Goal: Information Seeking & Learning: Learn about a topic

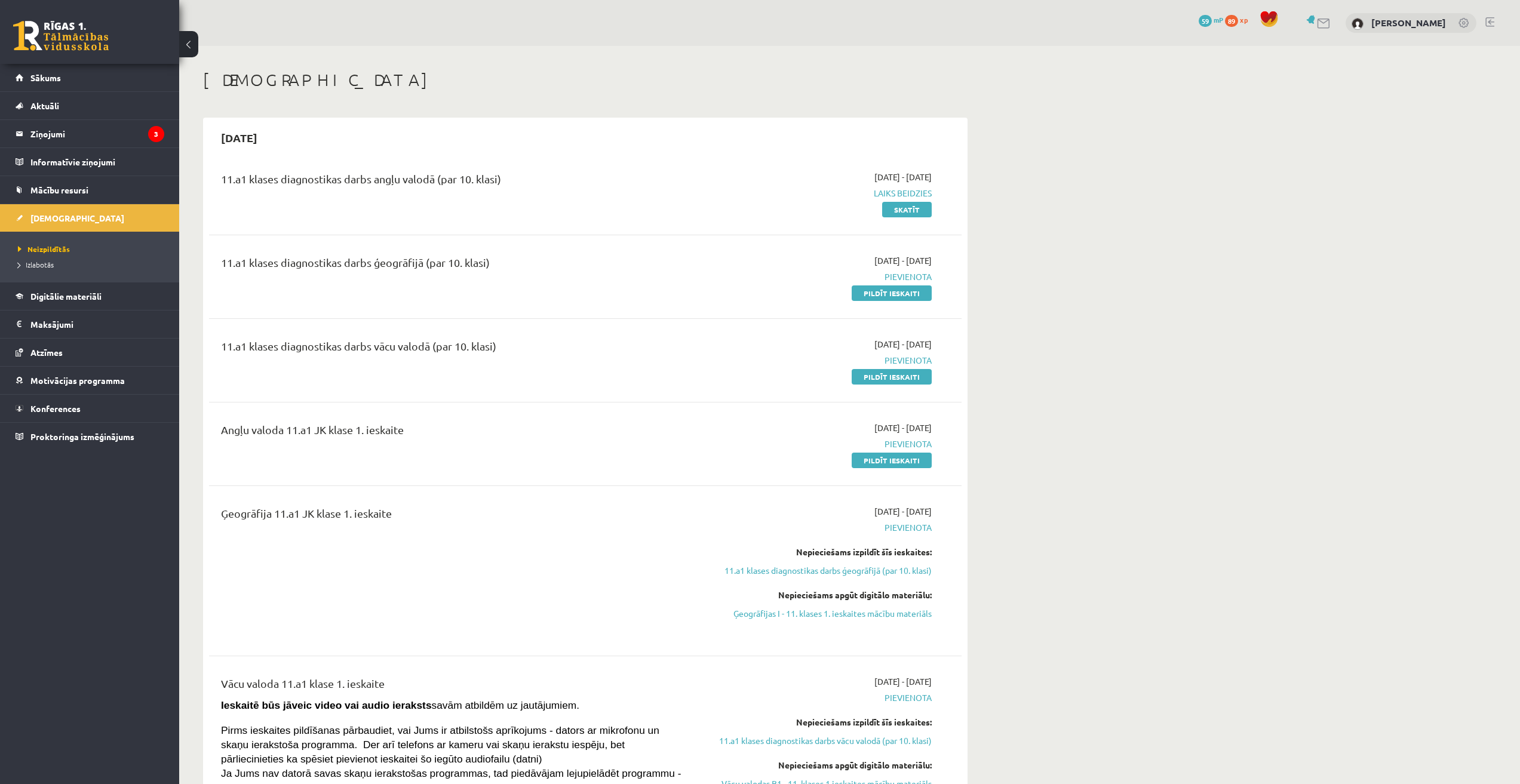
scroll to position [59, 0]
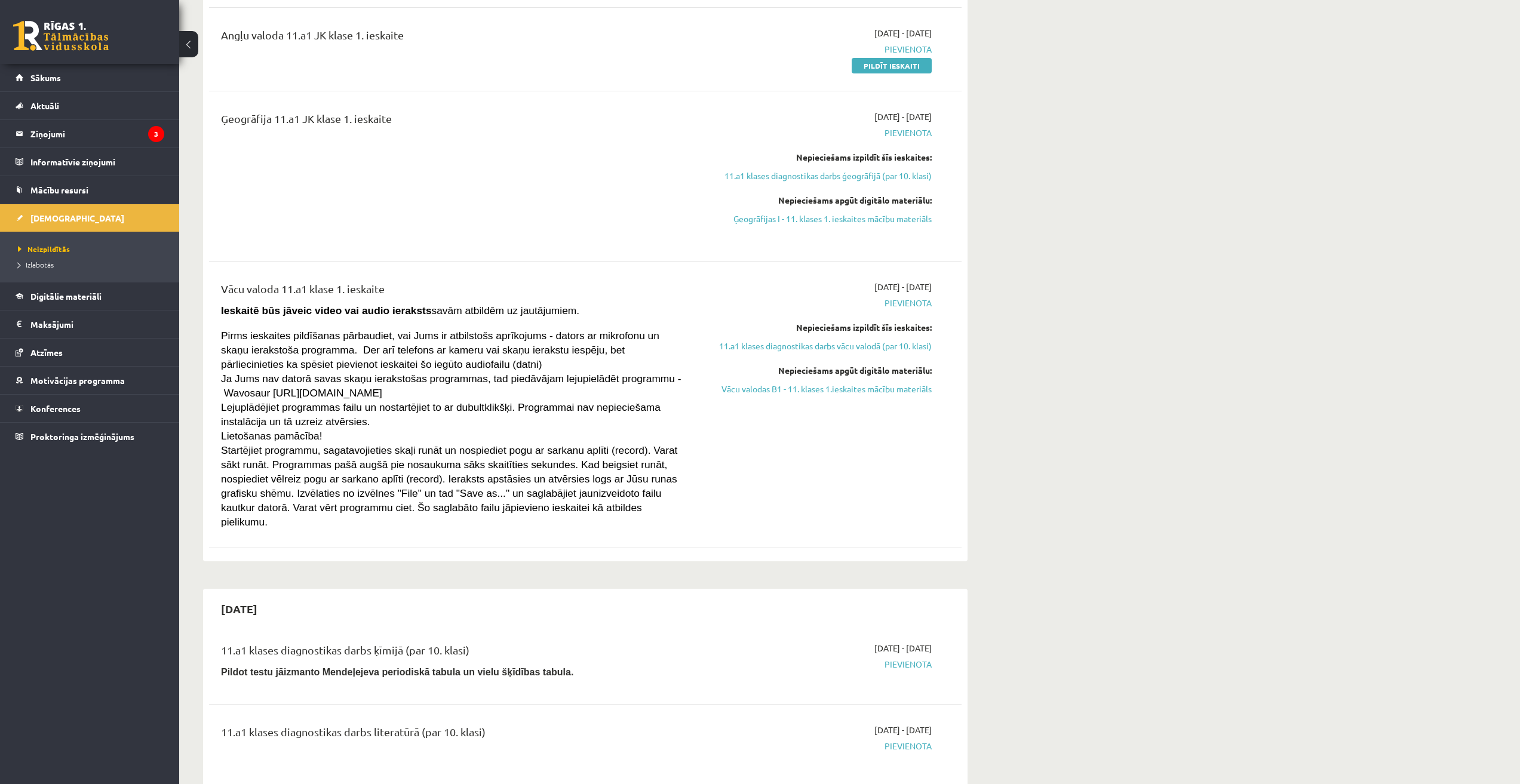
scroll to position [268, 0]
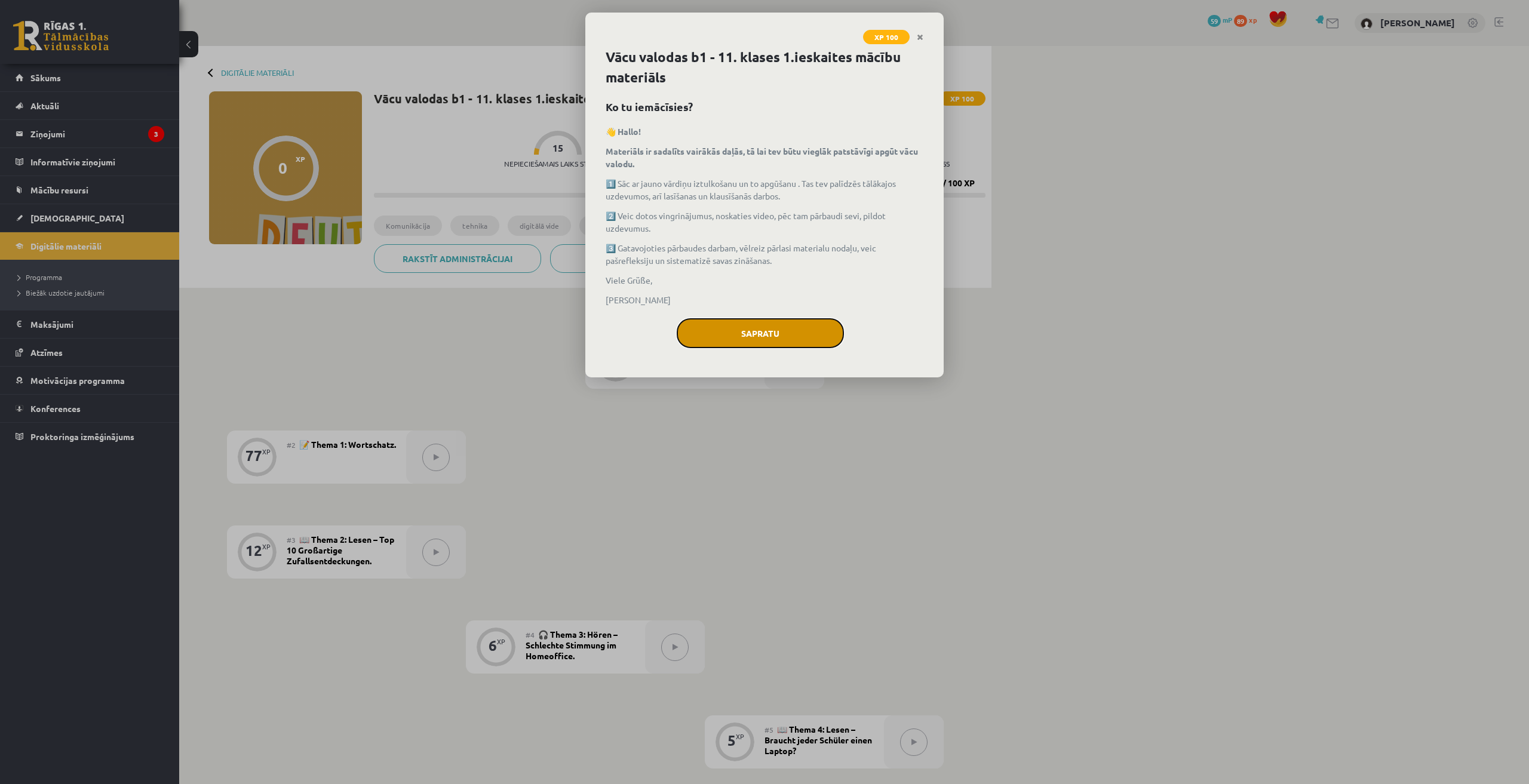
click at [768, 327] on button "Sapratu" at bounding box center [760, 333] width 167 height 30
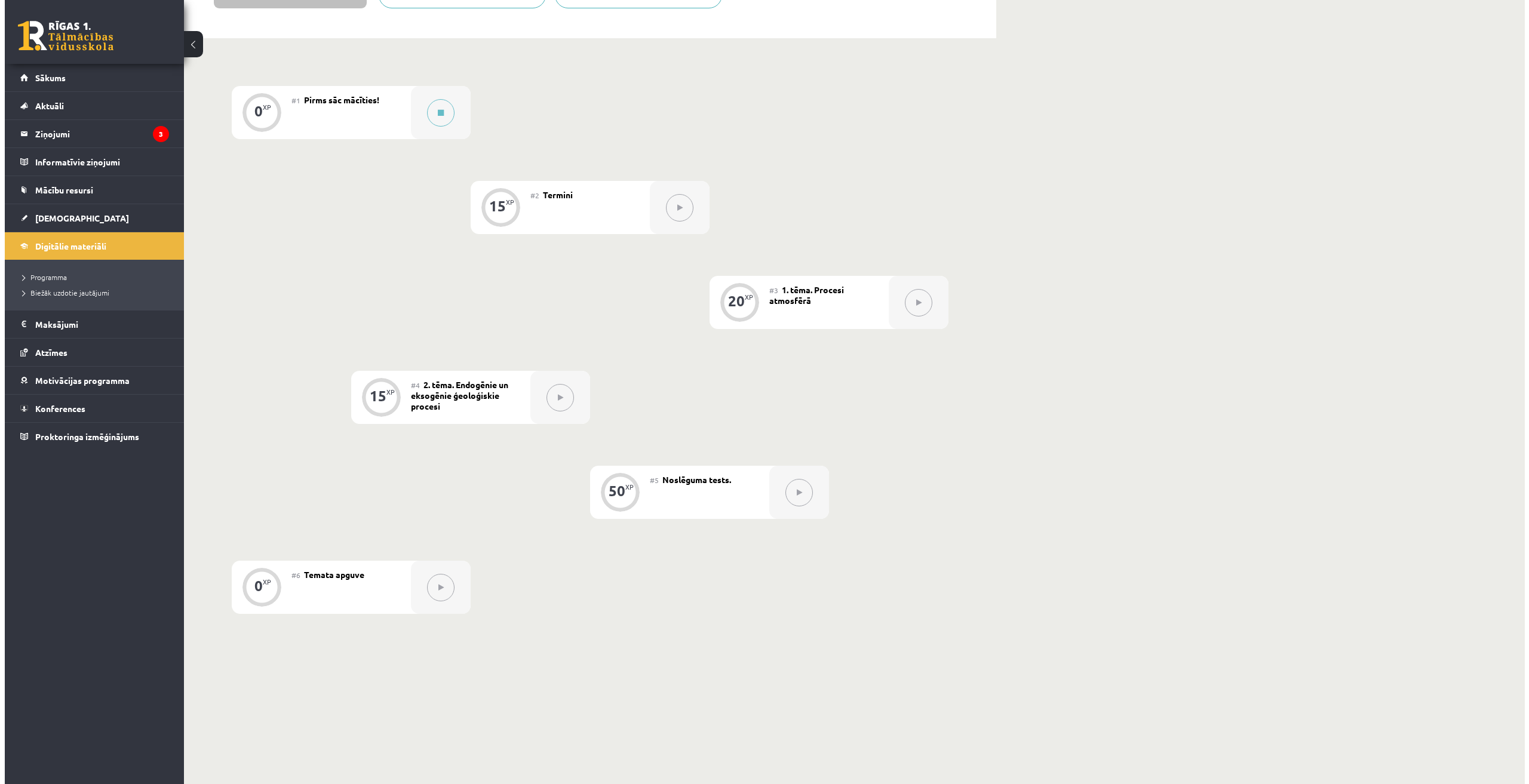
scroll to position [95, 0]
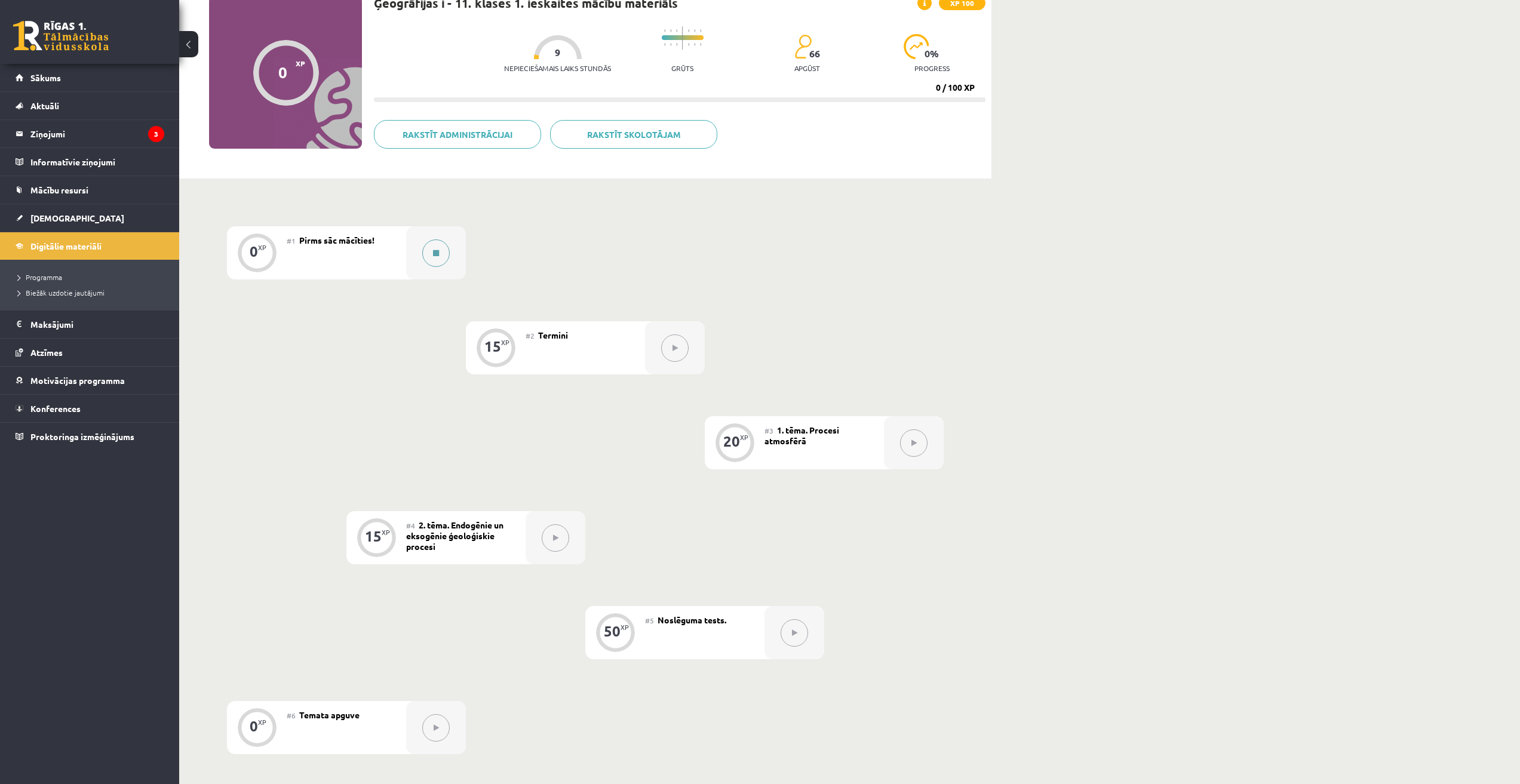
click at [422, 251] on div at bounding box center [436, 252] width 59 height 53
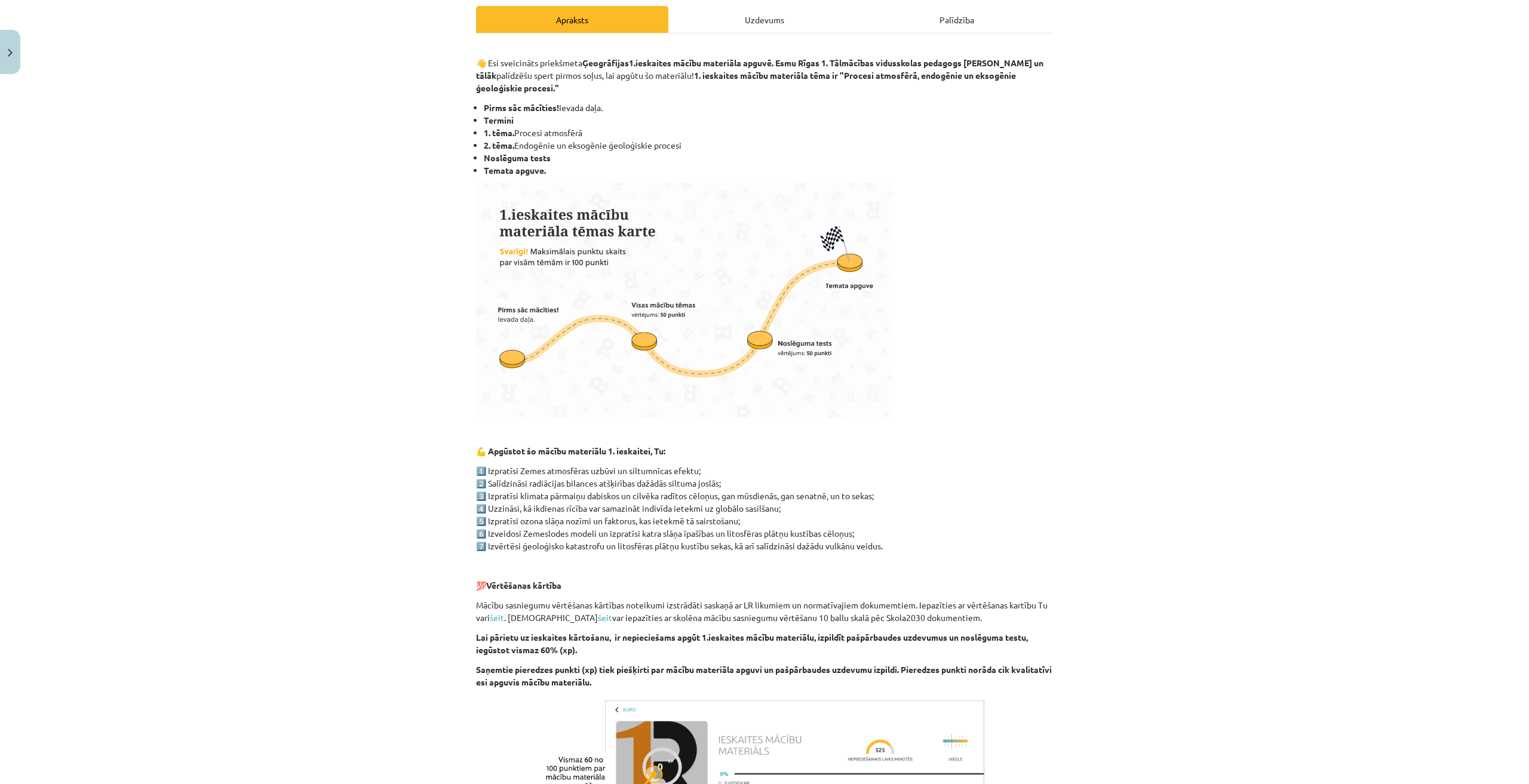
scroll to position [2, 0]
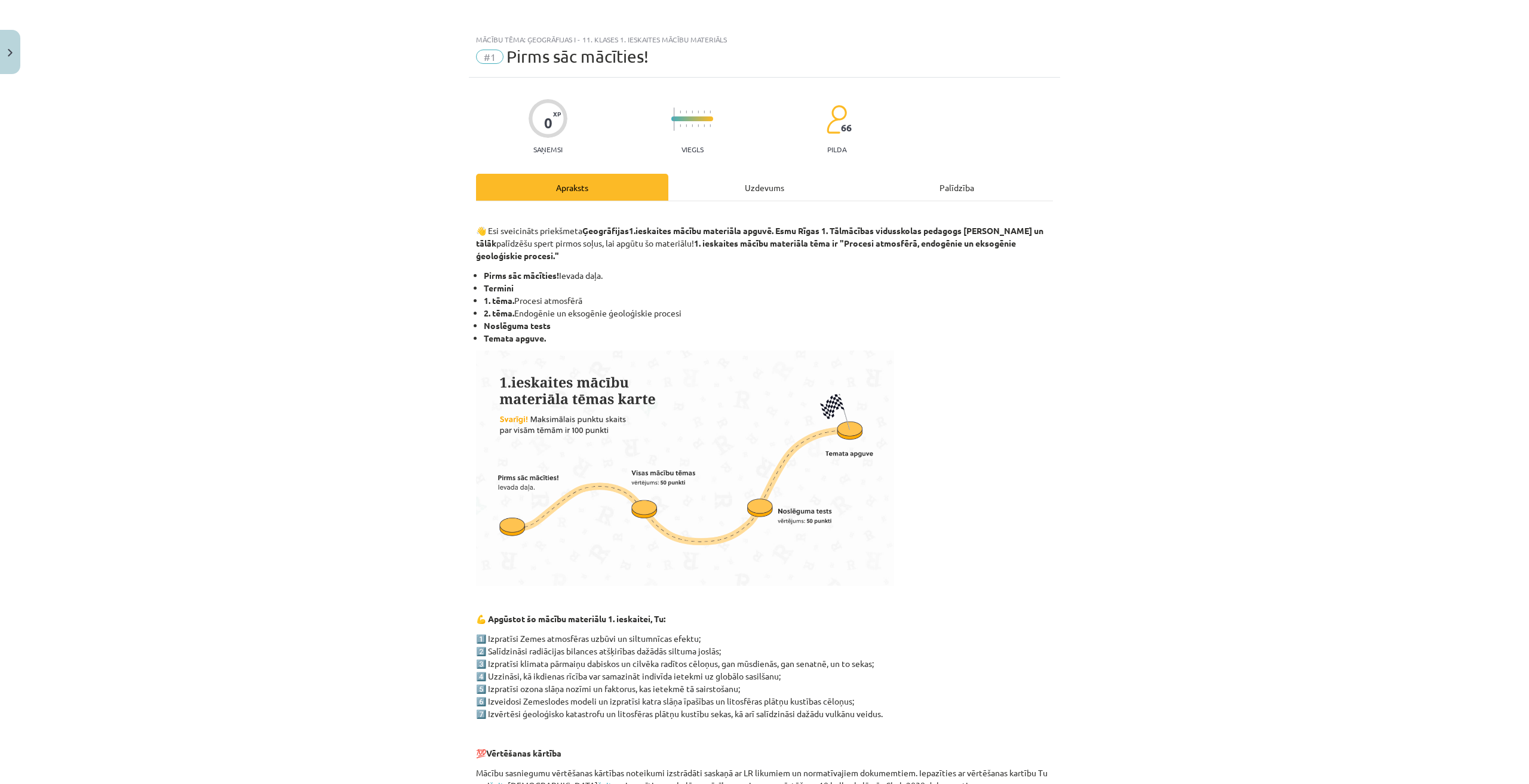
click at [738, 160] on div "0 XP Saņemsi Viegls 66 pilda Apraksts Uzdevums Palīdzība 👋 Esi sveicināts priek…" at bounding box center [764, 594] width 591 height 1035
click at [755, 206] on div "👋 Esi sveicināts priekšmeta Ģeogrāfijas 1.ieskaites mācību materiāla apguvē. Es…" at bounding box center [764, 611] width 577 height 821
click at [751, 189] on div "Uzdevums" at bounding box center [764, 187] width 192 height 27
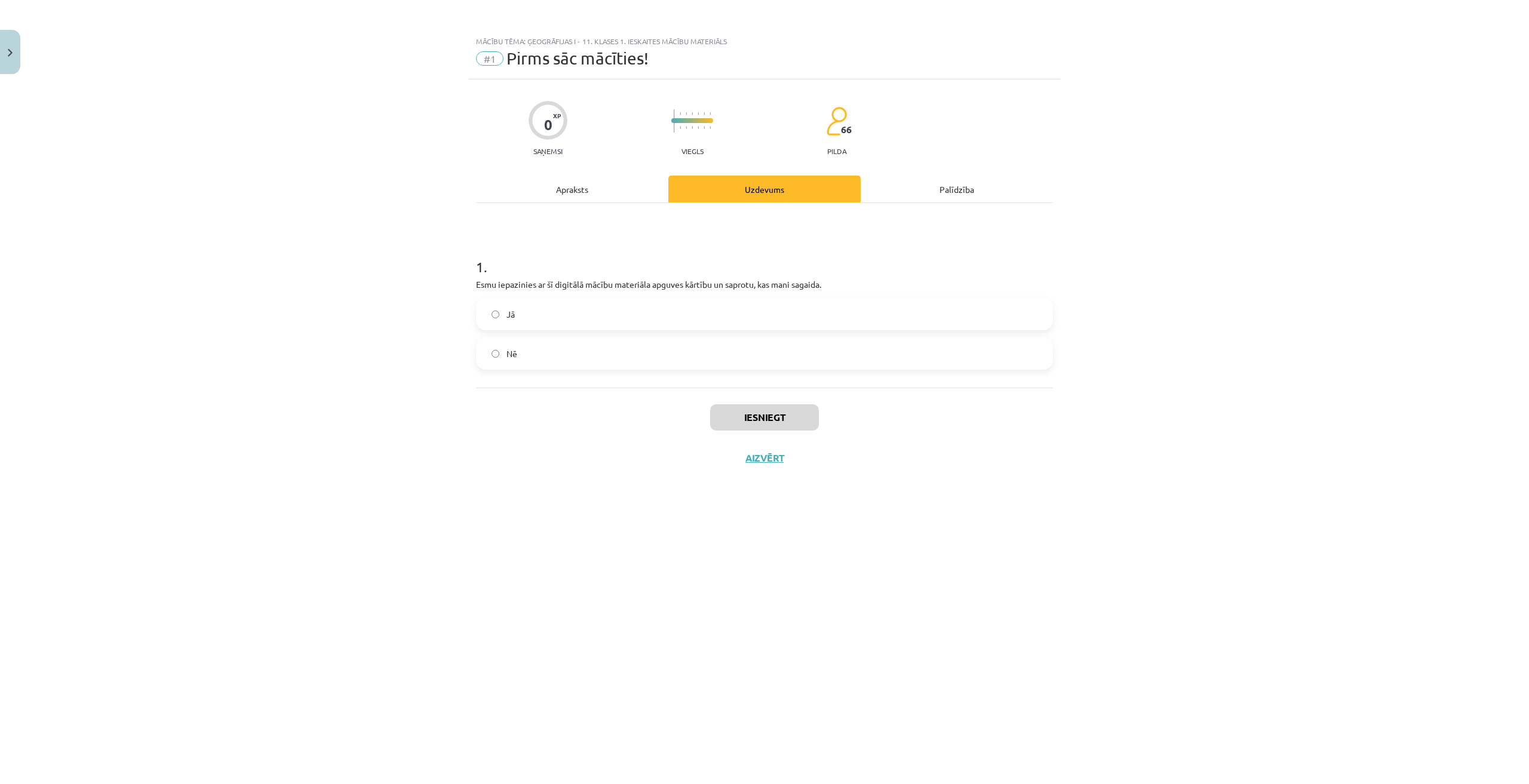
click at [691, 288] on p "Esmu iepazinies ar šī digitālā mācību materiāla apguves kārtību un saprotu, kas…" at bounding box center [764, 284] width 577 height 12
click at [681, 326] on label "Jā" at bounding box center [764, 314] width 575 height 30
click at [771, 416] on button "Iesniegt" at bounding box center [764, 418] width 109 height 26
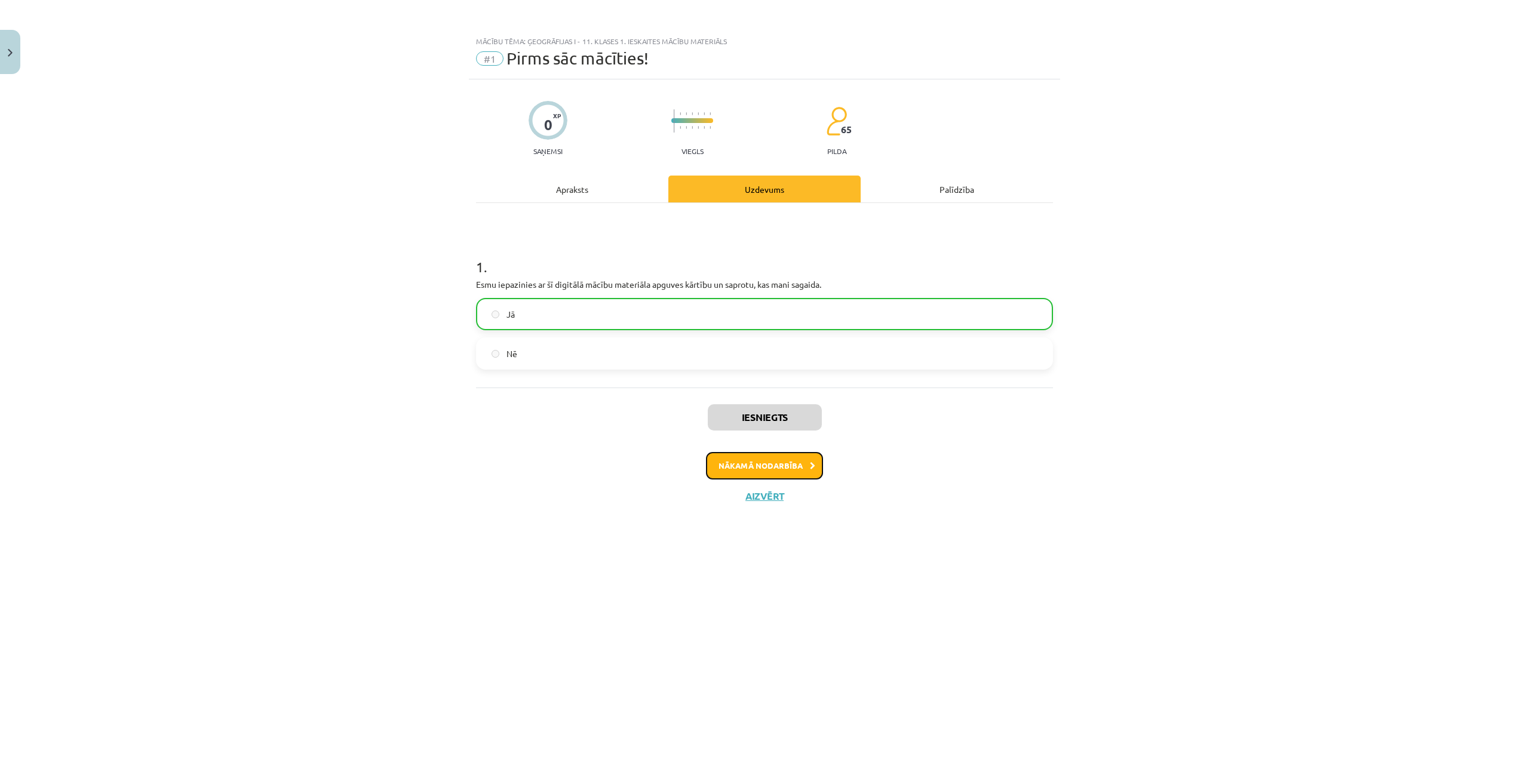
click at [775, 465] on button "Nākamā nodarbība" at bounding box center [764, 466] width 117 height 28
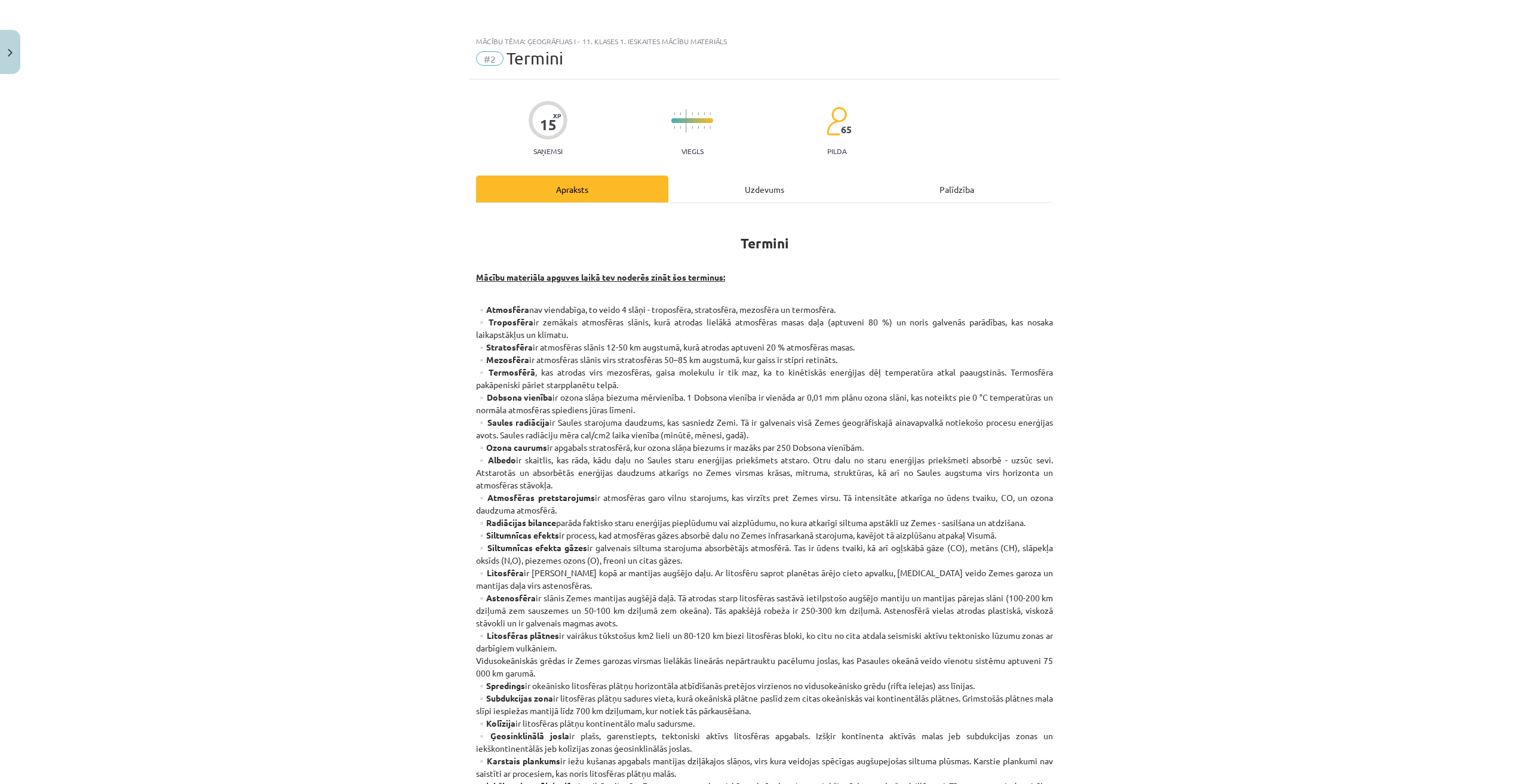
click at [694, 199] on div "Uzdevums" at bounding box center [764, 189] width 192 height 27
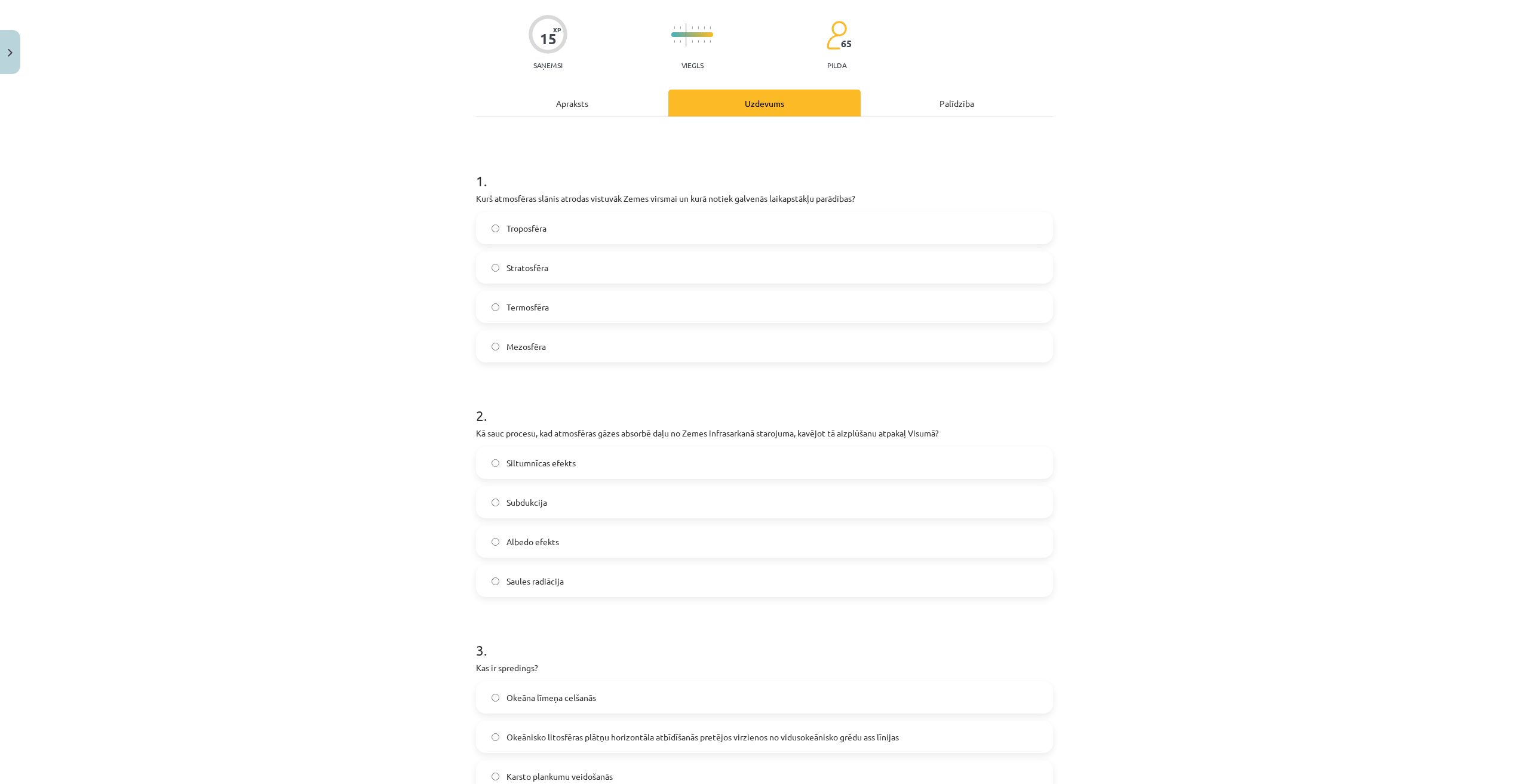
scroll to position [90, 0]
drag, startPoint x: 612, startPoint y: 196, endPoint x: 892, endPoint y: 178, distance: 280.6
click at [892, 178] on div "1 . Kurš atmosfēras slānis atrodas vistuvāk Zemes virsmai un kurā notiek galven…" at bounding box center [764, 253] width 577 height 211
click at [891, 183] on h1 "1 ." at bounding box center [764, 166] width 577 height 37
click at [582, 241] on div "Troposfēra Stratosfēra Termosfēra Mezosfēra" at bounding box center [764, 283] width 577 height 151
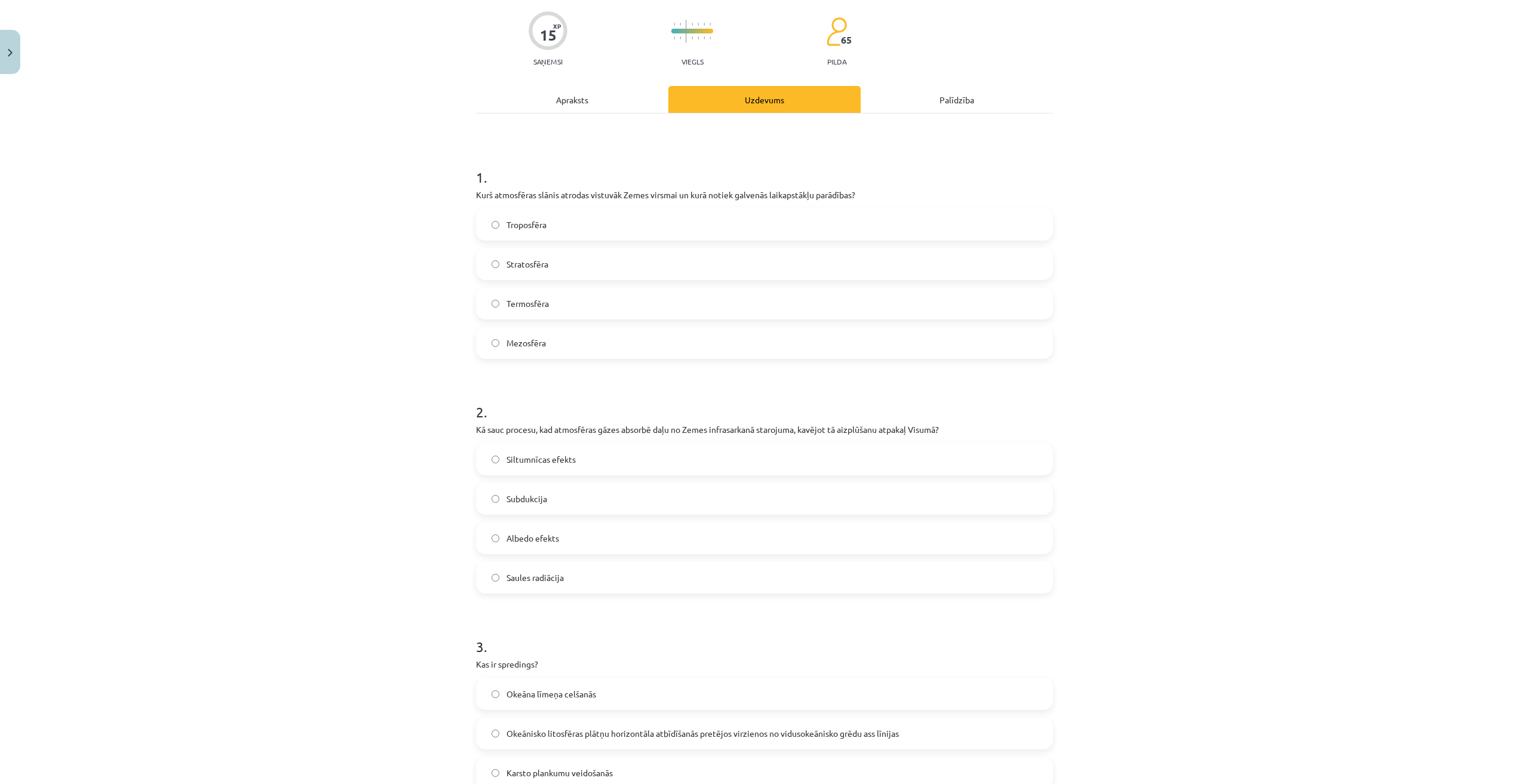
click at [580, 224] on label "Troposfēra" at bounding box center [764, 225] width 575 height 30
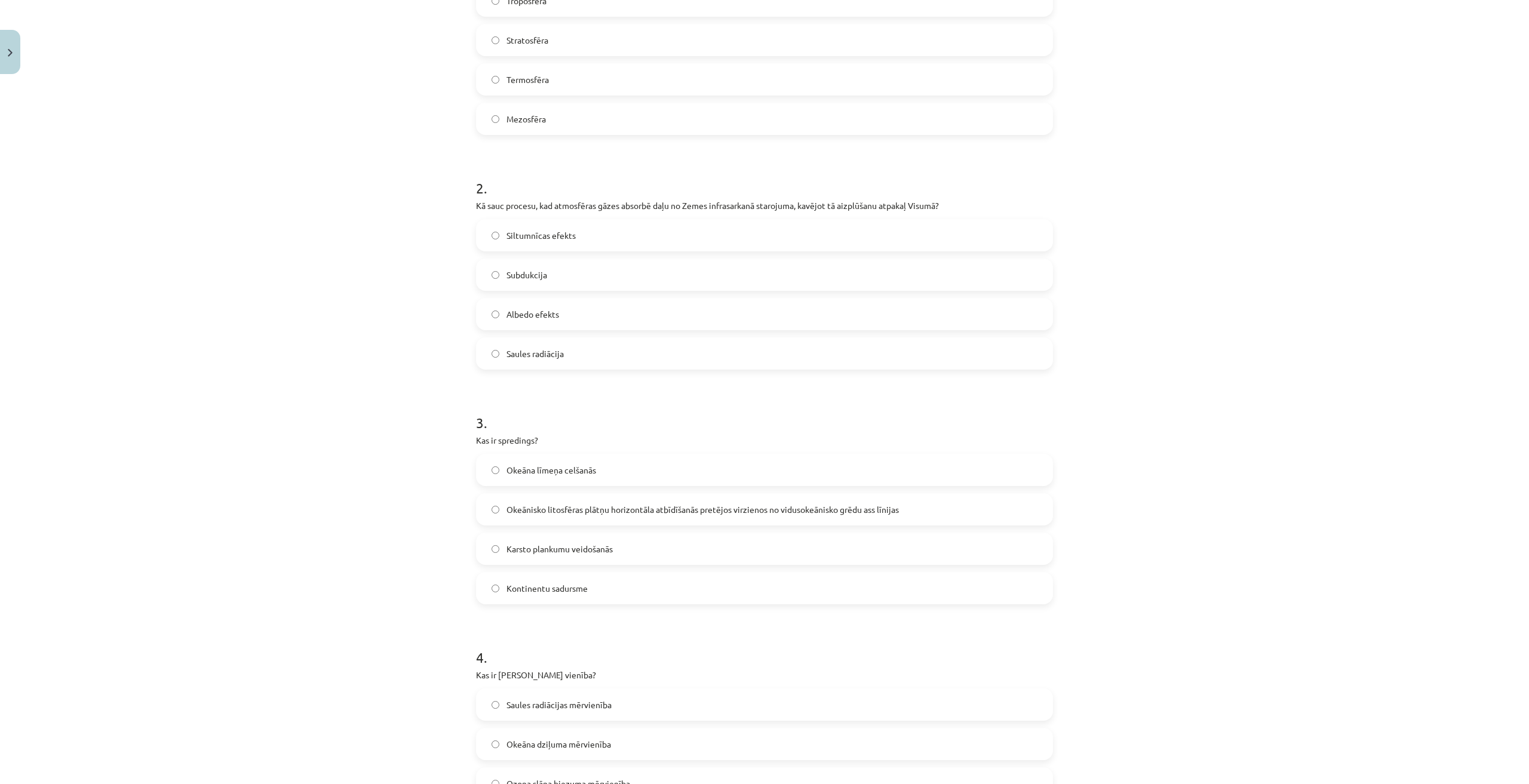
scroll to position [329, 0]
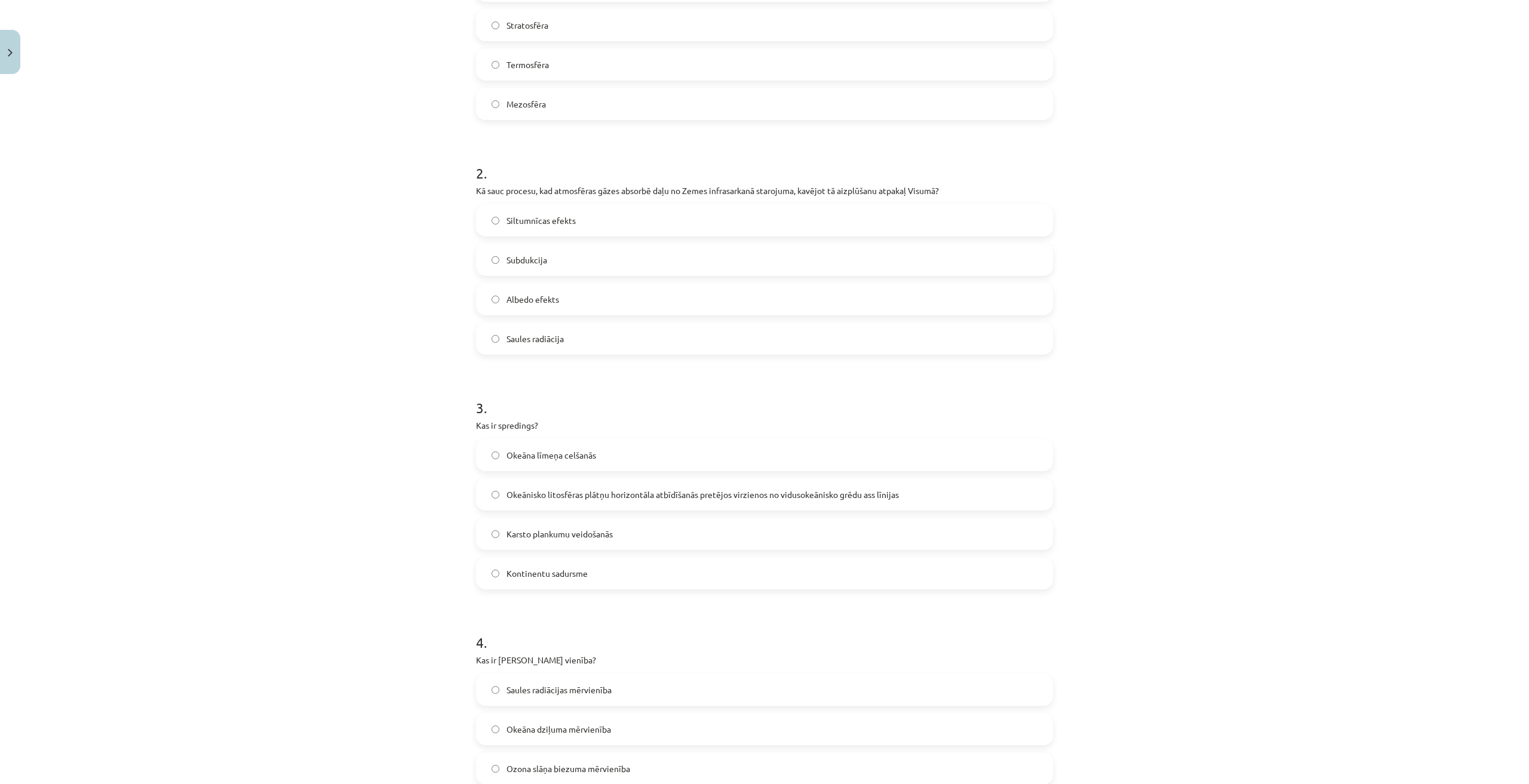
drag, startPoint x: 541, startPoint y: 205, endPoint x: 261, endPoint y: 275, distance: 288.6
click at [276, 261] on div "Mācību tēma: Ģeogrāfijas i - 11. klases 1. ieskaites mācību materiāls #2 Termin…" at bounding box center [764, 392] width 1529 height 784
click at [554, 259] on label "Subdukcija" at bounding box center [764, 260] width 575 height 30
click at [658, 302] on label "Albedo efekts" at bounding box center [764, 299] width 575 height 30
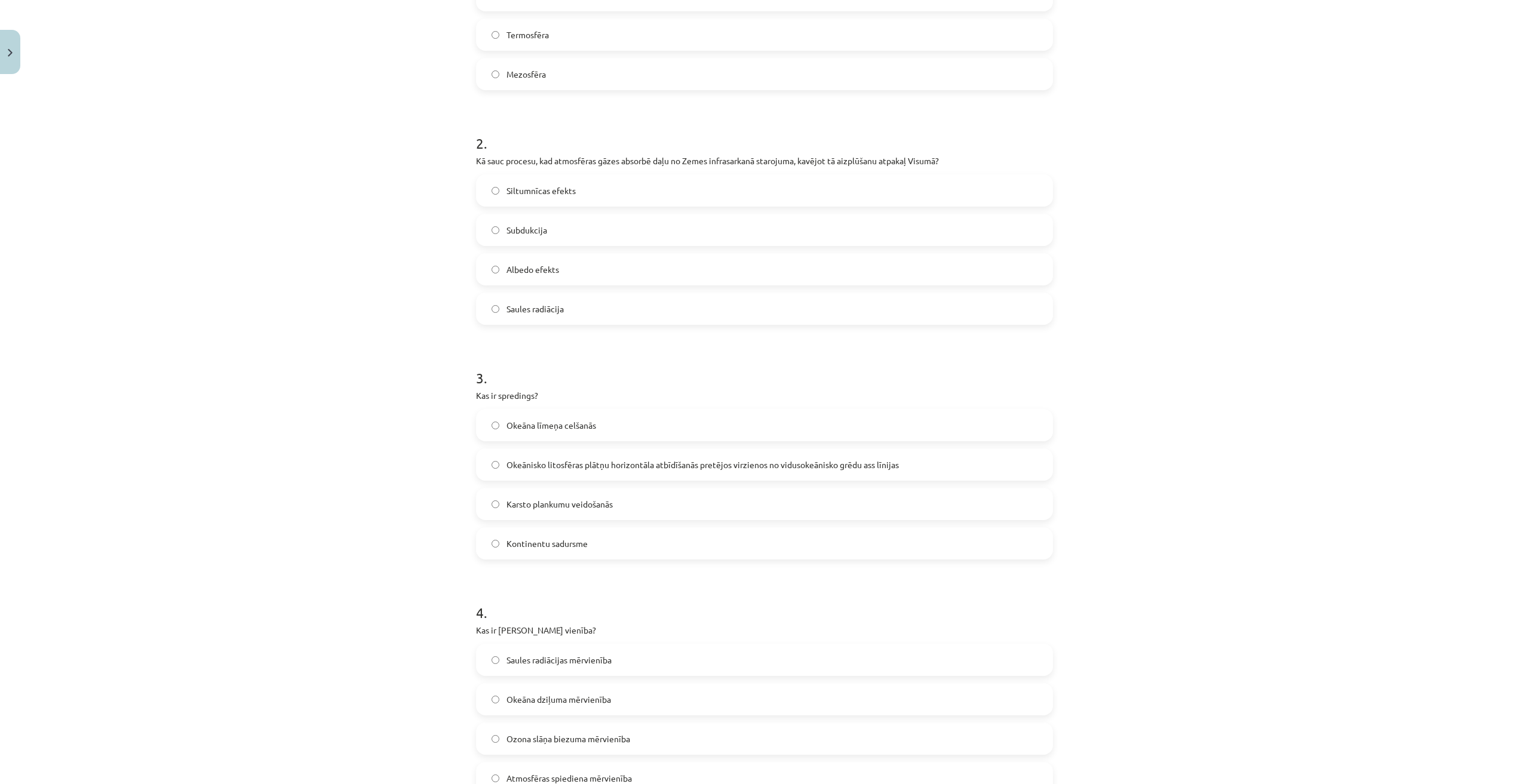
scroll to position [567, 0]
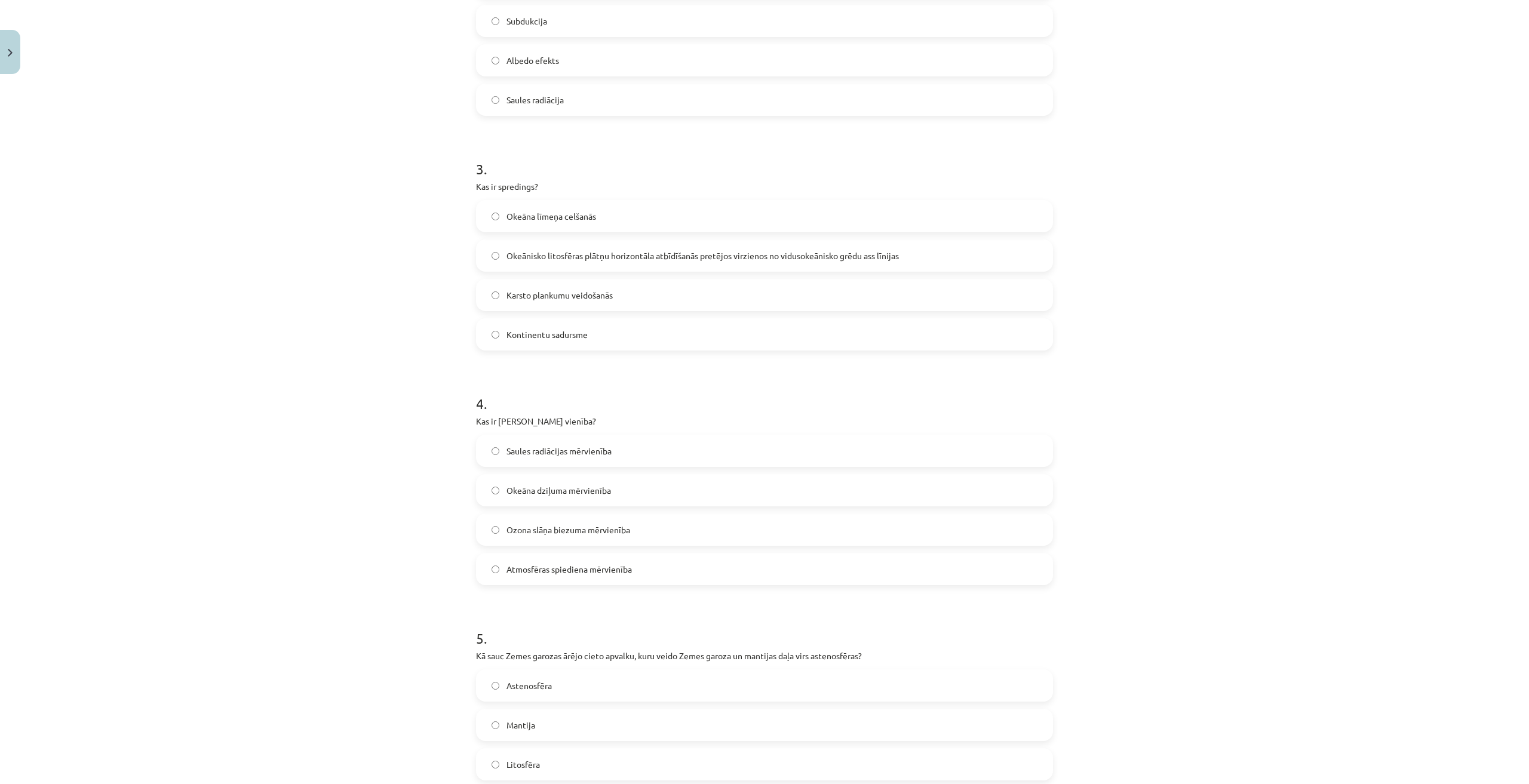
click at [571, 223] on label "Okeāna līmeņa celšanās" at bounding box center [764, 216] width 575 height 30
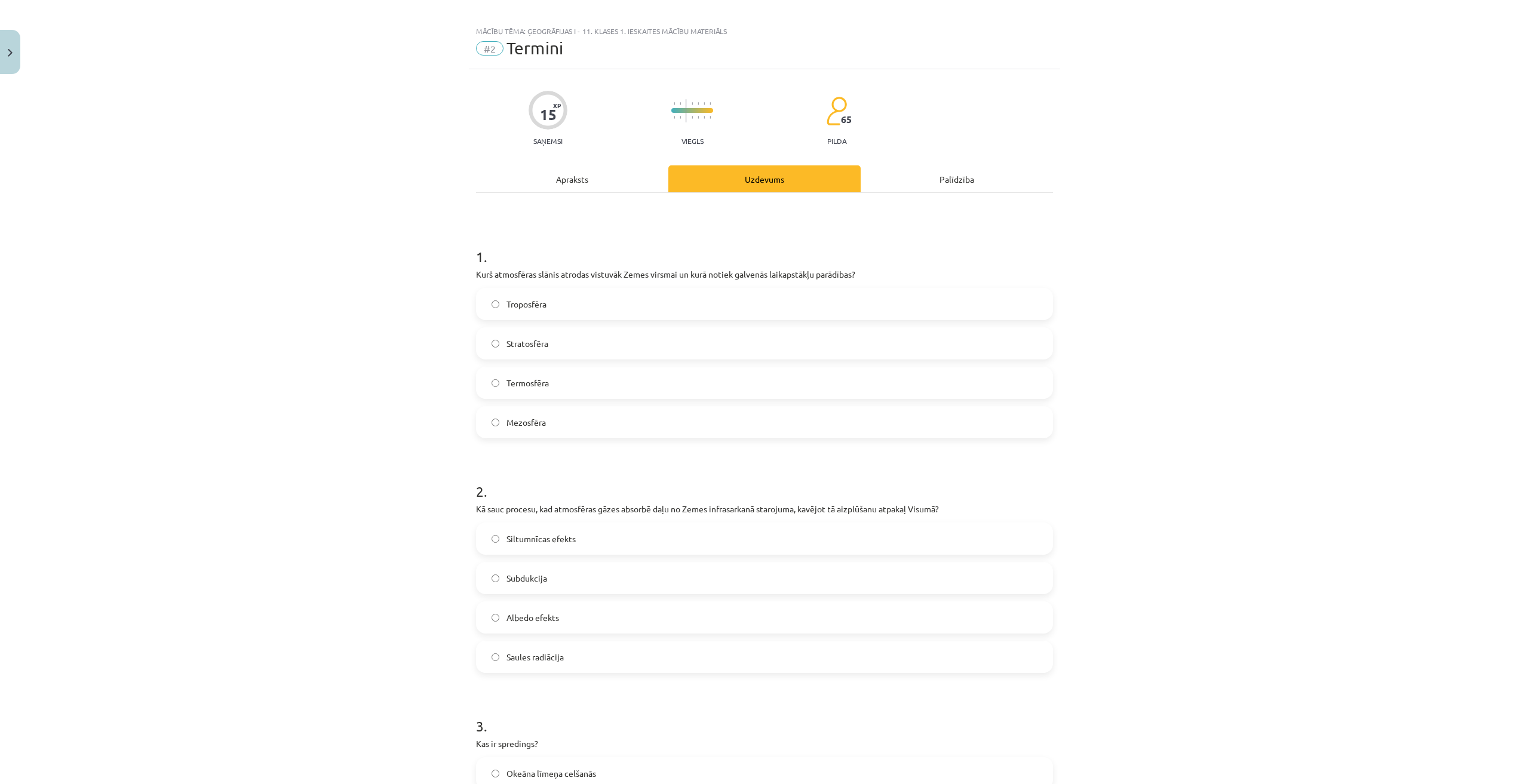
scroll to position [0, 0]
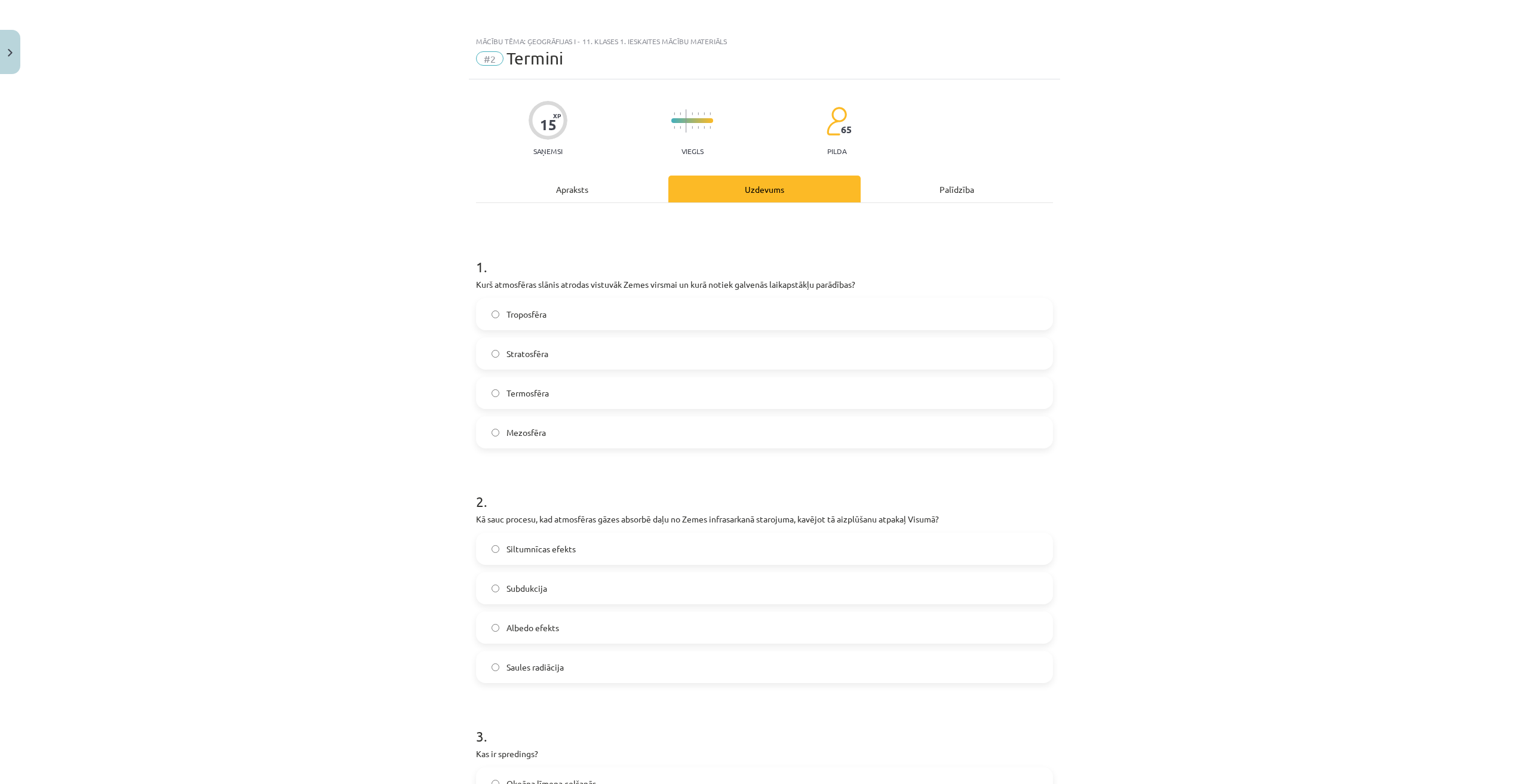
click at [582, 188] on div "Apraksts" at bounding box center [572, 189] width 192 height 27
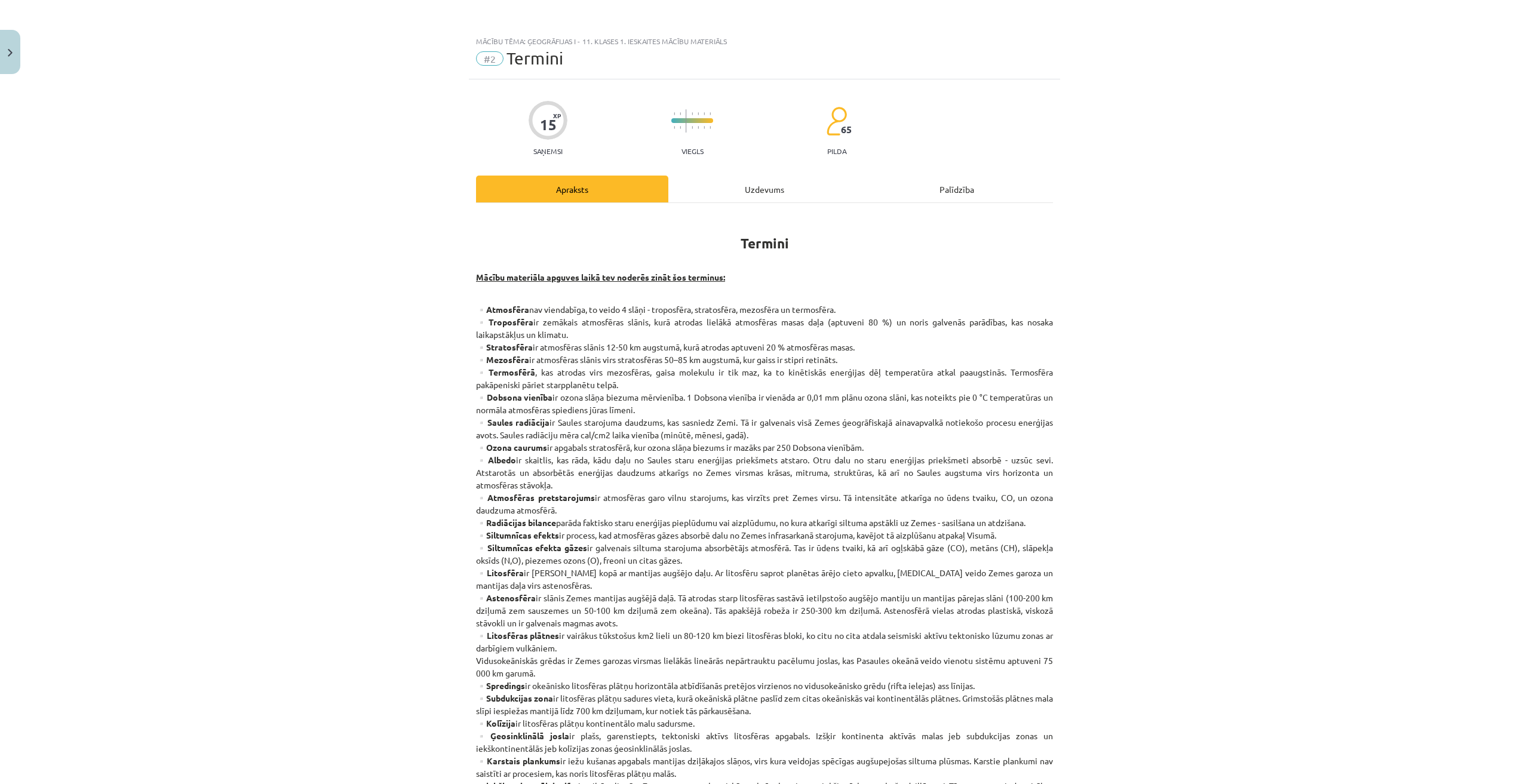
click at [730, 178] on div "Uzdevums" at bounding box center [764, 189] width 192 height 27
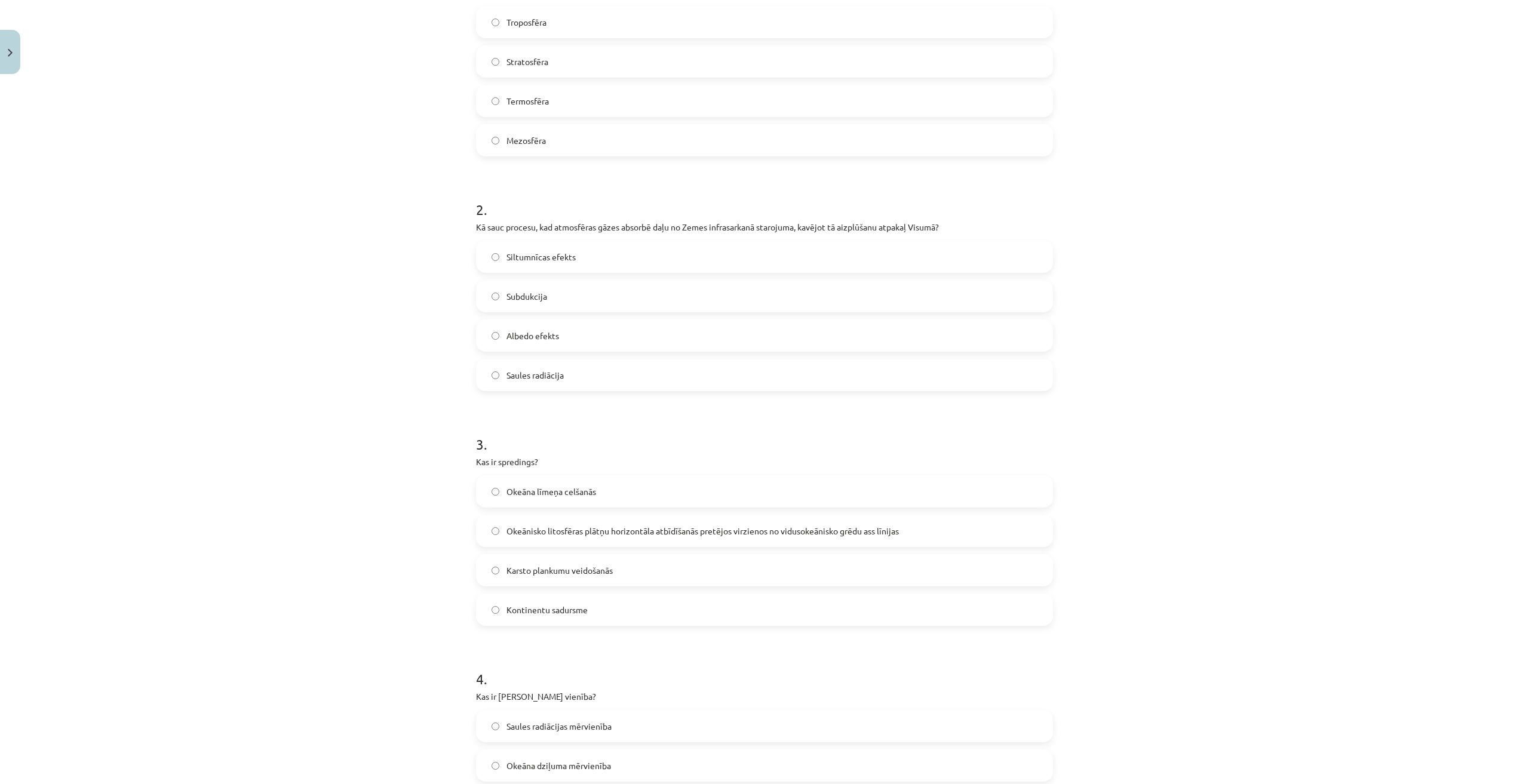
scroll to position [388, 0]
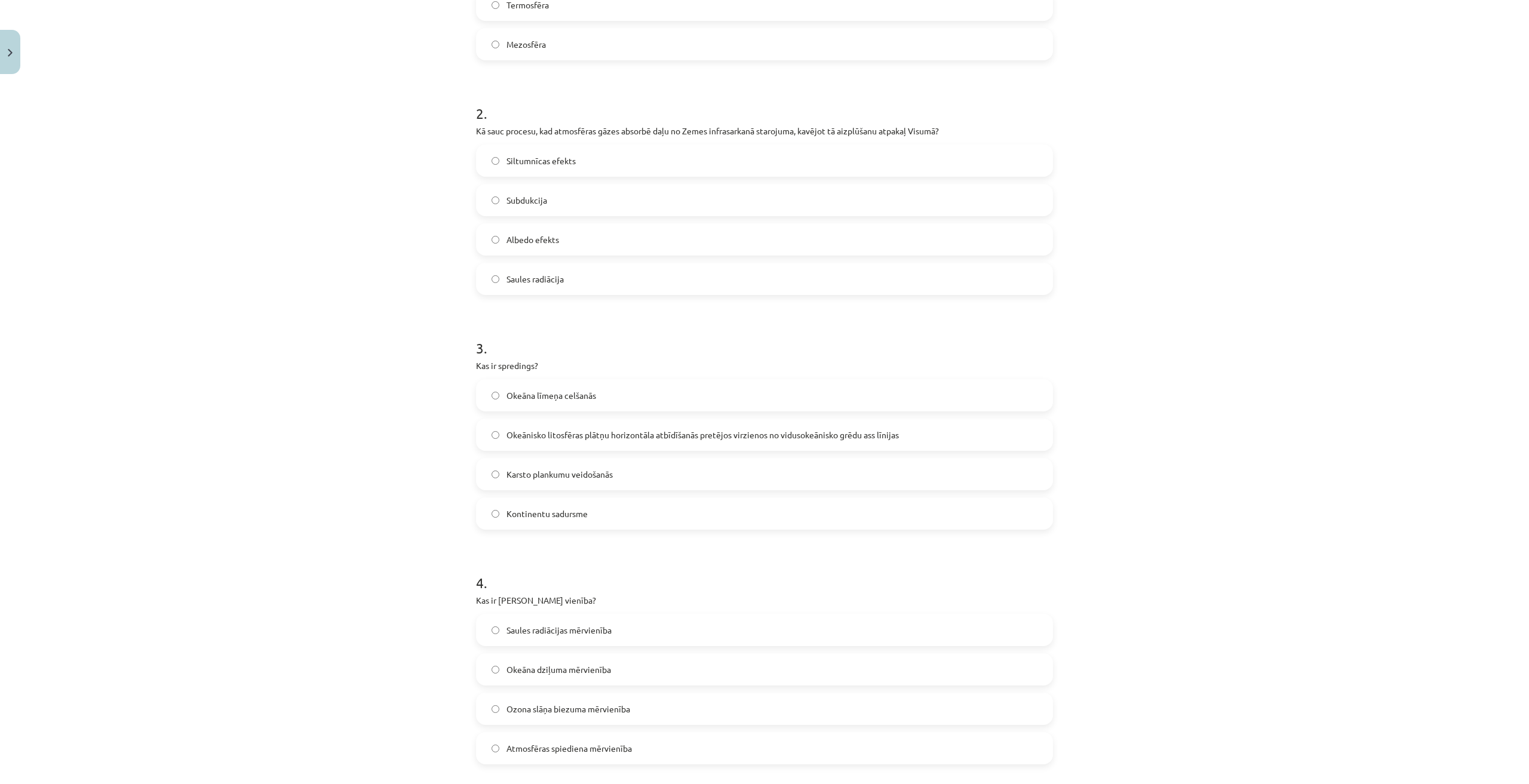
click at [598, 436] on span "Okeānisko litosfēras plātņu horizontāla atbīdīšanās pretējos virzienos no vidus…" at bounding box center [703, 435] width 392 height 12
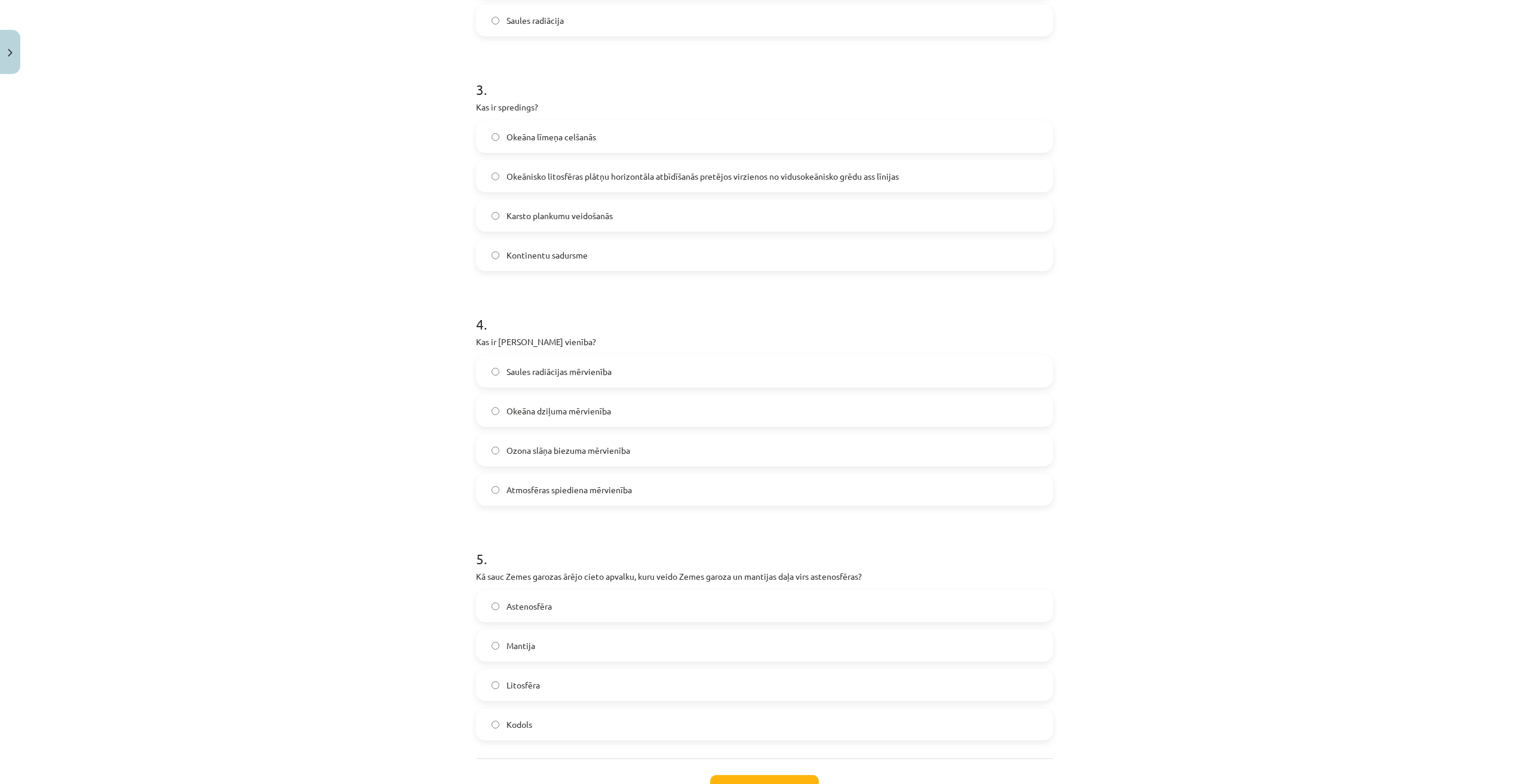
scroll to position [623, 0]
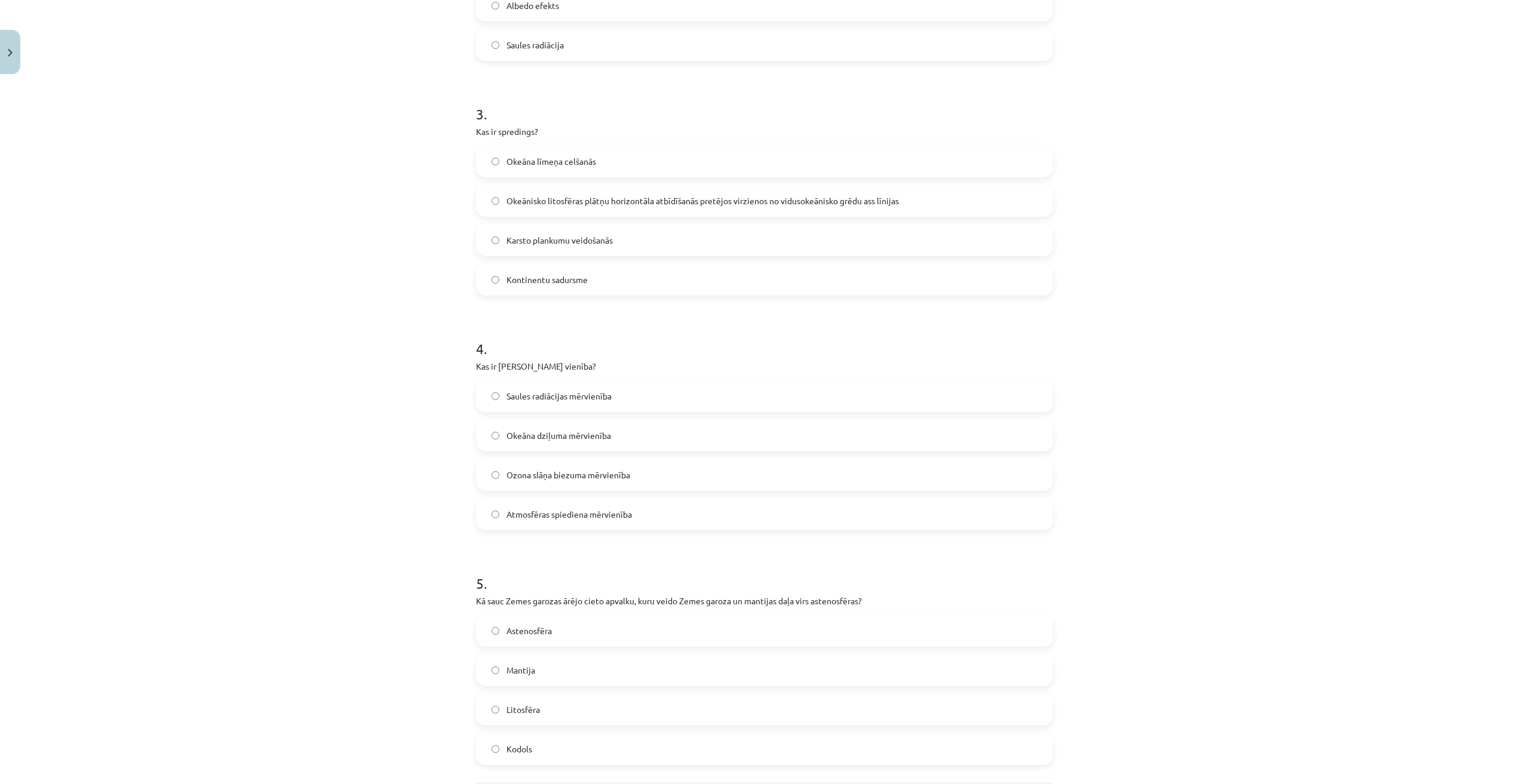
click at [596, 484] on label "Ozona slāņa biezuma mērvienība" at bounding box center [764, 475] width 575 height 30
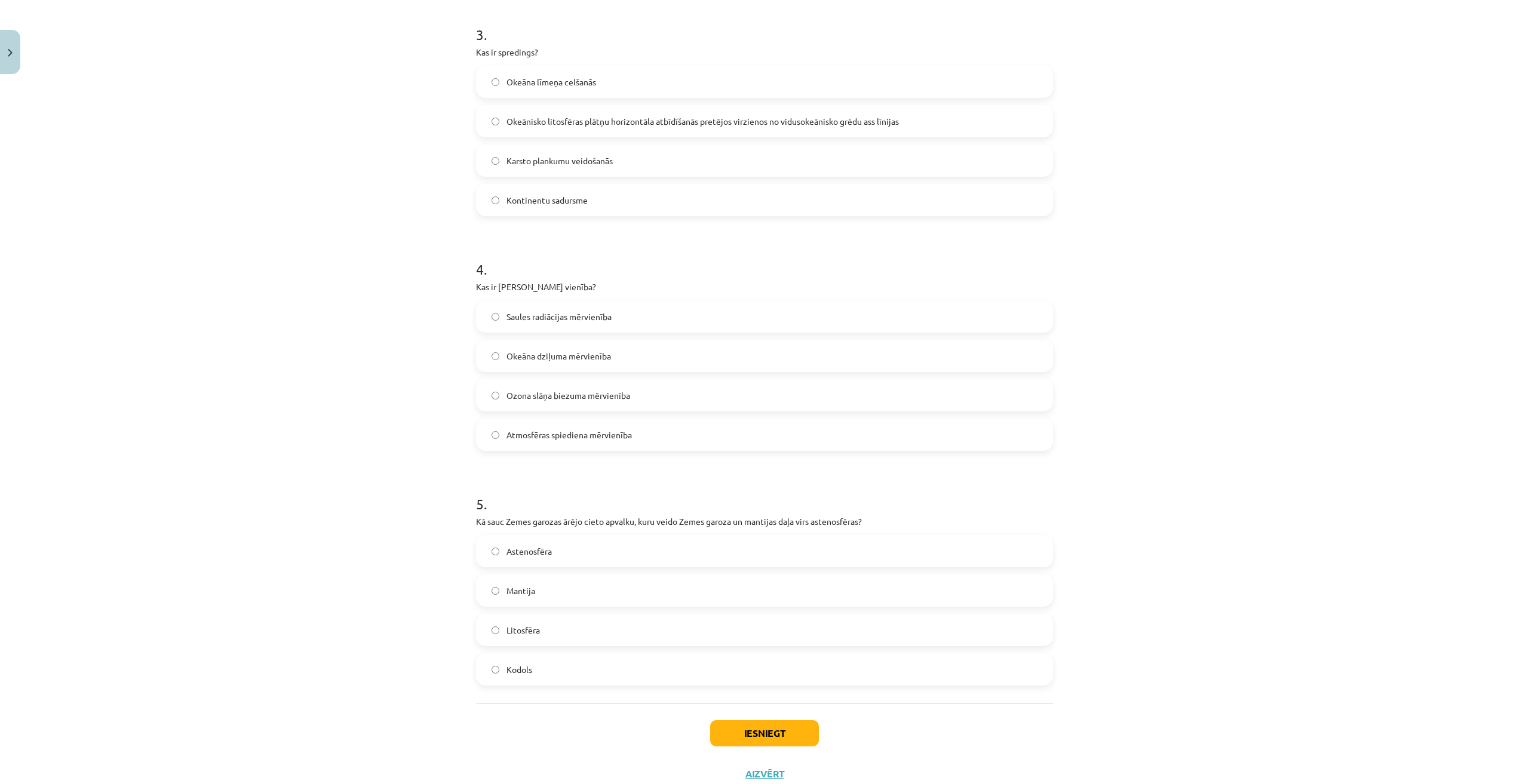
scroll to position [742, 0]
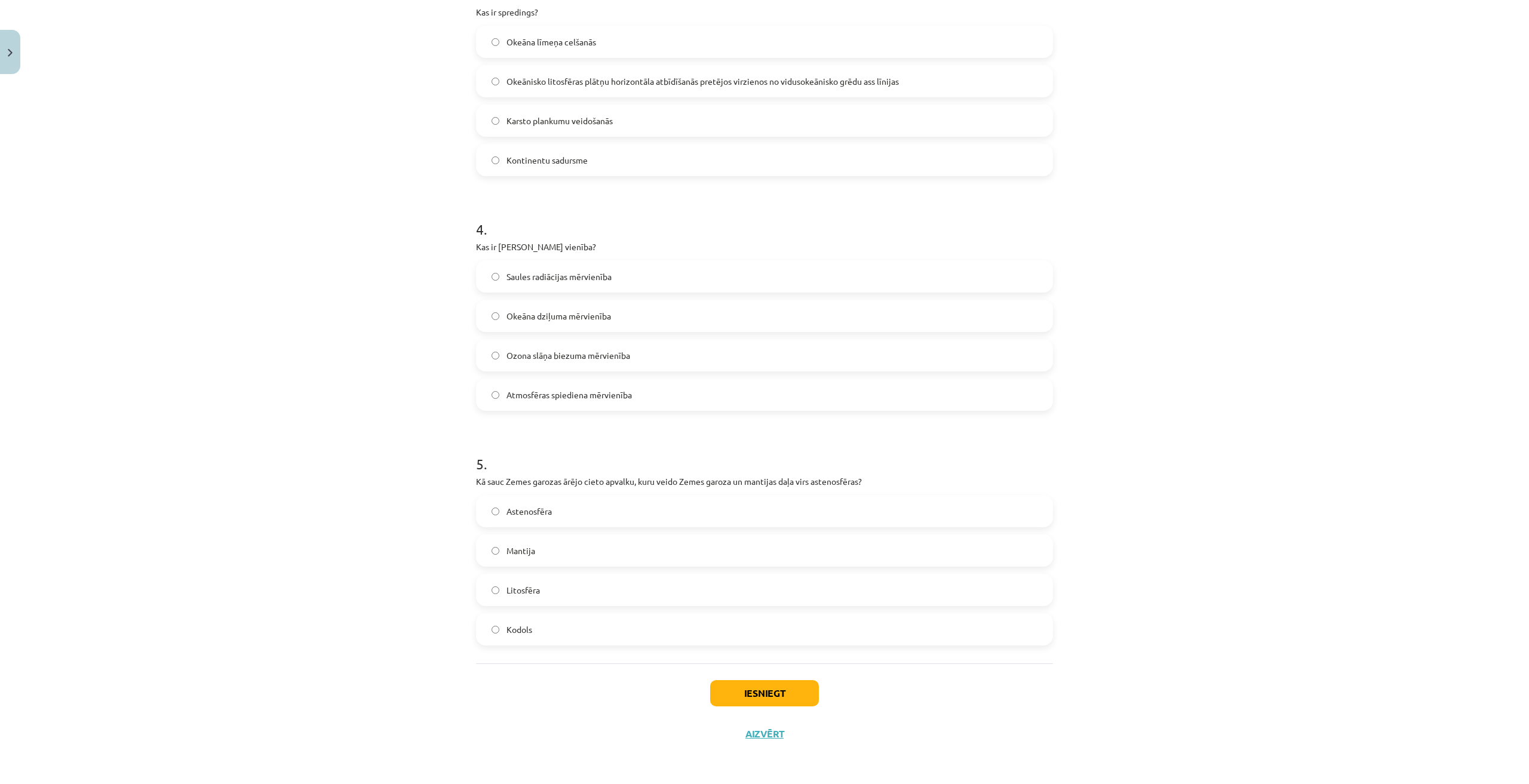
click at [540, 586] on label "Litosfēra" at bounding box center [764, 590] width 575 height 30
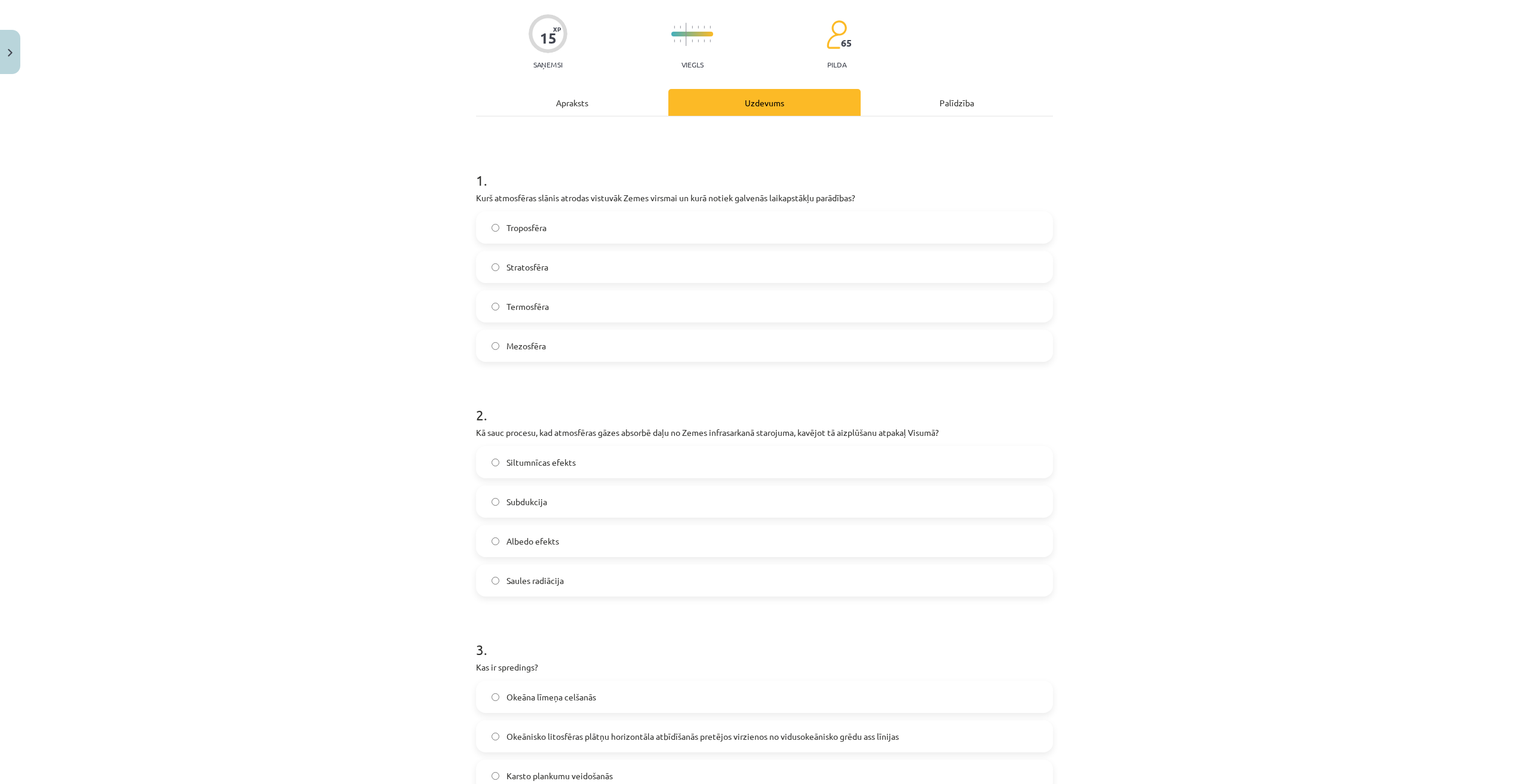
scroll to position [85, 0]
click at [576, 95] on div "Apraksts" at bounding box center [572, 104] width 192 height 27
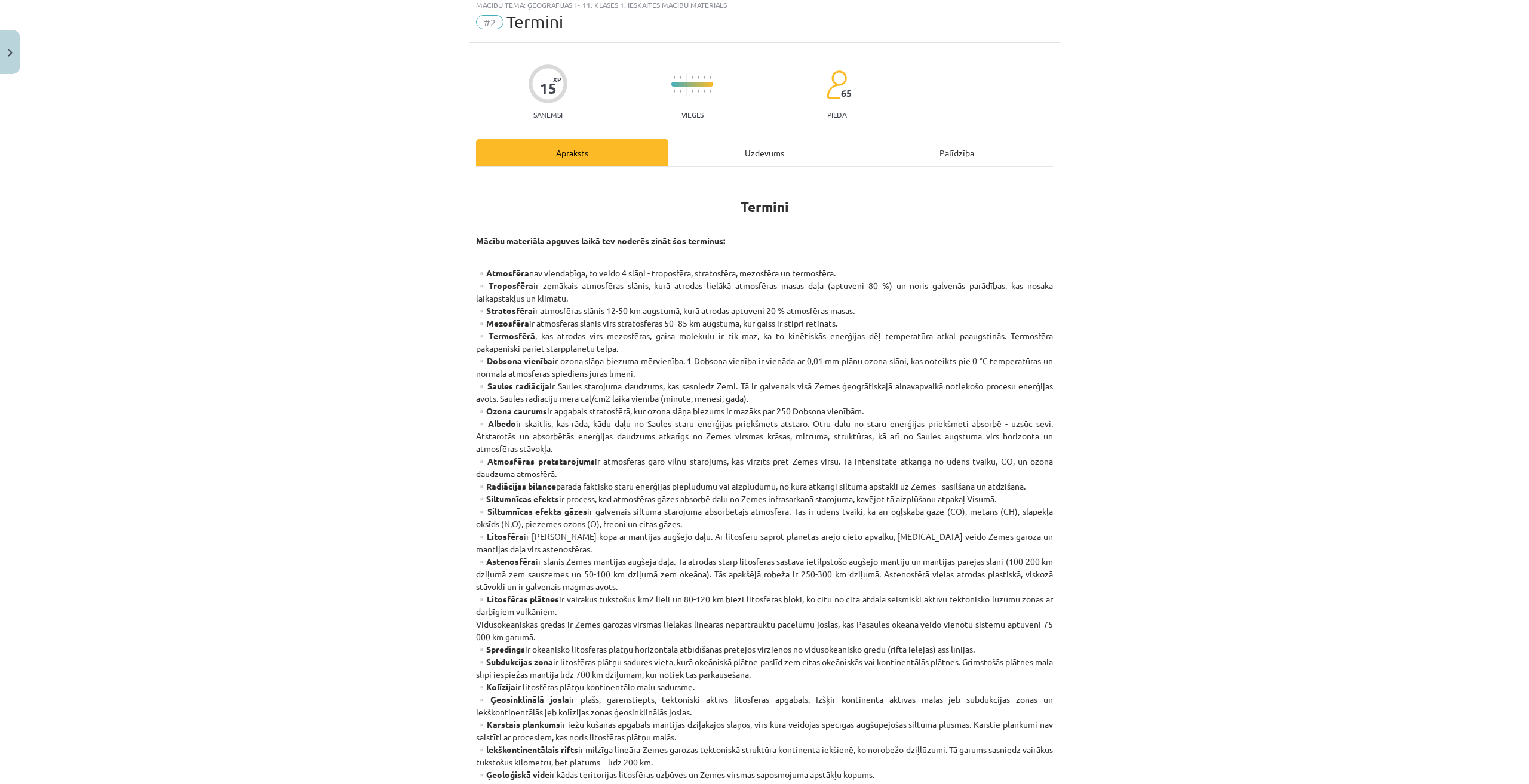
scroll to position [30, 0]
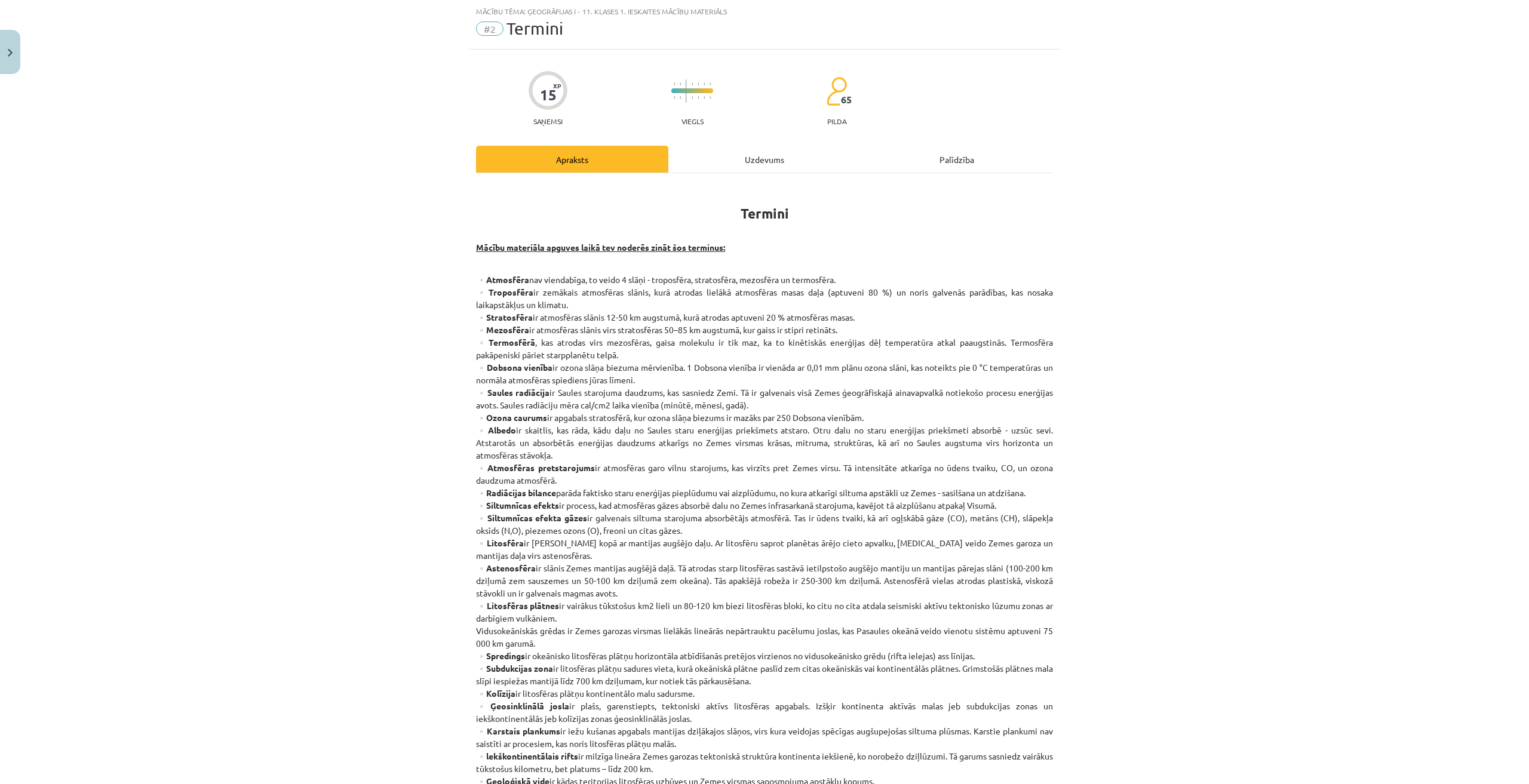
click at [725, 168] on div "Uzdevums" at bounding box center [764, 159] width 192 height 27
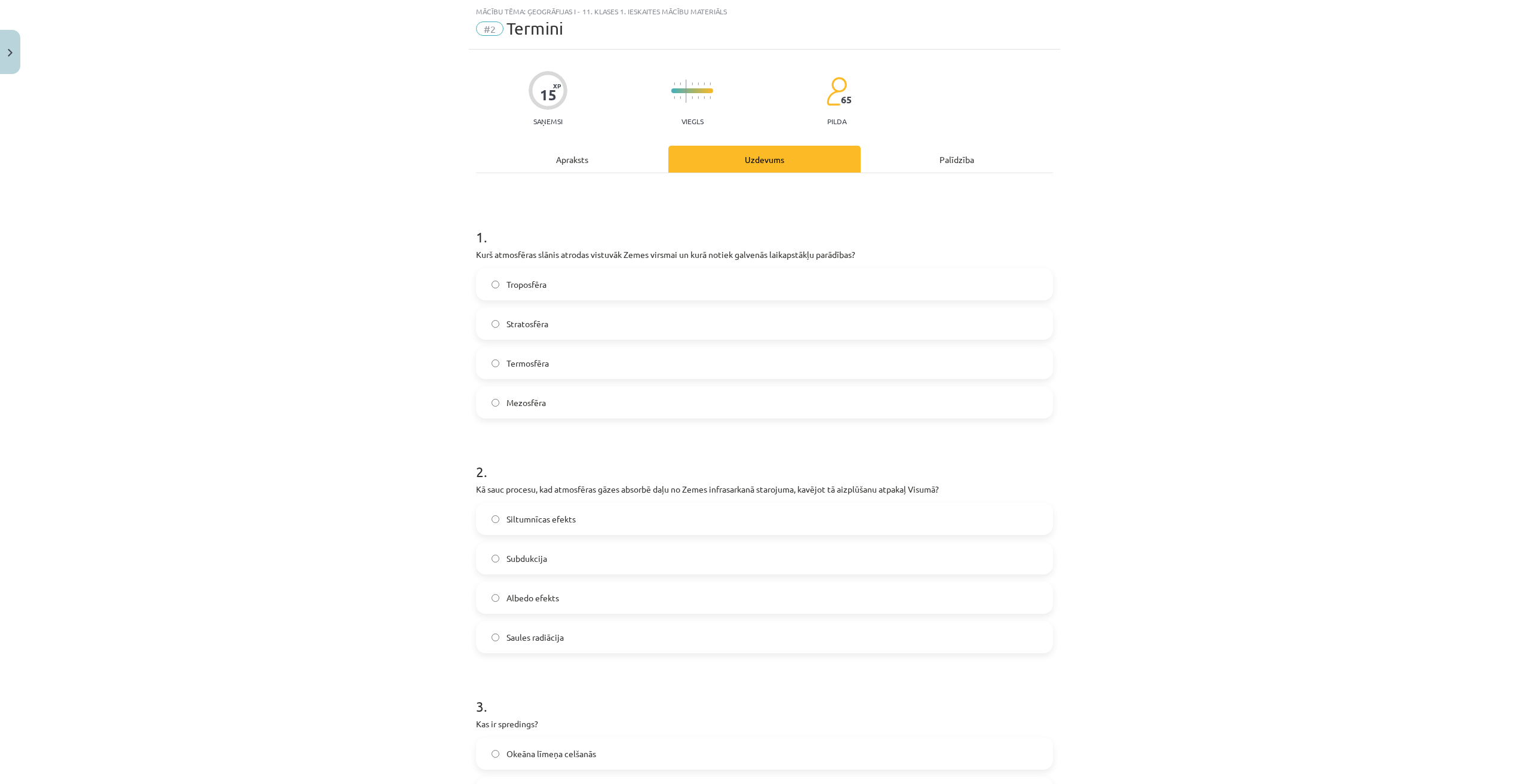
click at [624, 160] on div "Apraksts" at bounding box center [572, 159] width 192 height 27
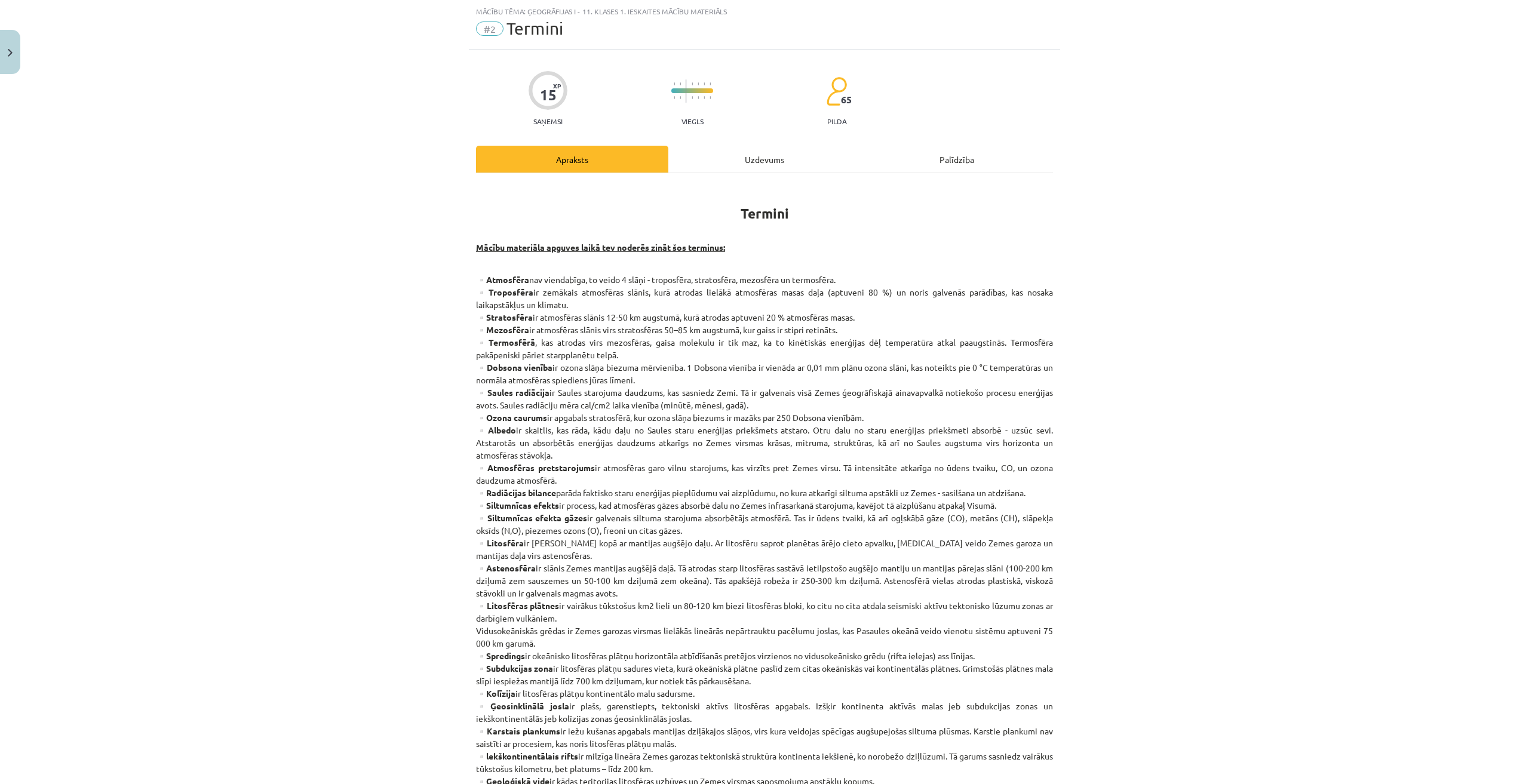
click at [755, 164] on div "Uzdevums" at bounding box center [764, 159] width 192 height 27
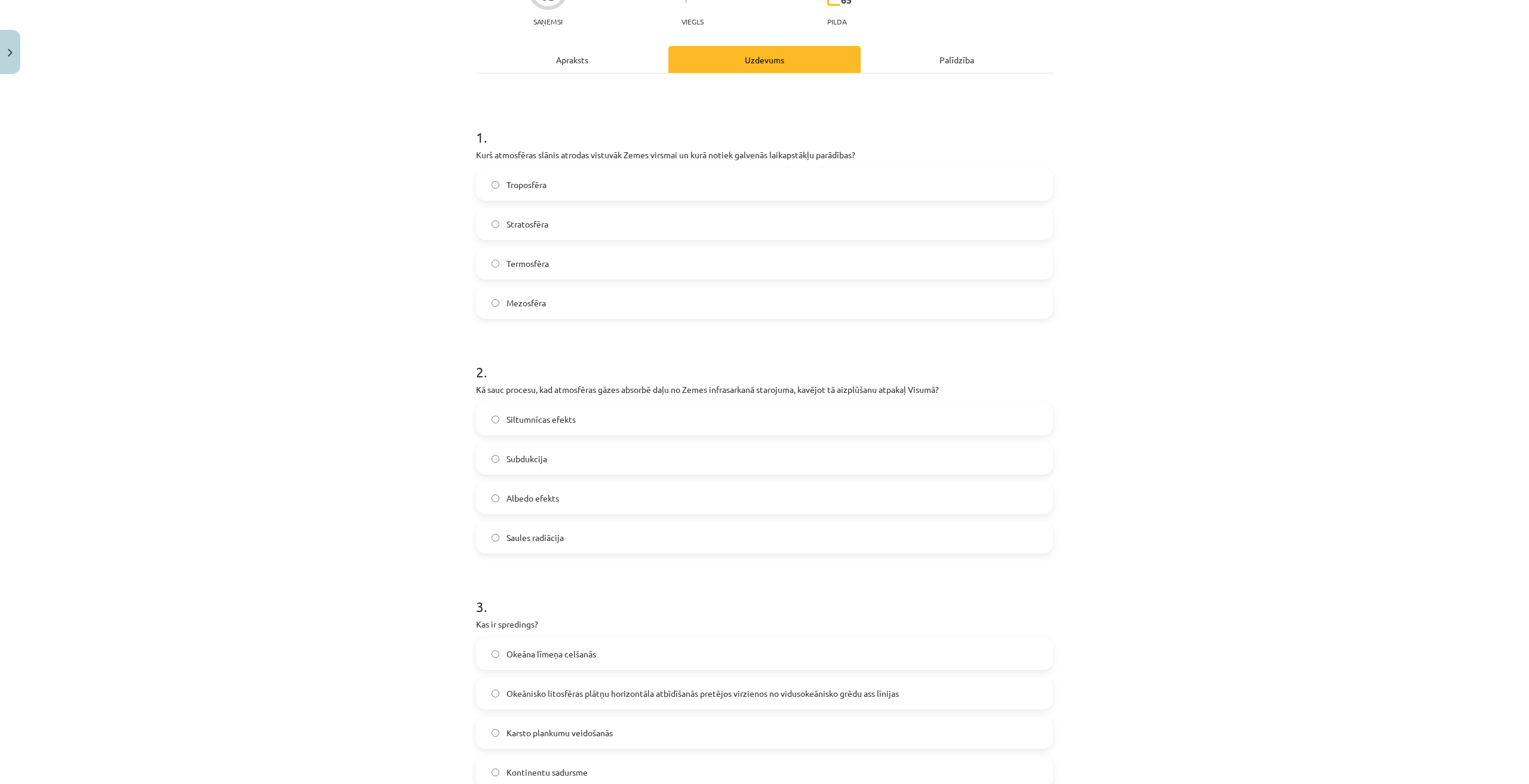
scroll to position [149, 0]
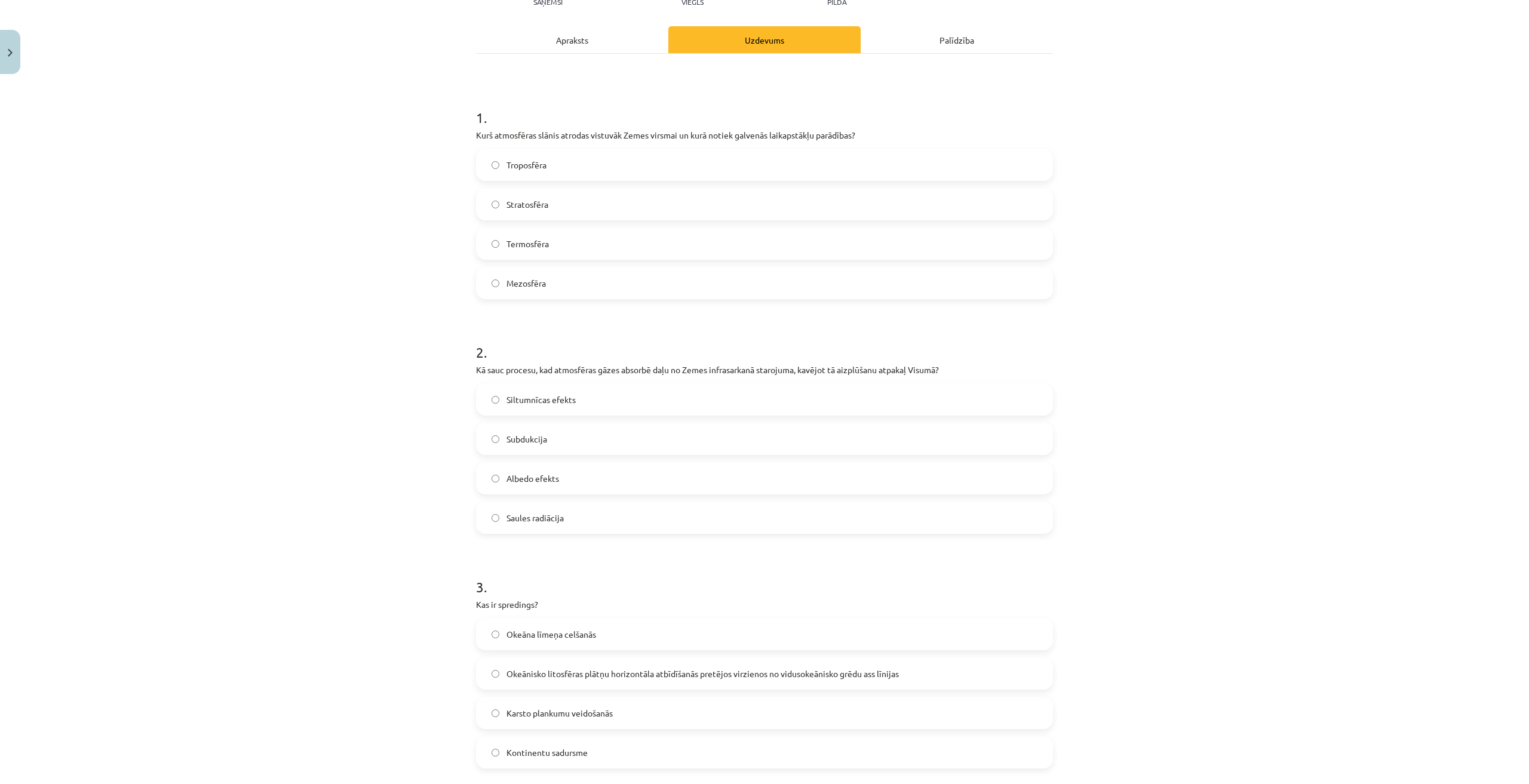
click at [603, 50] on div "Apraksts" at bounding box center [572, 39] width 192 height 27
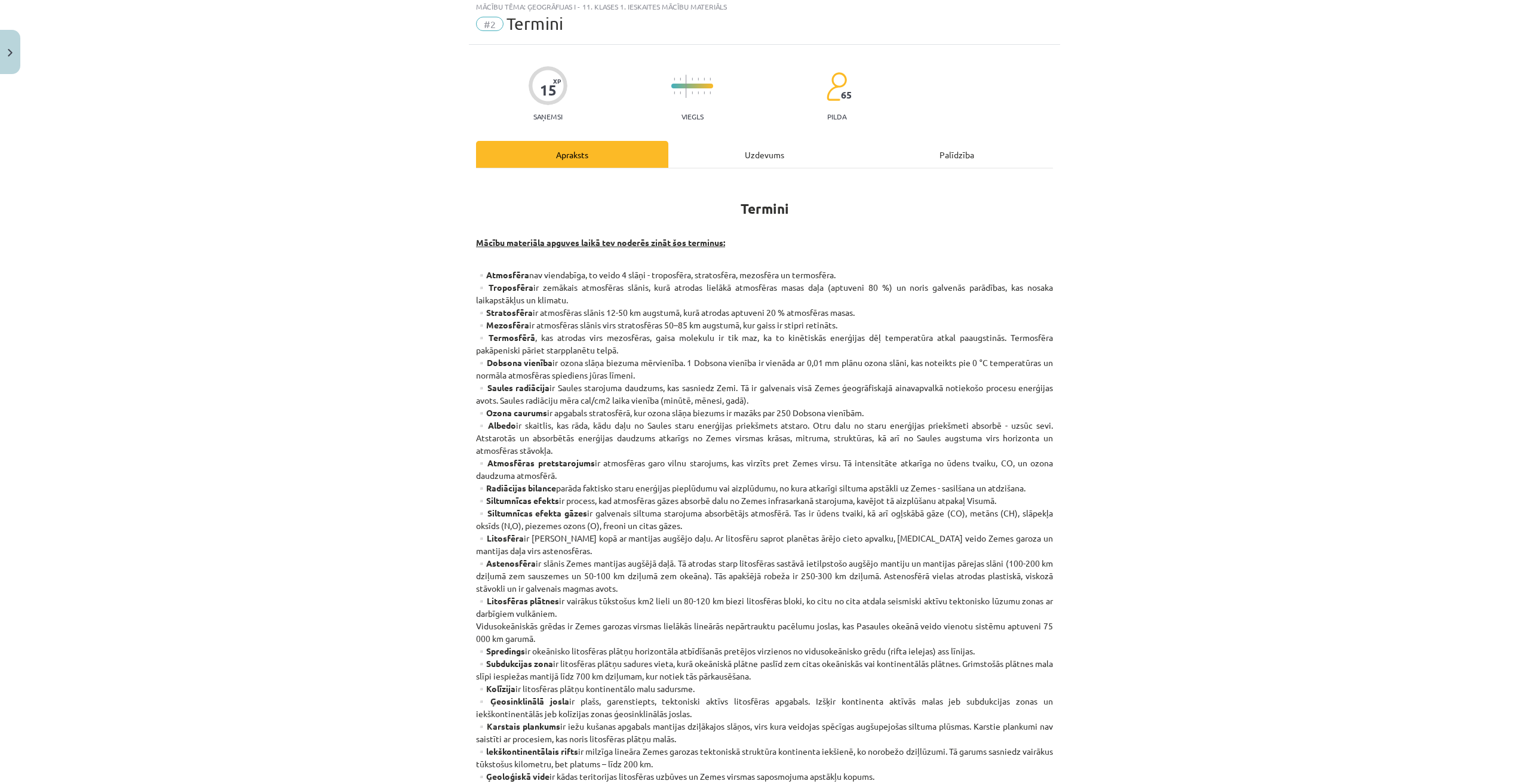
scroll to position [30, 0]
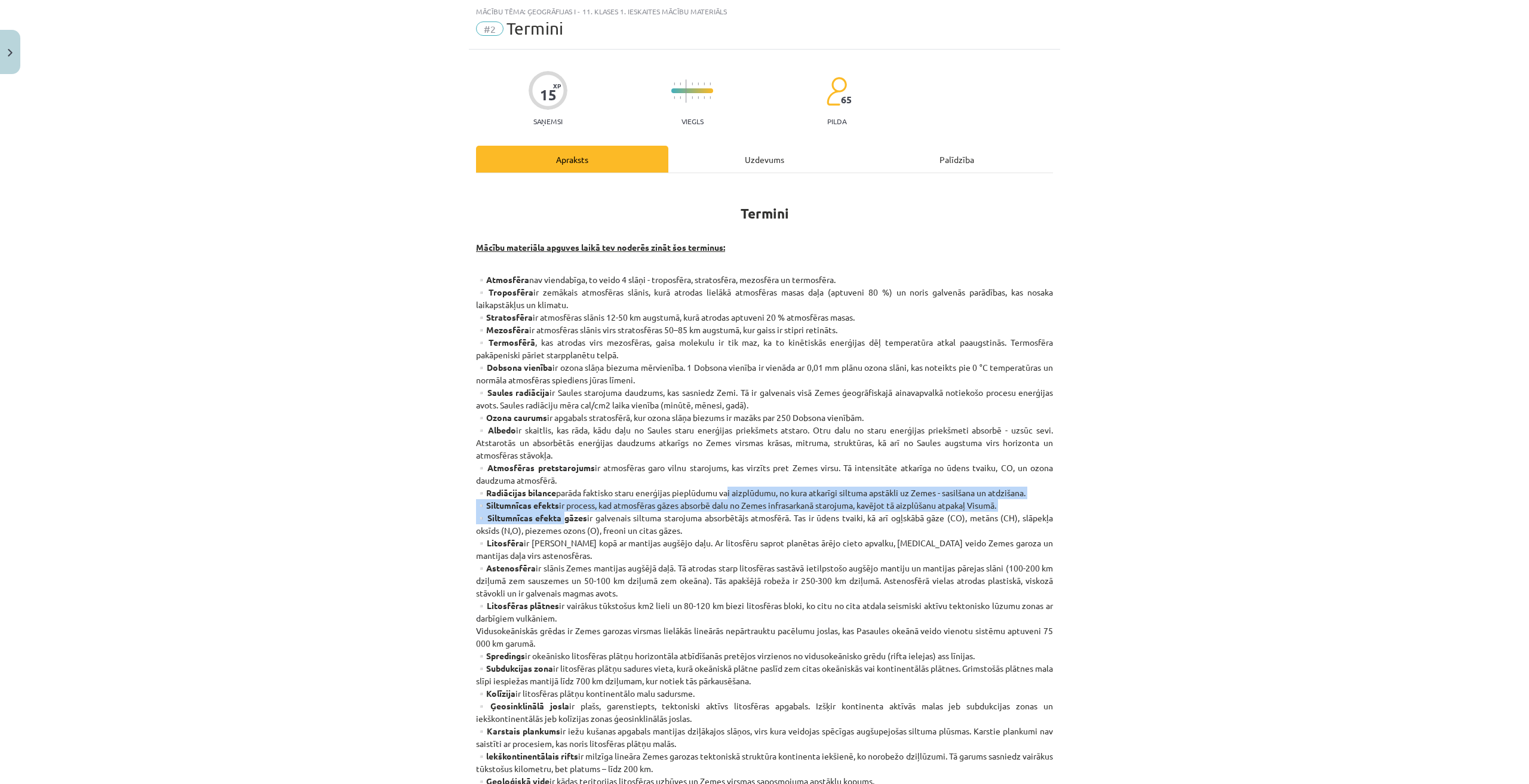
drag, startPoint x: 555, startPoint y: 513, endPoint x: 719, endPoint y: 496, distance: 164.9
click at [719, 496] on p "▫️Atmosfēra nav viendabīga, to veido 4 slāņi - troposfēra, stratosfēra, mezosfē…" at bounding box center [764, 593] width 577 height 640
click at [738, 520] on p "▫️Atmosfēra nav viendabīga, to veido 4 slāņi - troposfēra, stratosfēra, mezosfē…" at bounding box center [764, 593] width 577 height 640
click at [764, 154] on div "Uzdevums" at bounding box center [764, 159] width 192 height 27
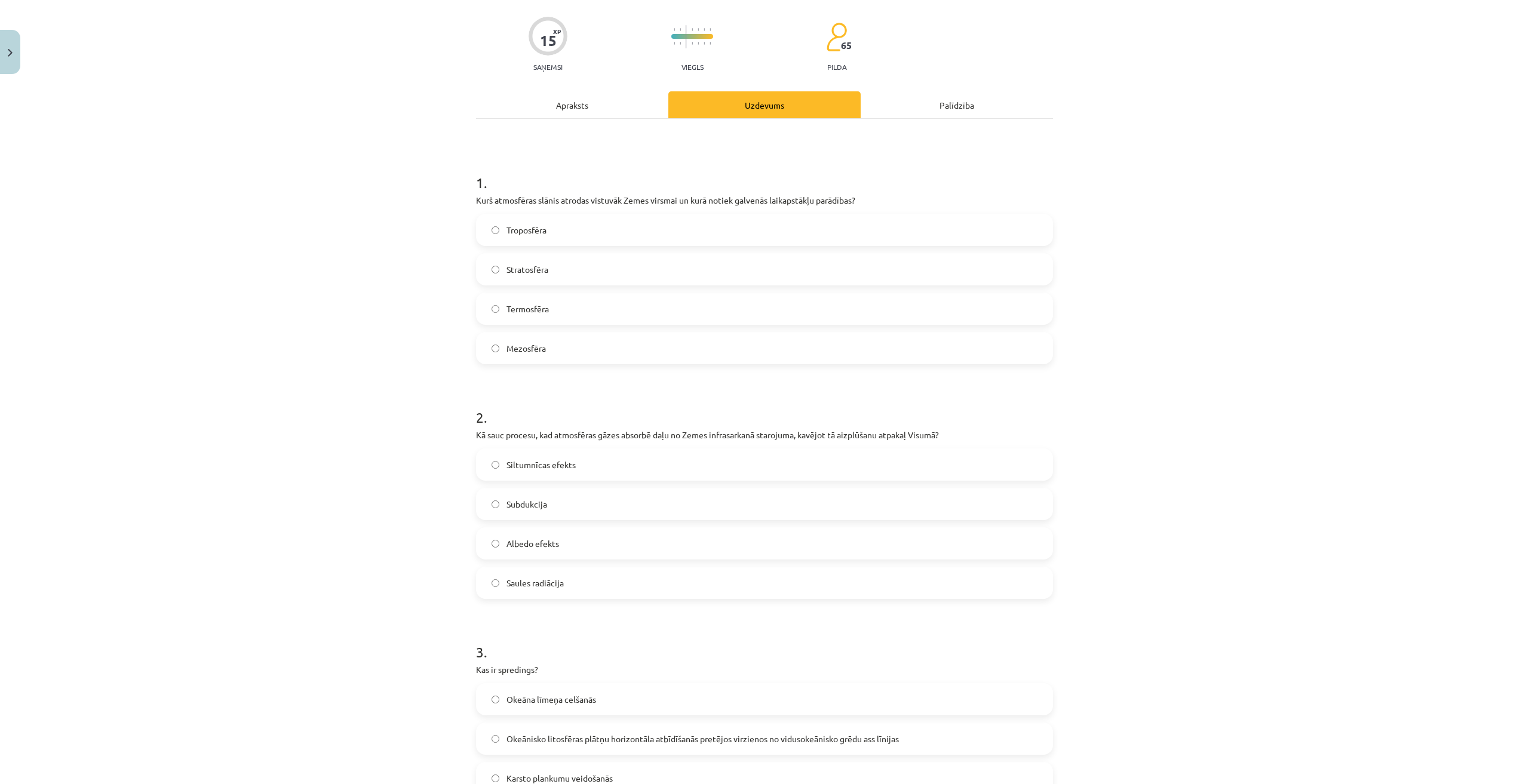
scroll to position [90, 0]
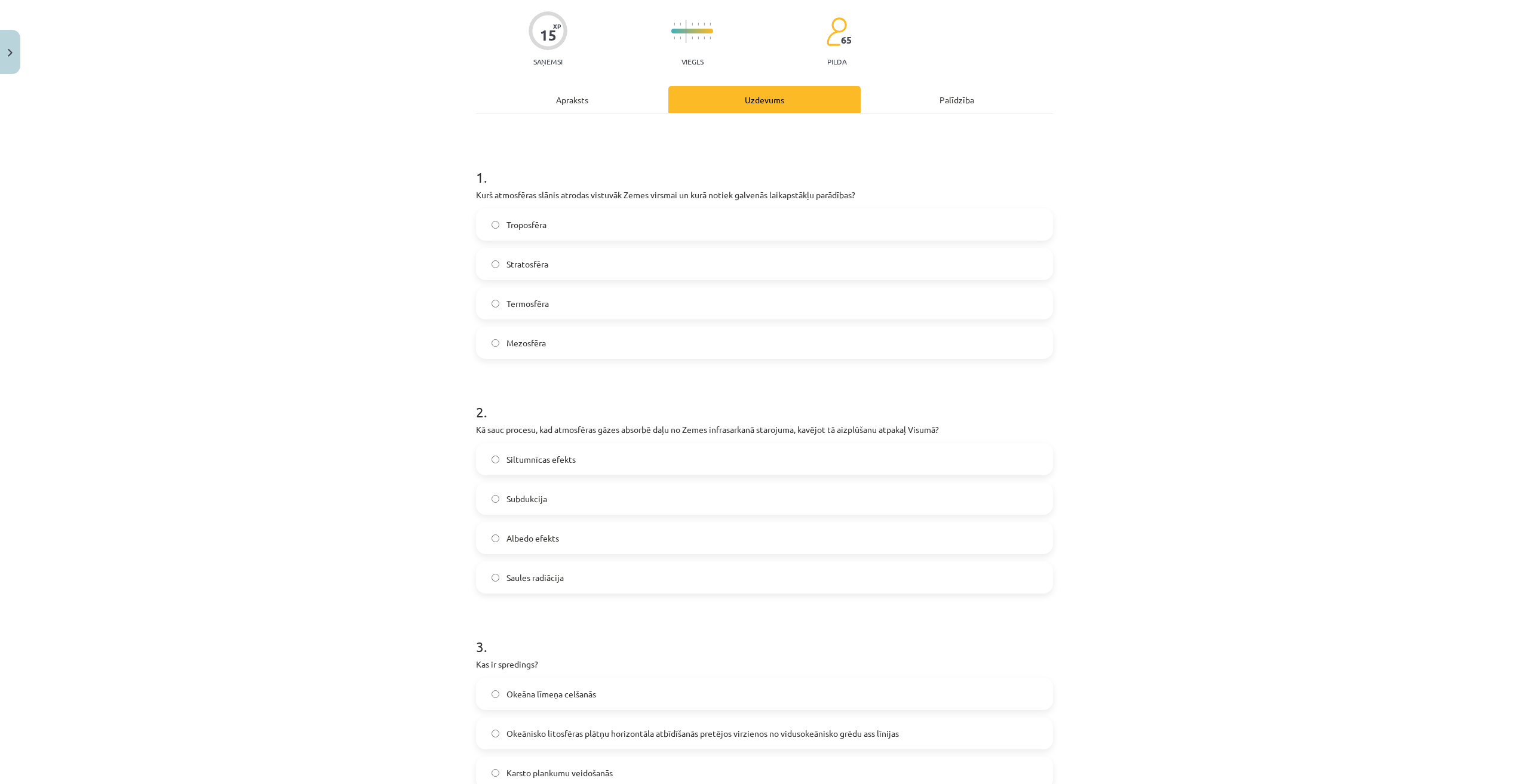
click at [556, 467] on label "Siltumnīcas efekts" at bounding box center [764, 459] width 575 height 30
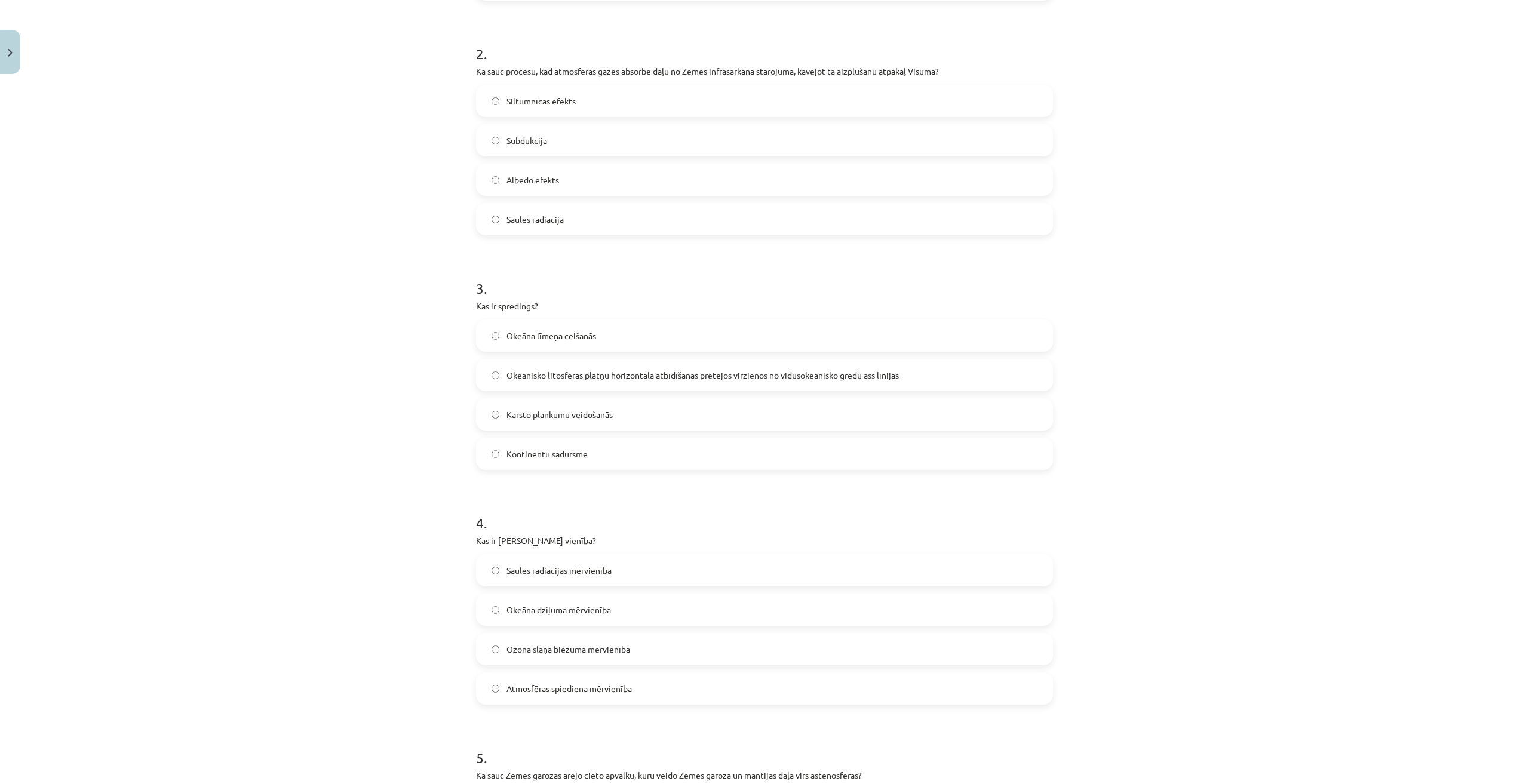
scroll to position [742, 0]
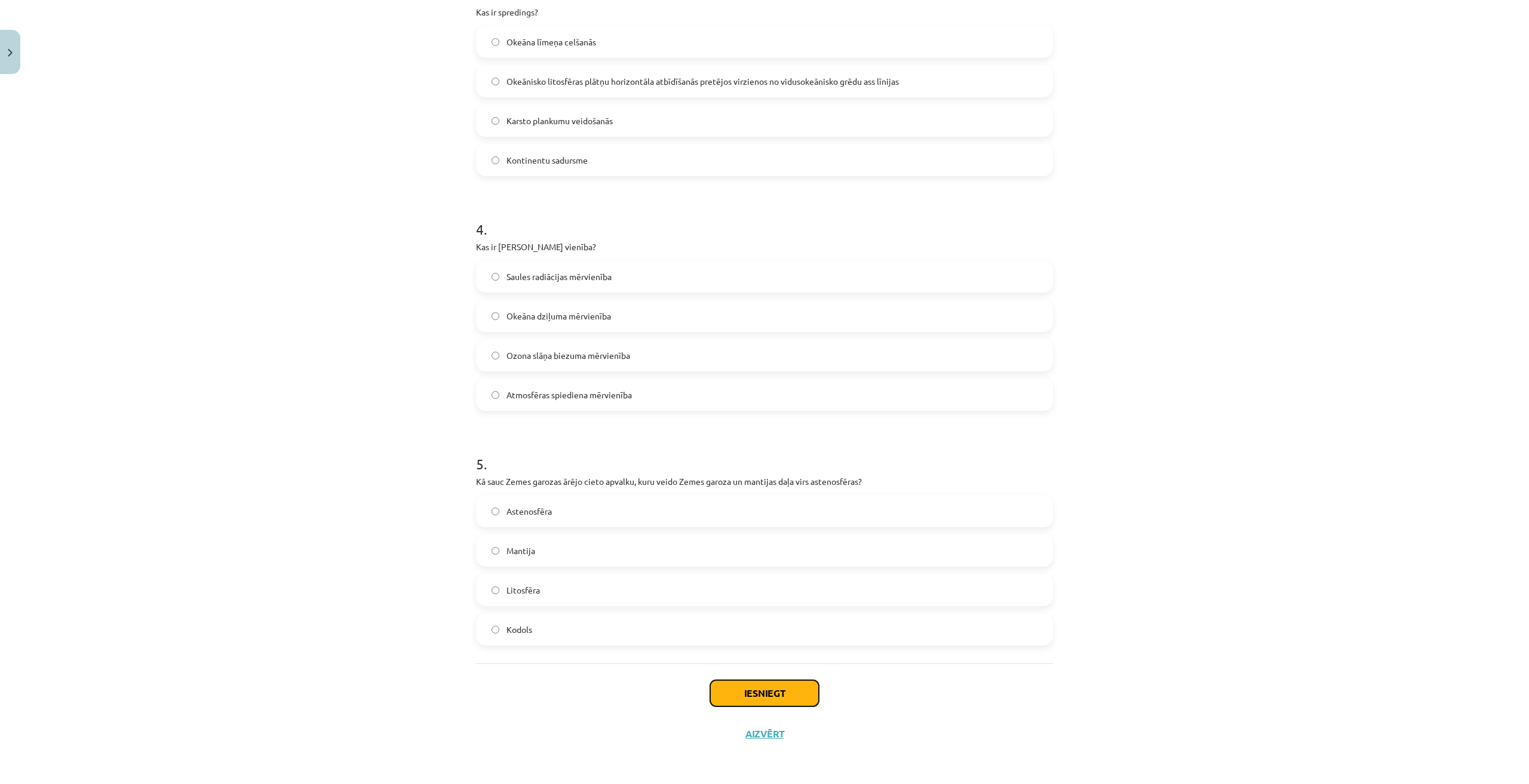
click at [741, 694] on button "Iesniegt" at bounding box center [764, 694] width 109 height 26
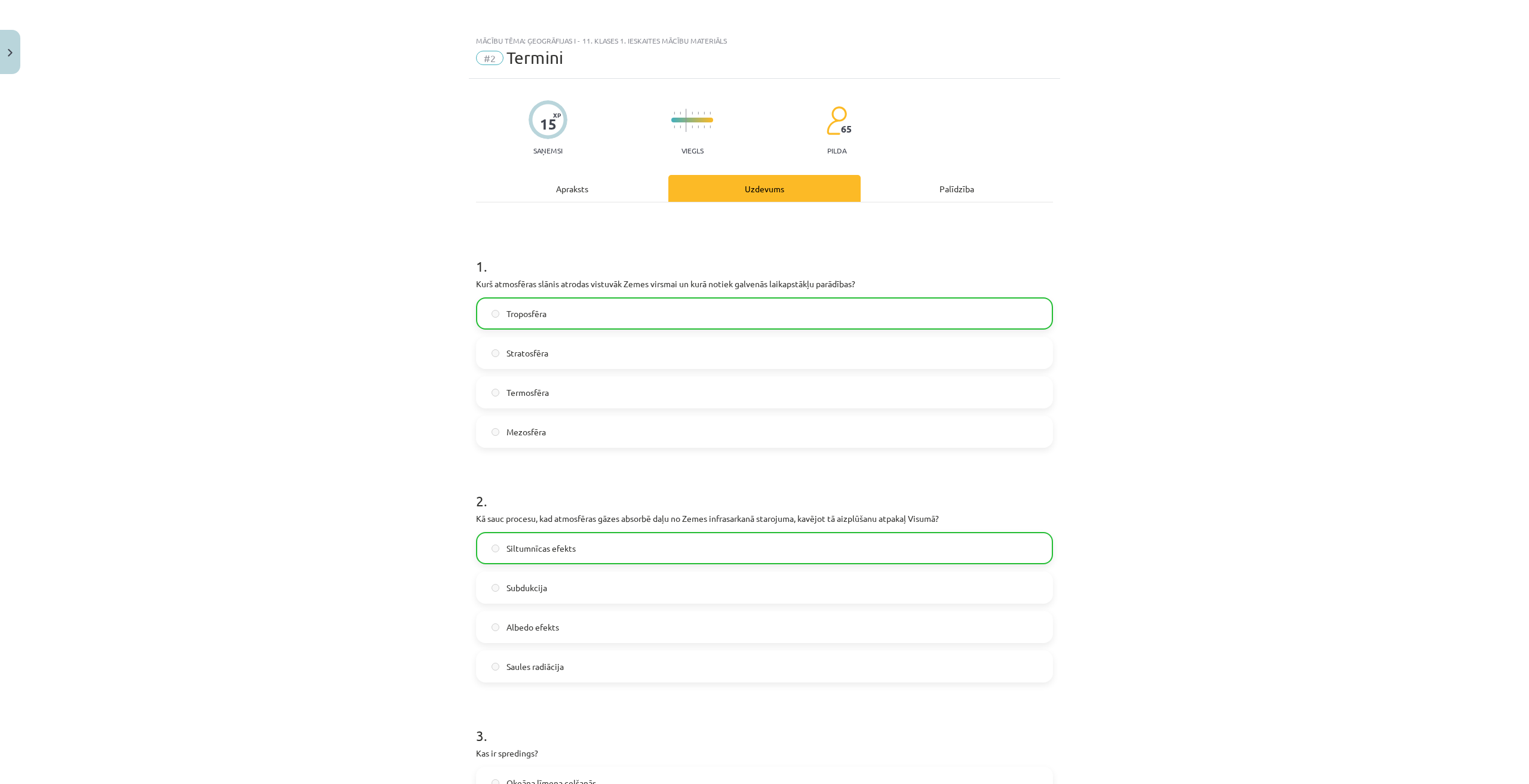
scroll to position [0, 0]
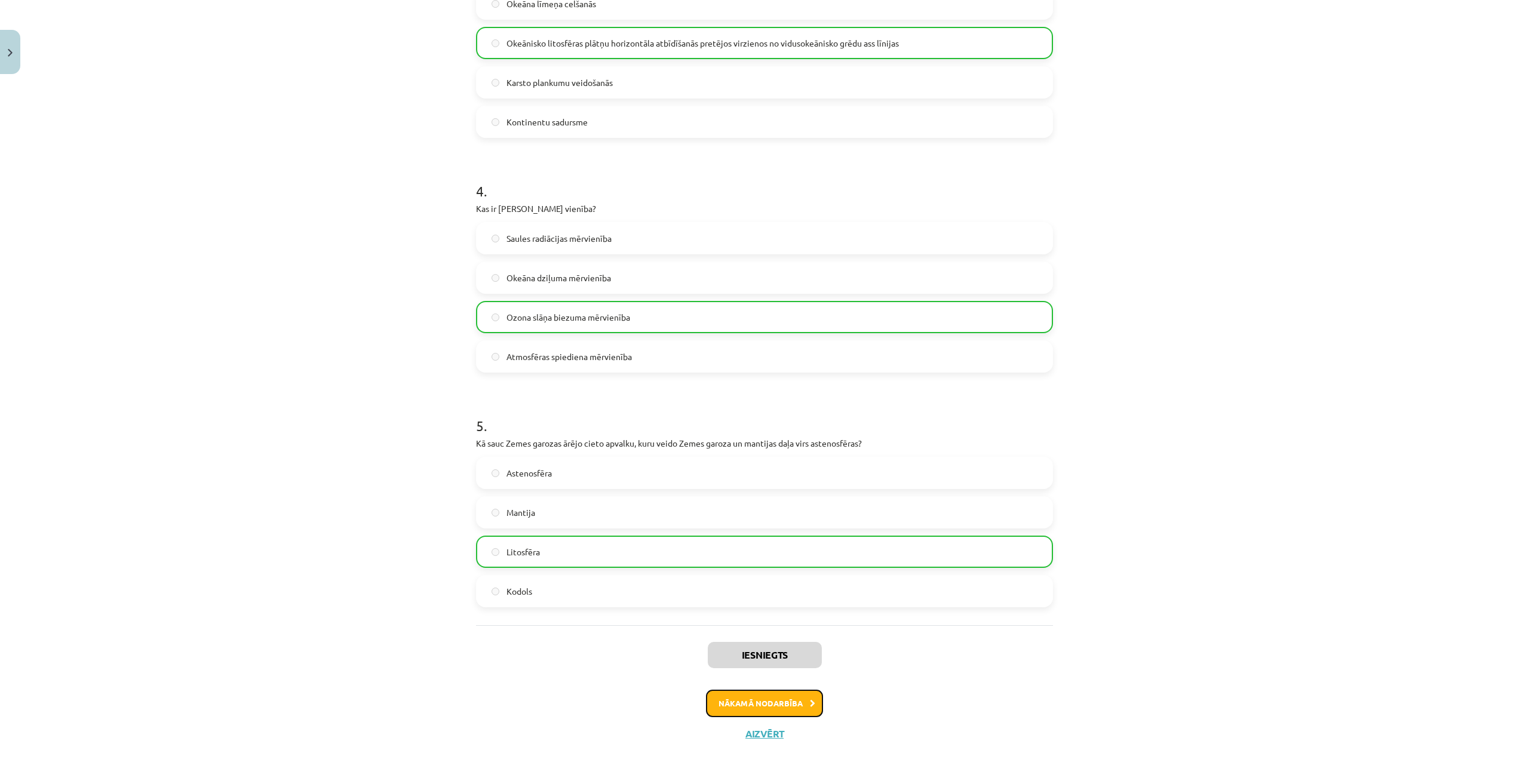
click at [757, 707] on button "Nākamā nodarbība" at bounding box center [764, 703] width 117 height 28
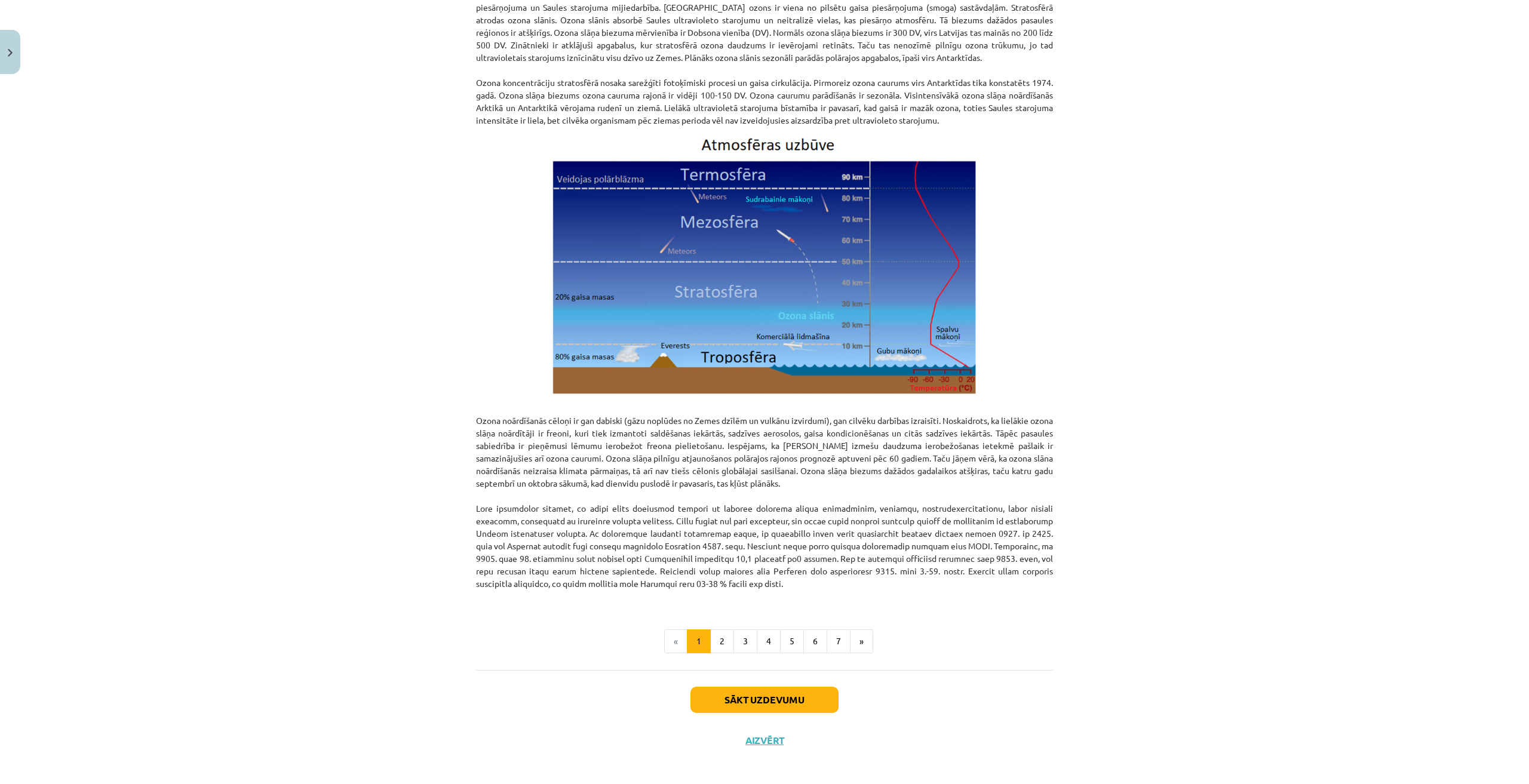
scroll to position [1168, 0]
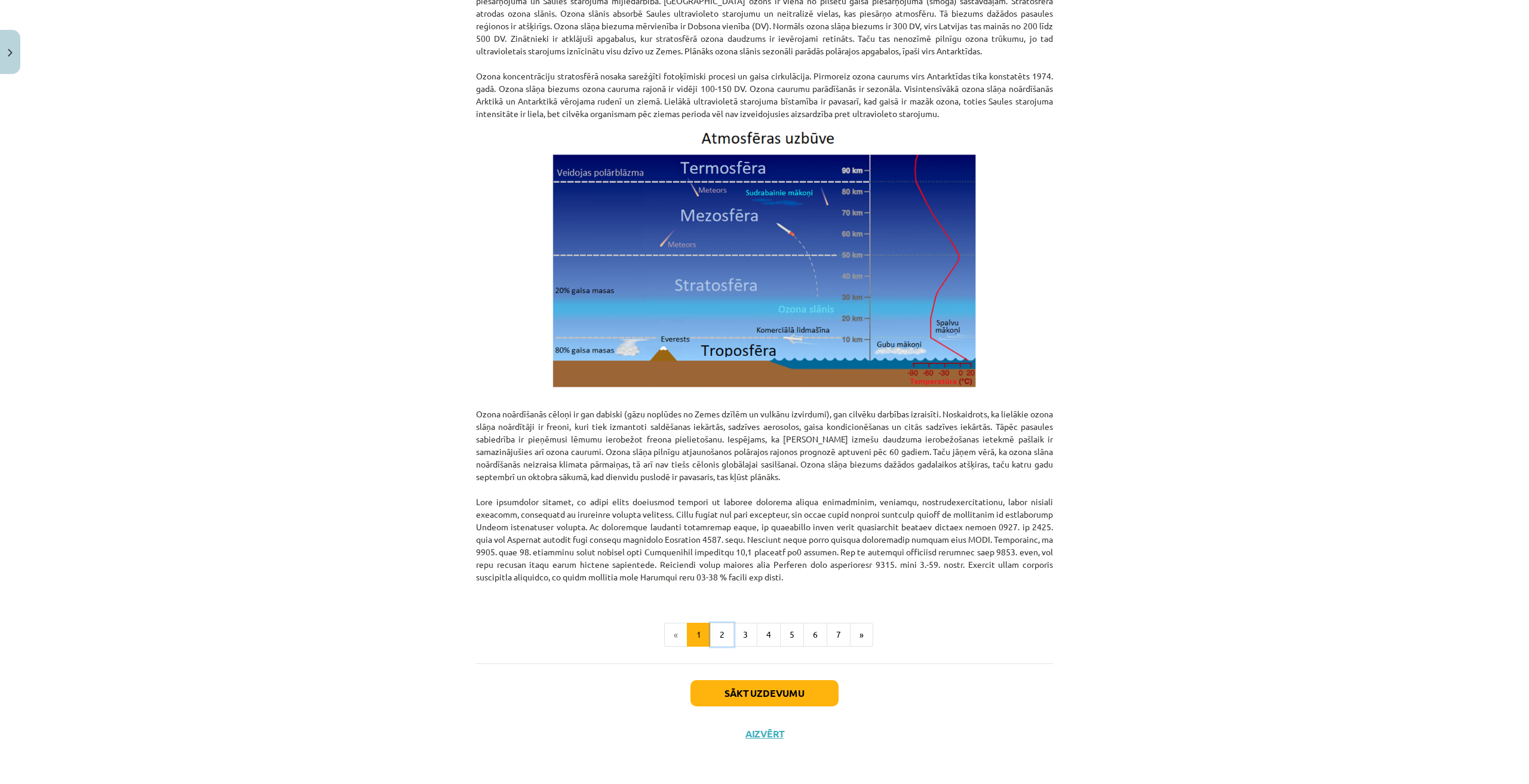
click at [715, 637] on button "2" at bounding box center [721, 634] width 24 height 24
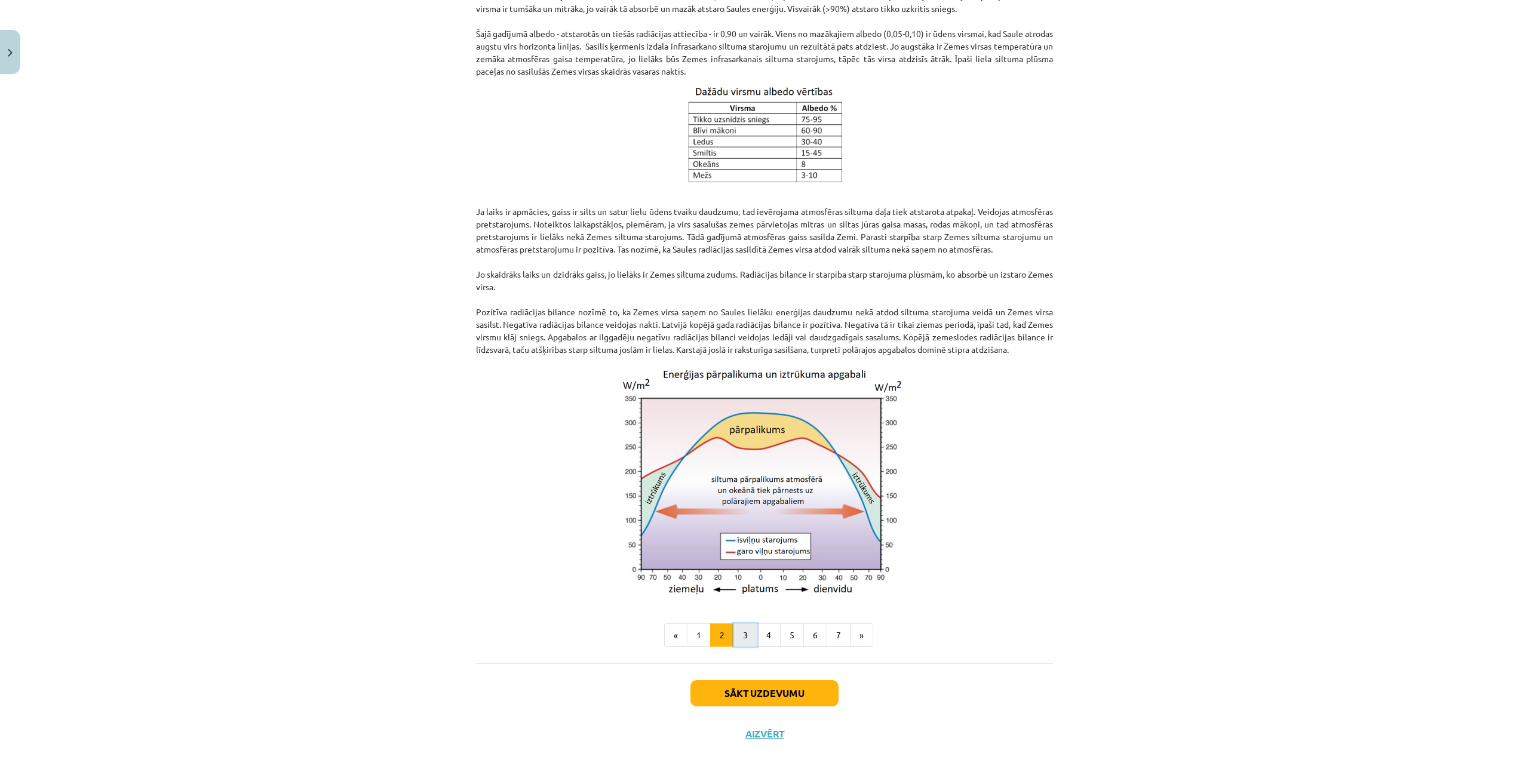
click at [747, 642] on button "3" at bounding box center [745, 635] width 24 height 24
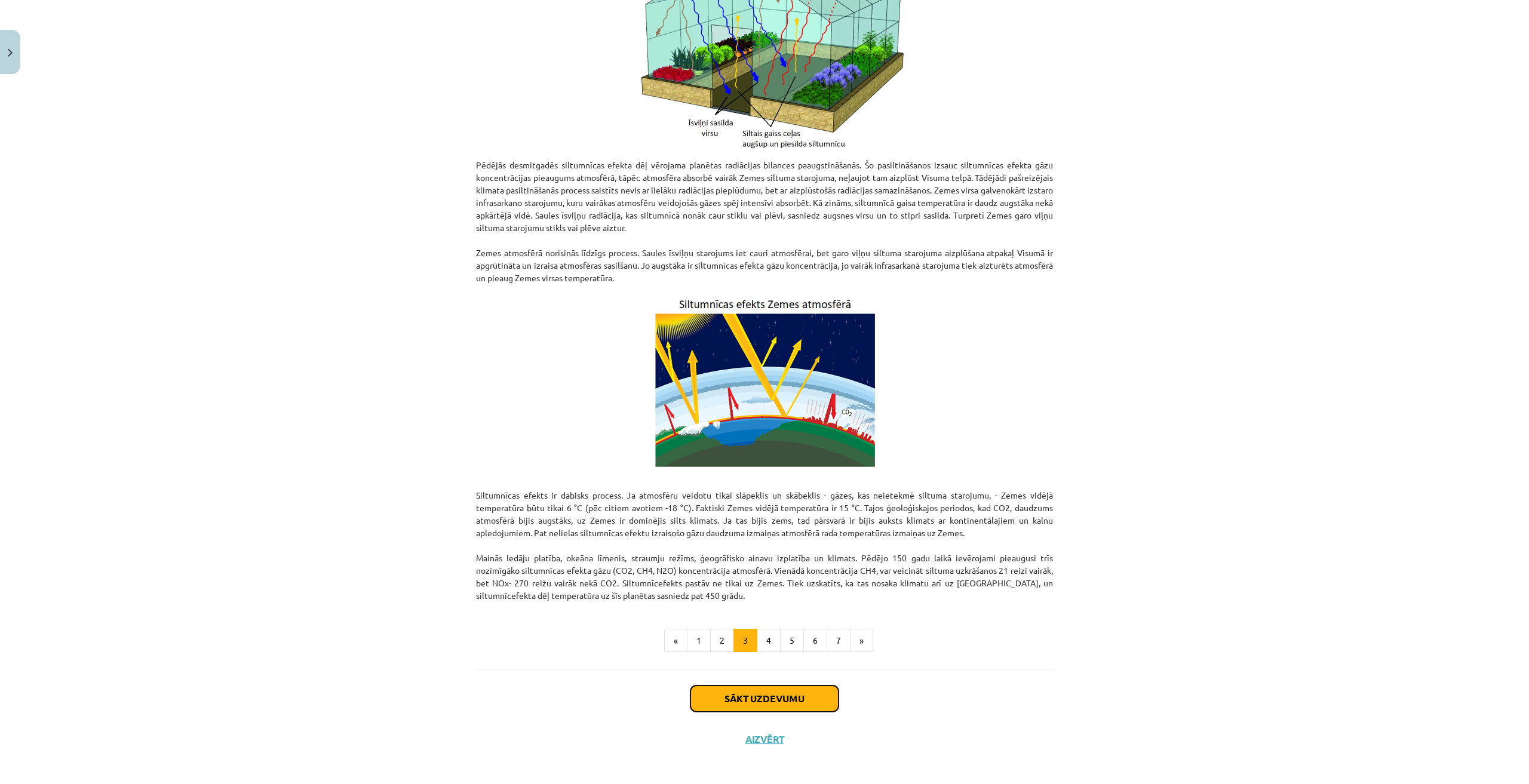
click at [756, 687] on button "Sākt uzdevumu" at bounding box center [764, 699] width 148 height 26
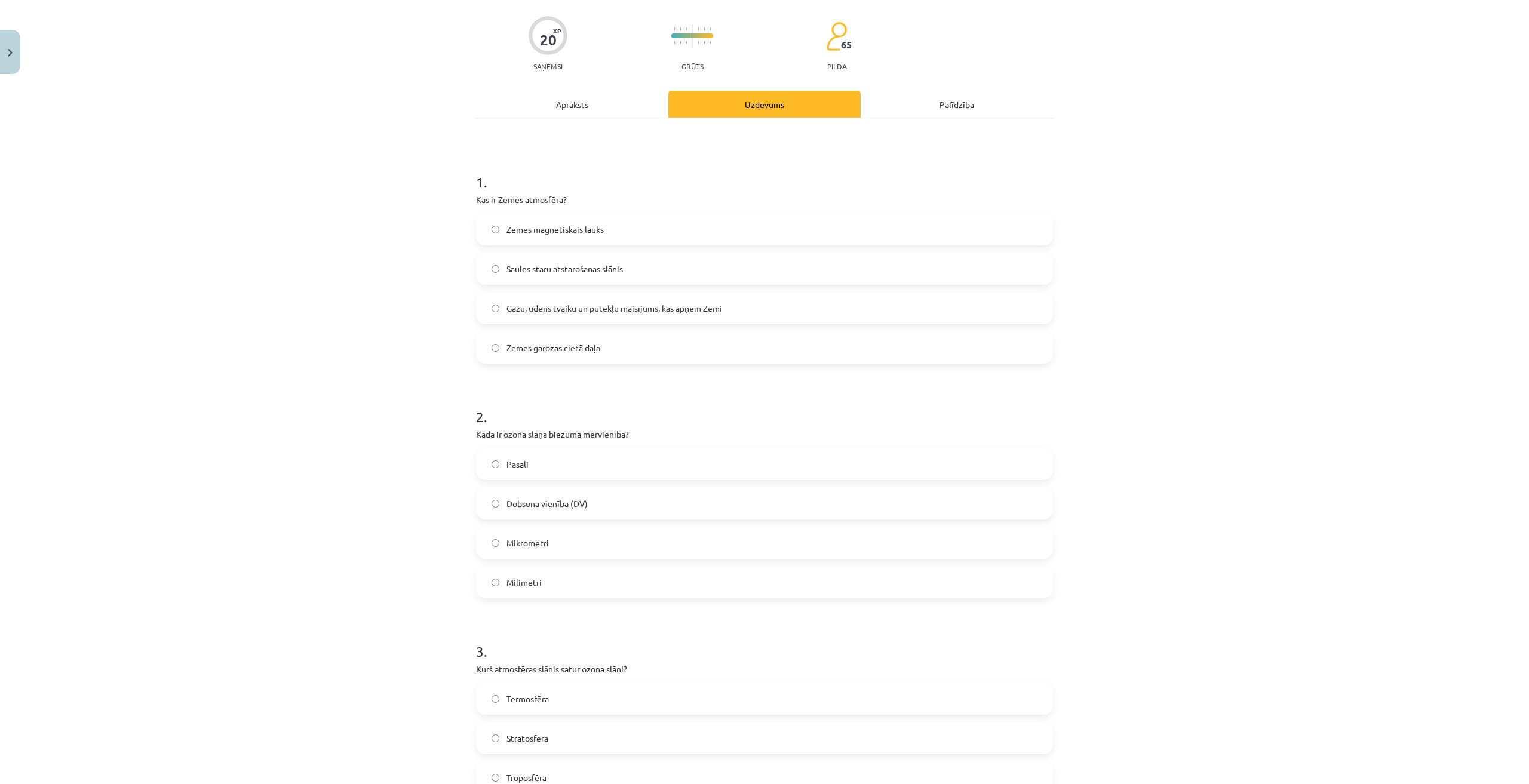
scroll to position [90, 0]
click at [618, 307] on span "Gāzu, ūdens tvaiku un putekļu maisījums, kas apņem Zemi" at bounding box center [614, 303] width 216 height 12
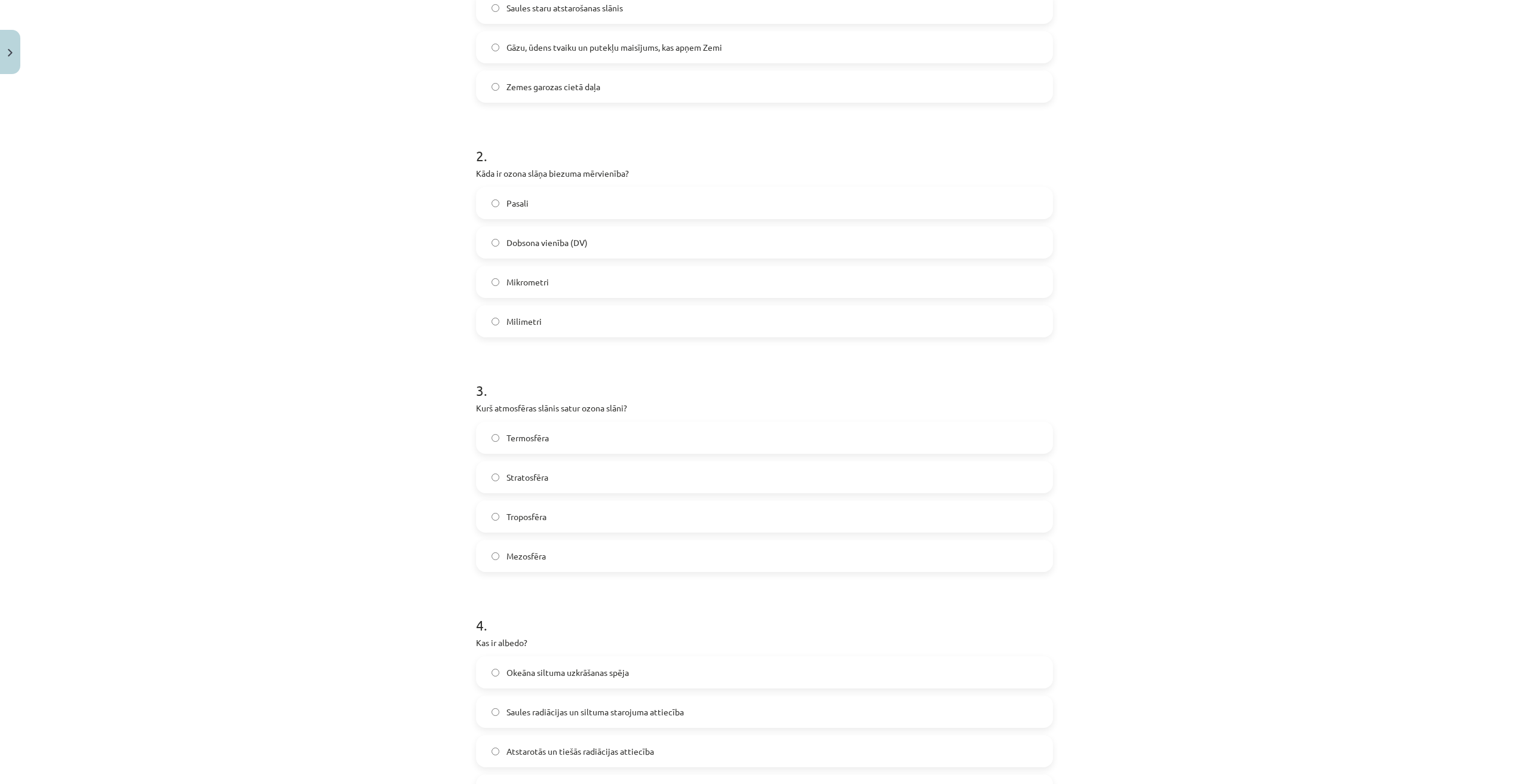
scroll to position [264, 0]
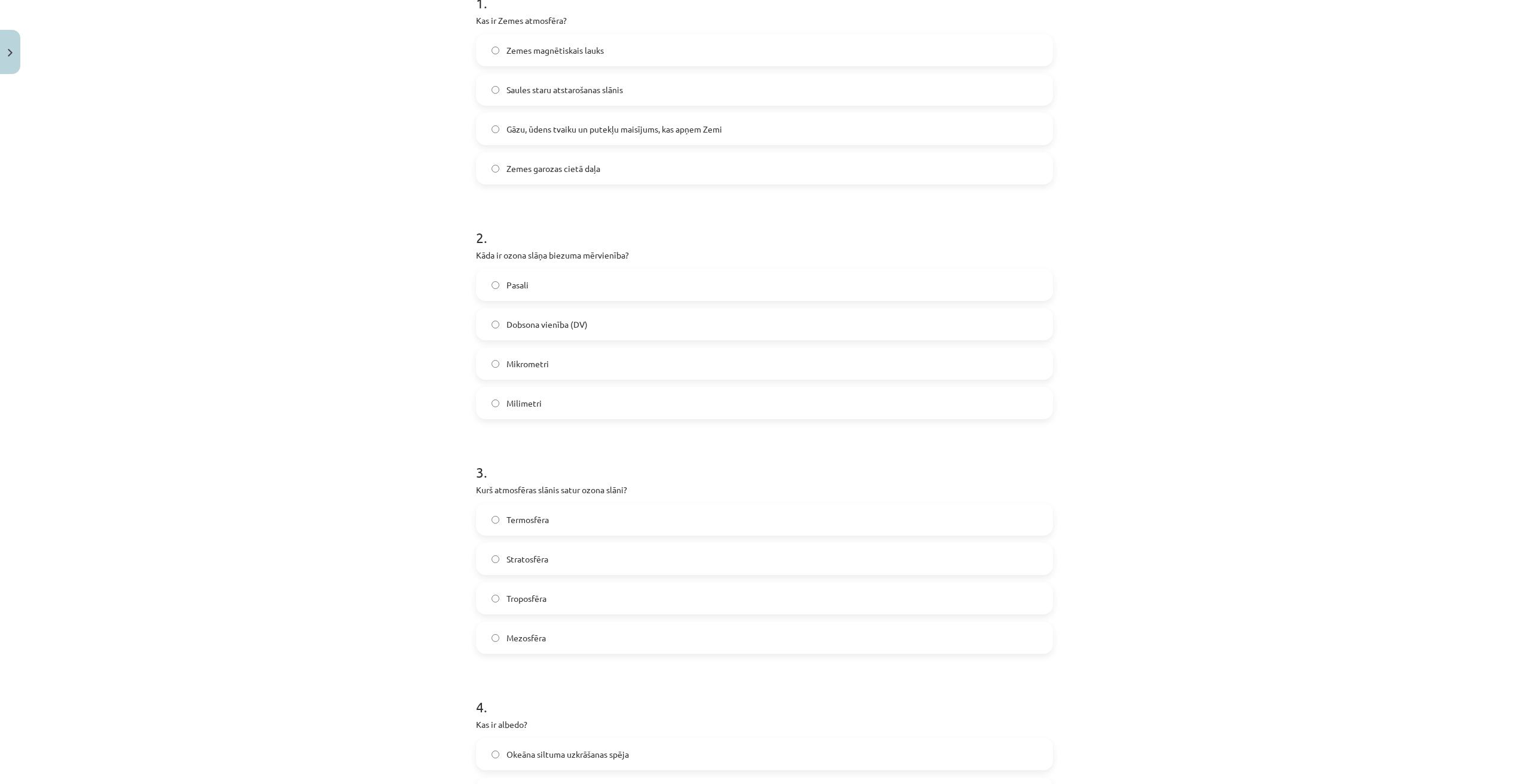
click at [564, 319] on span "Dobsona vienība (DV)" at bounding box center [547, 324] width 81 height 12
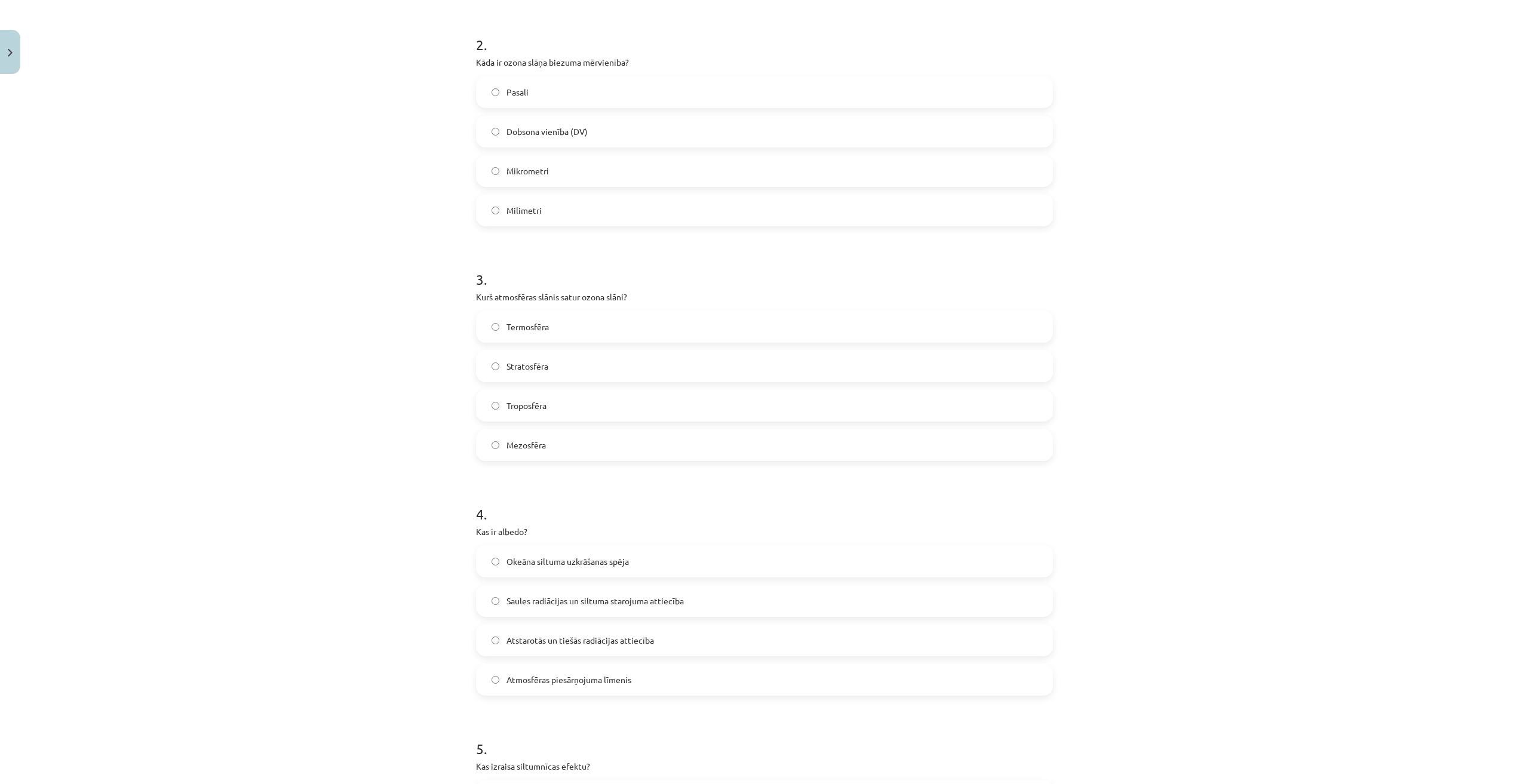
scroll to position [503, 0]
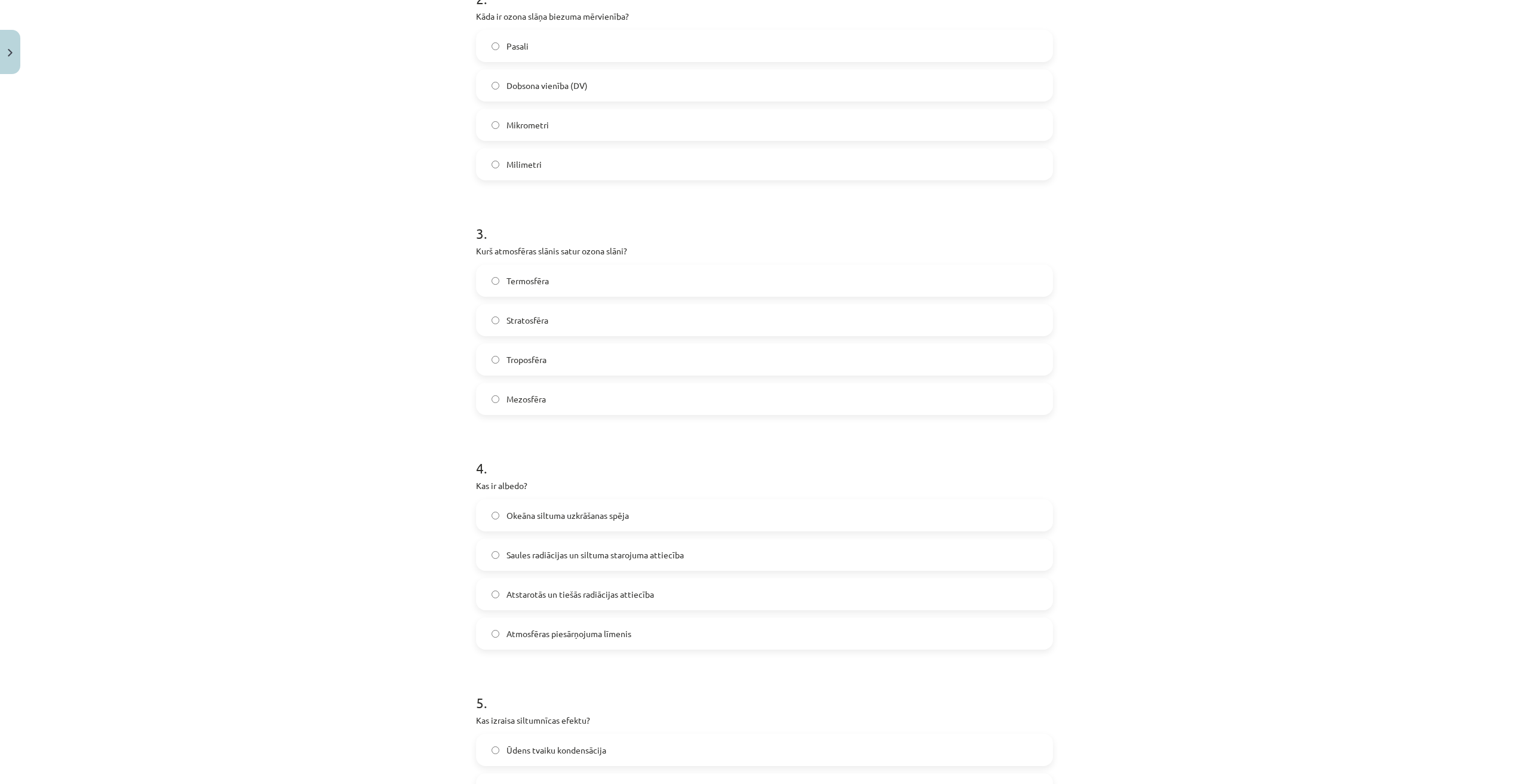
click at [580, 314] on label "Stratosfēra" at bounding box center [764, 320] width 575 height 30
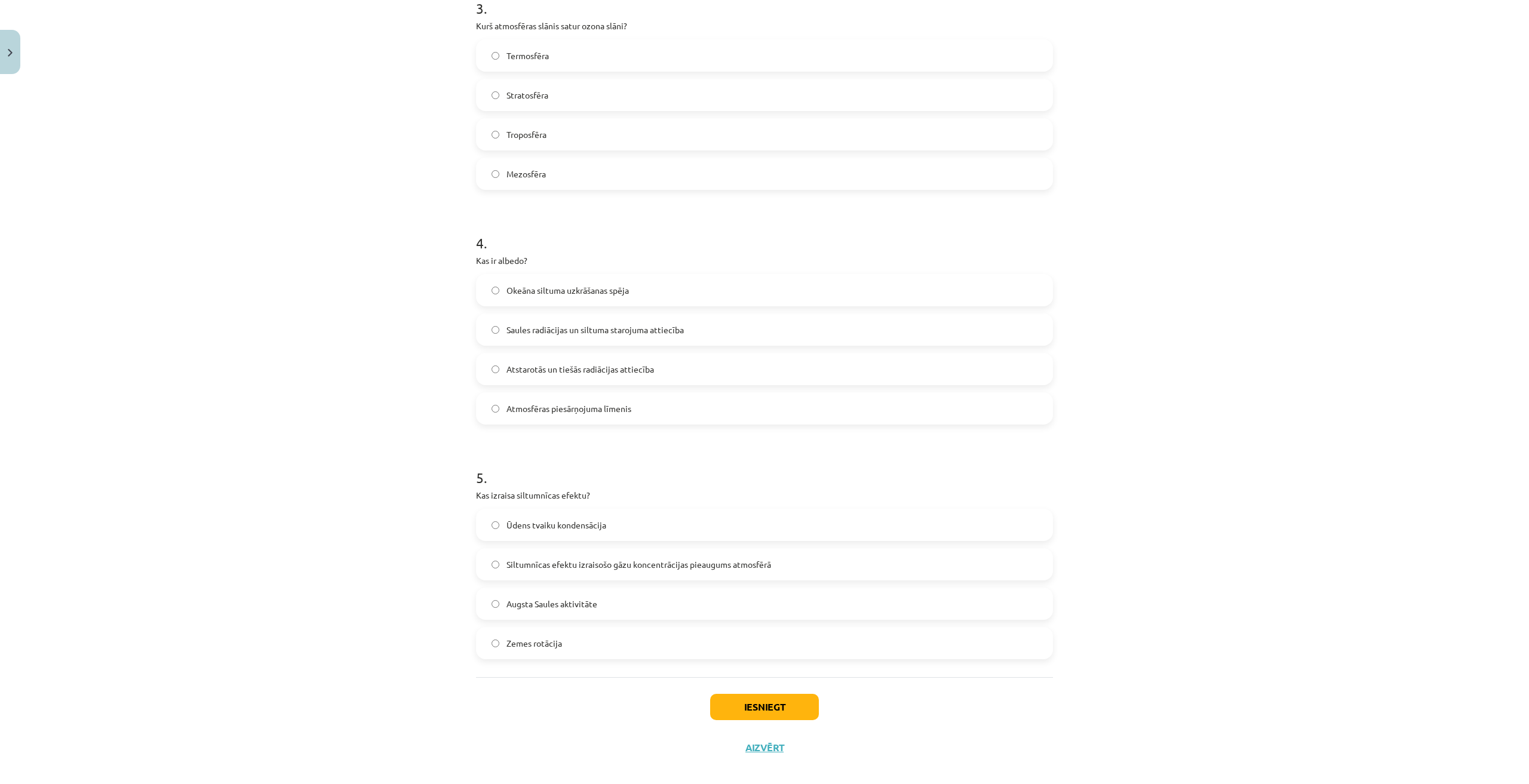
scroll to position [742, 0]
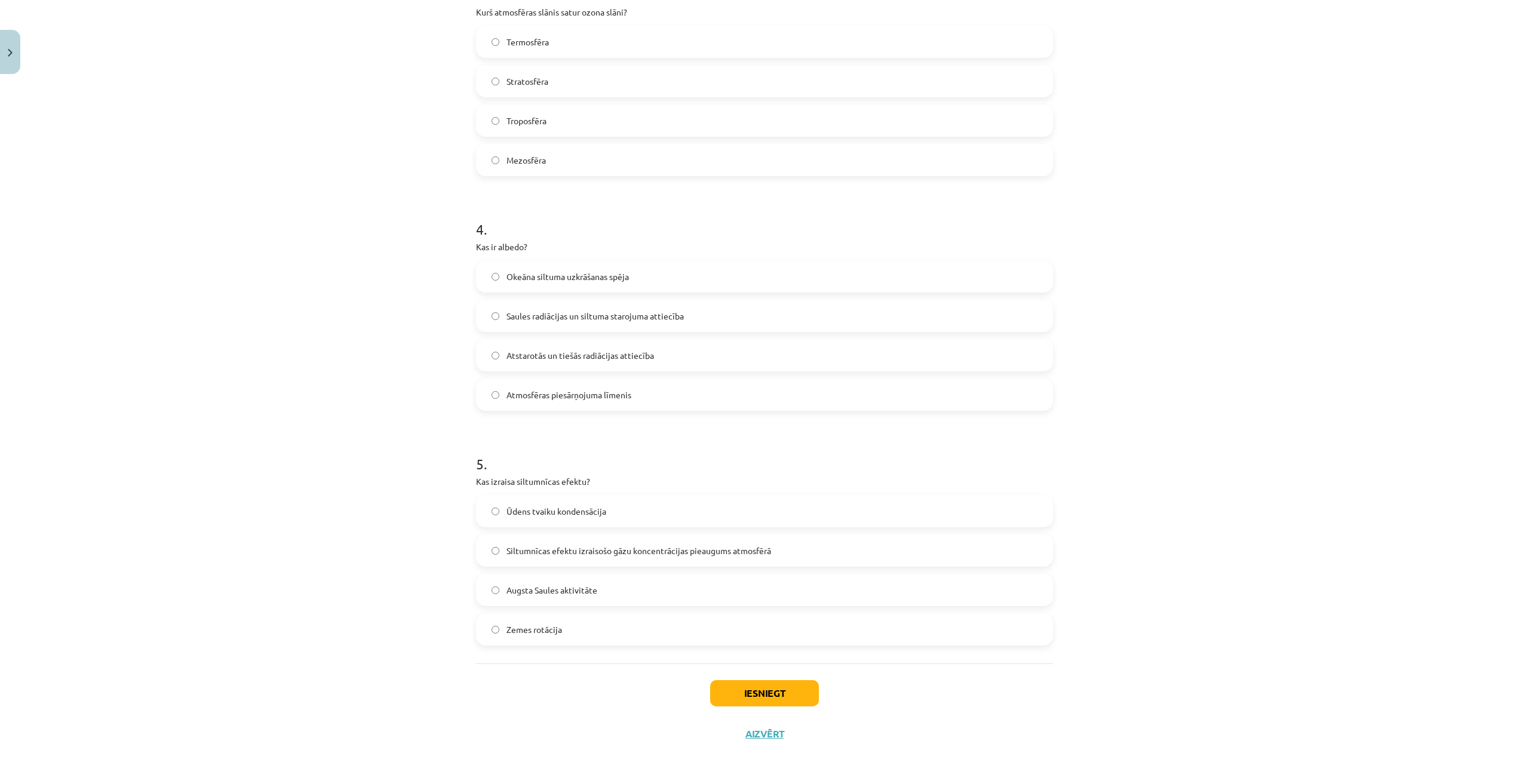
click at [669, 356] on label "Atstarotās un tiešās radiācijas attiecība" at bounding box center [764, 355] width 575 height 30
click at [808, 549] on label "Siltumnīcas efektu izraisošo gāzu koncentrācijas pieaugums atmosfērā" at bounding box center [764, 550] width 575 height 30
click at [764, 694] on button "Iesniegt" at bounding box center [764, 694] width 109 height 26
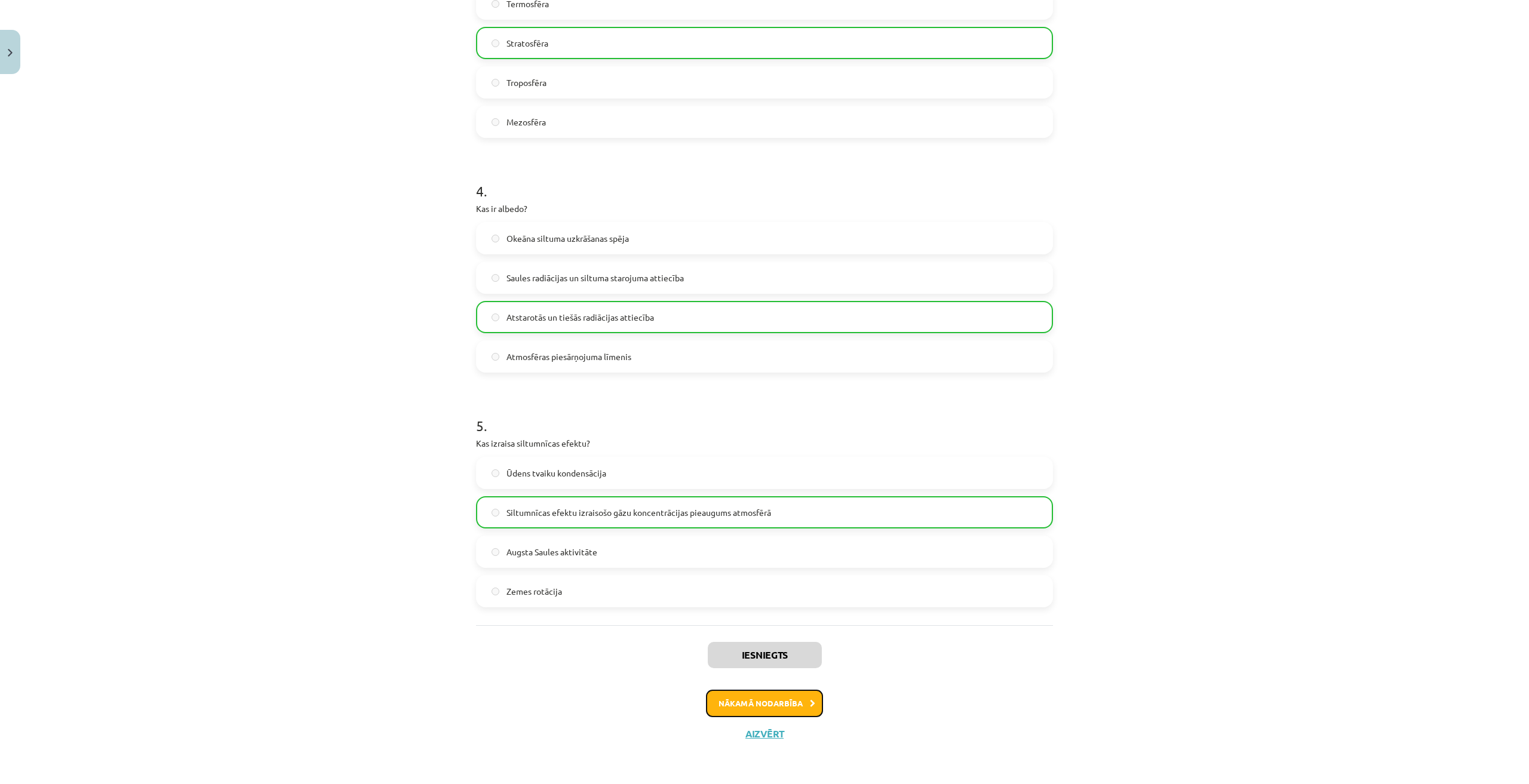
click at [748, 707] on button "Nākamā nodarbība" at bounding box center [764, 703] width 117 height 28
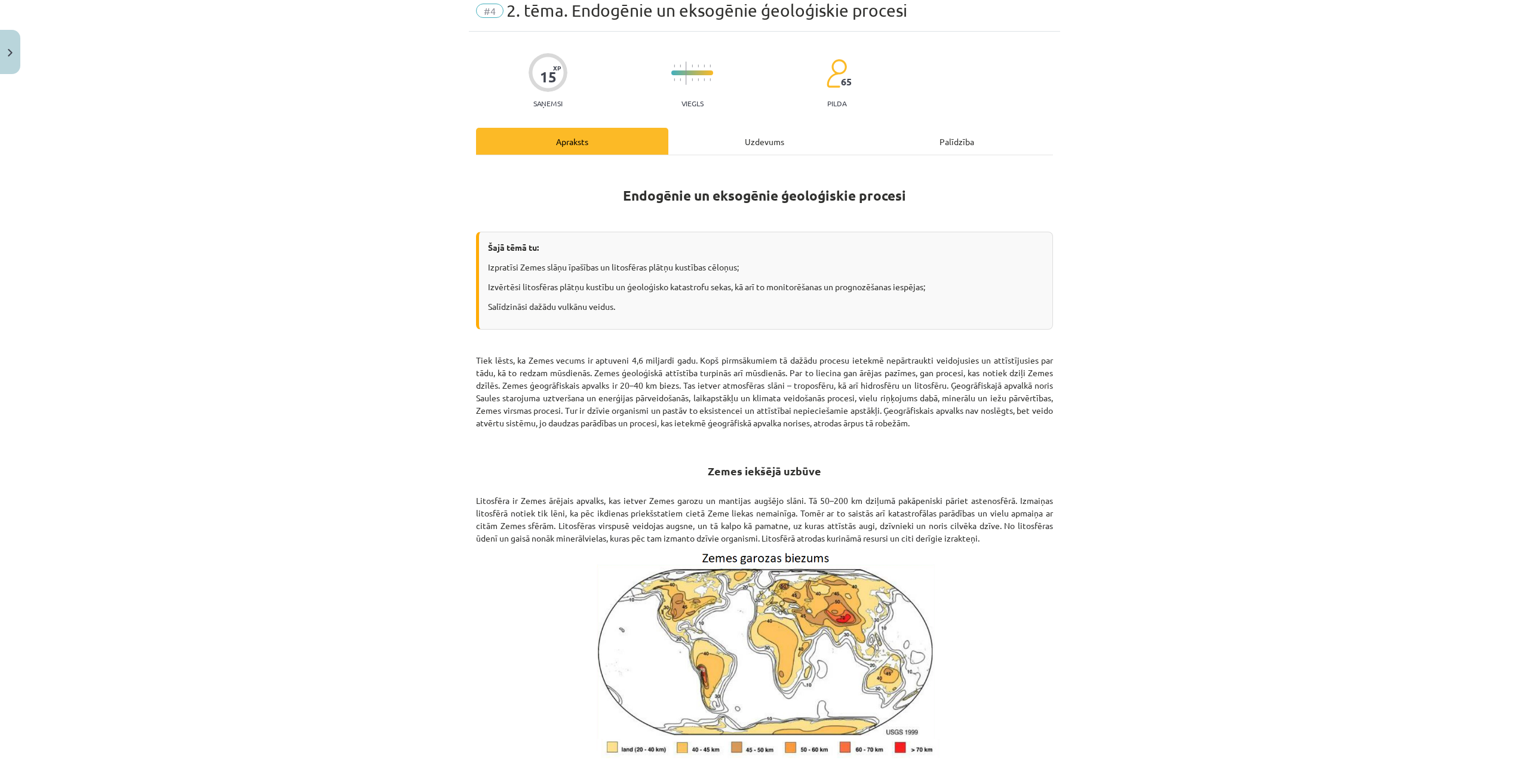
scroll to position [30, 0]
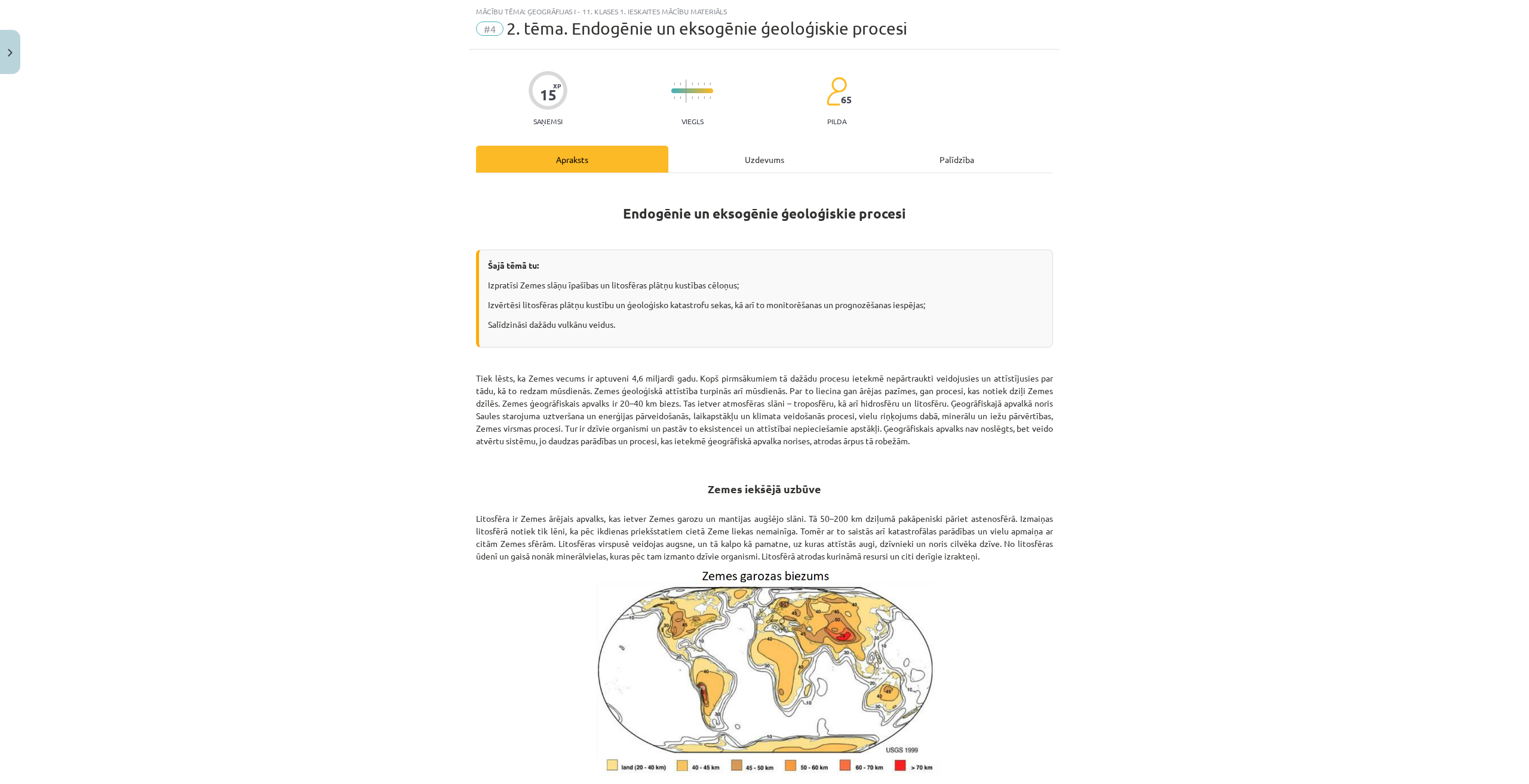
click at [729, 149] on div "Uzdevums" at bounding box center [764, 159] width 192 height 27
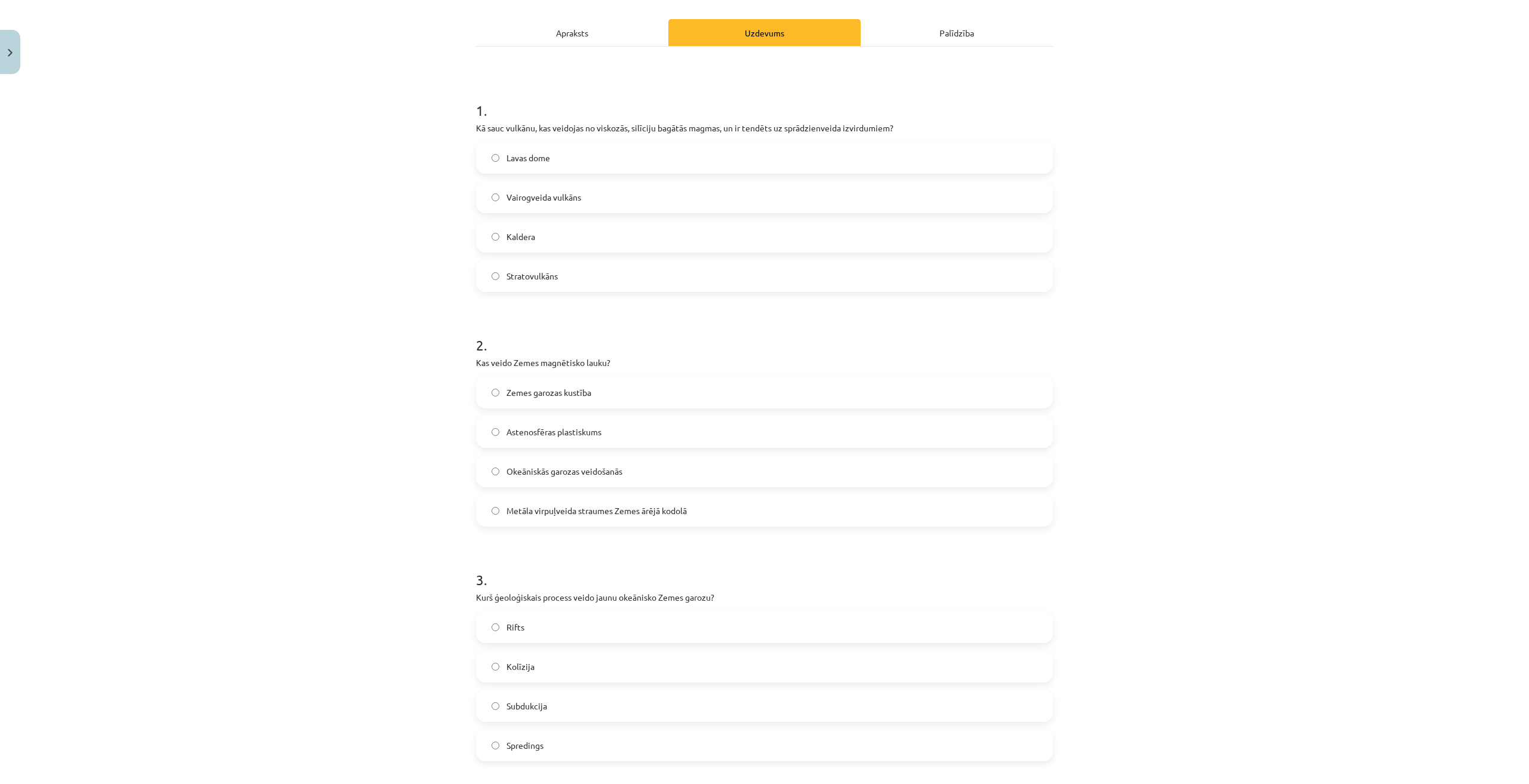
scroll to position [149, 0]
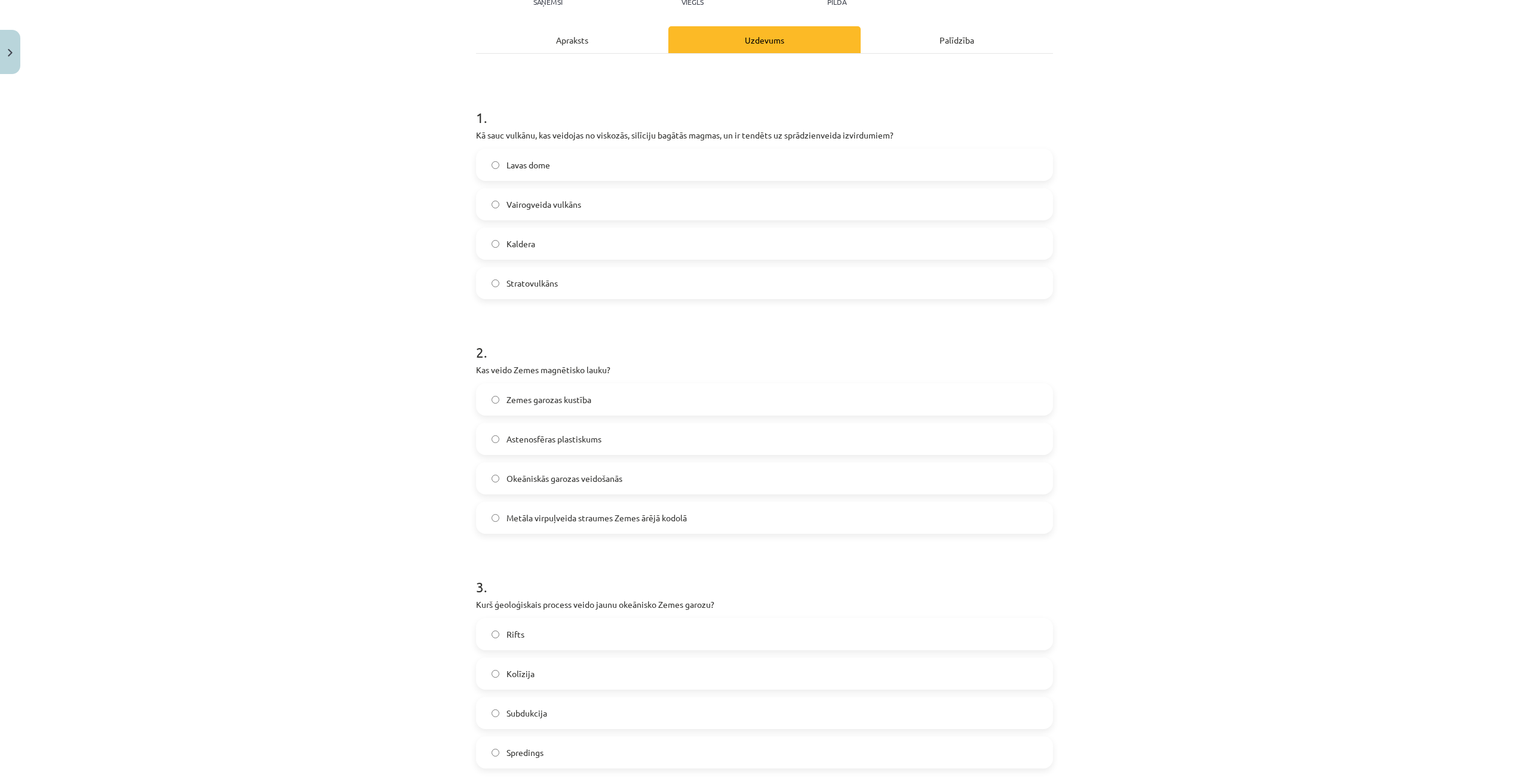
click at [559, 42] on div "Apraksts" at bounding box center [572, 39] width 192 height 27
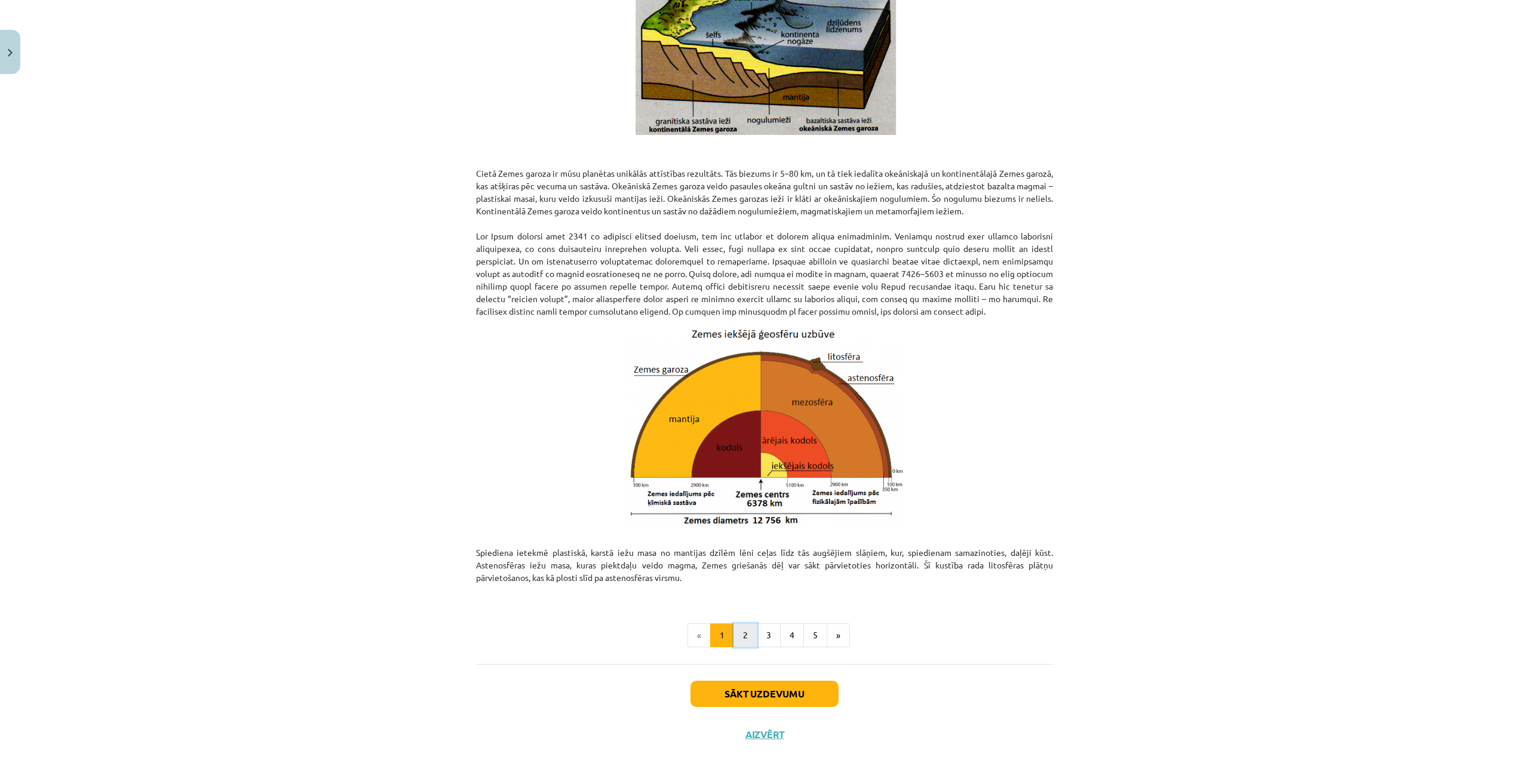
click at [738, 639] on button "2" at bounding box center [745, 635] width 24 height 24
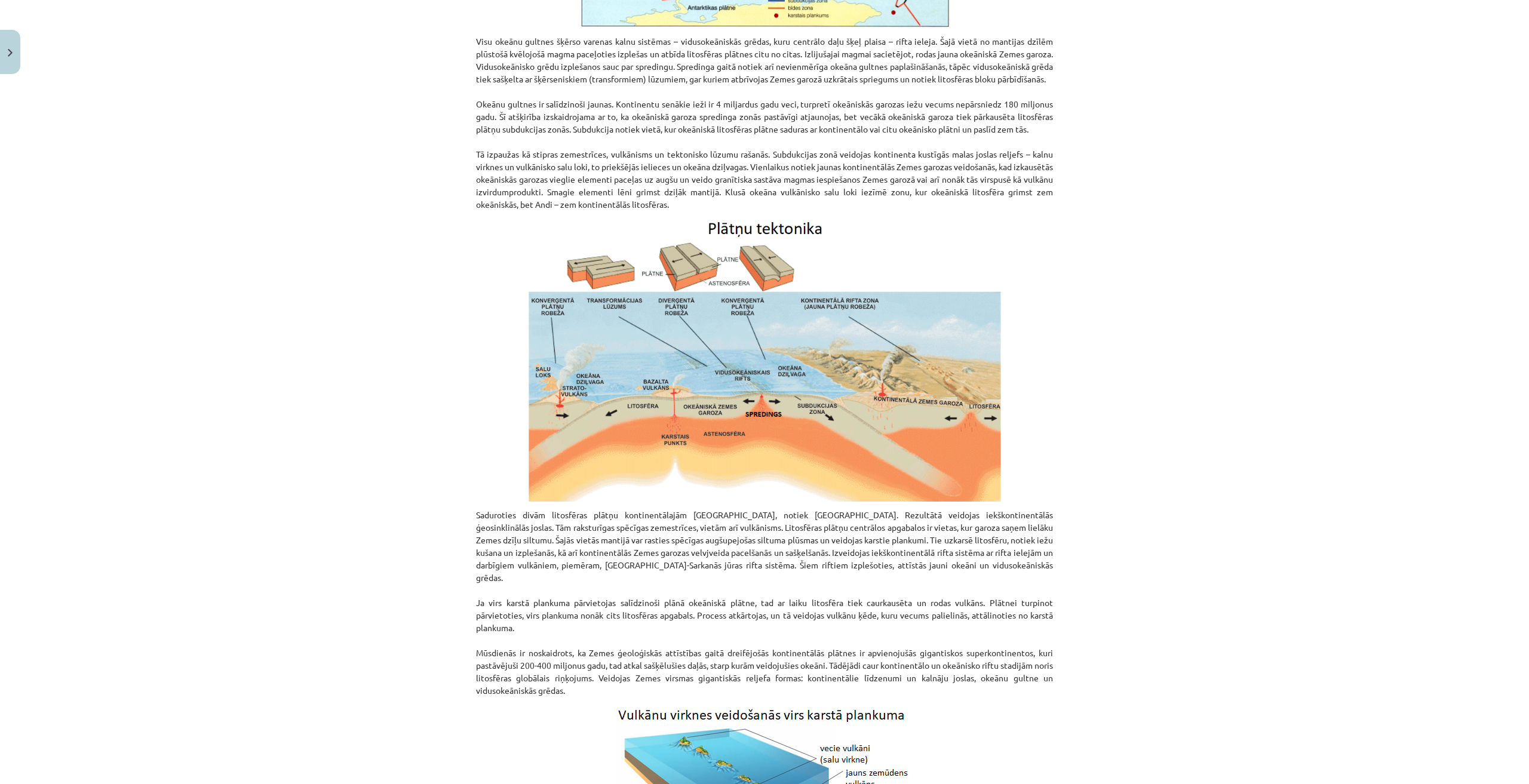
scroll to position [885, 0]
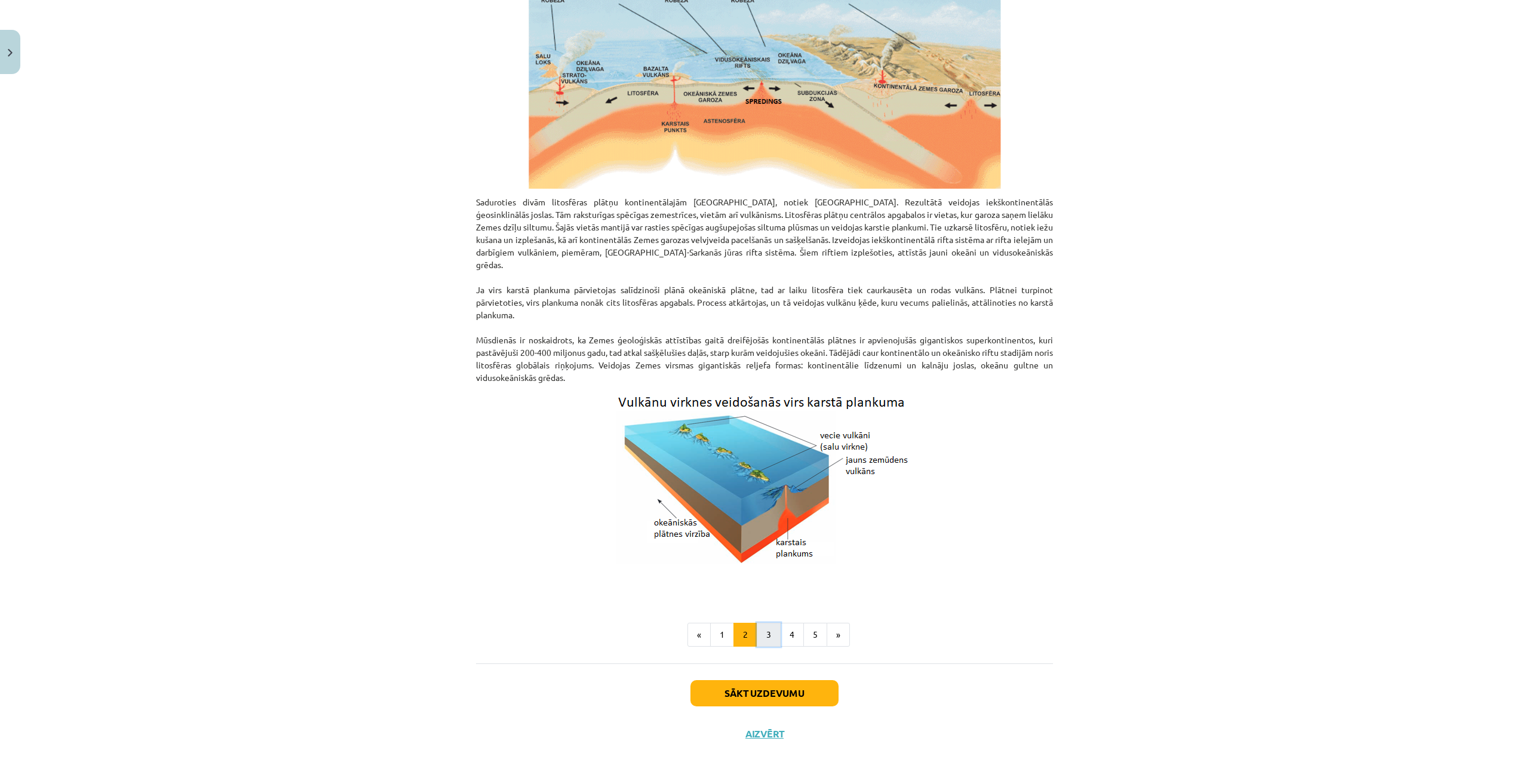
click at [761, 640] on button "3" at bounding box center [769, 634] width 24 height 24
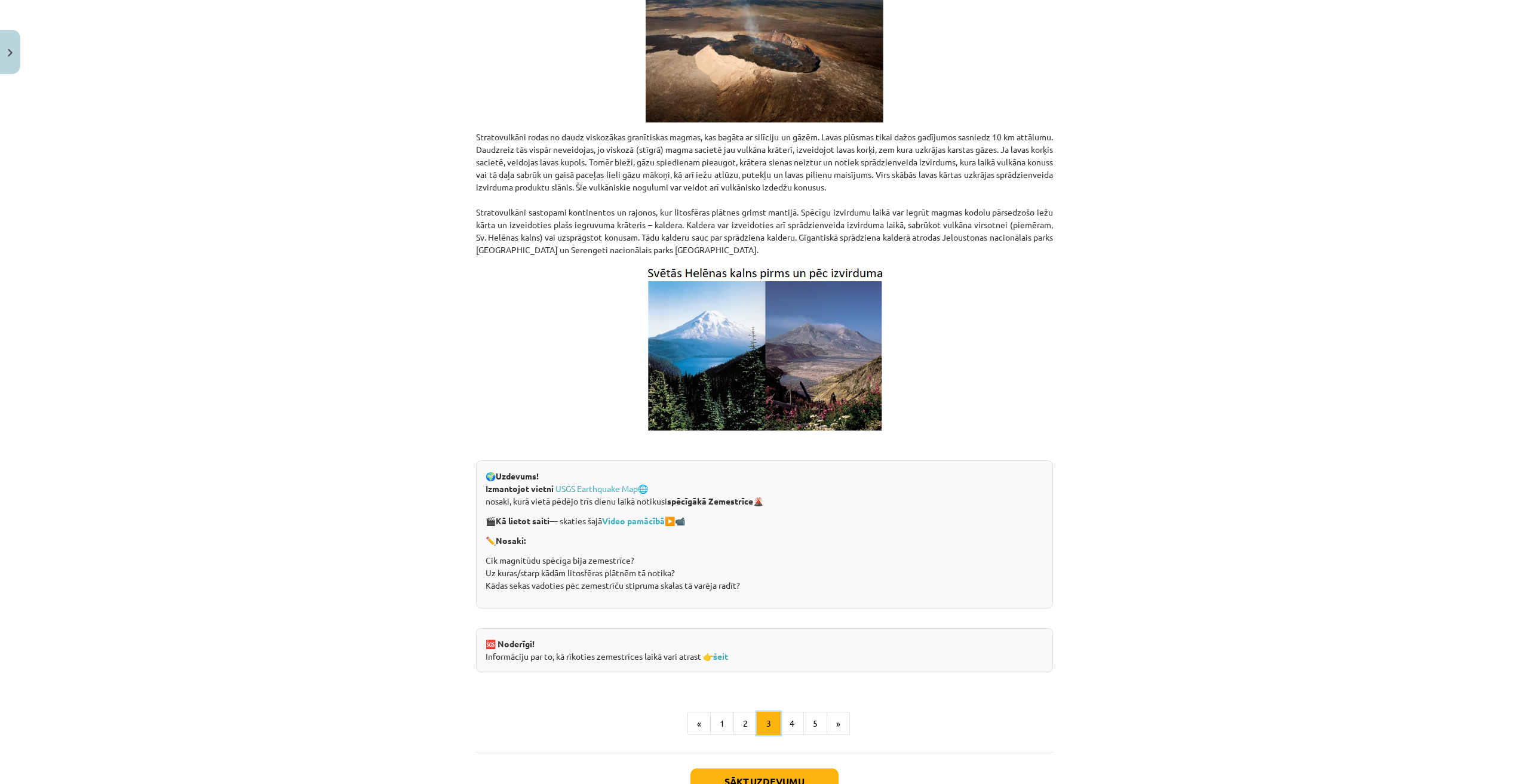
scroll to position [1886, 0]
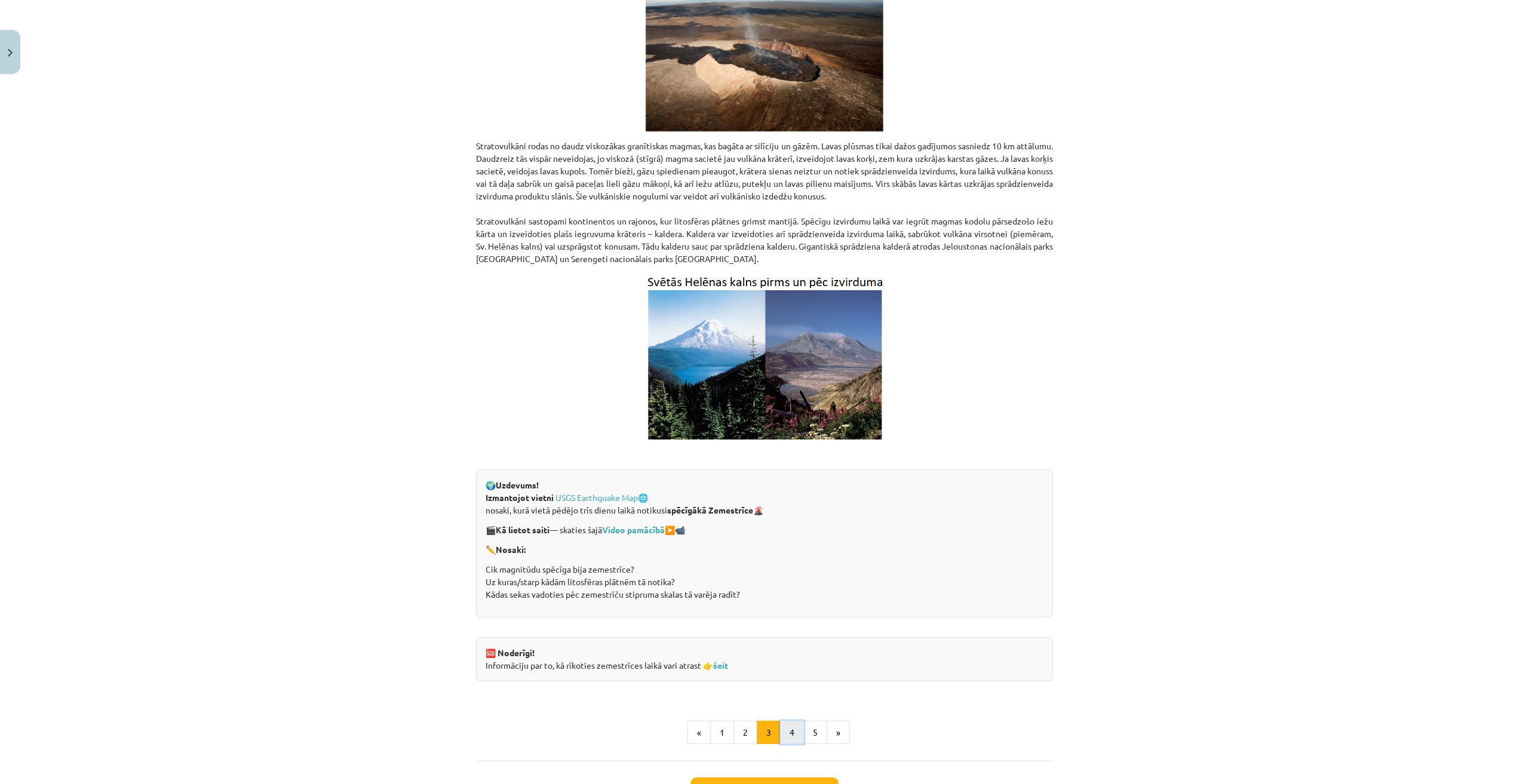
click at [786, 724] on button "4" at bounding box center [791, 733] width 24 height 24
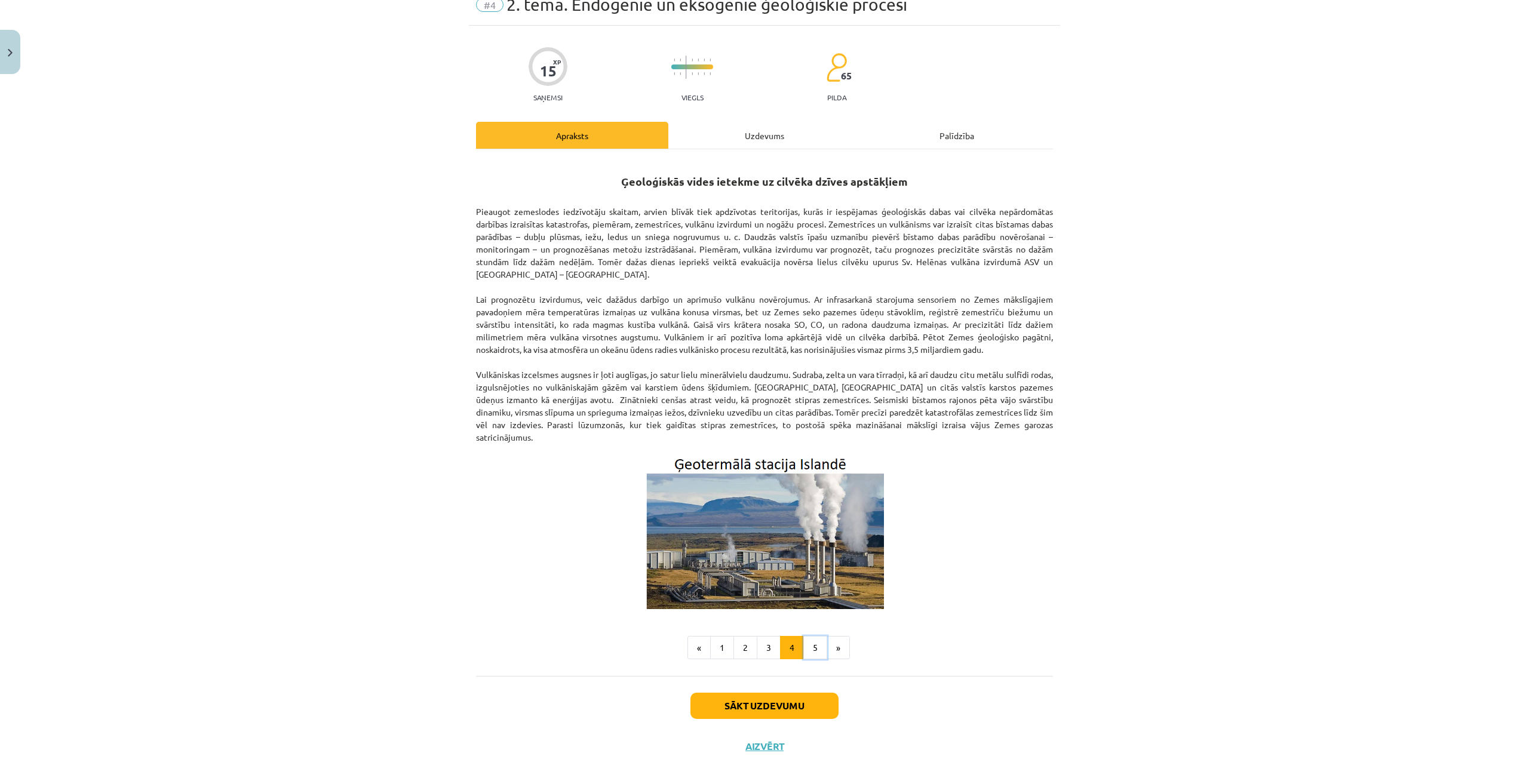
click at [804, 636] on button "5" at bounding box center [815, 647] width 24 height 24
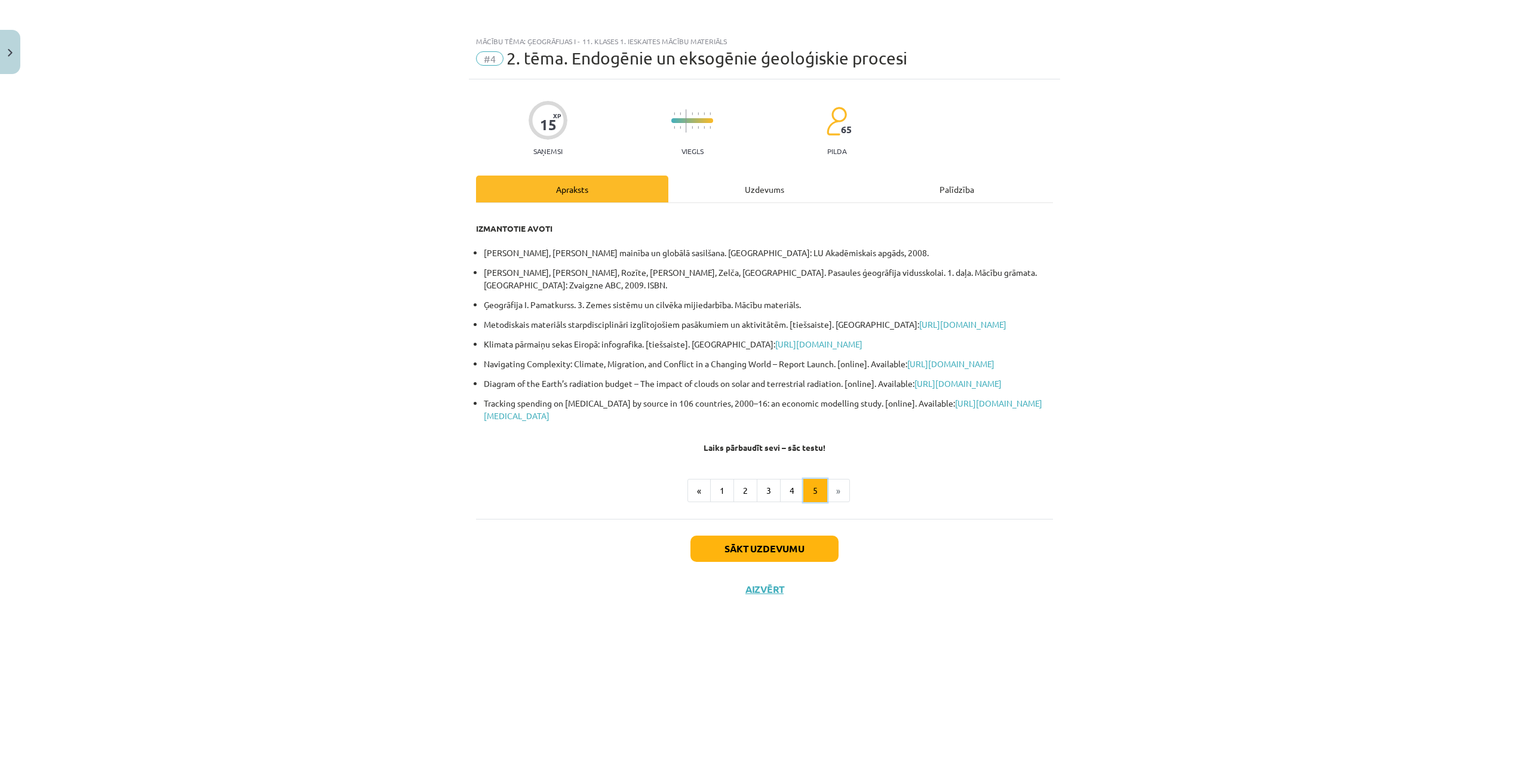
scroll to position [0, 0]
click at [769, 503] on button "3" at bounding box center [769, 490] width 24 height 24
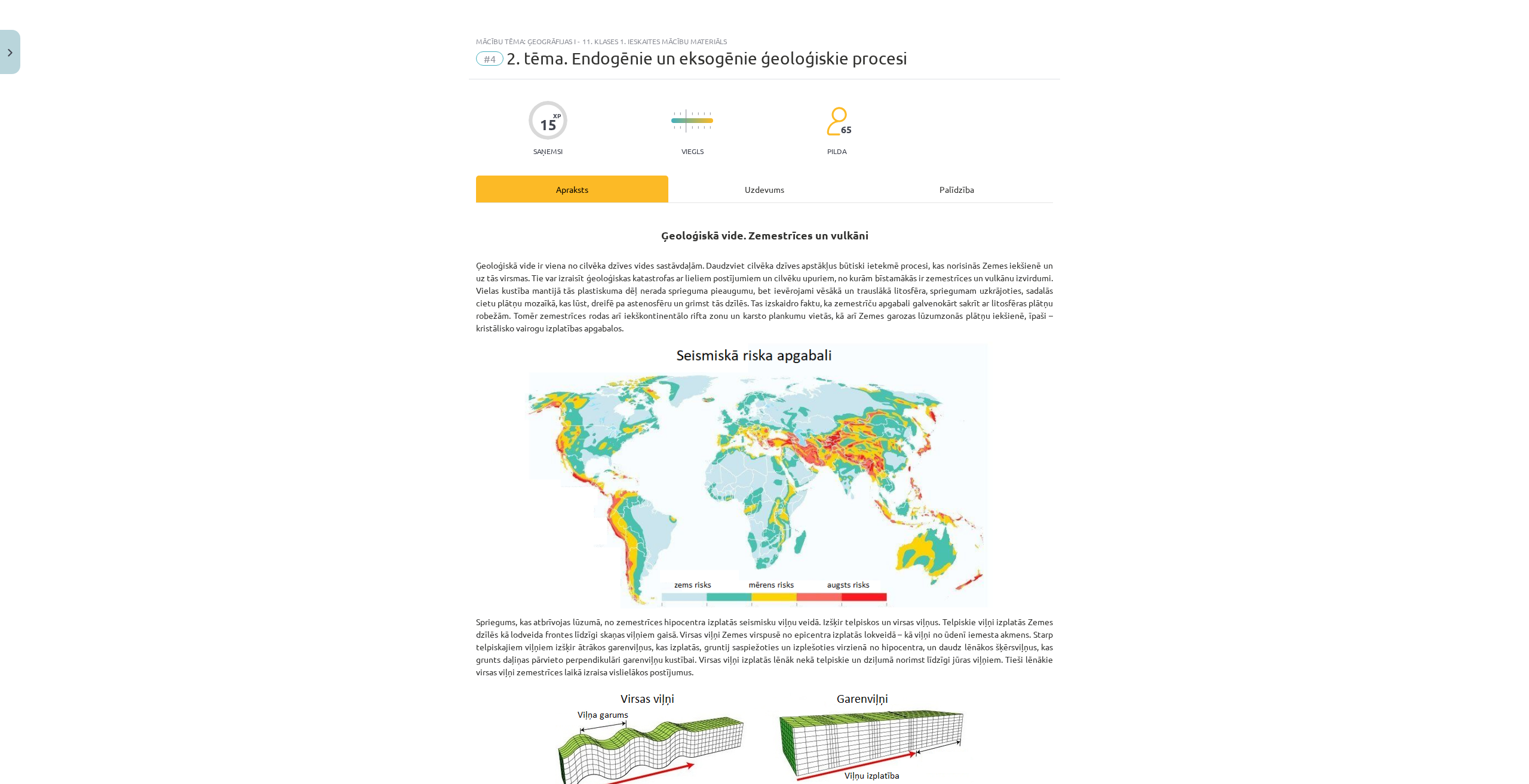
click at [737, 178] on div "Uzdevums" at bounding box center [764, 189] width 192 height 27
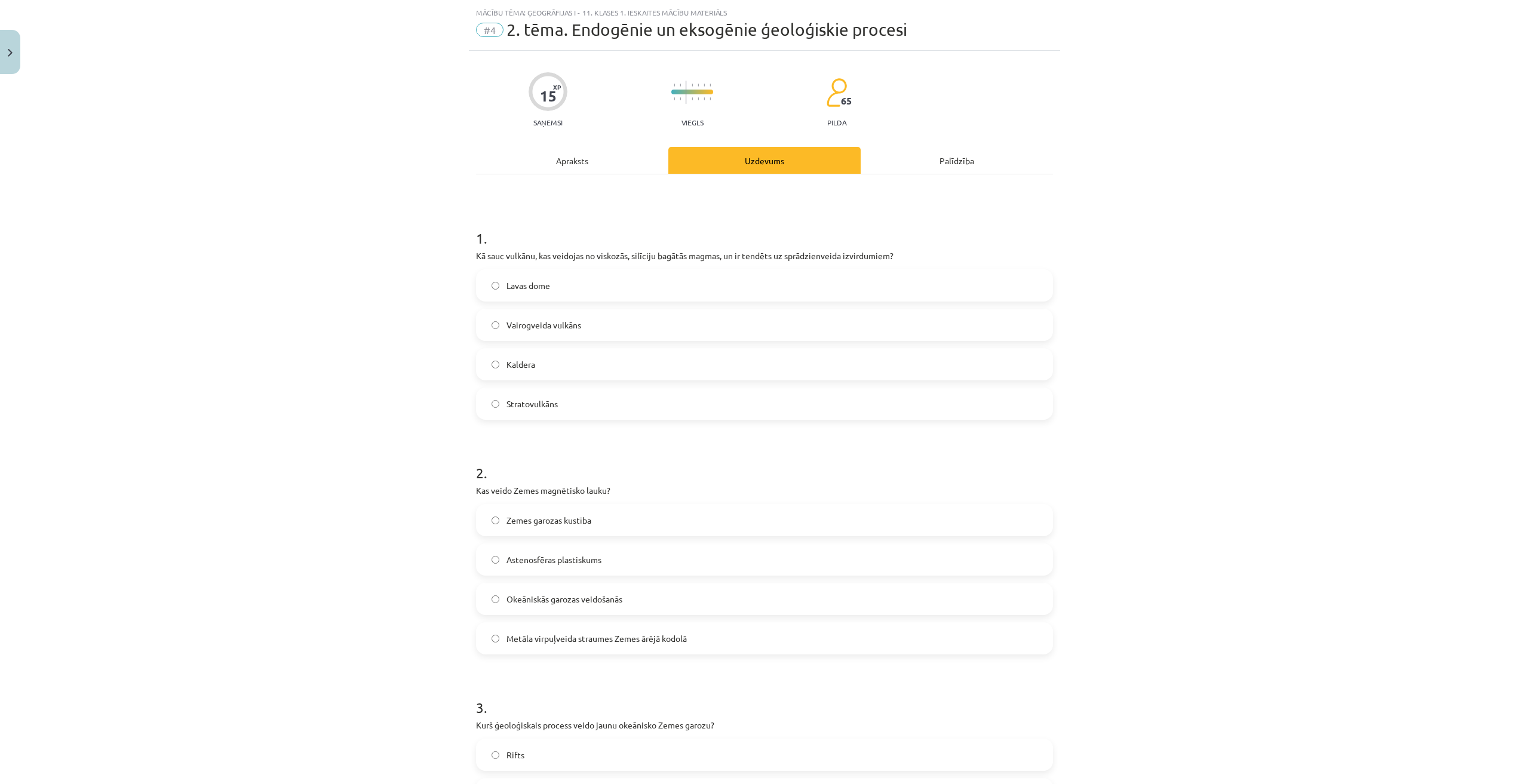
scroll to position [30, 0]
drag, startPoint x: 470, startPoint y: 256, endPoint x: 905, endPoint y: 247, distance: 435.1
click at [905, 247] on div "15 XP Saņemsi Viegls 65 pilda Apraksts Uzdevums Palīdzība 1 . Kā sauc vulkānu, …" at bounding box center [764, 758] width 591 height 1417
copy p "Kā sauc vulkānu, kas veidojas no viskozās, silīciju bagātās magmas, un ir tendē…"
click at [1100, 221] on div "Mācību tēma: Ģeogrāfijas i - 11. klases 1. ieskaites mācību materiāls #4 2. tēm…" at bounding box center [764, 392] width 1529 height 784
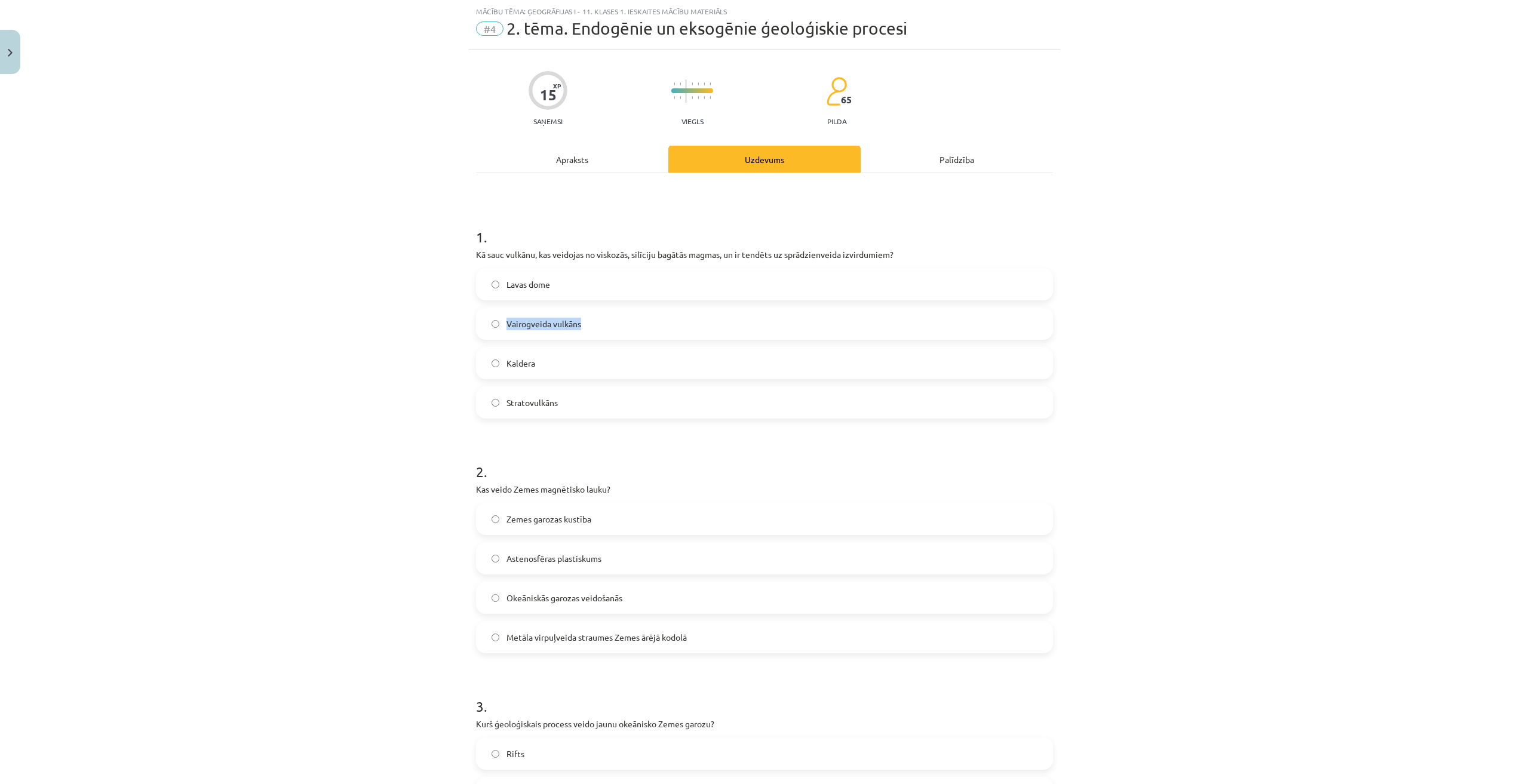
drag, startPoint x: 502, startPoint y: 322, endPoint x: 610, endPoint y: 332, distance: 108.5
click at [609, 332] on label "Vairogveida vulkāns" at bounding box center [764, 323] width 575 height 30
copy span "Vairogveida vulkāns"
click at [732, 250] on p "Kā sauc vulkānu, kas veidojas no viskozās, silīciju bagātās magmas, un ir tendē…" at bounding box center [764, 254] width 577 height 12
click at [616, 388] on label "Stratovulkāns" at bounding box center [764, 402] width 575 height 30
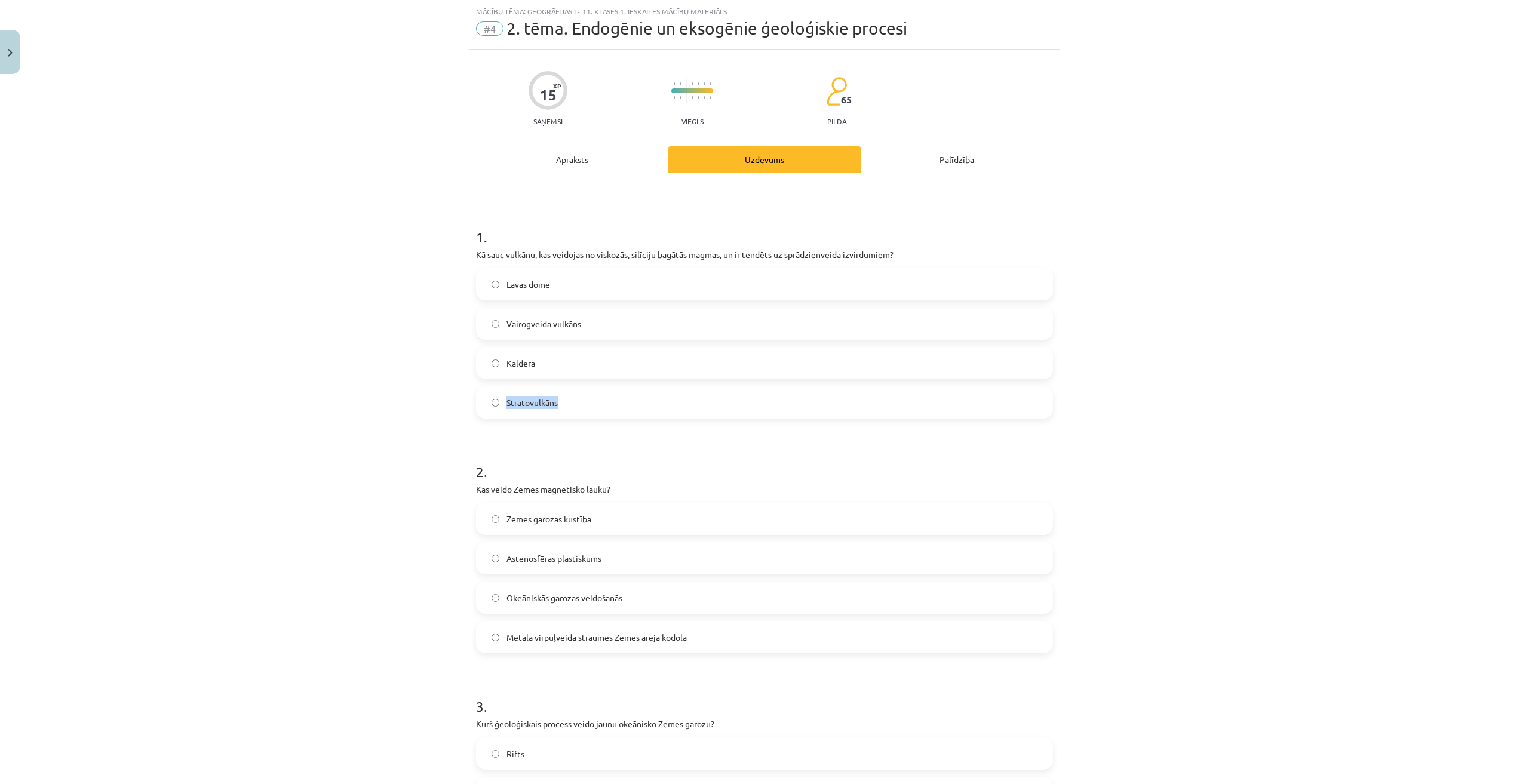
drag, startPoint x: 595, startPoint y: 396, endPoint x: 497, endPoint y: 403, distance: 98.2
click at [497, 403] on label "Stratovulkāns" at bounding box center [764, 402] width 575 height 30
click at [1161, 155] on div "Mācību tēma: Ģeogrāfijas i - 11. klases 1. ieskaites mācību materiāls #4 2. tēm…" at bounding box center [764, 392] width 1529 height 784
click at [499, 396] on label "Stratovulkāns" at bounding box center [764, 402] width 575 height 30
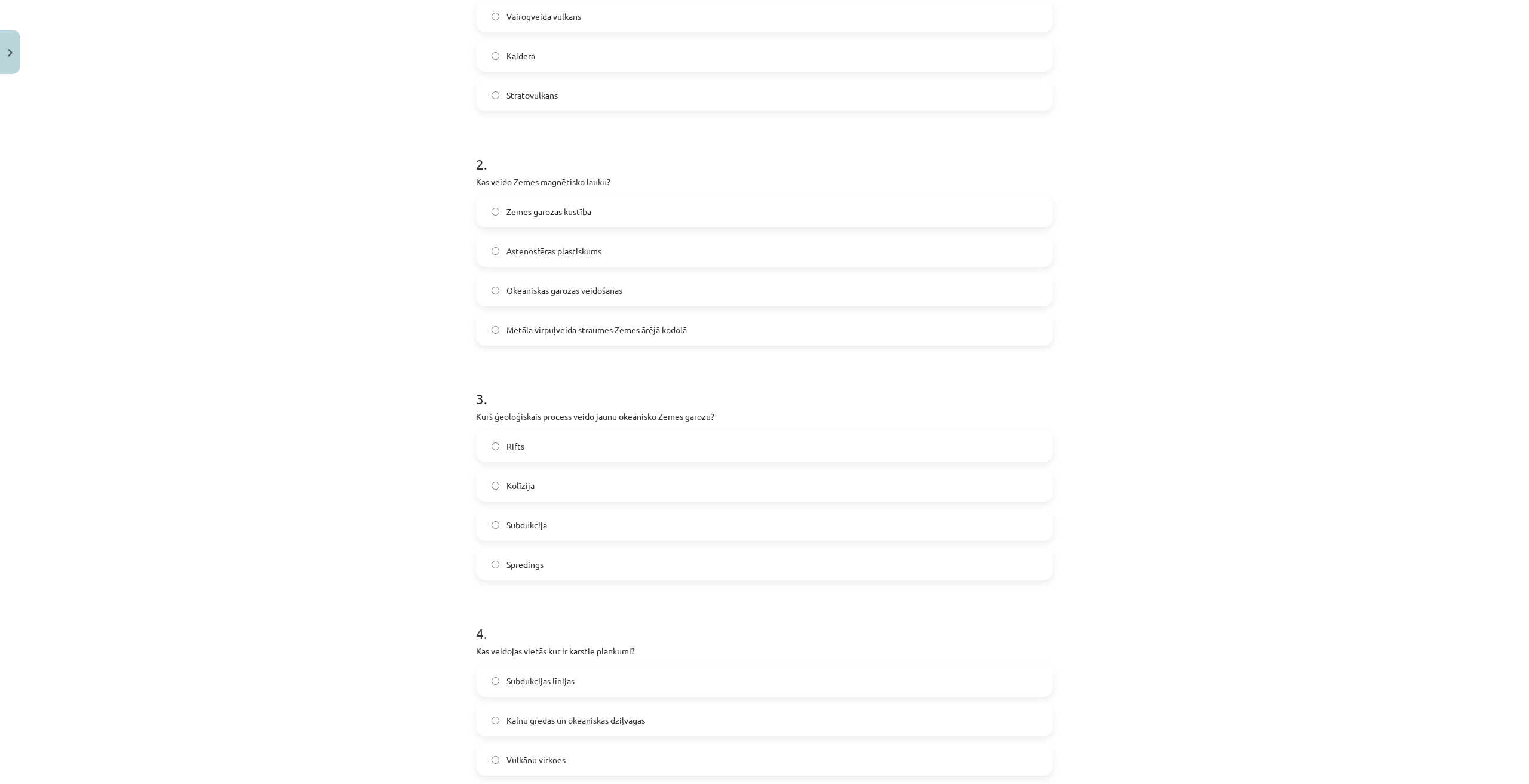
scroll to position [388, 0]
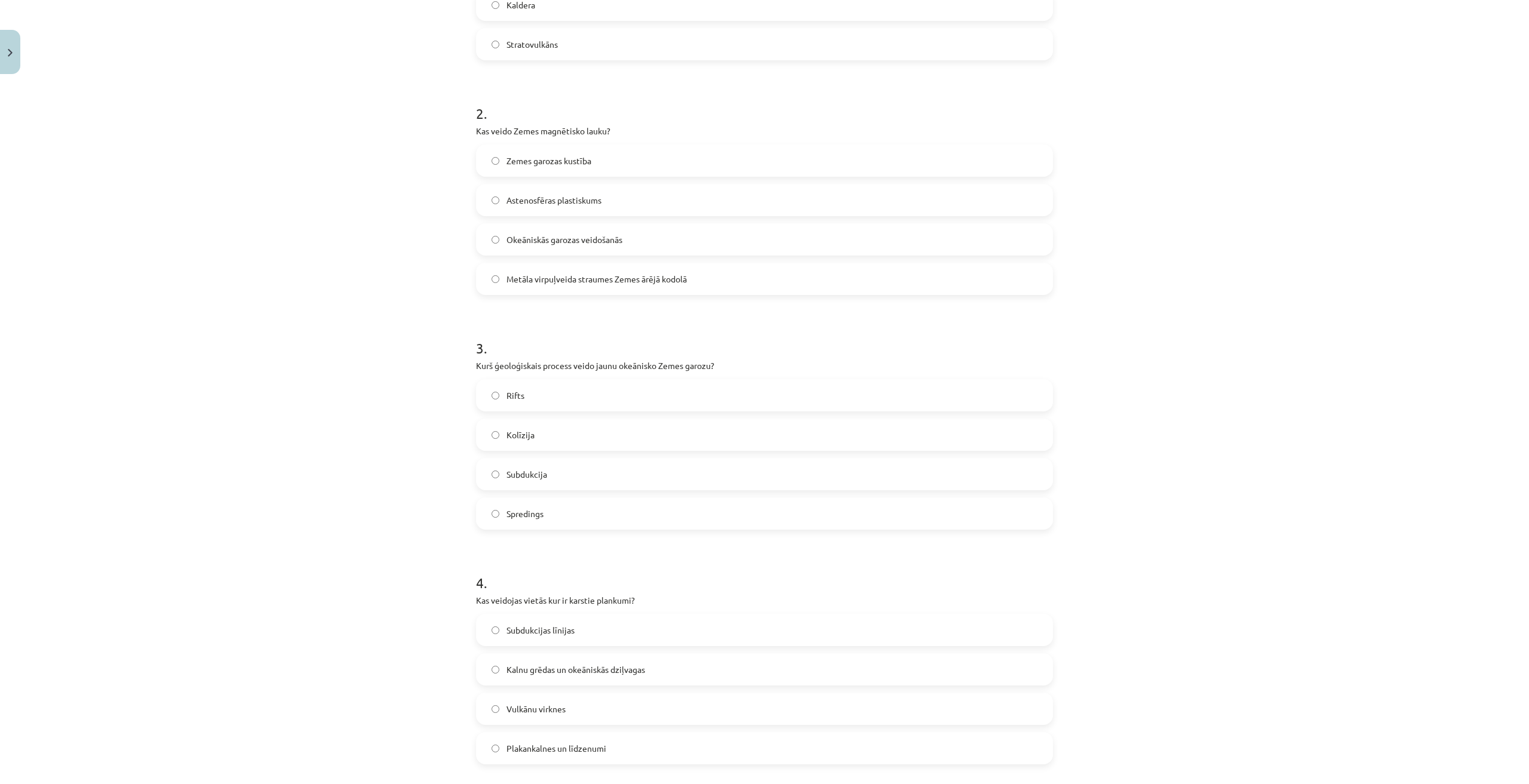
click at [614, 288] on label "Metāla virpuļveida straumes Zemes ārējā kodolā" at bounding box center [764, 278] width 575 height 30
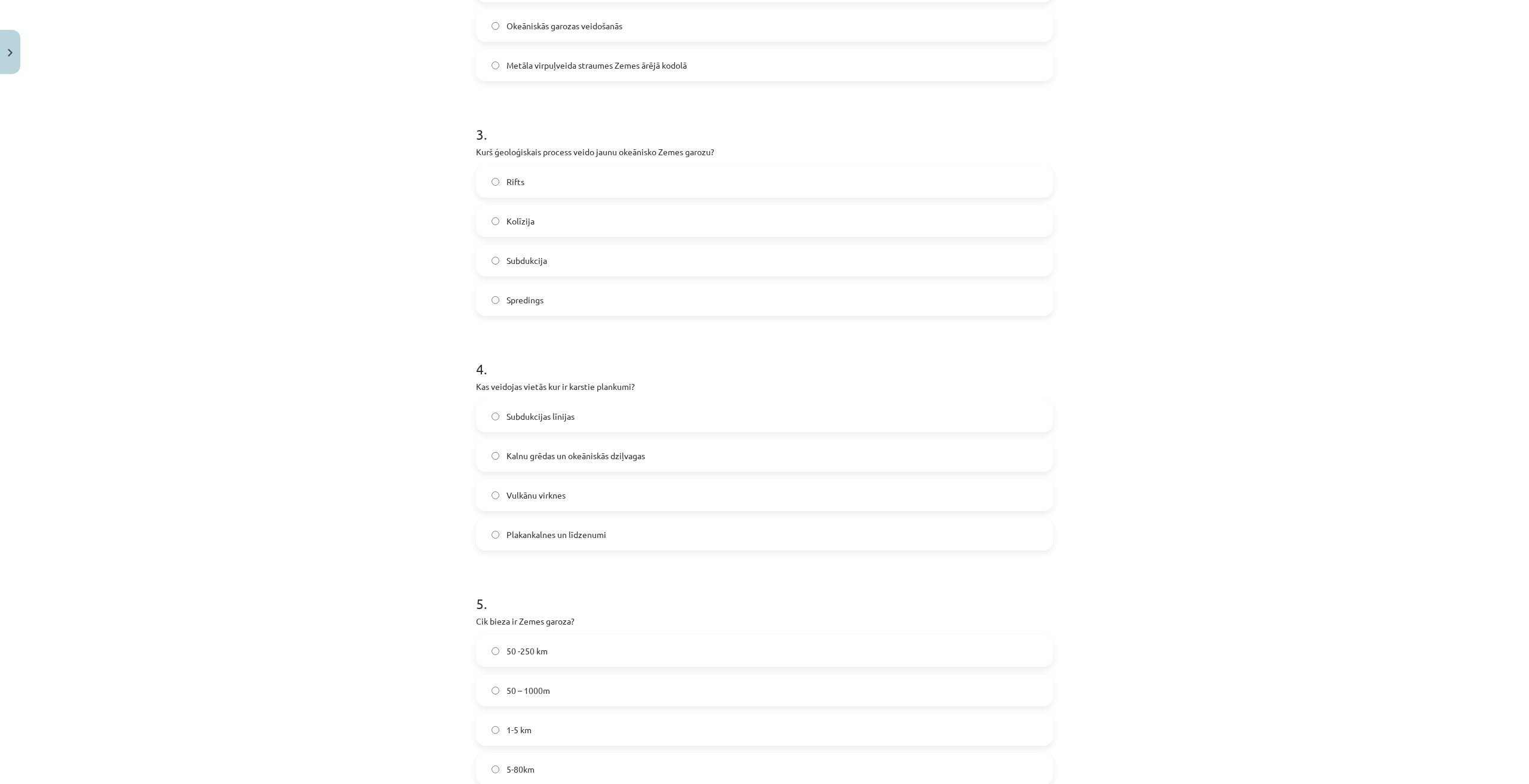
scroll to position [627, 0]
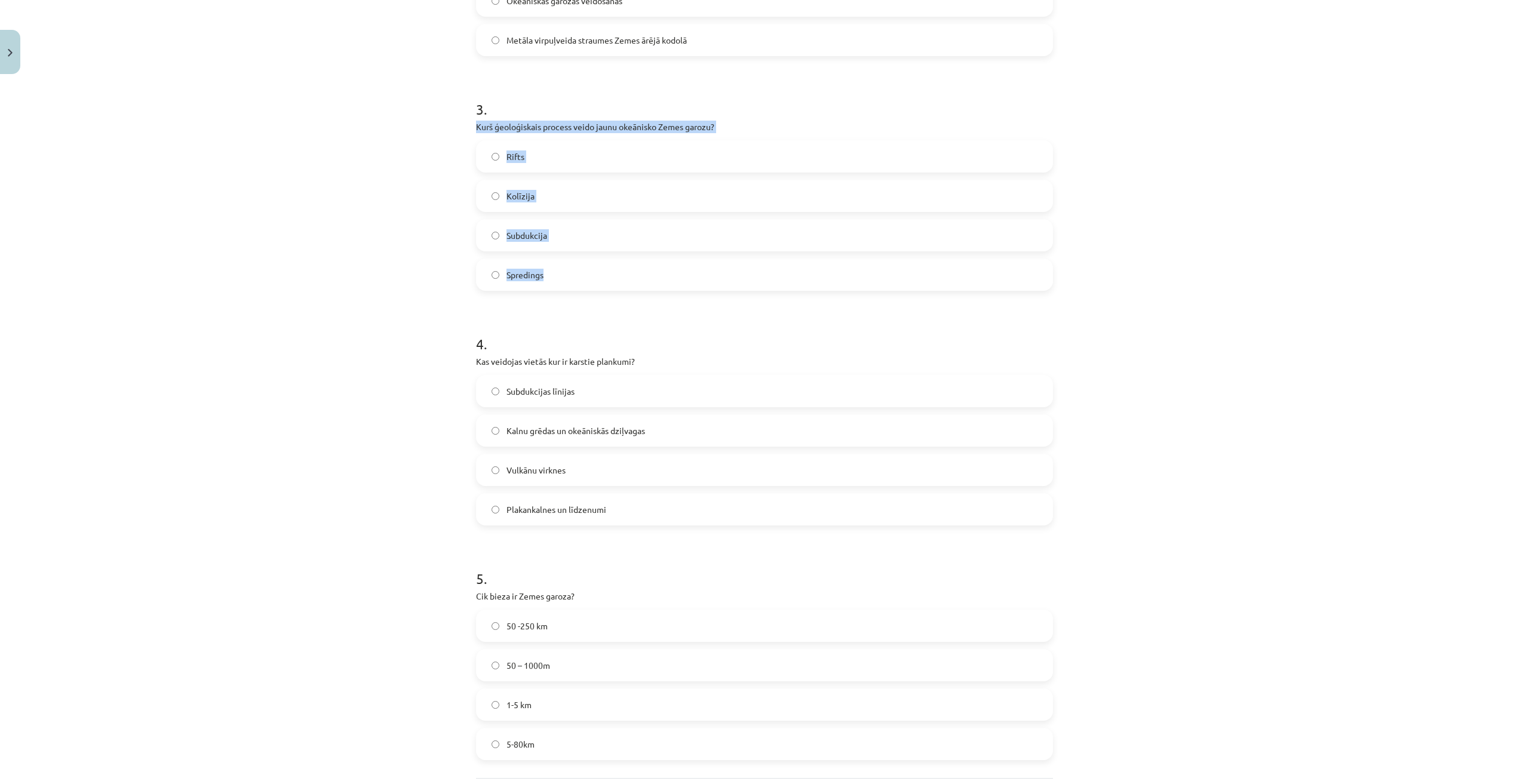
drag, startPoint x: 461, startPoint y: 125, endPoint x: 596, endPoint y: 284, distance: 208.6
click at [596, 284] on div "Mācību tēma: Ģeogrāfijas i - 11. klases 1. ieskaites mācību materiāls #4 2. tēm…" at bounding box center [764, 392] width 1529 height 784
copy div "Kurš ģeoloģiskais process veido jaunu okeānisko Zemes garozu? Rifts Kolīzija Su…"
click at [568, 269] on label "Spredings" at bounding box center [764, 274] width 575 height 30
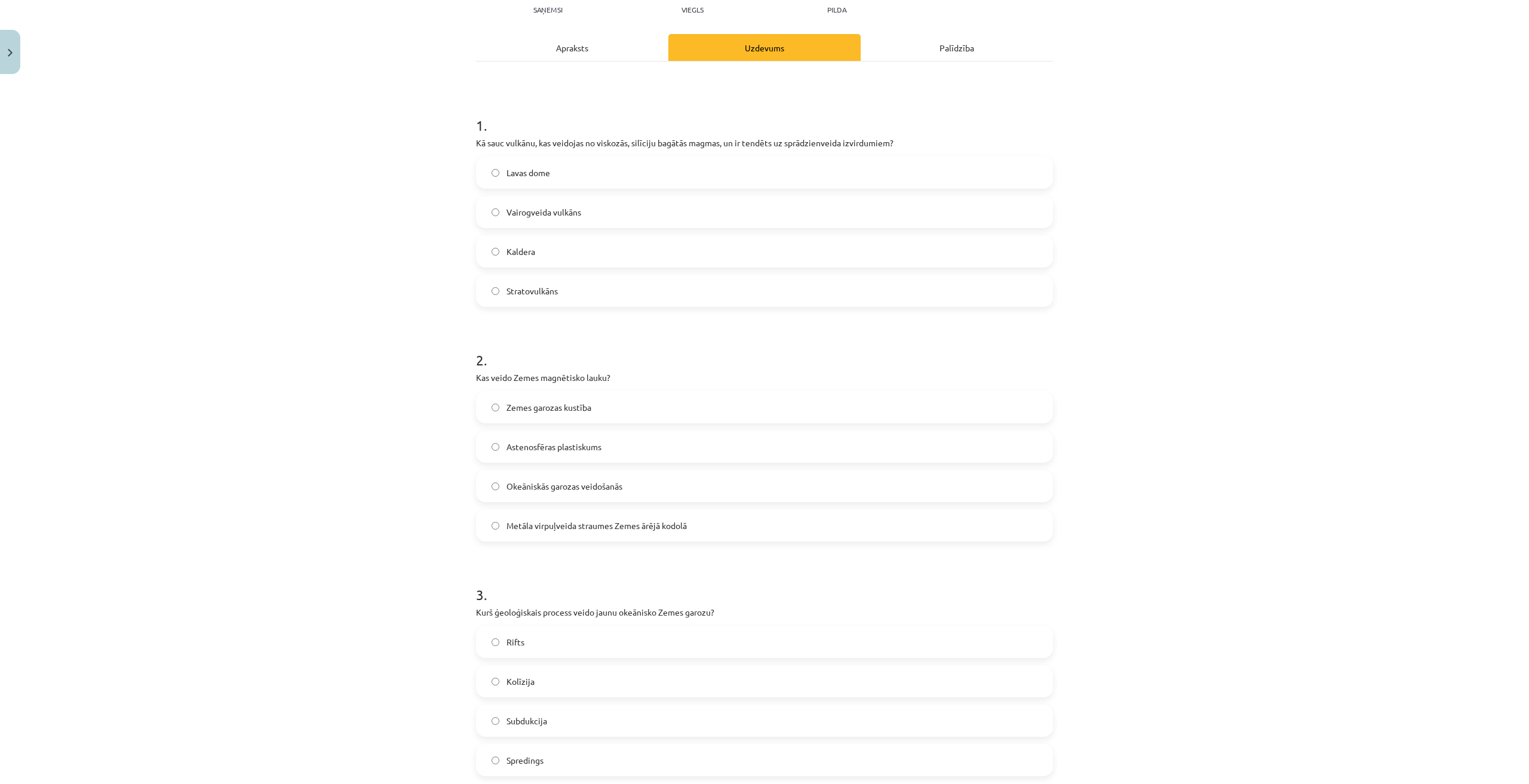
scroll to position [90, 0]
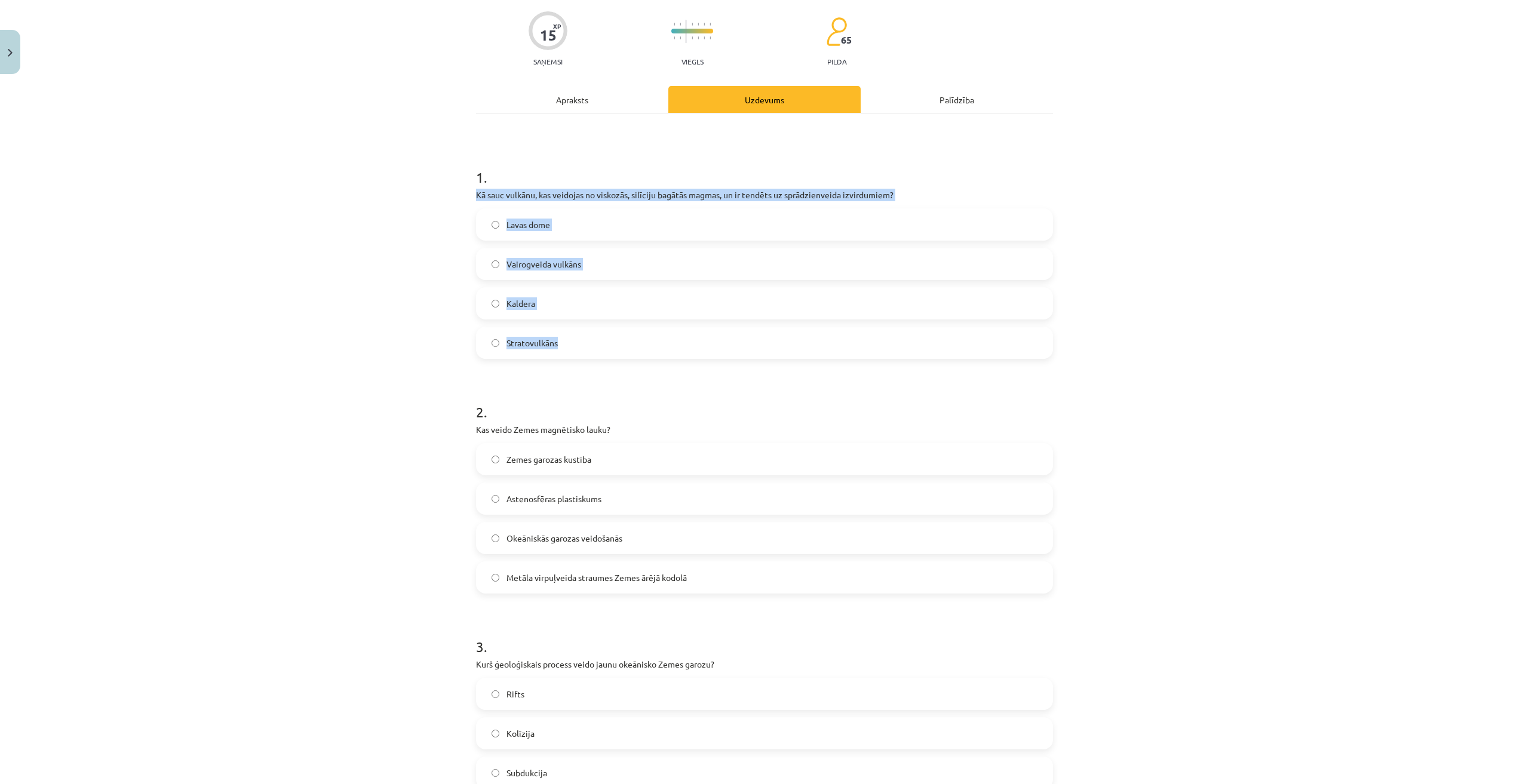
drag, startPoint x: 466, startPoint y: 186, endPoint x: 577, endPoint y: 329, distance: 181.0
click at [577, 329] on div "15 XP Saņemsi Viegls 65 pilda Apraksts Uzdevums Palīdzība 1 . Kā sauc vulkānu, …" at bounding box center [764, 699] width 591 height 1417
copy div "Kā sauc vulkānu, kas veidojas no viskozās, silīciju bagātās magmas, un ir tendē…"
click at [485, 234] on label "Lavas dome" at bounding box center [764, 225] width 575 height 30
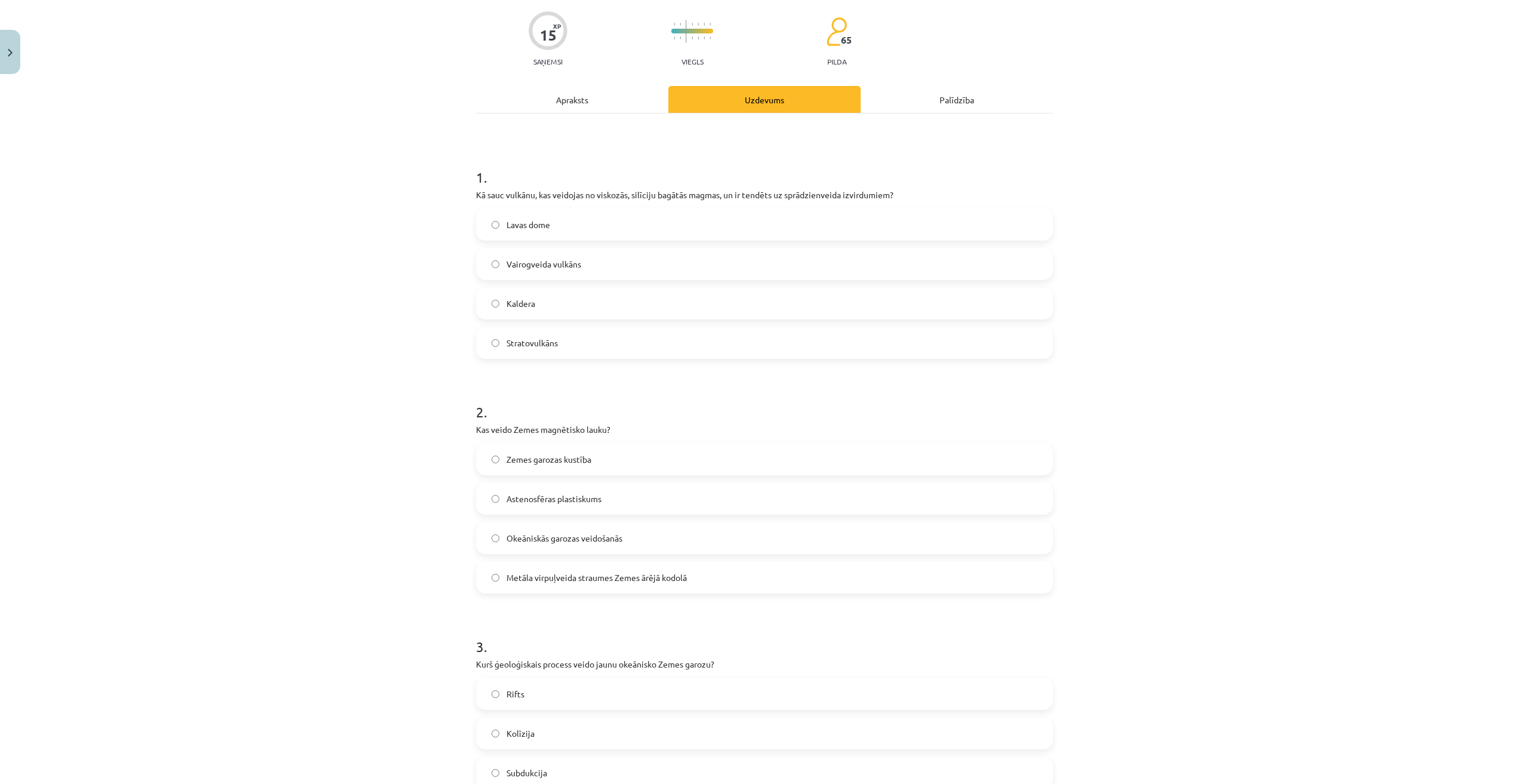
click at [524, 338] on span "Stratovulkāns" at bounding box center [532, 343] width 51 height 12
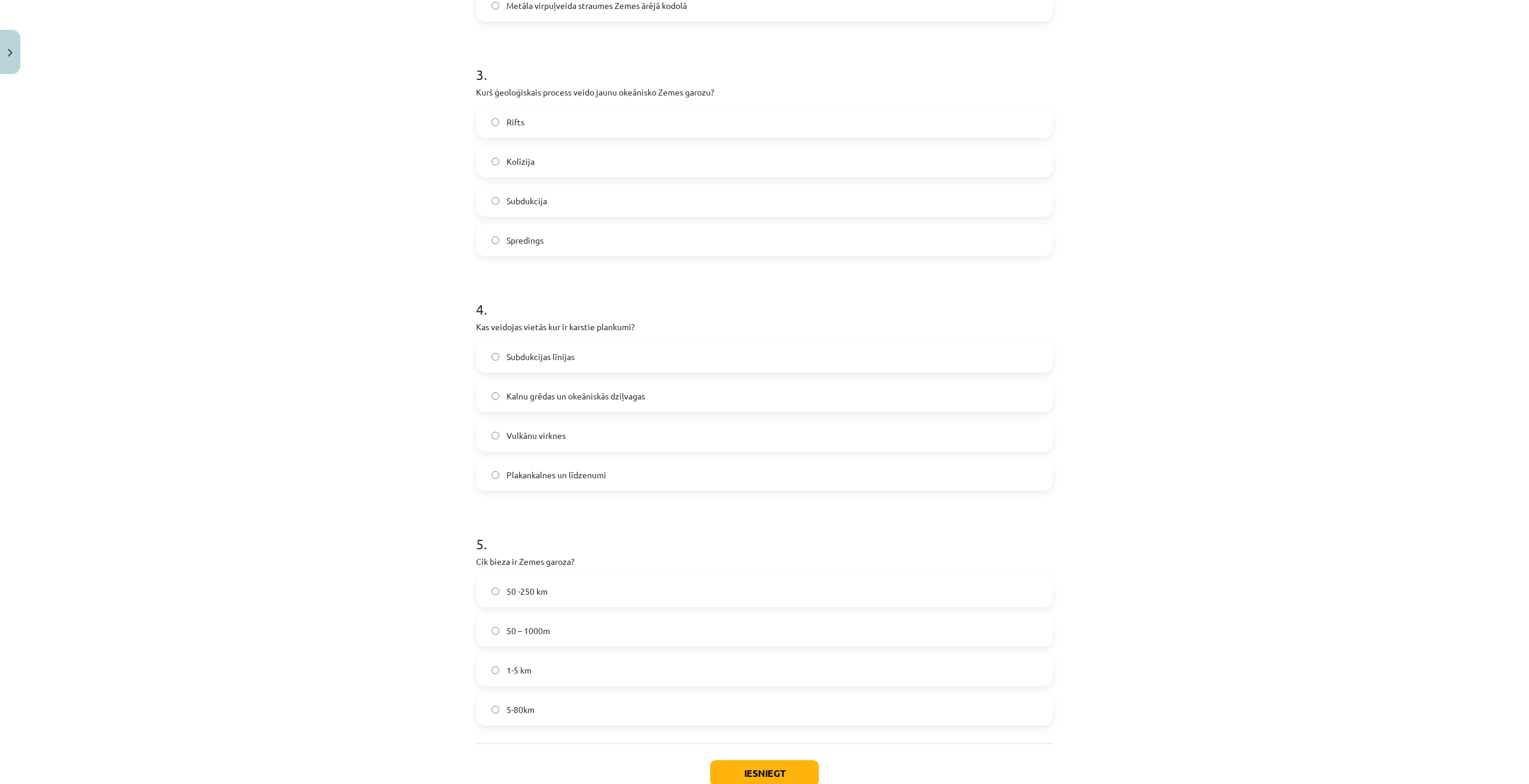
scroll to position [687, 0]
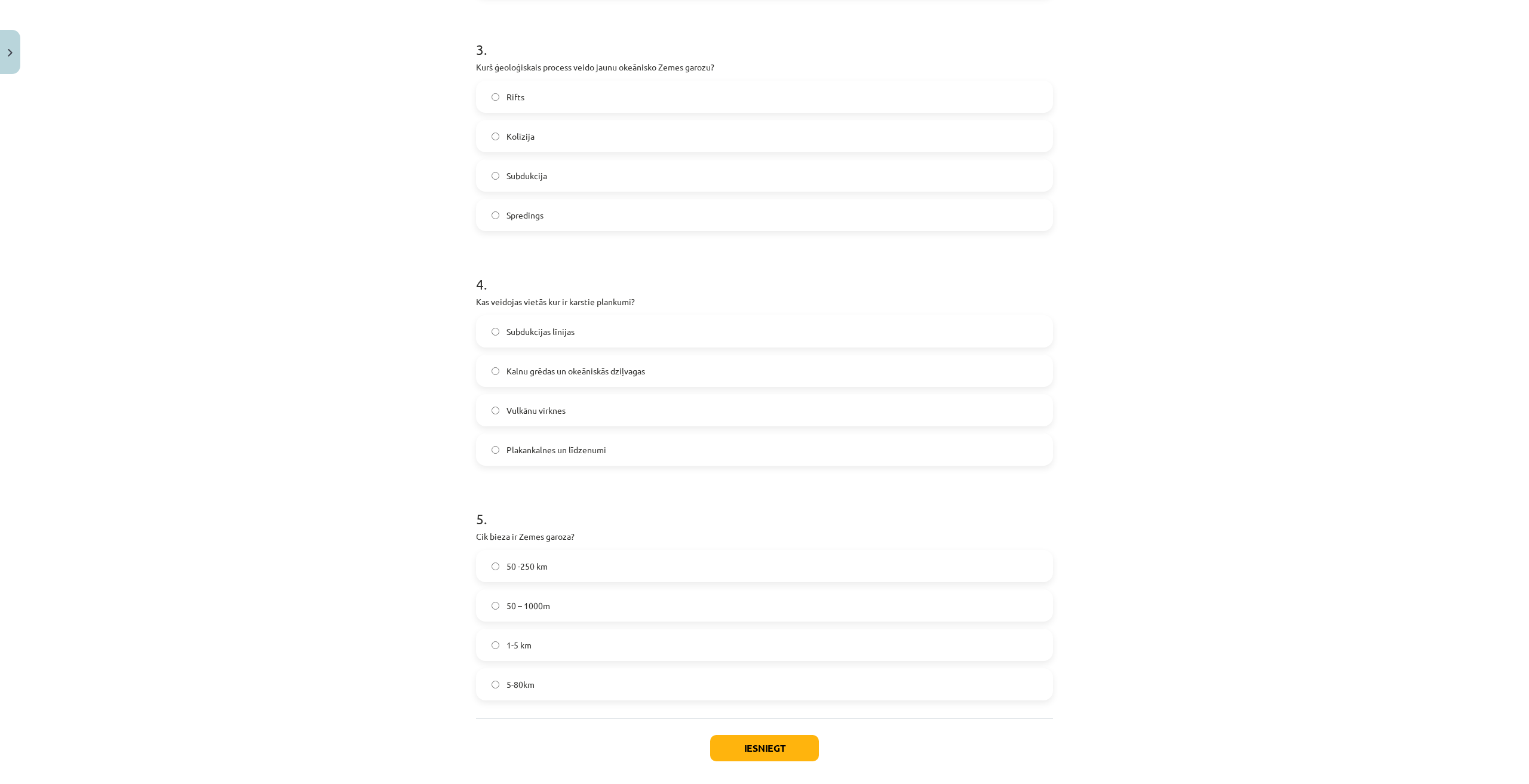
click at [608, 275] on h1 "4 ." at bounding box center [764, 273] width 577 height 37
click at [476, 302] on p "Kas veidojas vietās kur ir karstie plankumi?" at bounding box center [764, 301] width 577 height 12
drag, startPoint x: 472, startPoint y: 302, endPoint x: 613, endPoint y: 445, distance: 200.8
click at [613, 445] on div "4 . Kas veidojas vietās kur ir karstie plankumi? Subdukcijas līnijas Kalnu grēd…" at bounding box center [764, 360] width 577 height 211
copy div "Kas veidojas vietās kur ir karstie plankumi? Subdukcijas līnijas Kalnu grēdas u…"
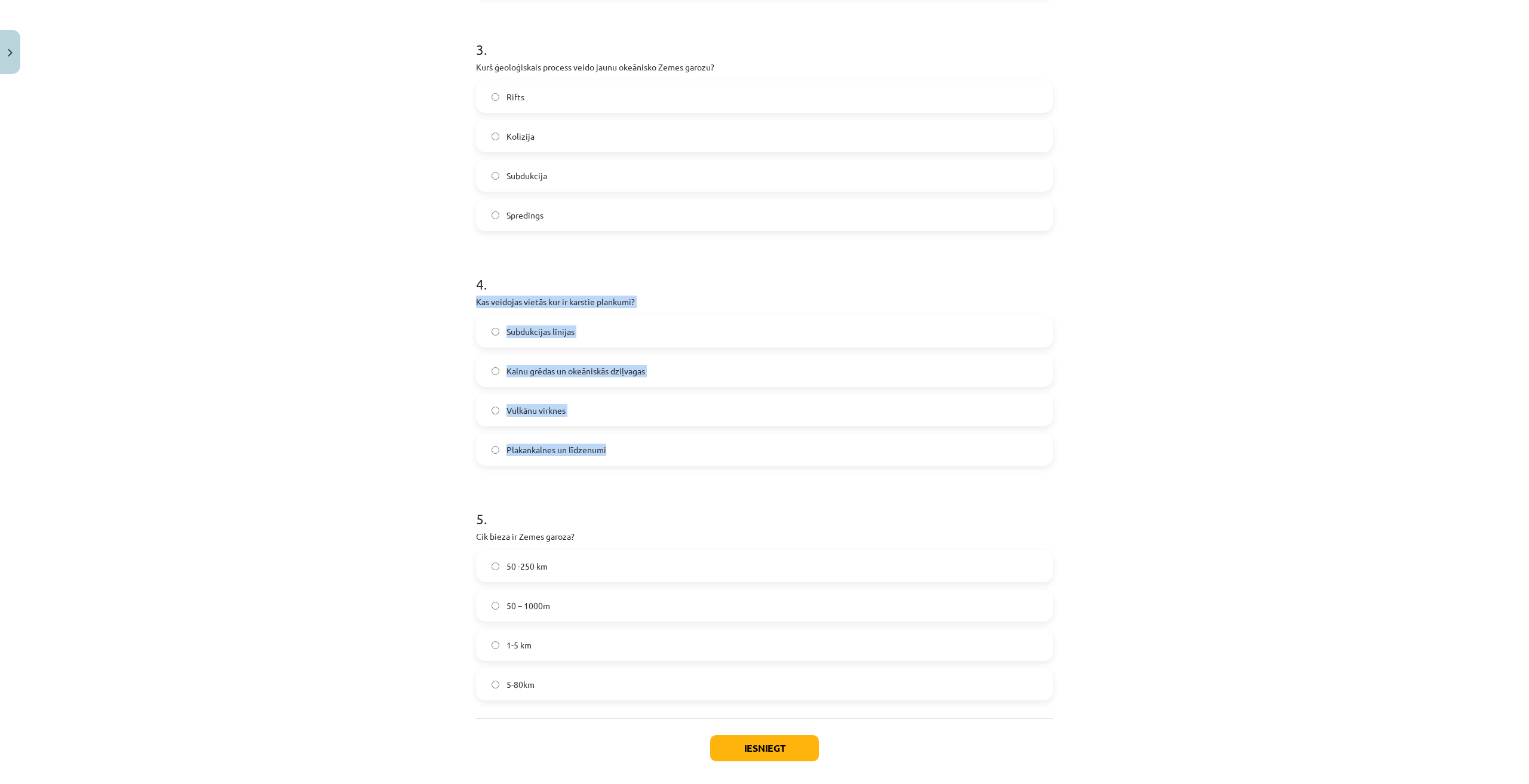
click at [586, 410] on label "Vulkānu virknes" at bounding box center [764, 410] width 575 height 30
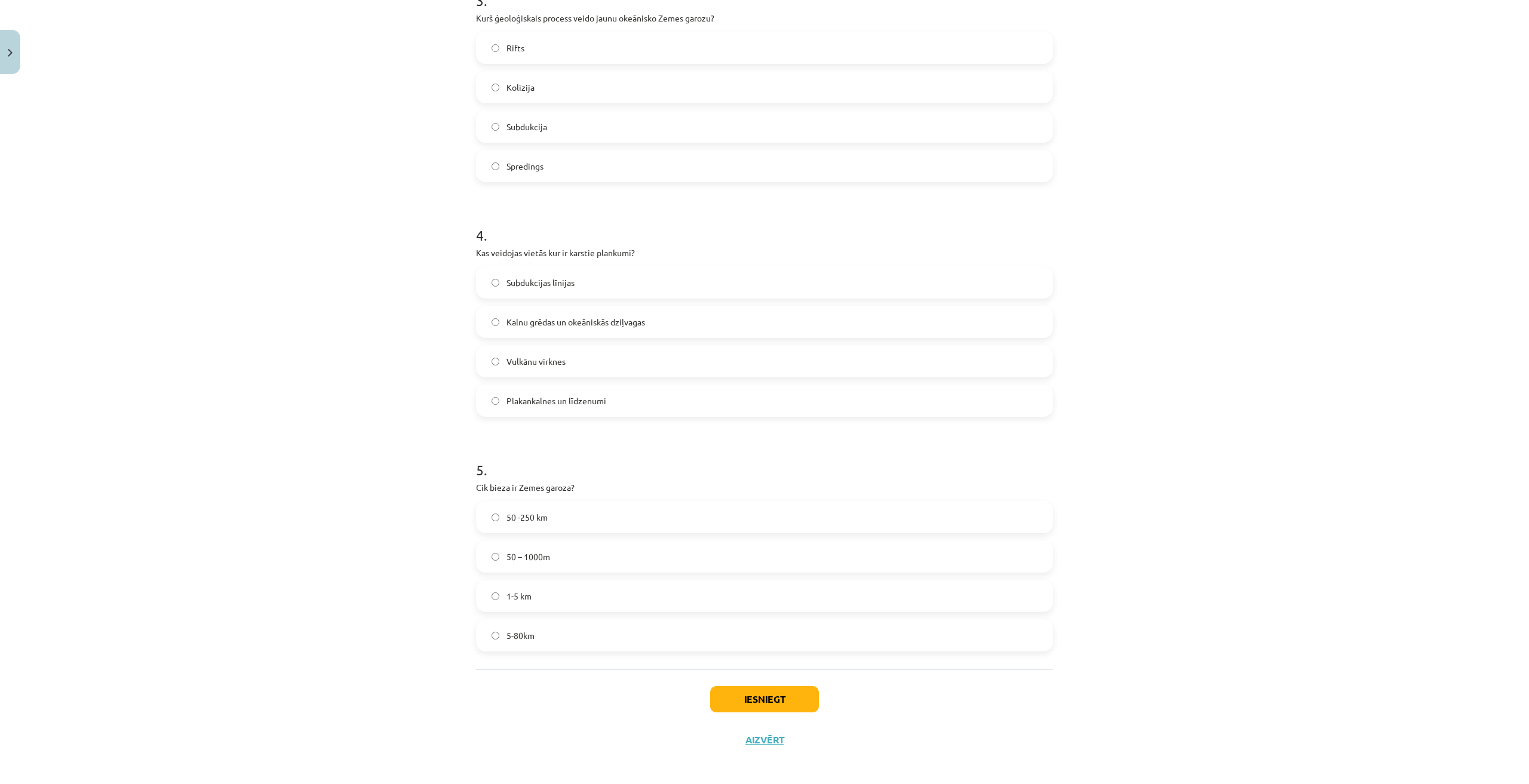
scroll to position [742, 0]
click at [597, 638] on label "5-80km" at bounding box center [764, 629] width 575 height 30
drag, startPoint x: 461, startPoint y: 486, endPoint x: 600, endPoint y: 481, distance: 139.1
click at [600, 481] on div "Mācību tēma: Ģeogrāfijas i - 11. klases 1. ieskaites mācību materiāls #4 2. tēm…" at bounding box center [764, 392] width 1529 height 784
copy p "Cik bieza ir Zemes garoza?"
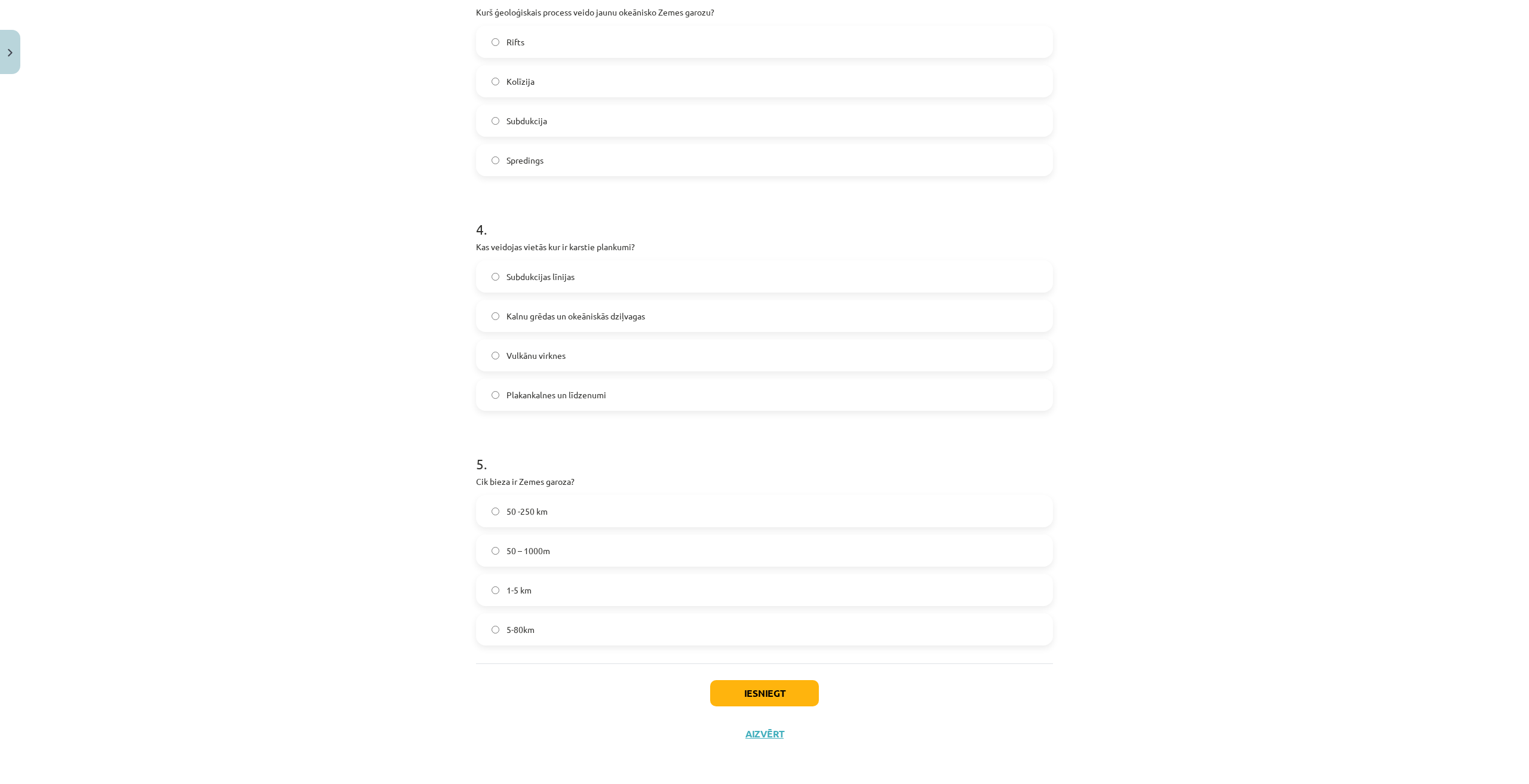
click at [493, 556] on label "50 – 1000m" at bounding box center [764, 550] width 575 height 30
drag, startPoint x: 473, startPoint y: 487, endPoint x: 548, endPoint y: 615, distance: 148.4
click at [548, 615] on div "5 . Cik bieza ir Zemes garoza? 50 -250 km 50 – 1000m 1-5 km 5-80km" at bounding box center [764, 540] width 577 height 211
copy div "Cik bieza ir Zemes garoza? 50 -250 km 50 – 1000m 1-5 km 5-80km"
click at [562, 626] on label "5-80km" at bounding box center [764, 629] width 575 height 30
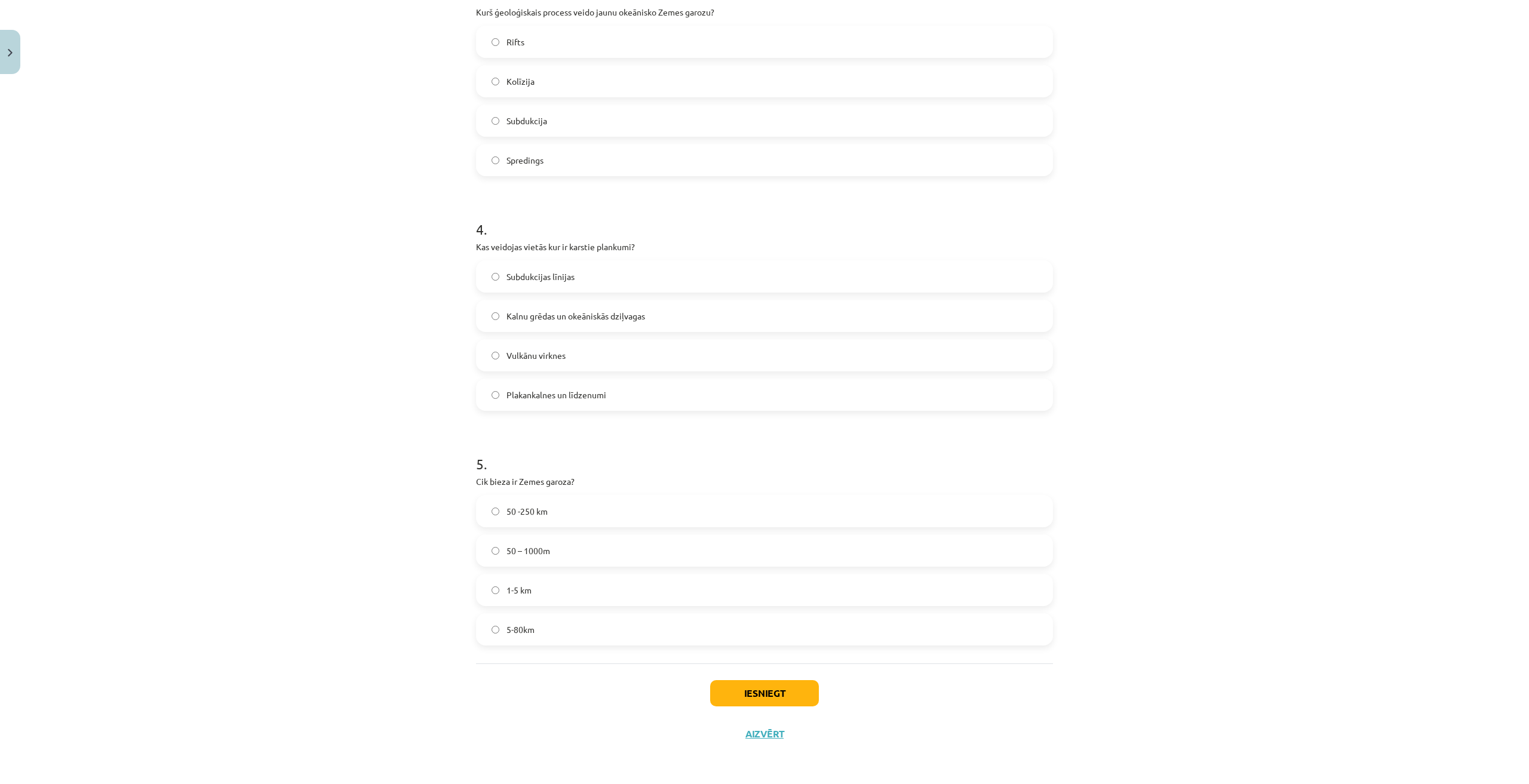
click at [556, 677] on div "Iesniegt Aizvērt" at bounding box center [764, 705] width 577 height 84
click at [771, 693] on button "Iesniegt" at bounding box center [764, 694] width 109 height 26
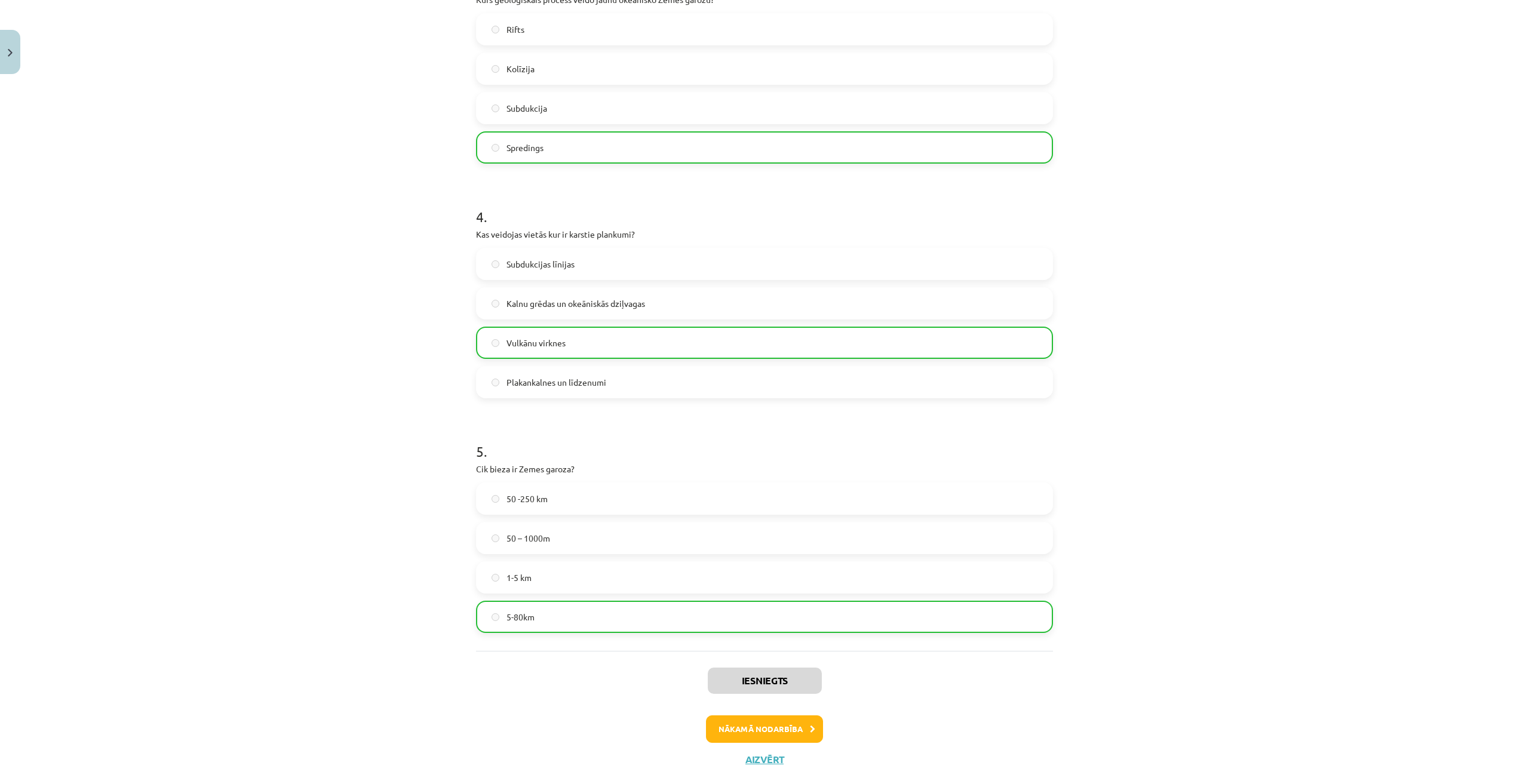
scroll to position [780, 0]
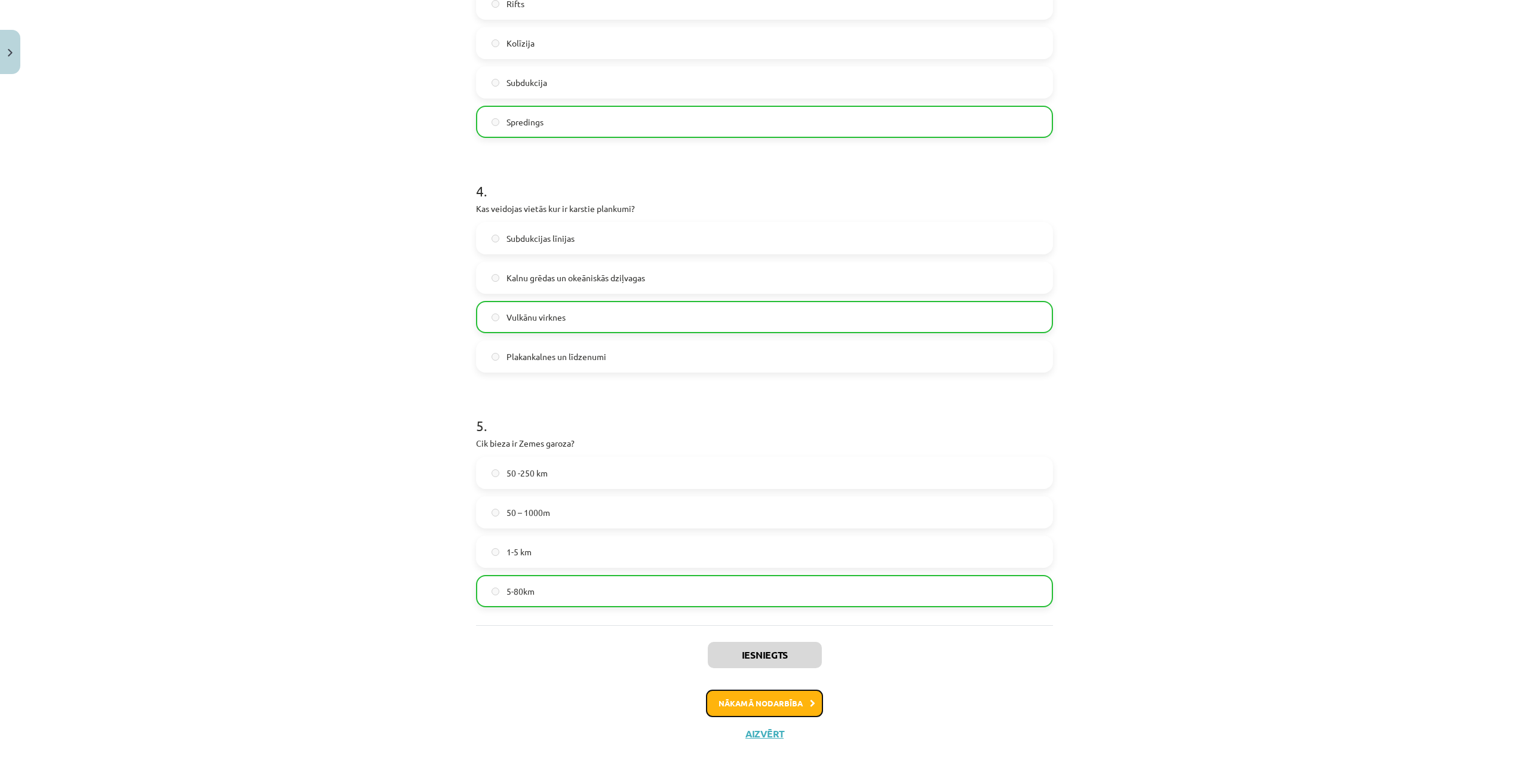
click at [751, 701] on button "Nākamā nodarbība" at bounding box center [764, 703] width 117 height 28
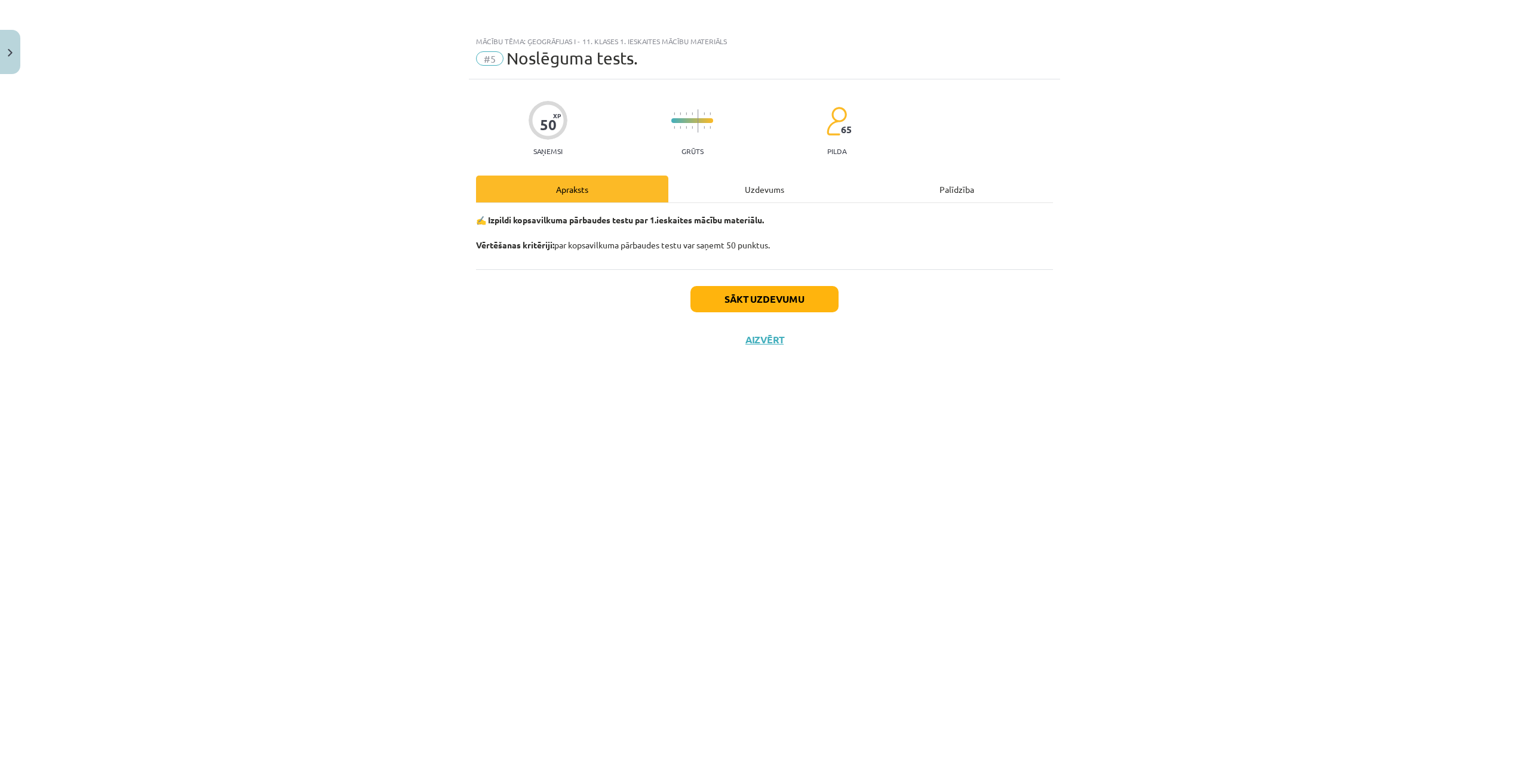
scroll to position [0, 0]
click at [755, 198] on div "Uzdevums" at bounding box center [764, 189] width 192 height 27
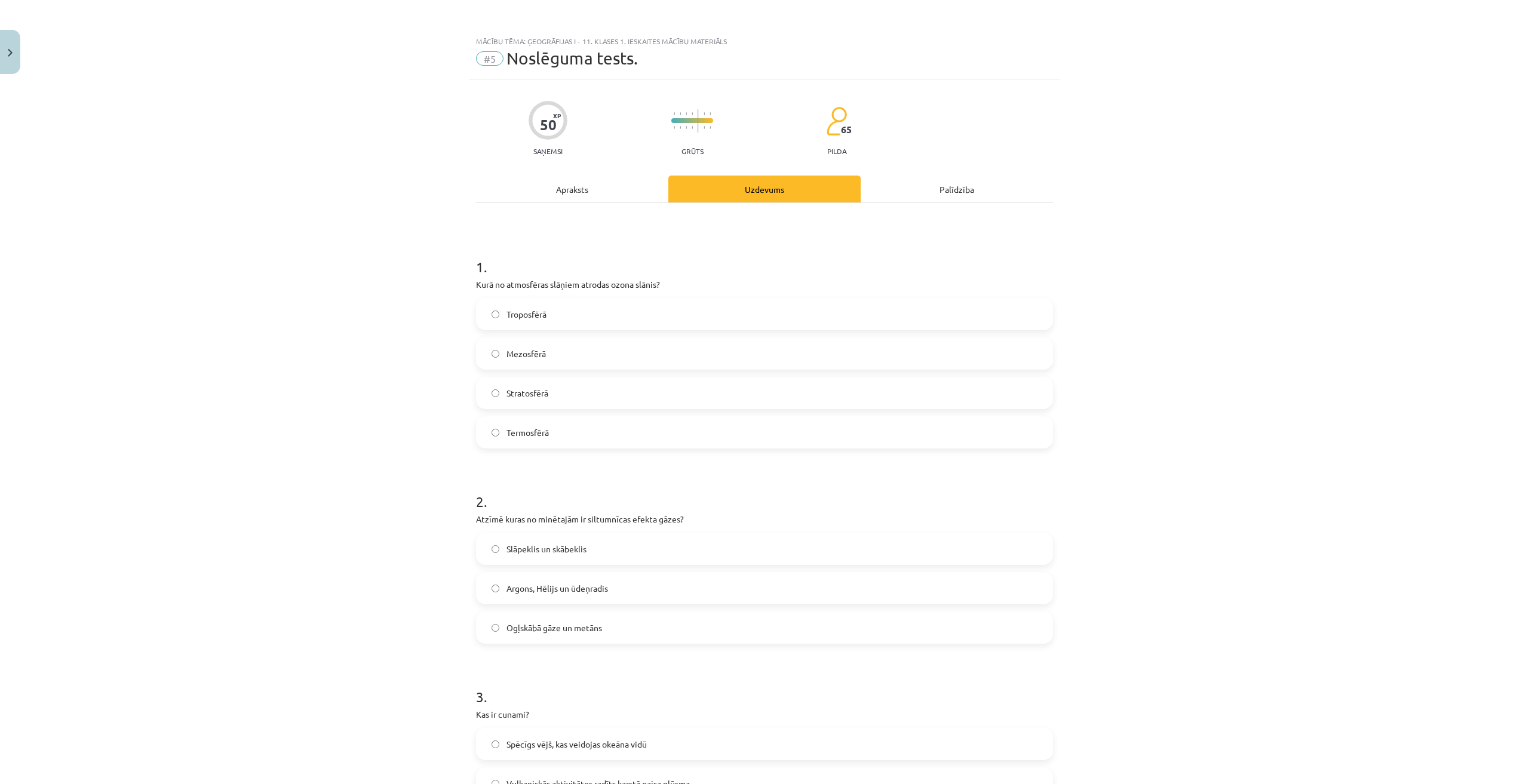
click at [591, 197] on div "Apraksts" at bounding box center [572, 189] width 192 height 27
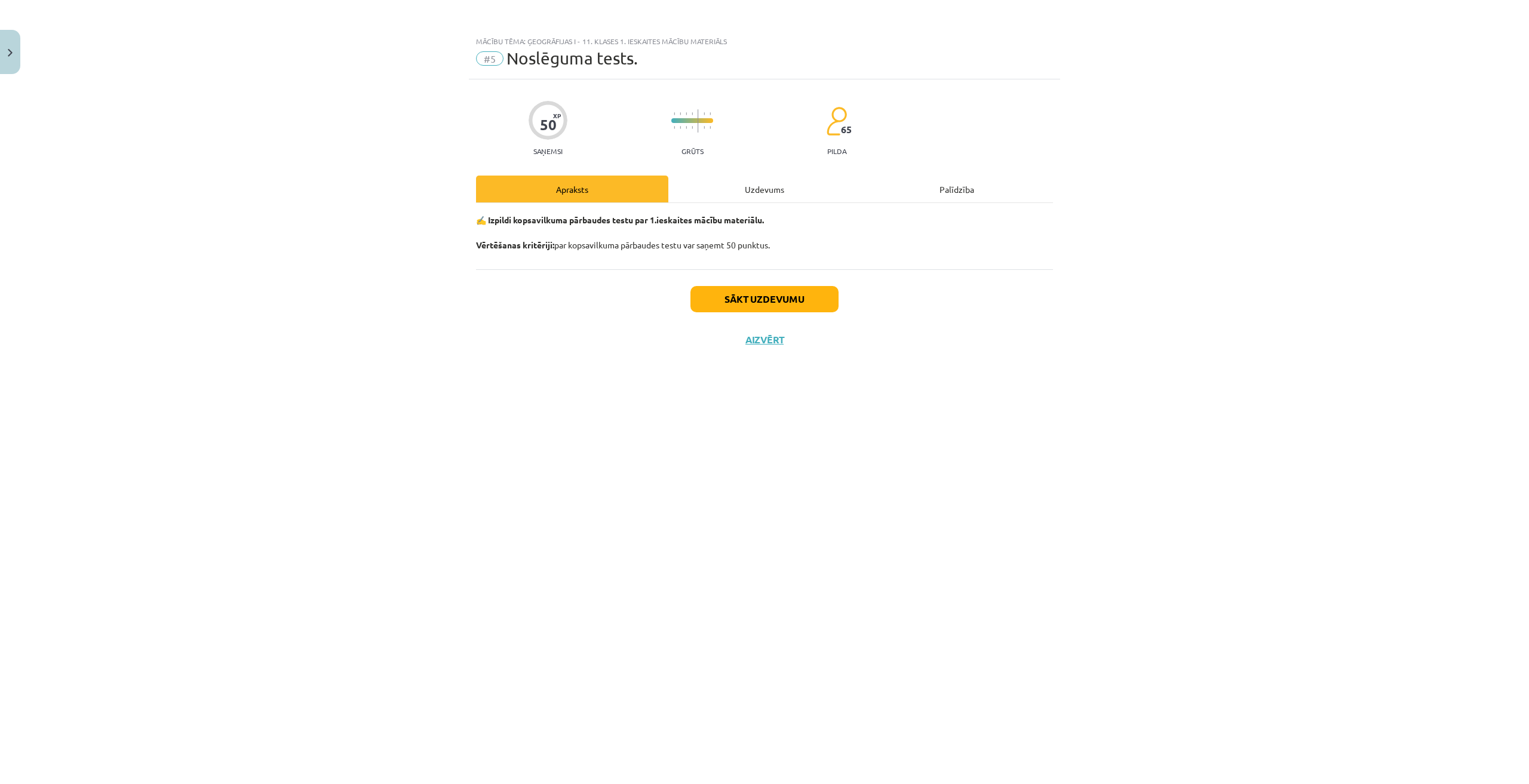
click at [725, 187] on div "Uzdevums" at bounding box center [764, 189] width 192 height 27
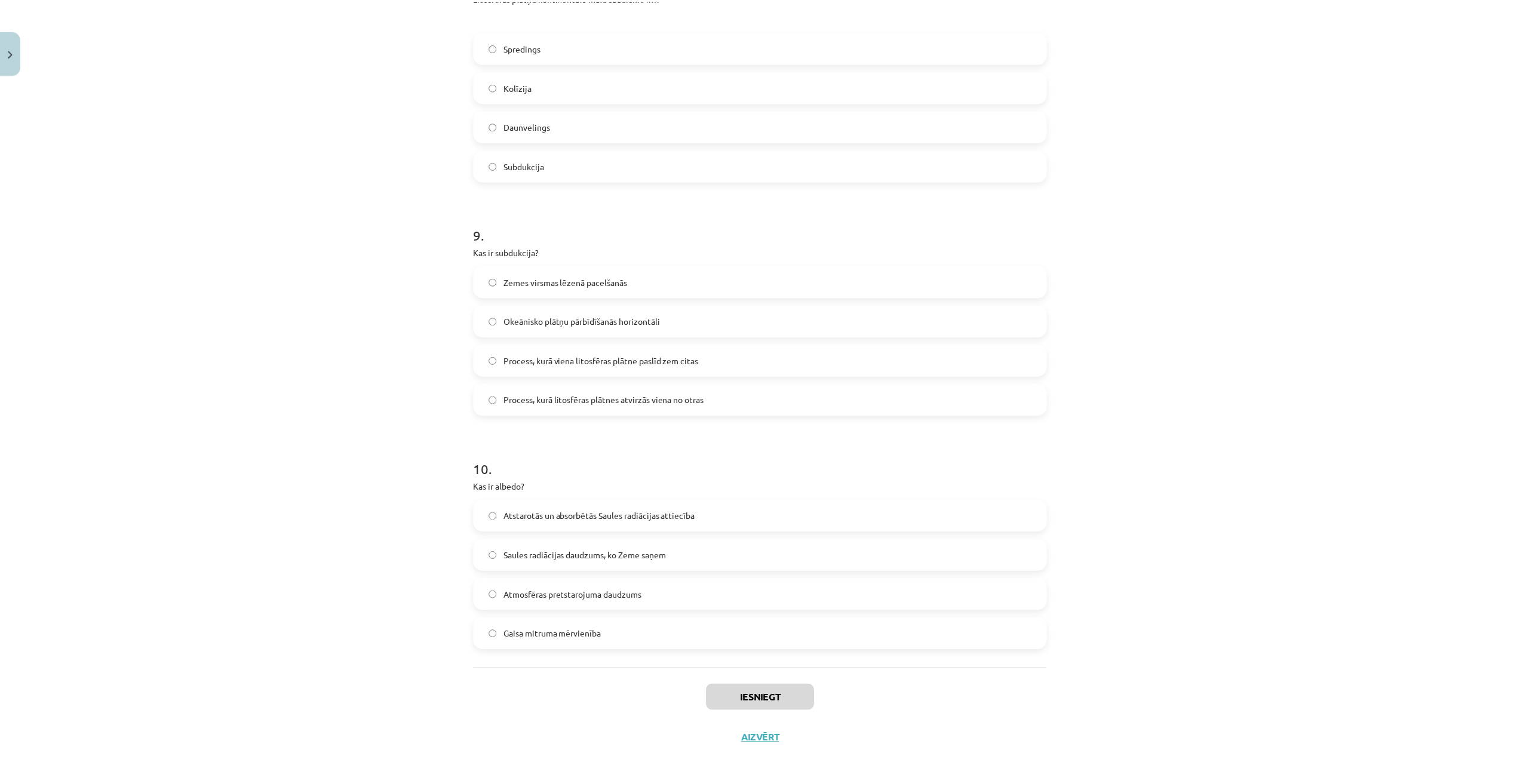
scroll to position [1896, 0]
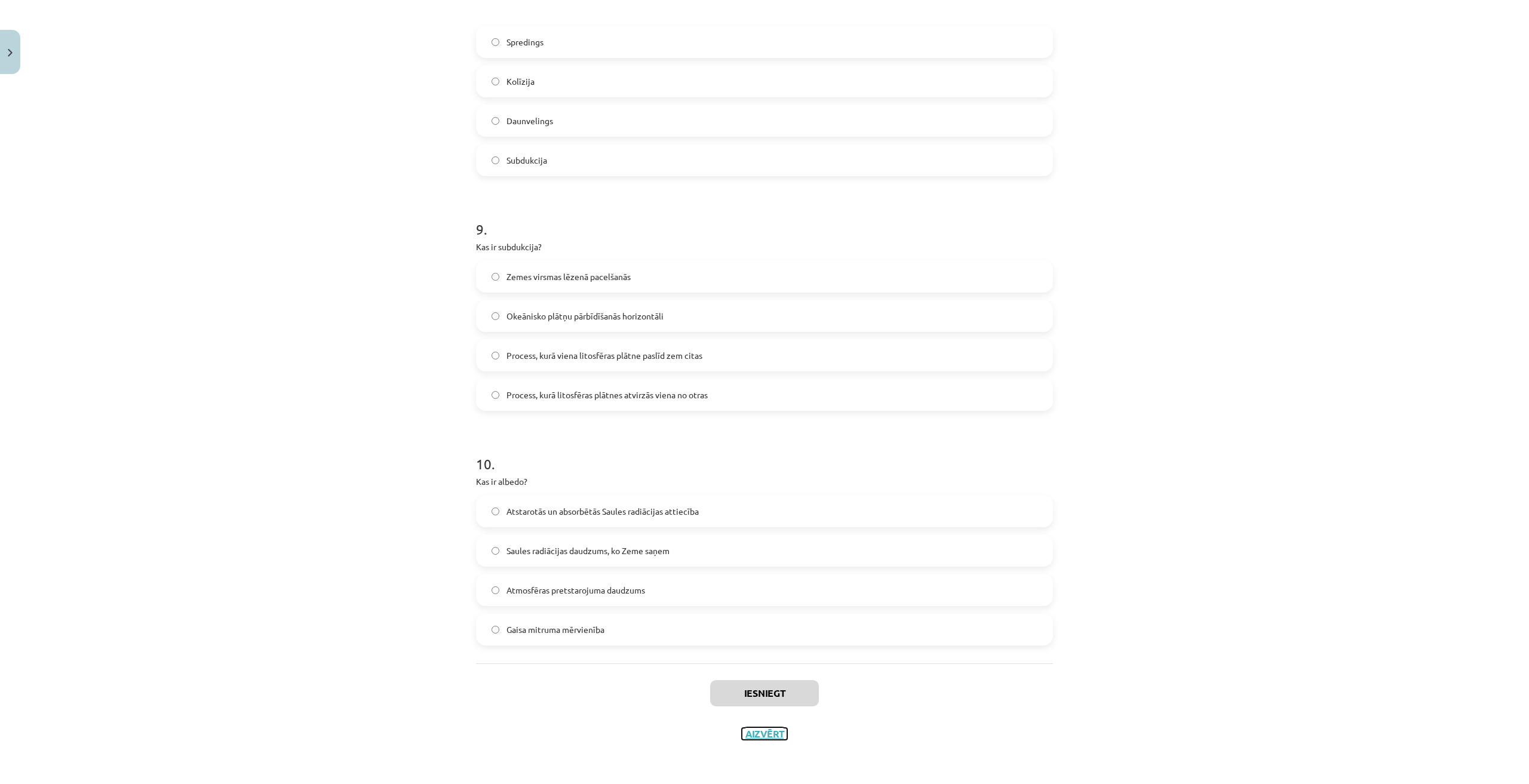
click at [756, 734] on button "Aizvērt" at bounding box center [764, 734] width 46 height 12
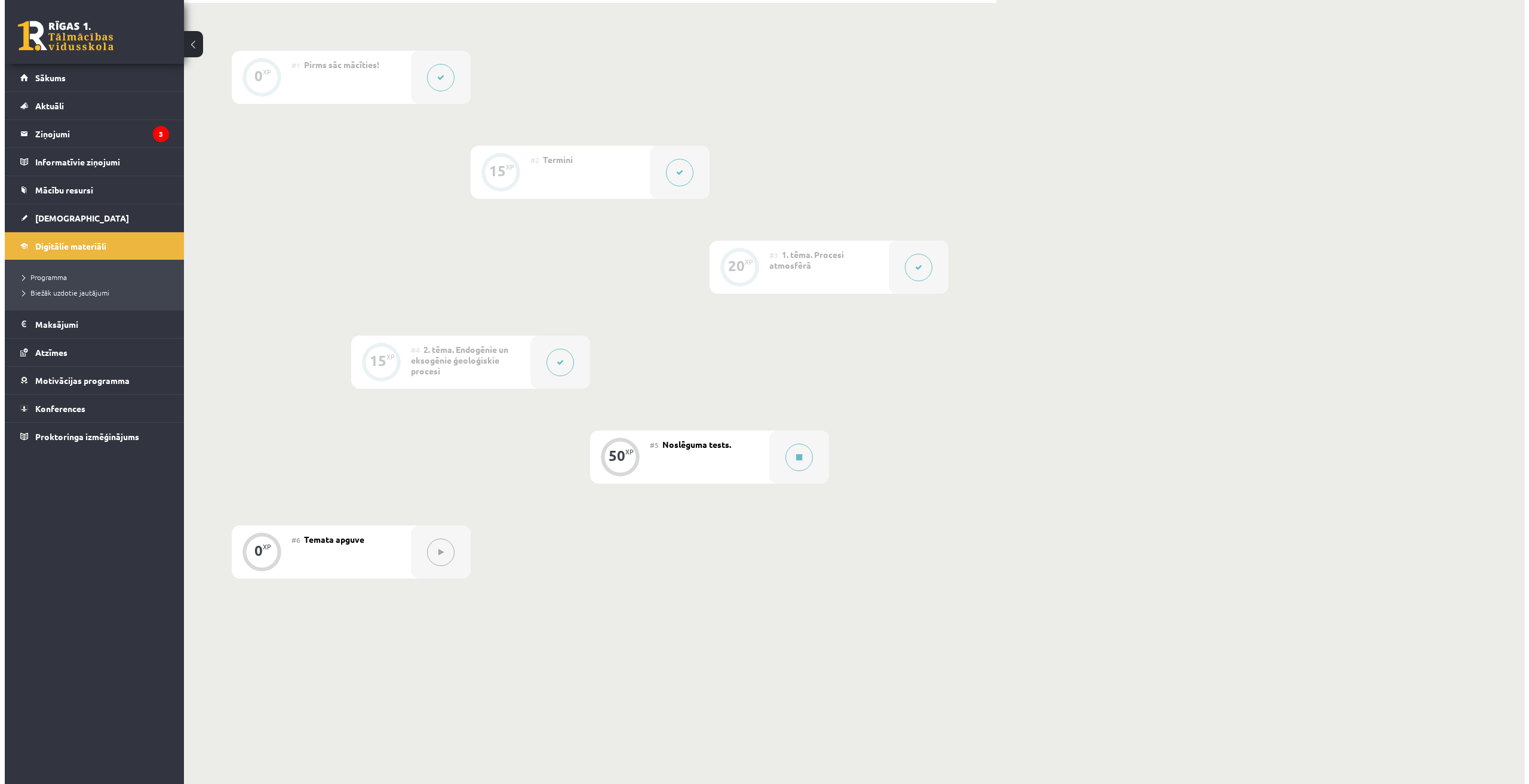
scroll to position [275, 0]
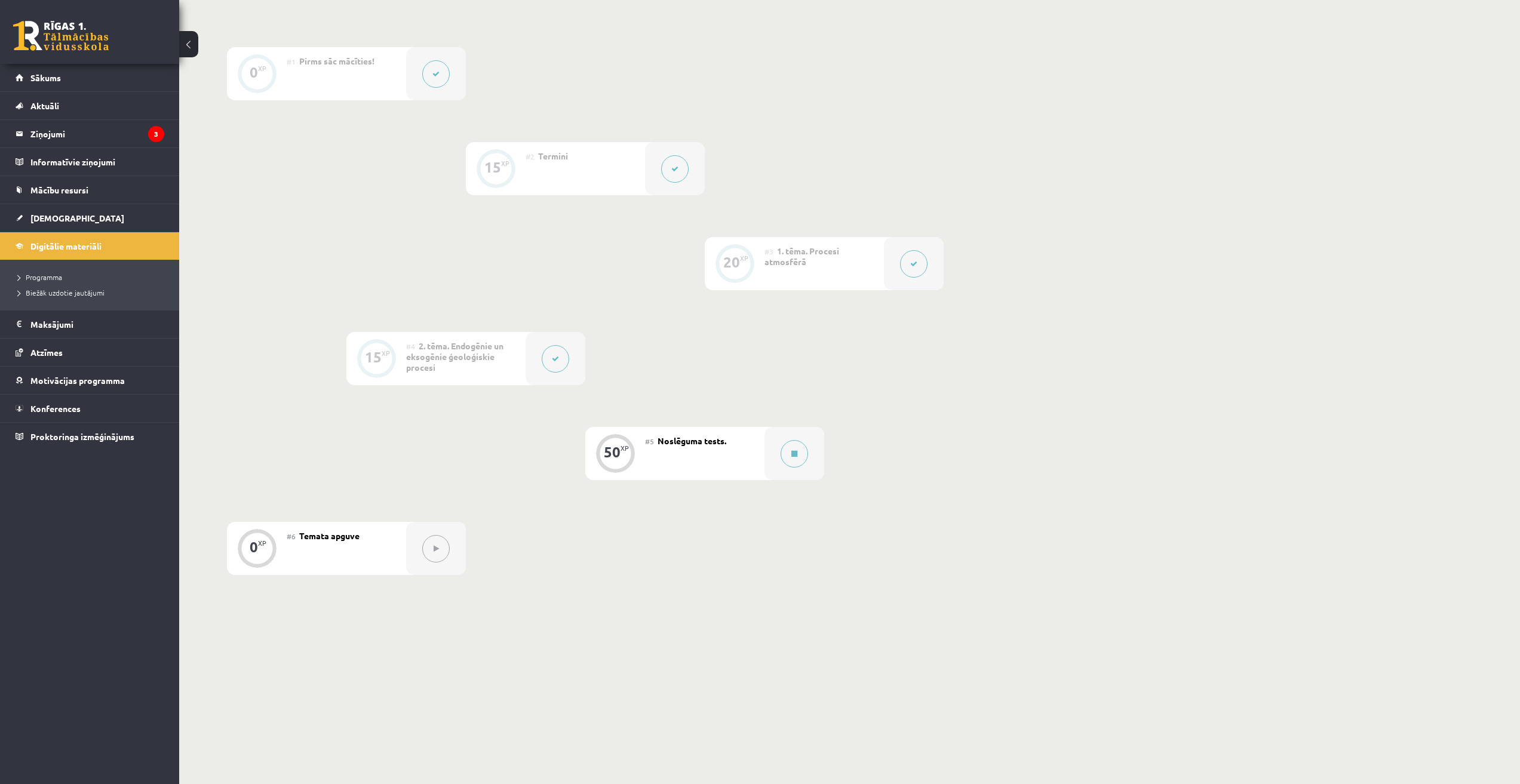
click at [439, 550] on button at bounding box center [436, 549] width 28 height 28
click at [795, 458] on button at bounding box center [795, 454] width 28 height 28
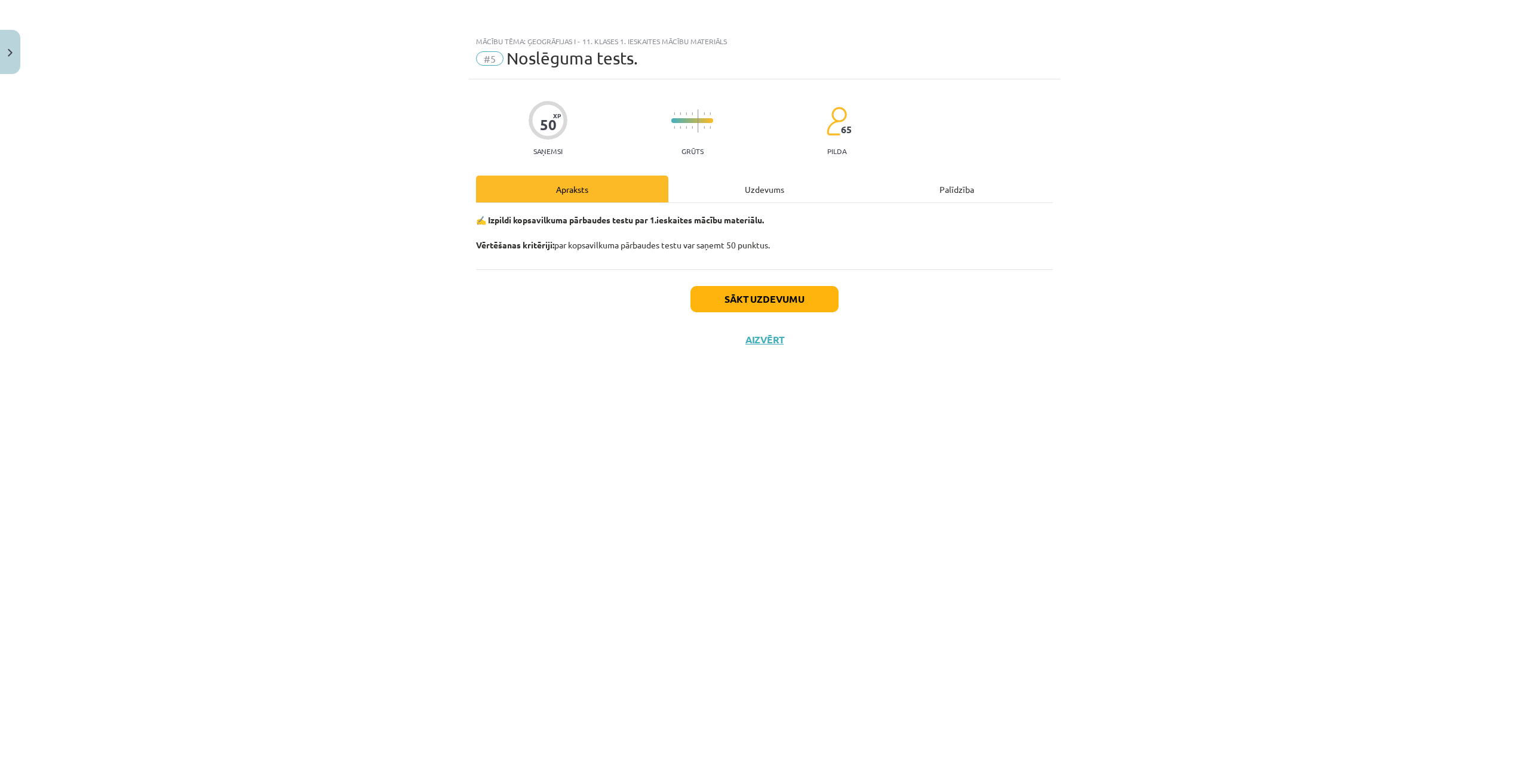
click at [769, 195] on div "Uzdevums" at bounding box center [764, 189] width 192 height 27
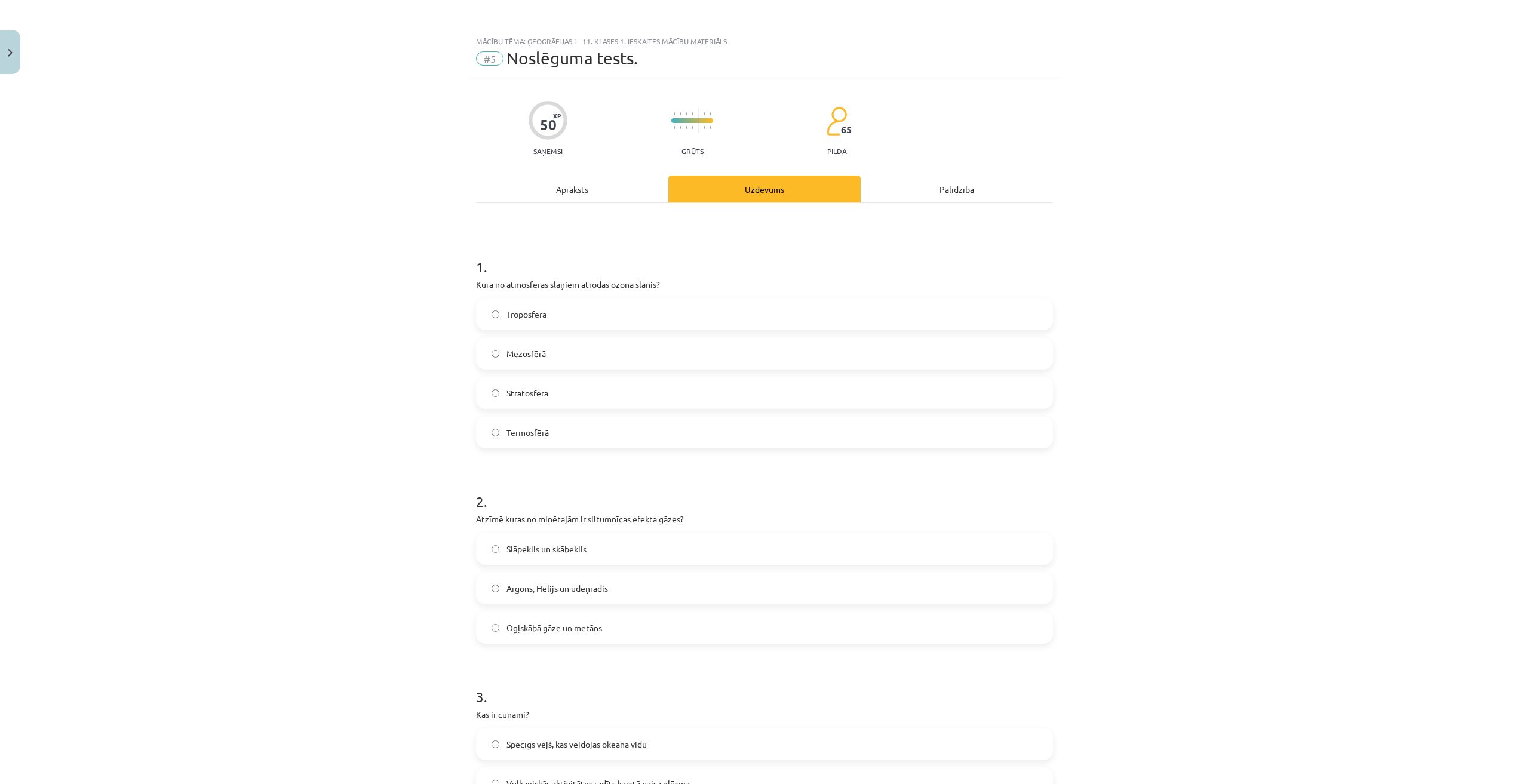
click at [534, 374] on div "Troposfērā Mezosfērā Stratosfērā Termosfērā" at bounding box center [764, 373] width 577 height 151
click at [531, 405] on label "Stratosfērā" at bounding box center [764, 392] width 575 height 30
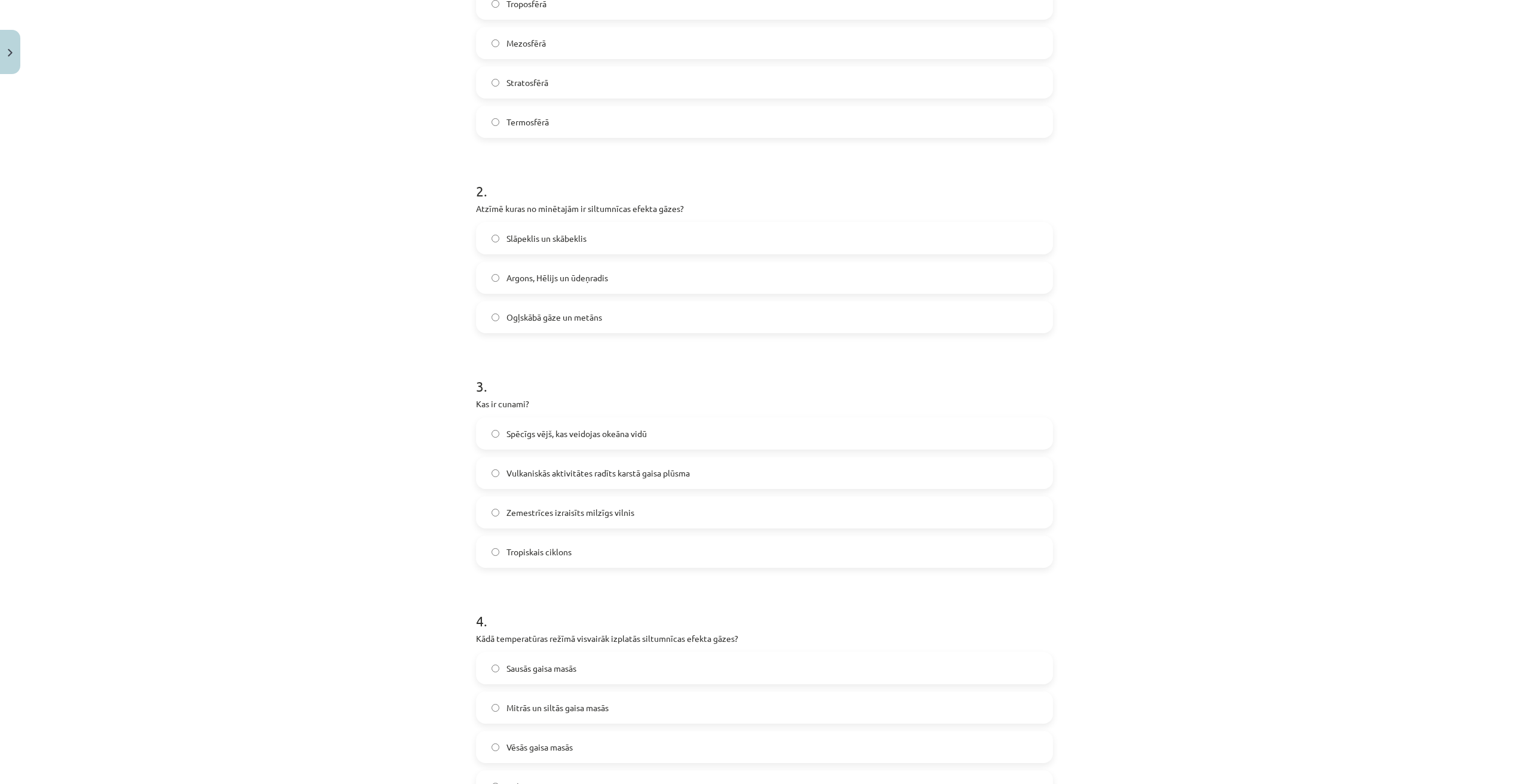
scroll to position [299, 0]
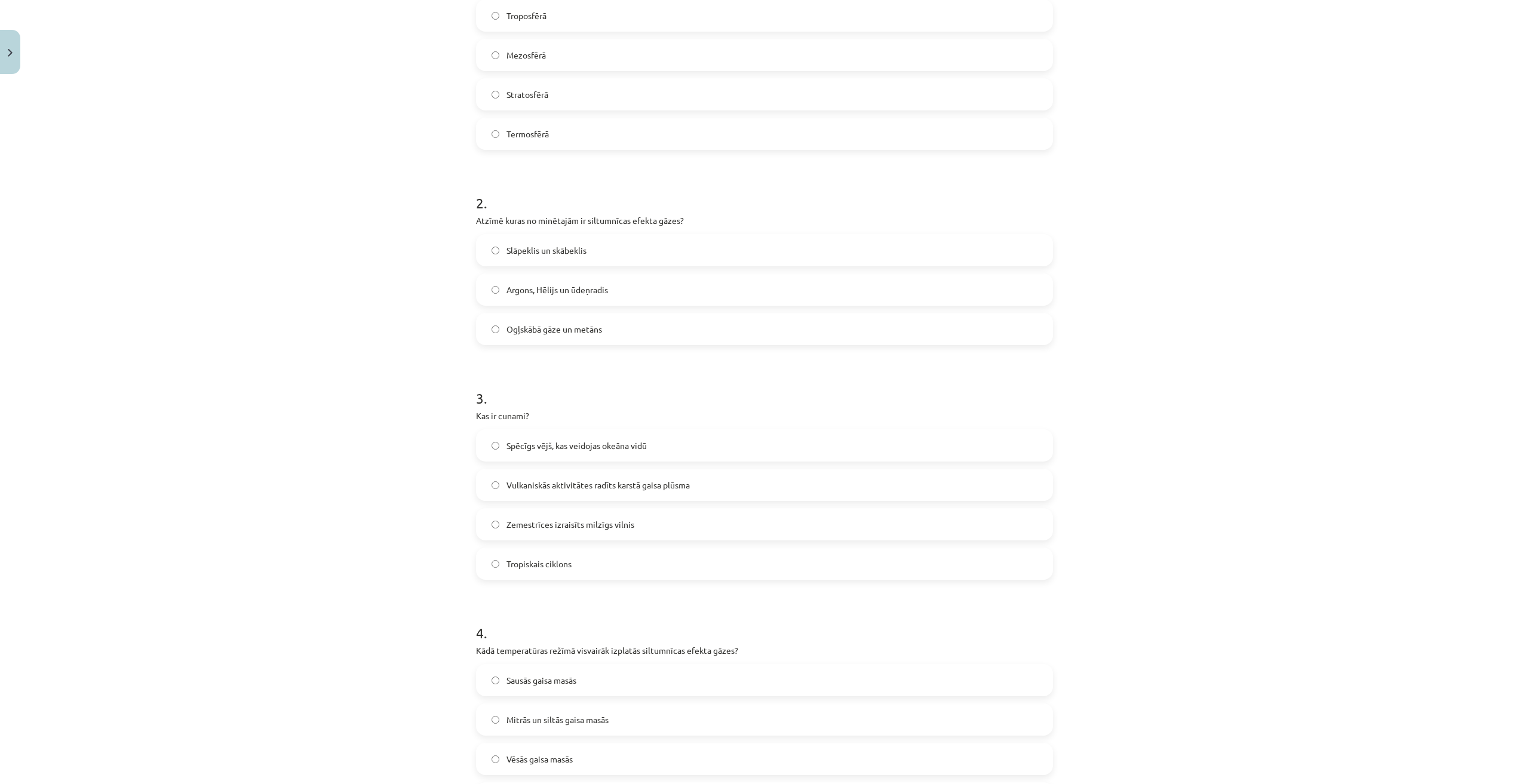
click at [607, 334] on label "Ogļskābā gāze un metāns" at bounding box center [764, 329] width 575 height 30
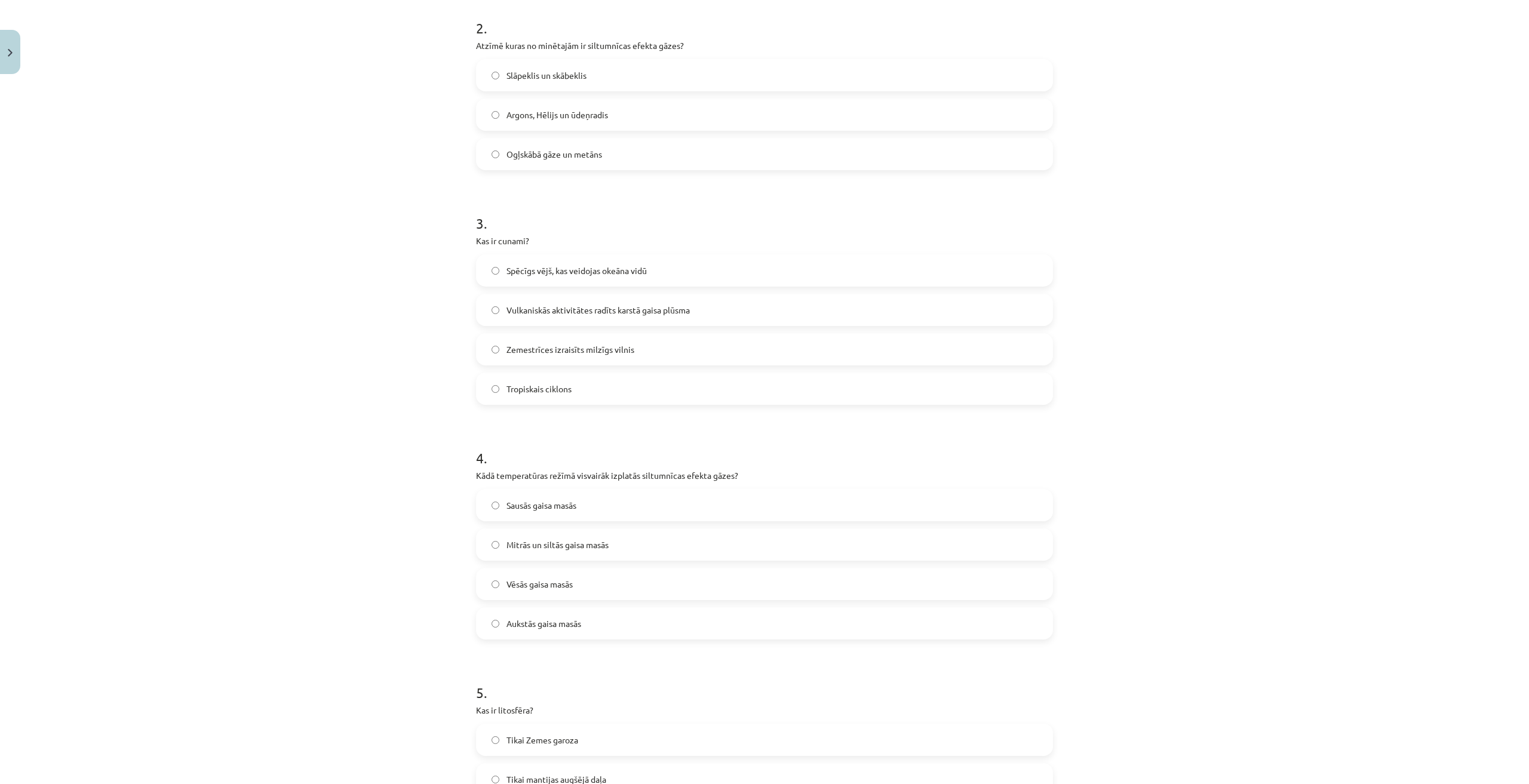
scroll to position [478, 0]
click at [627, 347] on span "Zemestrīces izraisīts milzīgs vilnis" at bounding box center [570, 345] width 128 height 12
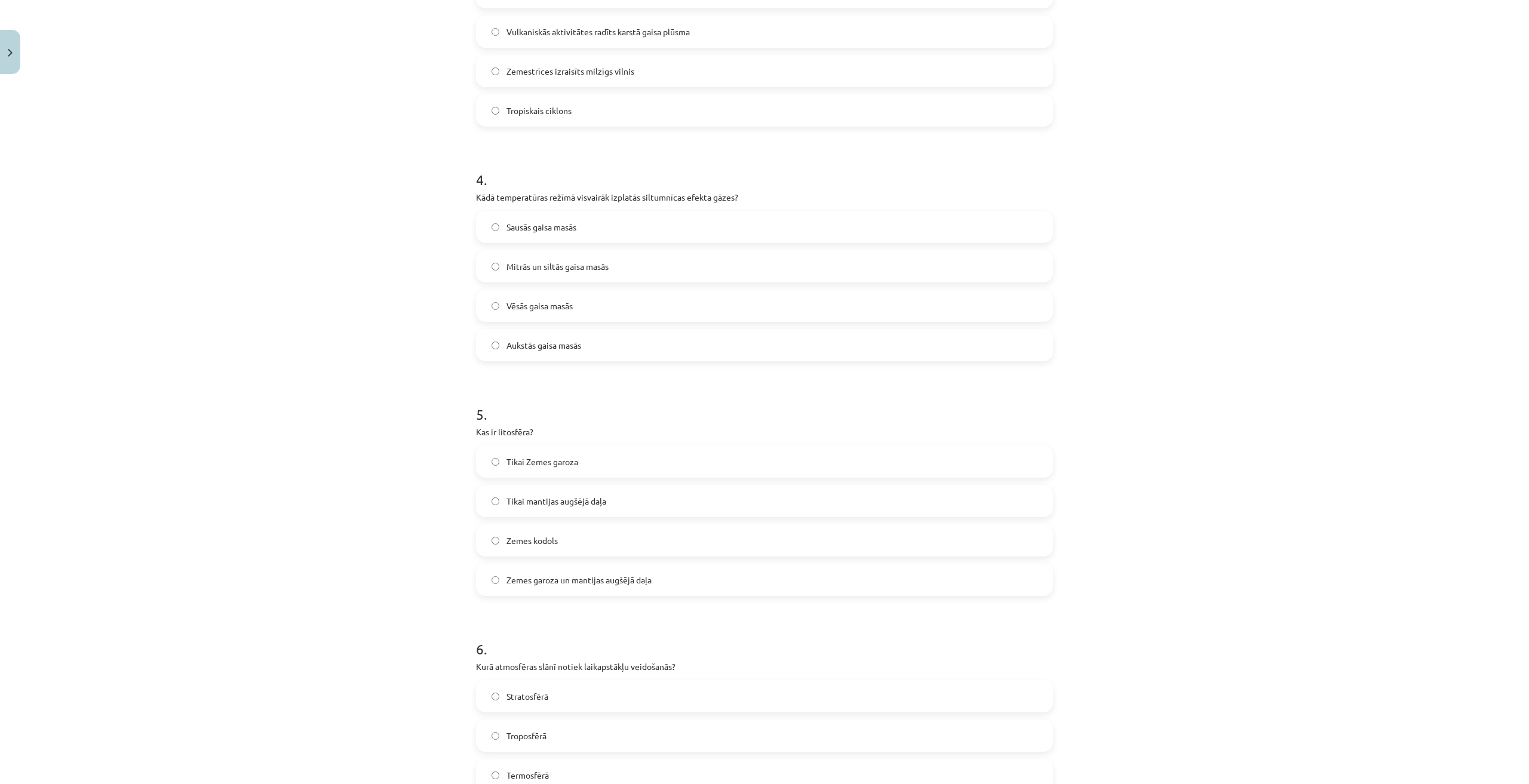
scroll to position [777, 0]
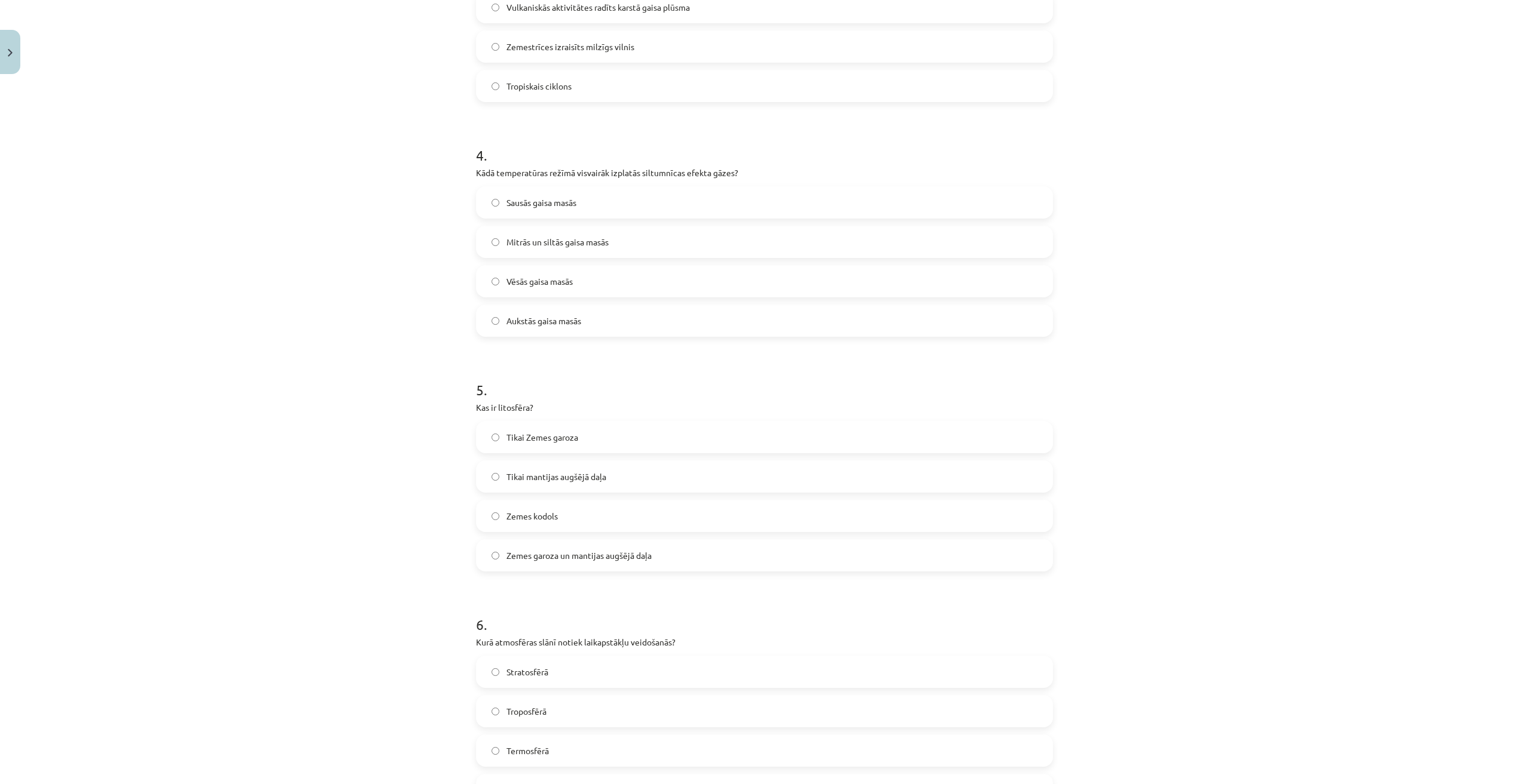
click at [602, 208] on label "Sausās gaisa masās" at bounding box center [764, 202] width 575 height 30
click at [601, 239] on span "Mitrās un siltās gaisa masās" at bounding box center [557, 242] width 102 height 12
click at [607, 282] on label "Vēsās gaisa masās" at bounding box center [764, 281] width 575 height 30
click at [609, 336] on div "Aukstās gaisa masās" at bounding box center [764, 321] width 577 height 33
drag, startPoint x: 607, startPoint y: 324, endPoint x: 607, endPoint y: 313, distance: 11.0
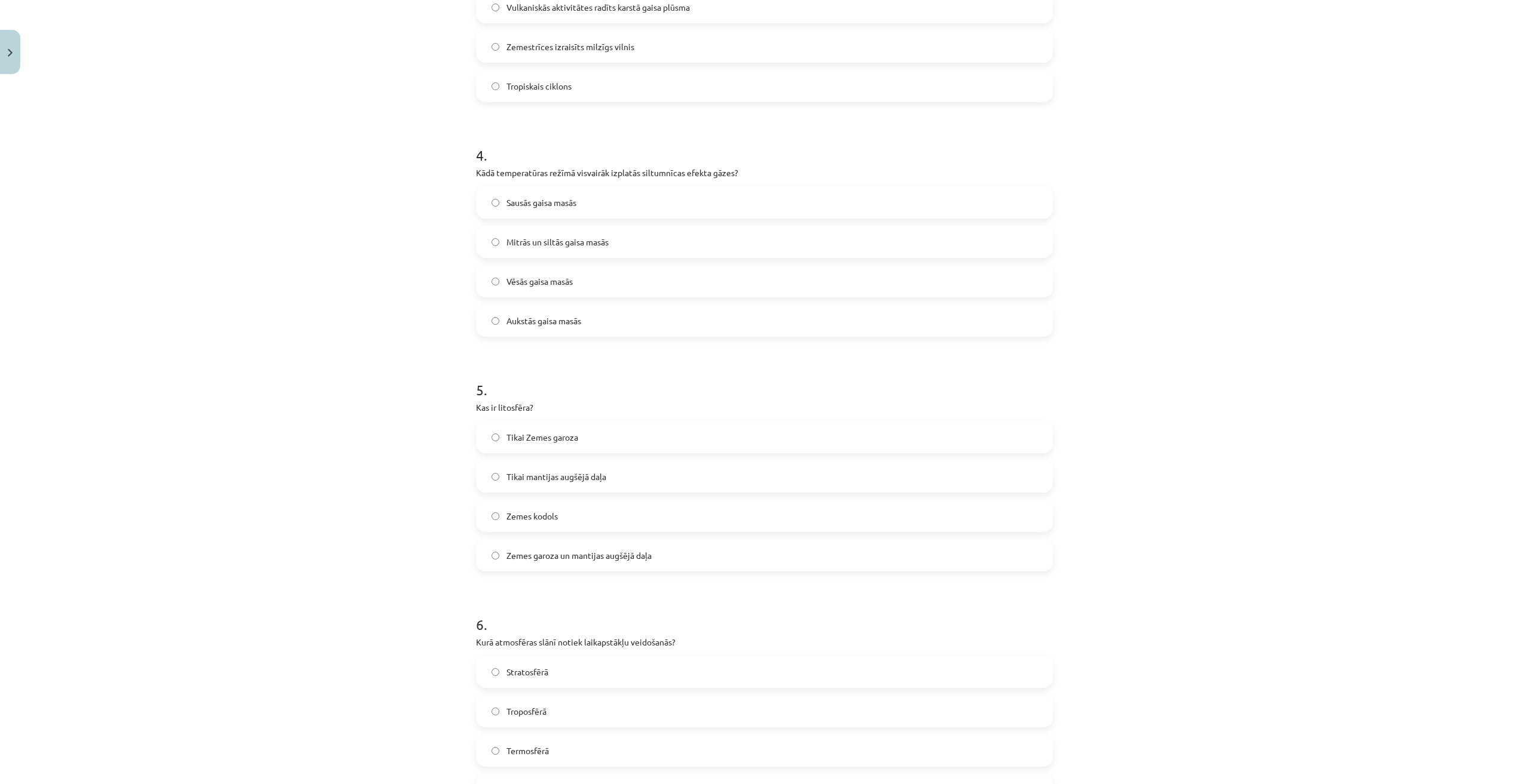
click at [607, 324] on label "Aukstās gaisa masās" at bounding box center [764, 321] width 575 height 30
click at [604, 295] on label "Vēsās gaisa masās" at bounding box center [764, 281] width 575 height 30
click at [602, 240] on span "Mitrās un siltās gaisa masās" at bounding box center [557, 242] width 102 height 12
click at [609, 214] on label "Sausās gaisa masās" at bounding box center [764, 202] width 575 height 30
click at [591, 261] on div "Sausās gaisa masās Mitrās un siltās gaisa masās Vēsās gaisa masās Aukstās gaisa…" at bounding box center [764, 261] width 577 height 151
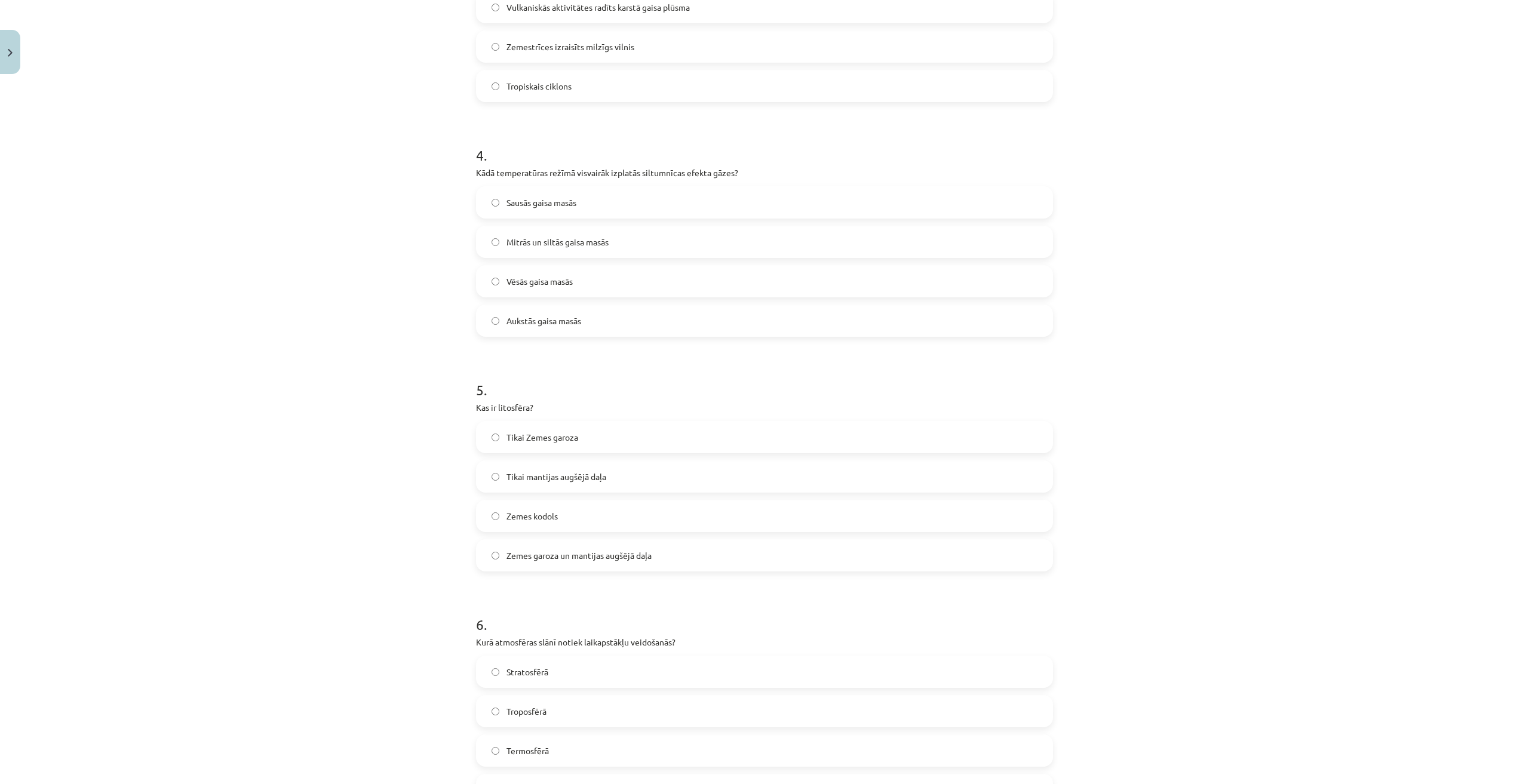
click at [594, 297] on div "Sausās gaisa masās Mitrās un siltās gaisa masās Vēsās gaisa masās Aukstās gaisa…" at bounding box center [764, 261] width 577 height 151
click at [588, 325] on label "Aukstās gaisa masās" at bounding box center [764, 321] width 575 height 30
click at [580, 269] on label "Vēsās gaisa masās" at bounding box center [764, 281] width 575 height 30
click at [588, 246] on span "Mitrās un siltās gaisa masās" at bounding box center [557, 242] width 102 height 12
drag, startPoint x: 469, startPoint y: 169, endPoint x: 597, endPoint y: 335, distance: 209.6
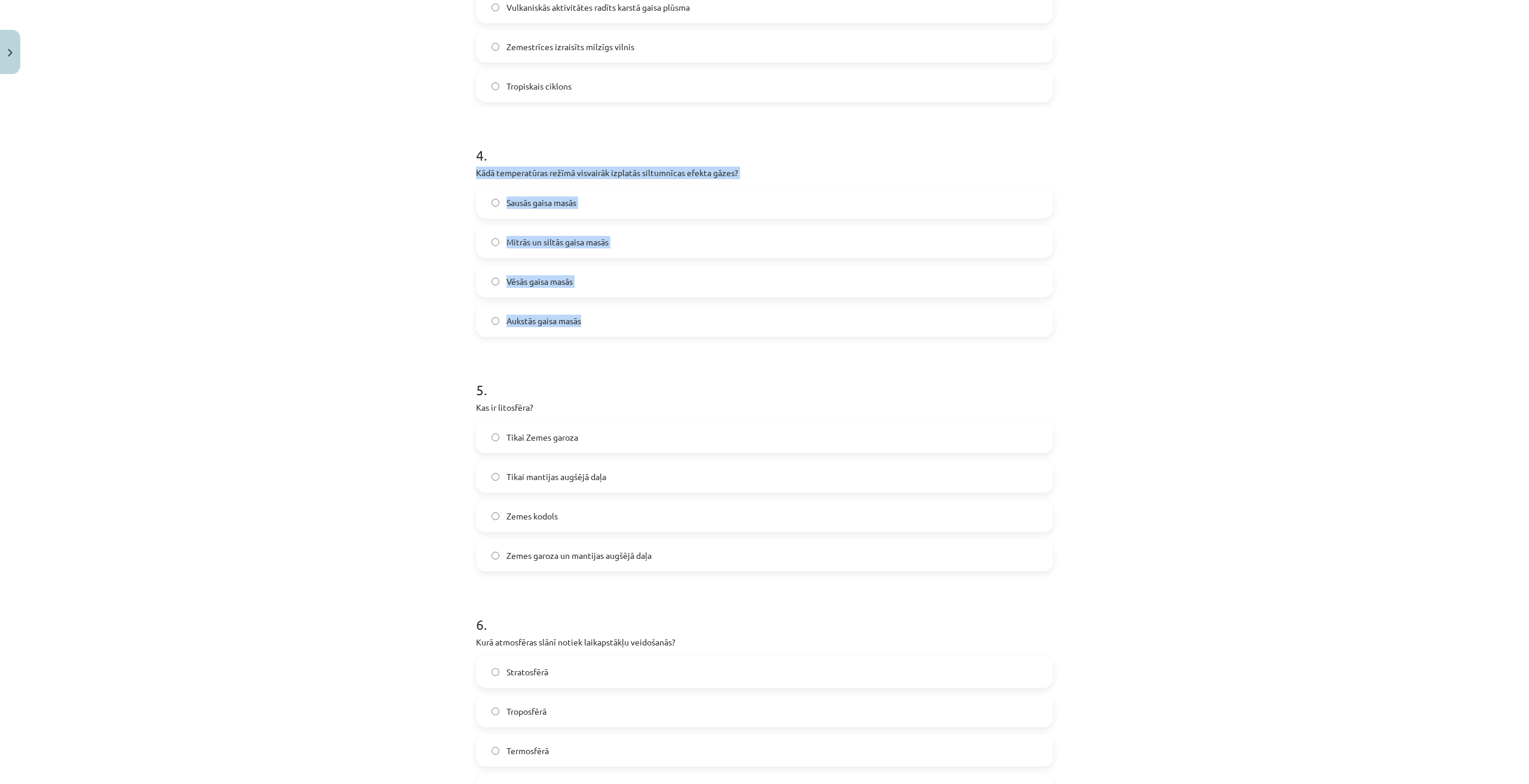
click at [597, 335] on div "50 XP Saņemsi Grūts 65 pilda Apraksts Uzdevums Palīdzība 1 . Kurā no atmosfēras…" at bounding box center [764, 589] width 591 height 2571
copy div "Kādā temperatūras režīmā visvairāk izplatās siltumnīcas efekta gāzes? Sausās ga…"
click at [756, 291] on label "Vēsās gaisa masās" at bounding box center [764, 281] width 575 height 30
click at [714, 248] on label "Mitrās un siltās gaisa masās" at bounding box center [764, 242] width 575 height 30
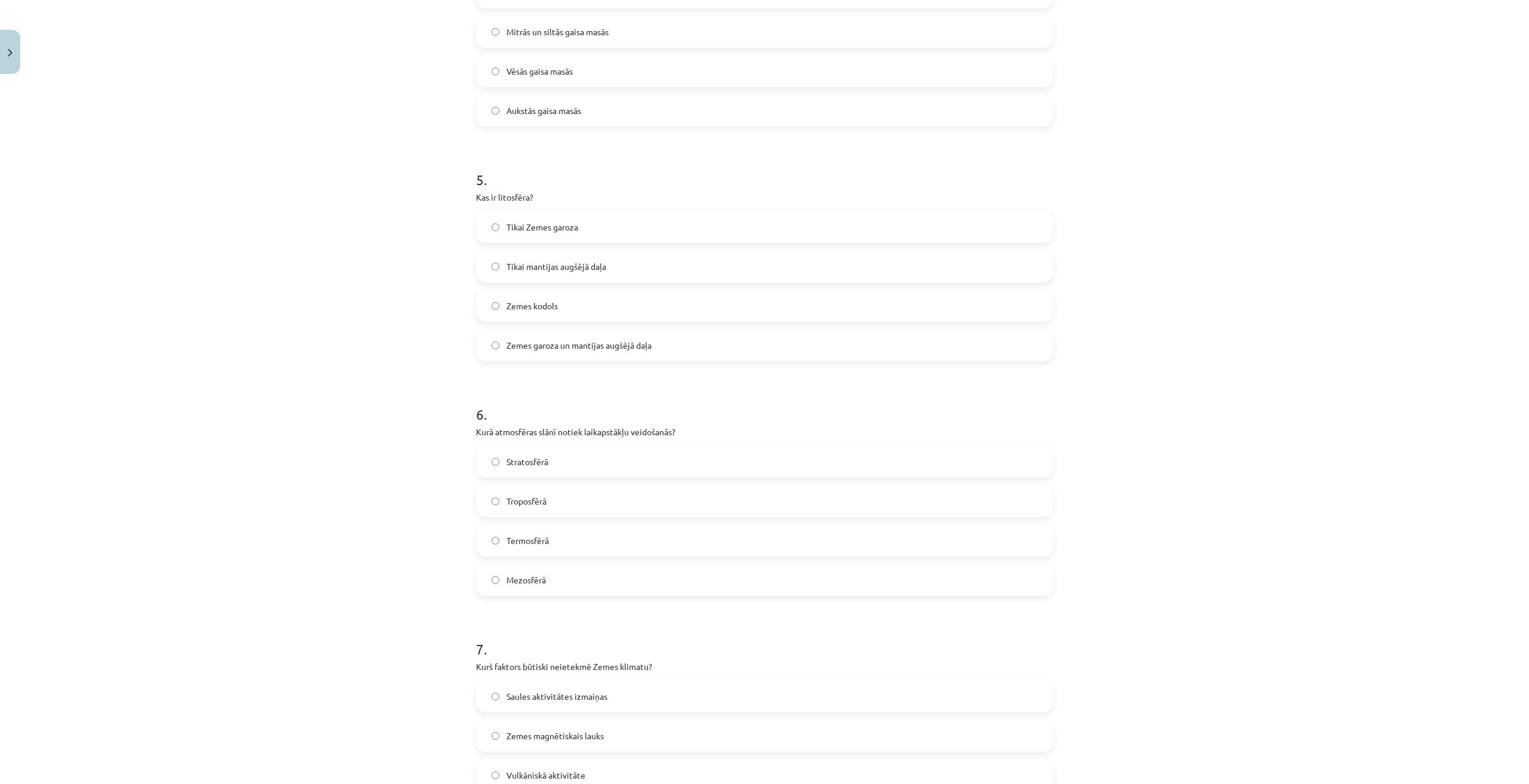
scroll to position [1015, 0]
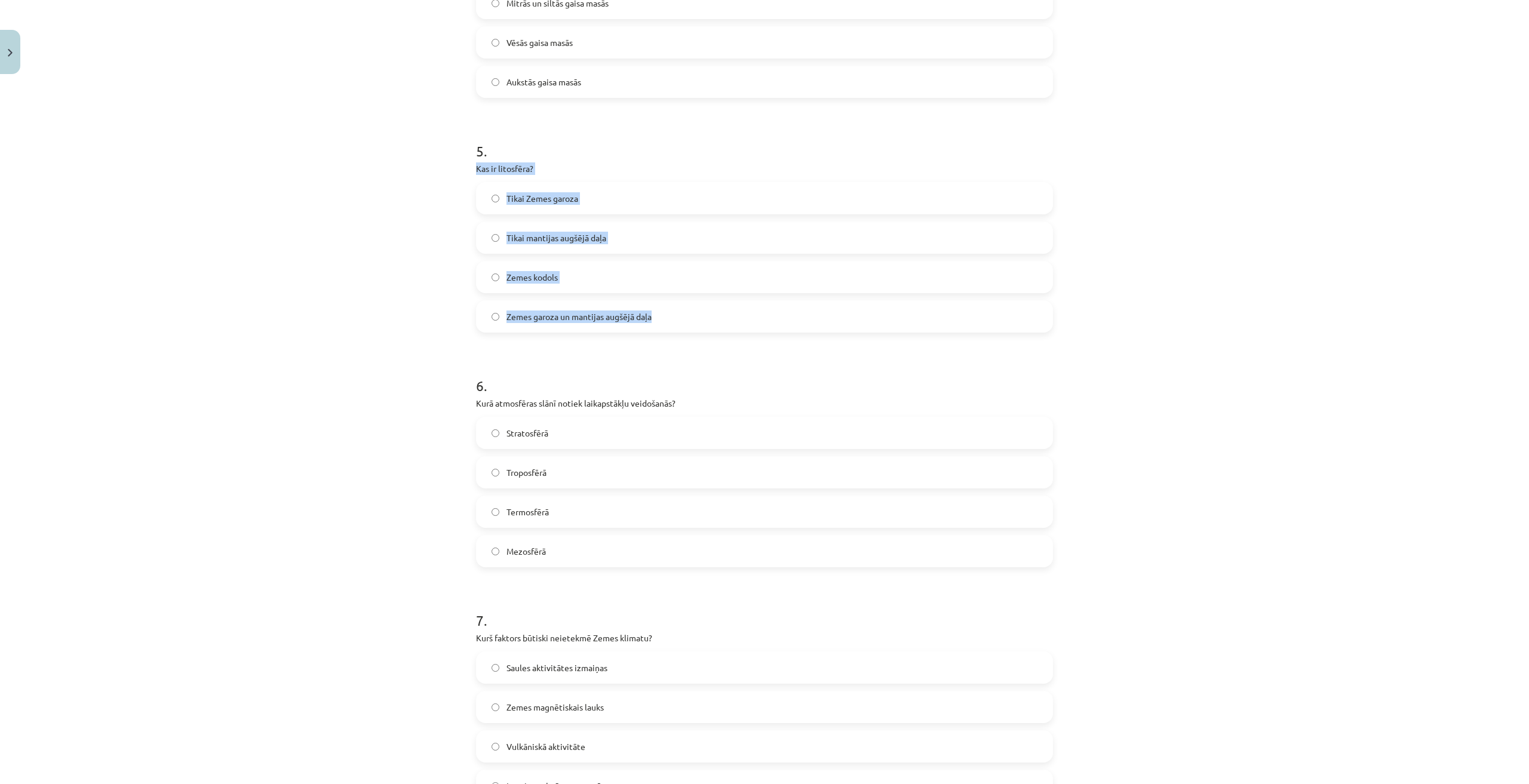
drag, startPoint x: 462, startPoint y: 165, endPoint x: 672, endPoint y: 315, distance: 258.1
click at [672, 315] on div "Mācību tēma: Ģeogrāfijas i - 11. klases 1. ieskaites mācību materiāls #5 Noslēg…" at bounding box center [764, 392] width 1529 height 784
copy div "Kas ir litosfēra? Tikai Zemes garoza Tikai mantijas augšējā daļa Zemes kodols Z…"
click at [672, 328] on label "Zemes garoza un mantijas augšējā daļa" at bounding box center [764, 317] width 575 height 30
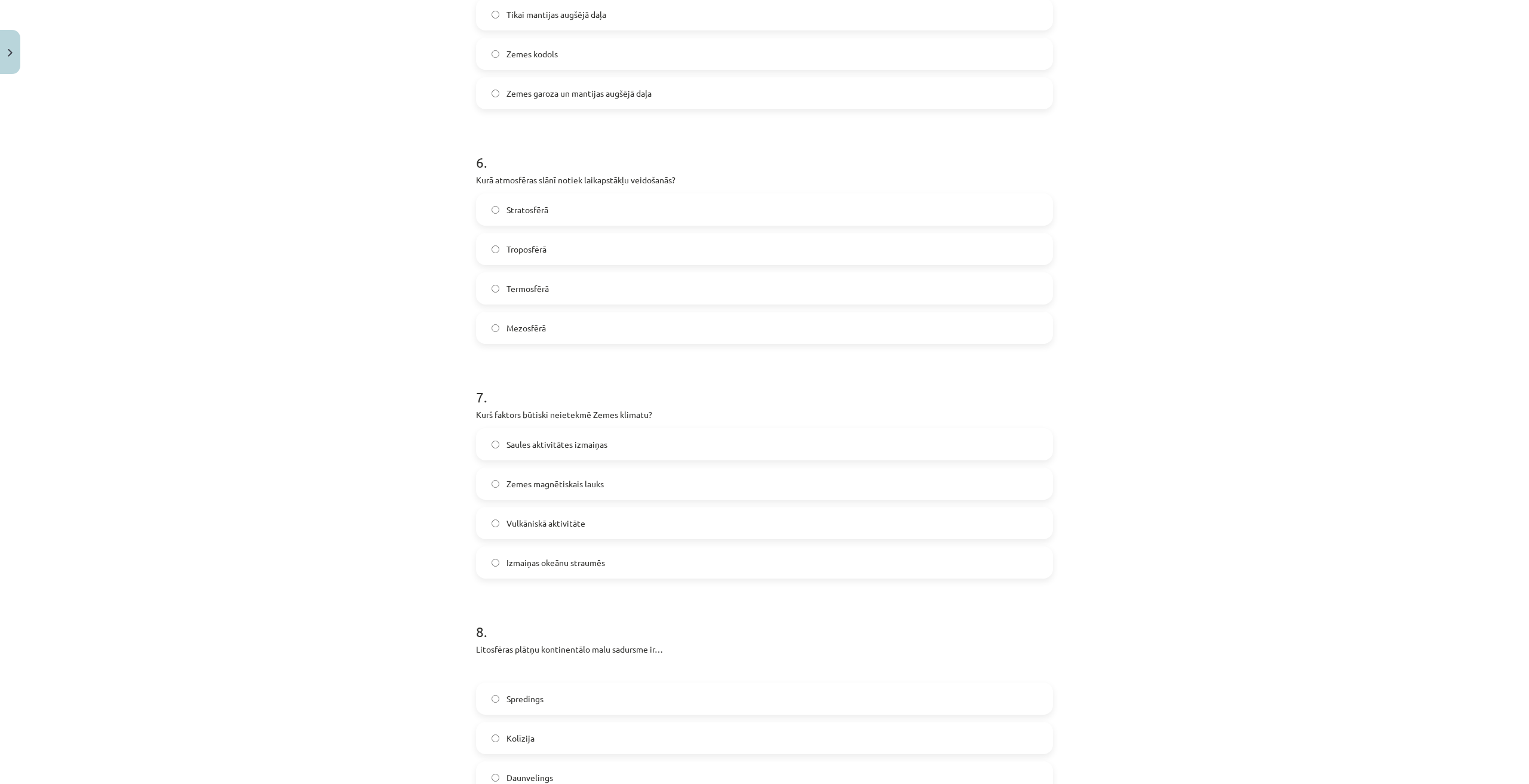
scroll to position [1255, 0]
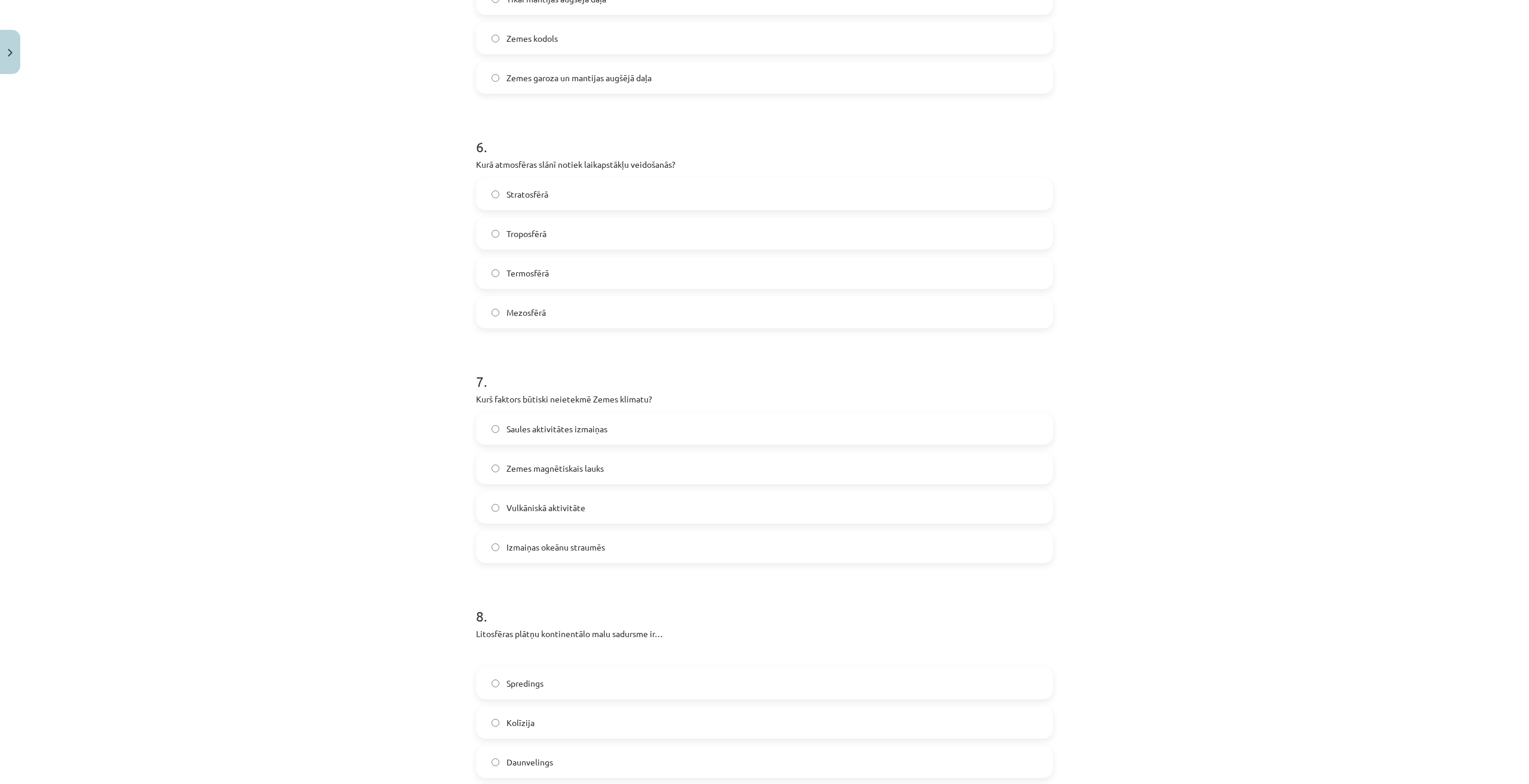
click at [580, 239] on label "Troposfērā" at bounding box center [764, 234] width 575 height 30
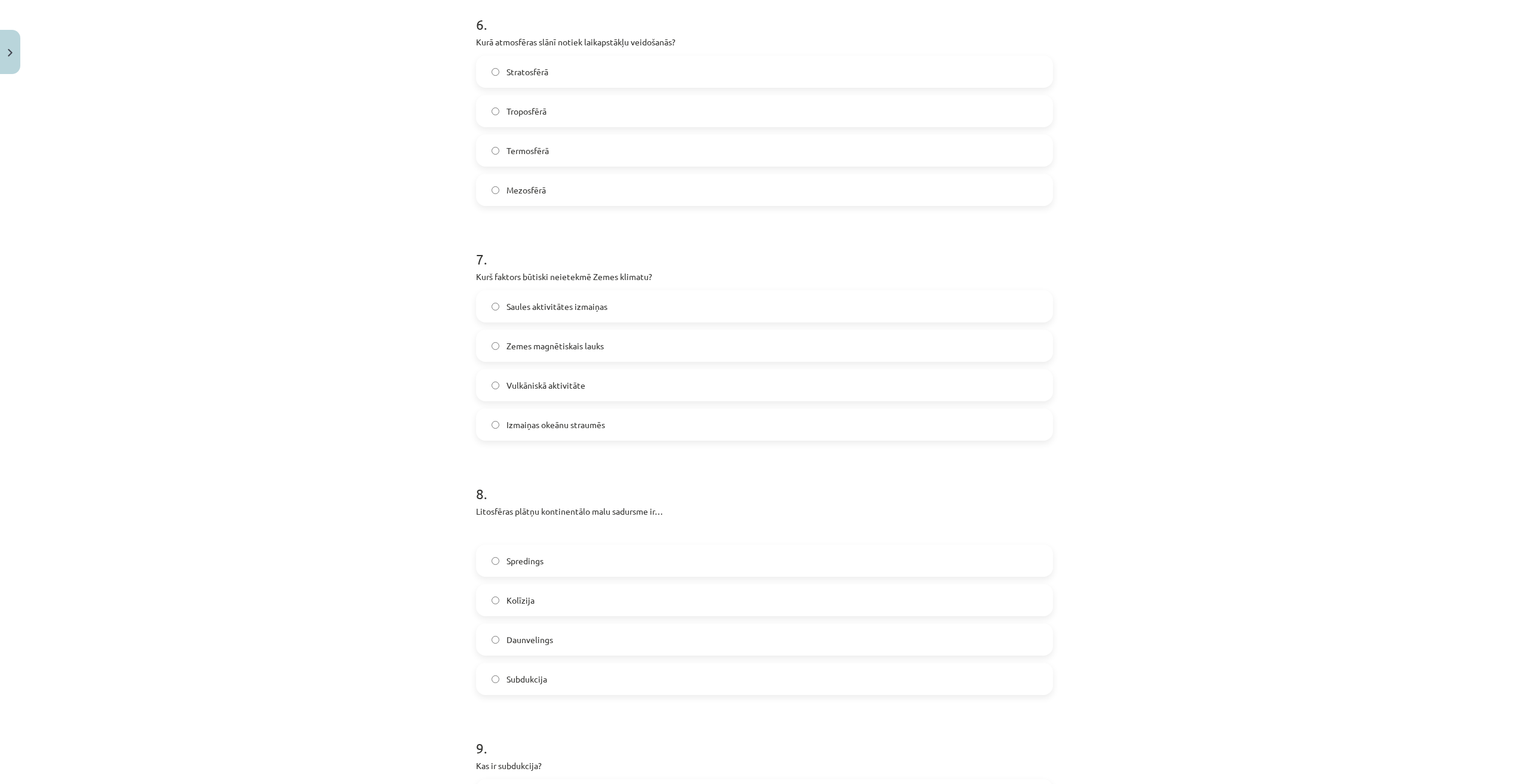
scroll to position [1434, 0]
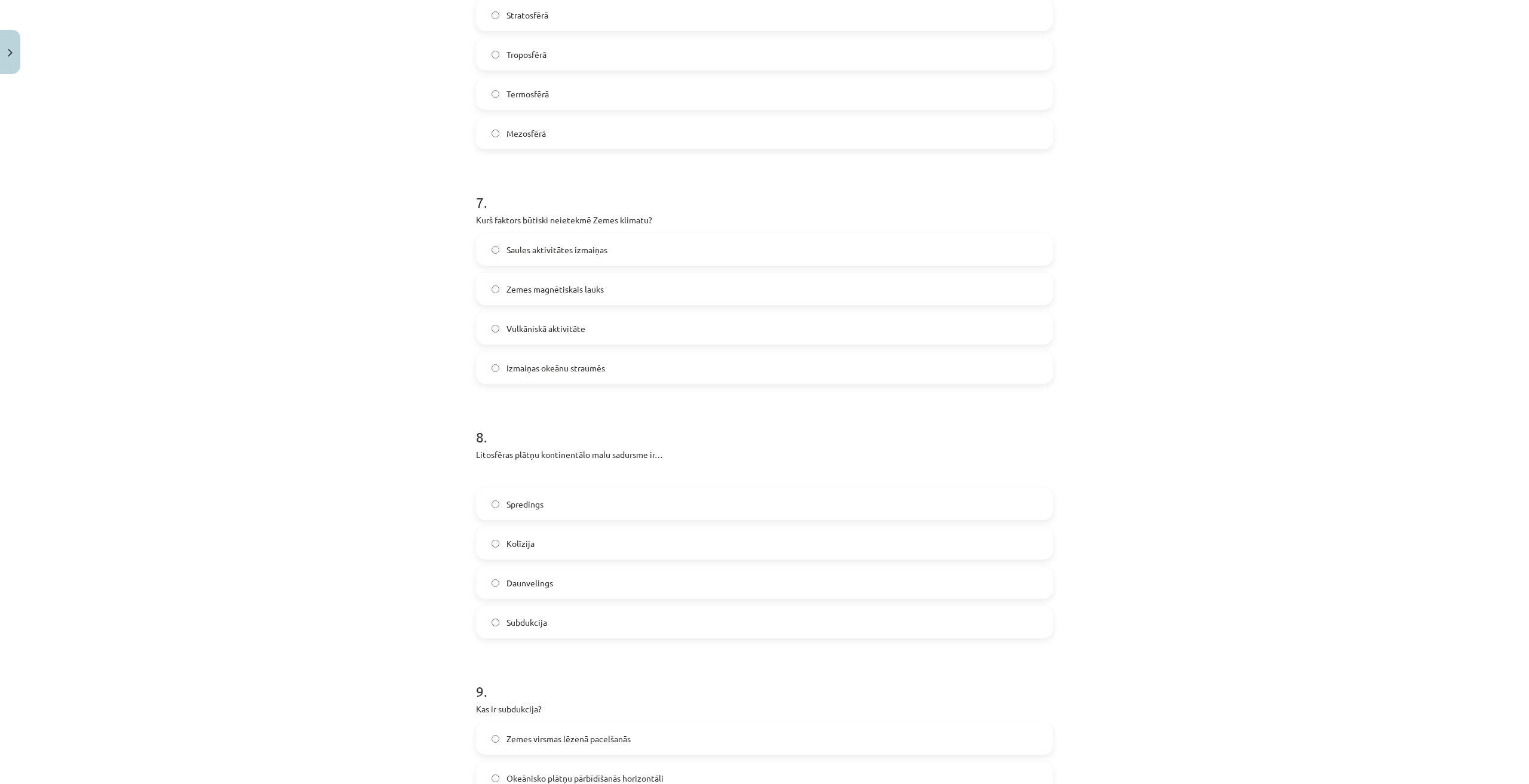
click at [494, 273] on div "Zemes magnētiskais lauks" at bounding box center [764, 289] width 577 height 33
click at [510, 290] on span "Zemes magnētiskais lauks" at bounding box center [555, 289] width 98 height 12
click at [556, 335] on label "Vulkāniskā aktivitāte" at bounding box center [764, 328] width 575 height 30
click at [602, 362] on label "Izmaiņas okeānu straumēs" at bounding box center [764, 368] width 575 height 30
click at [602, 363] on label "Izmaiņas okeānu straumēs" at bounding box center [764, 368] width 575 height 30
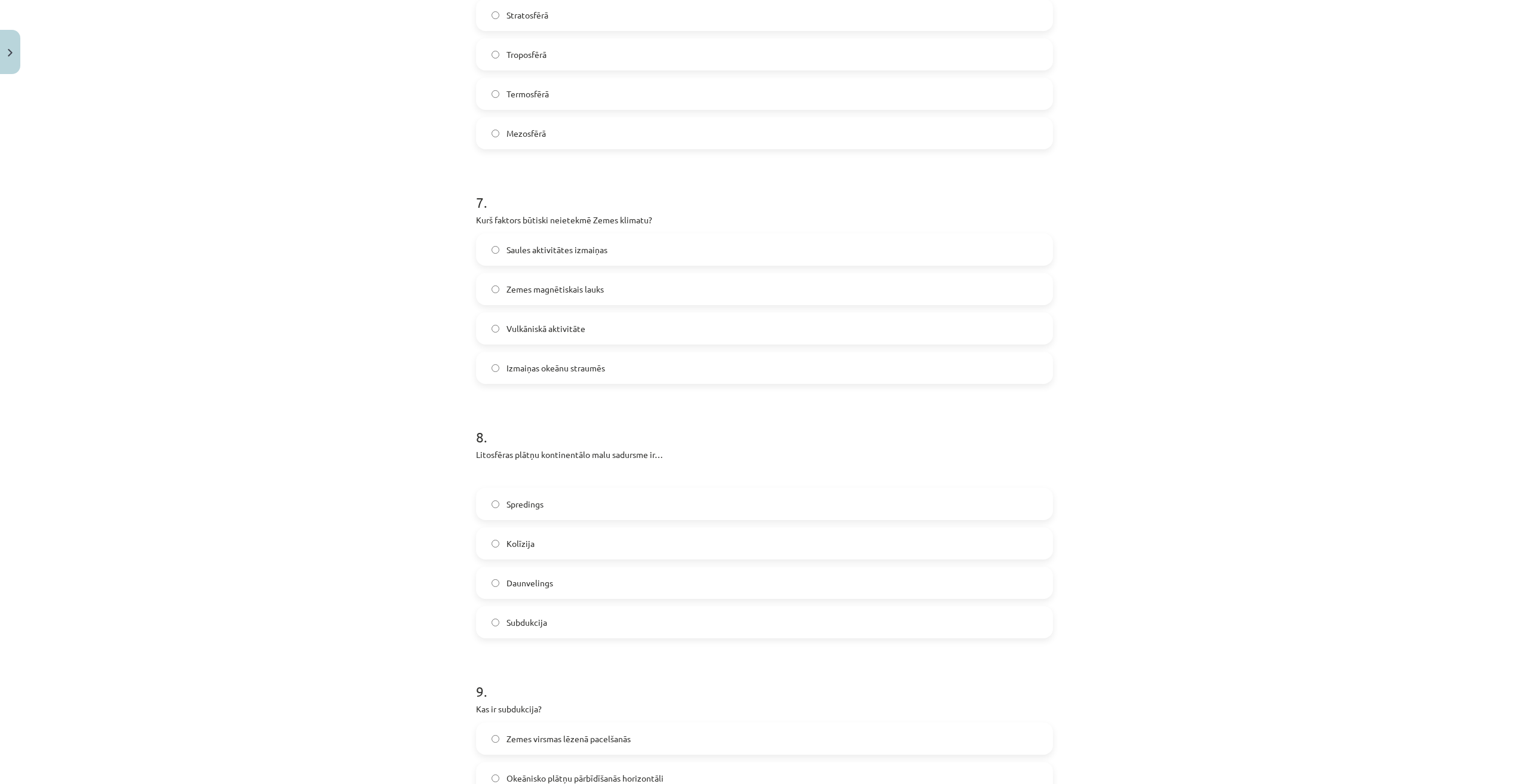
click at [600, 344] on div "Vulkāniskā aktivitāte" at bounding box center [764, 329] width 577 height 33
click at [594, 334] on label "Vulkāniskā aktivitāte" at bounding box center [764, 328] width 575 height 30
click at [630, 291] on label "Zemes magnētiskais lauks" at bounding box center [764, 289] width 575 height 30
click at [602, 255] on span "Saules aktivitātes izmaiņas" at bounding box center [557, 249] width 101 height 12
drag, startPoint x: 463, startPoint y: 219, endPoint x: 618, endPoint y: 367, distance: 214.3
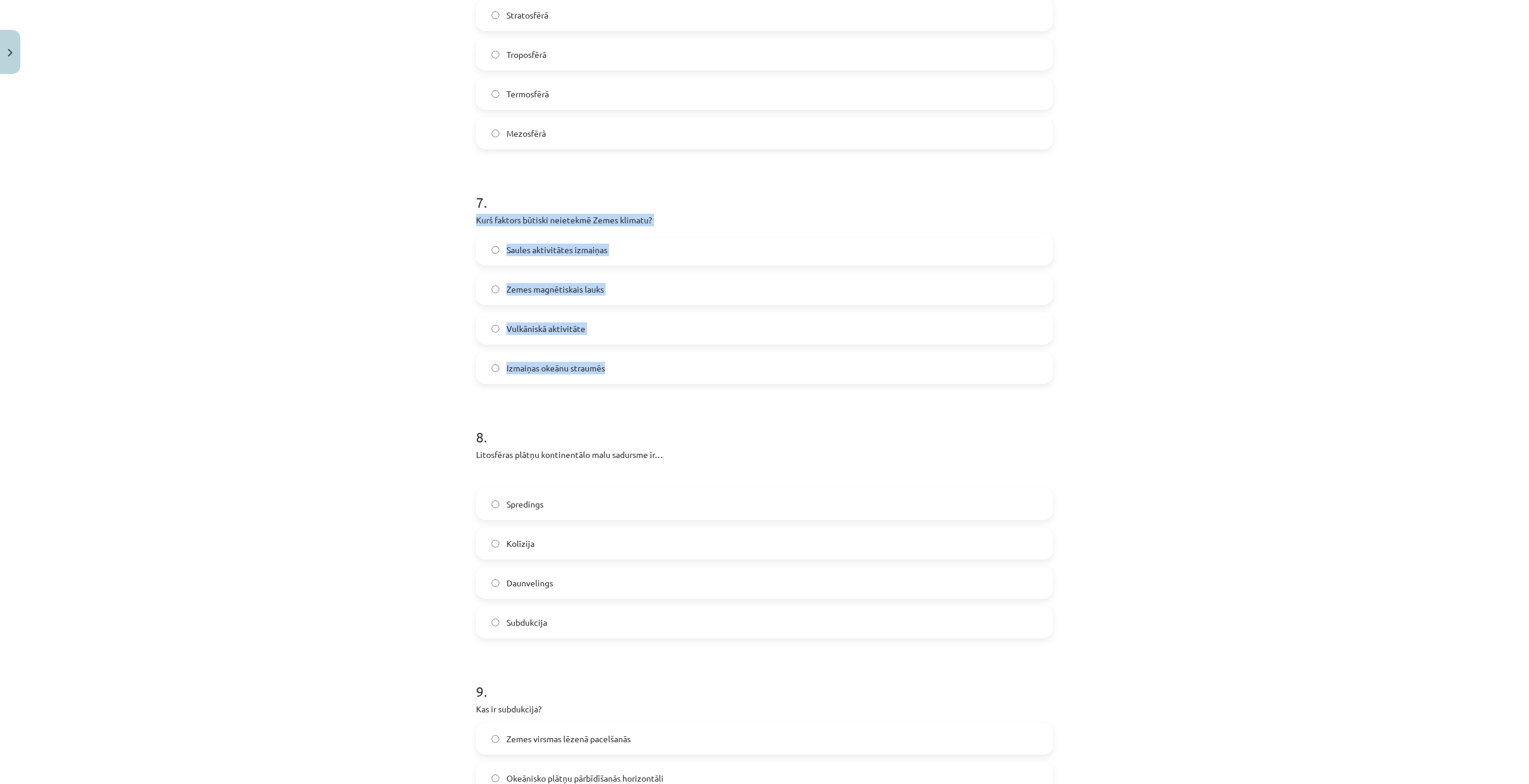
click at [618, 367] on div "Mācību tēma: Ģeogrāfijas i - 11. klases 1. ieskaites mācību materiāls #5 Noslēg…" at bounding box center [764, 392] width 1529 height 784
copy div "Kurš faktors būtiski neietekmē Zemes klimatu? Saules aktivitātes izmaiņas Zemes…"
click at [1144, 195] on div "Mācību tēma: Ģeogrāfijas i - 11. klases 1. ieskaites mācību materiāls #5 Noslēg…" at bounding box center [764, 392] width 1529 height 784
click at [567, 278] on label "Zemes magnētiskais lauks" at bounding box center [764, 289] width 575 height 30
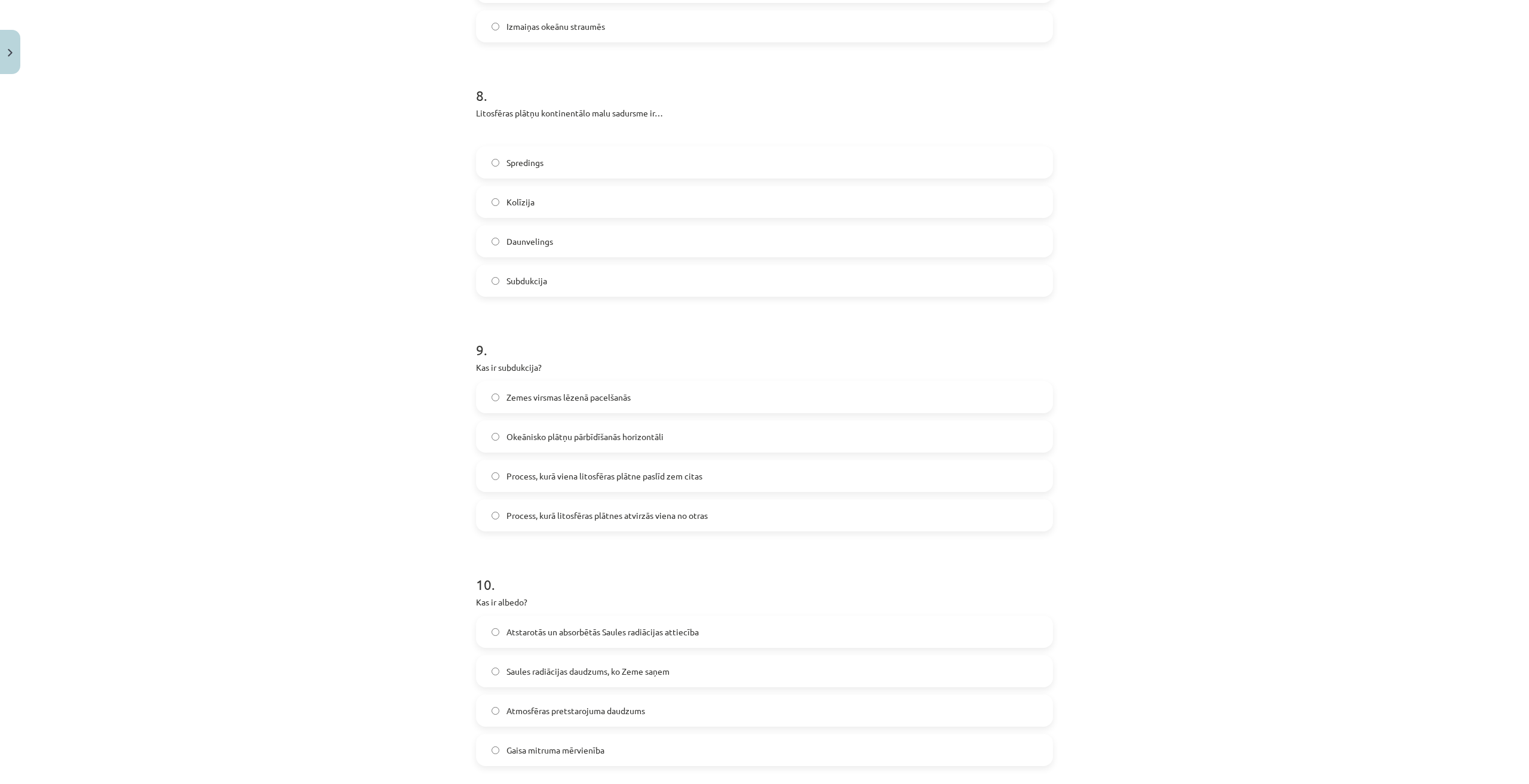
scroll to position [1792, 0]
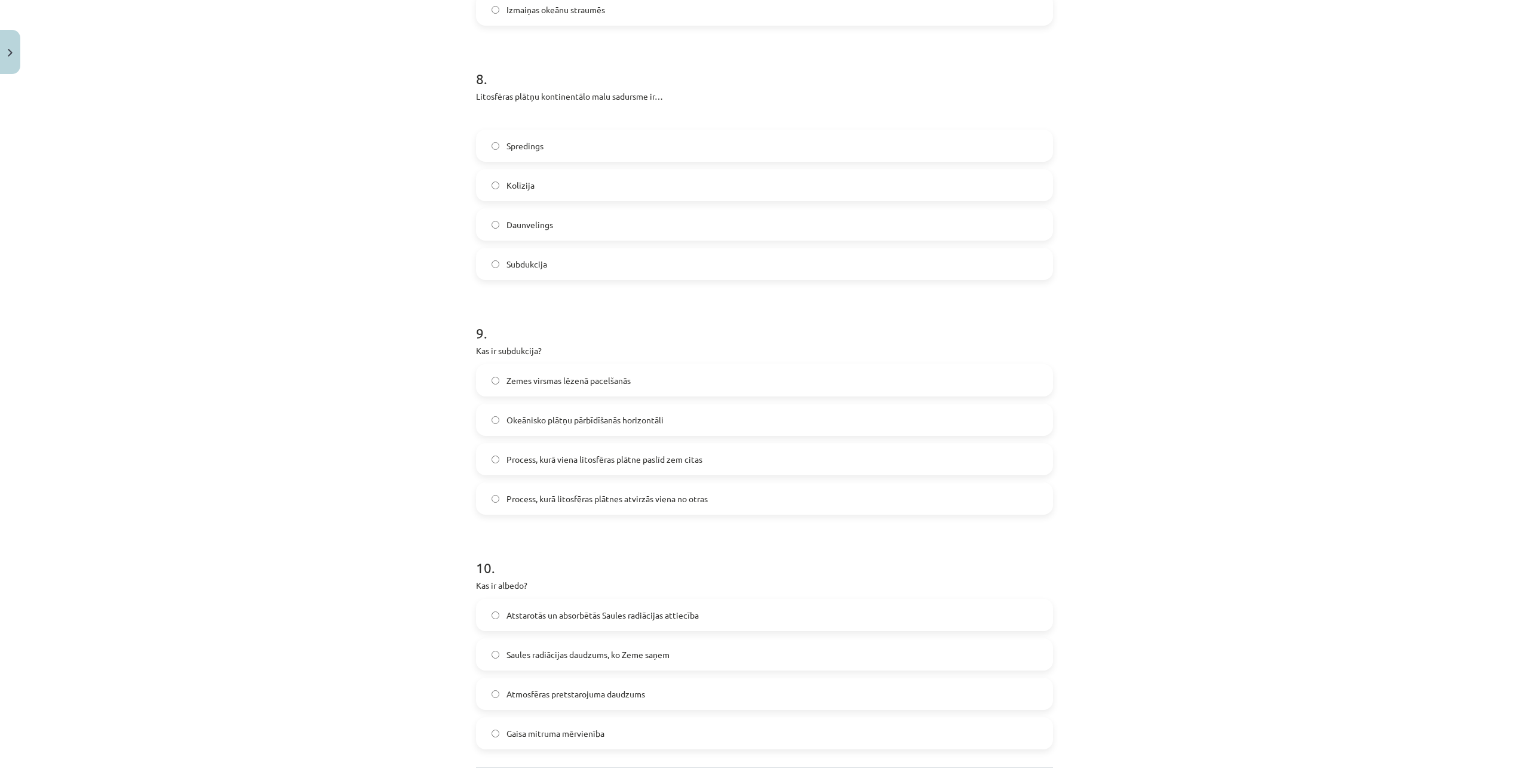
click at [510, 196] on label "Kolīzija" at bounding box center [764, 185] width 575 height 30
drag, startPoint x: 460, startPoint y: 87, endPoint x: 568, endPoint y: 260, distance: 203.9
click at [568, 260] on div "Mācību tēma: Ģeogrāfijas i - 11. klases 1. ieskaites mācību materiāls #5 Noslēg…" at bounding box center [764, 392] width 1529 height 784
click at [1067, 201] on div "Mācību tēma: Ģeogrāfijas i - 11. klases 1. ieskaites mācību materiāls #5 Noslēg…" at bounding box center [764, 392] width 1529 height 784
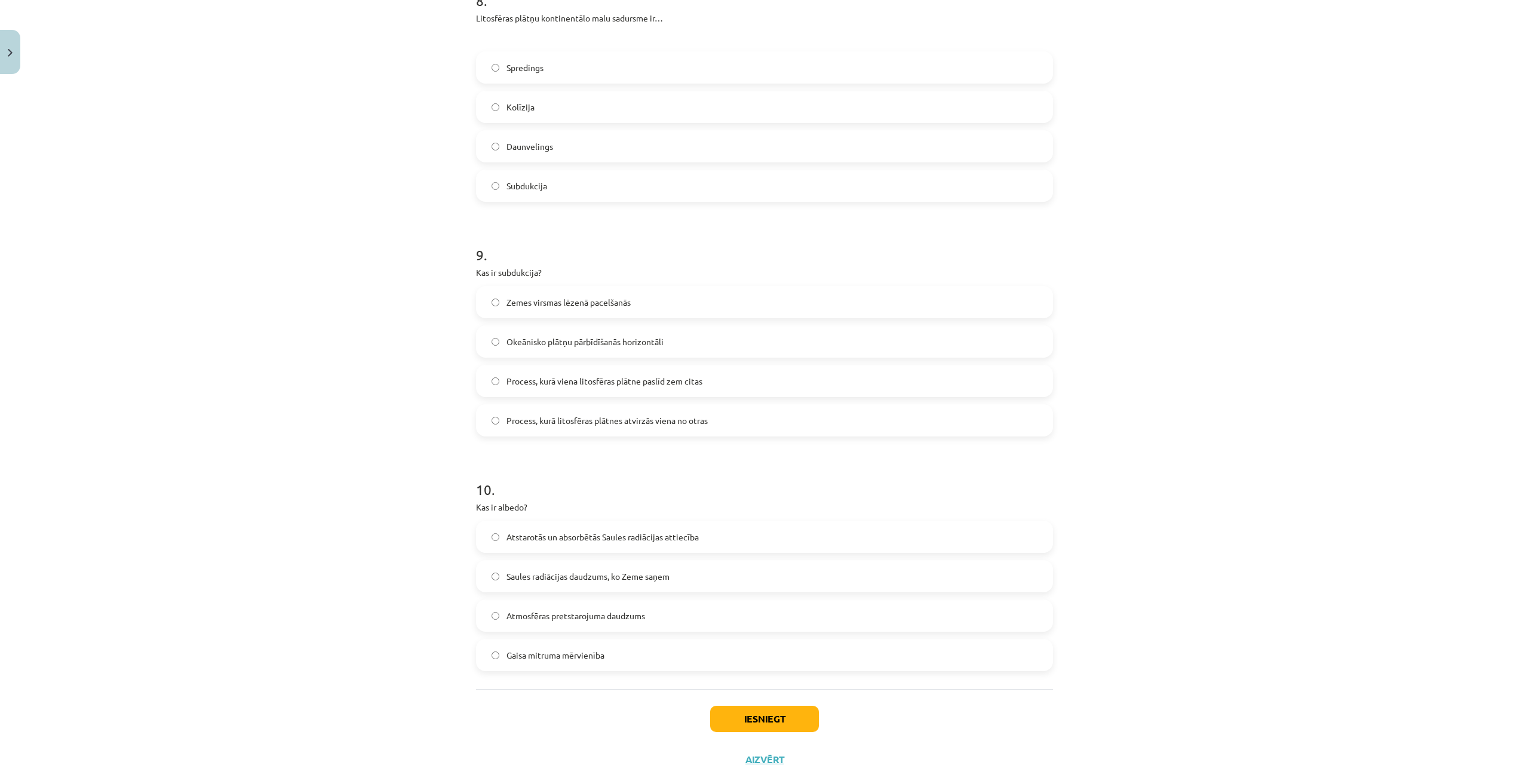
scroll to position [1896, 0]
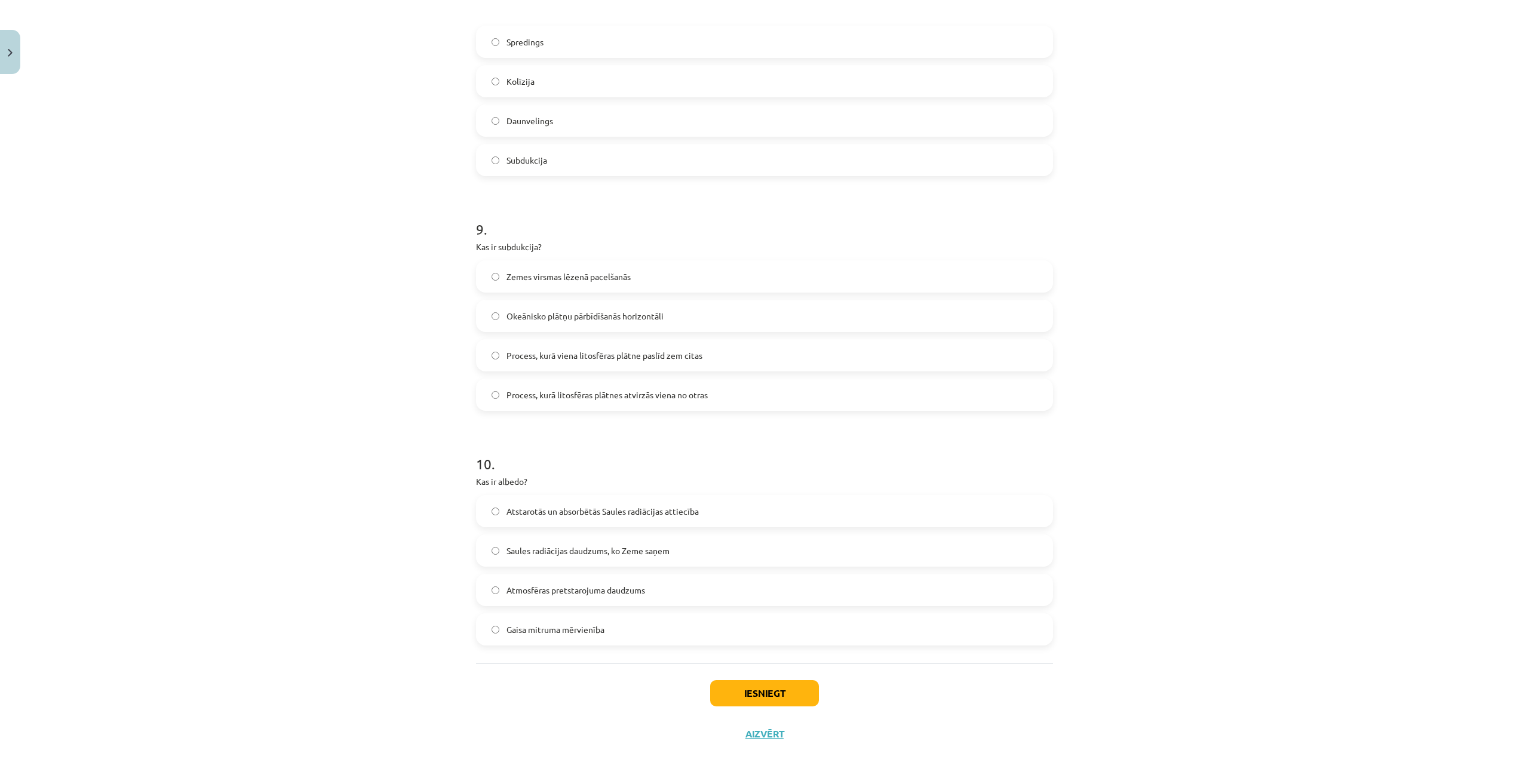
click at [747, 313] on label "Okeānisko plātņu pārbīdīšanās horizontāli" at bounding box center [764, 316] width 575 height 30
drag, startPoint x: 472, startPoint y: 254, endPoint x: 549, endPoint y: 243, distance: 77.8
click at [549, 243] on div "9 . Kas ir subdukcija? Zemes virsmas lēzenā pacelšanās Okeānisko plātņu pārbīdī…" at bounding box center [764, 305] width 577 height 211
click at [508, 241] on p "Kas ir subdukcija?" at bounding box center [764, 247] width 577 height 12
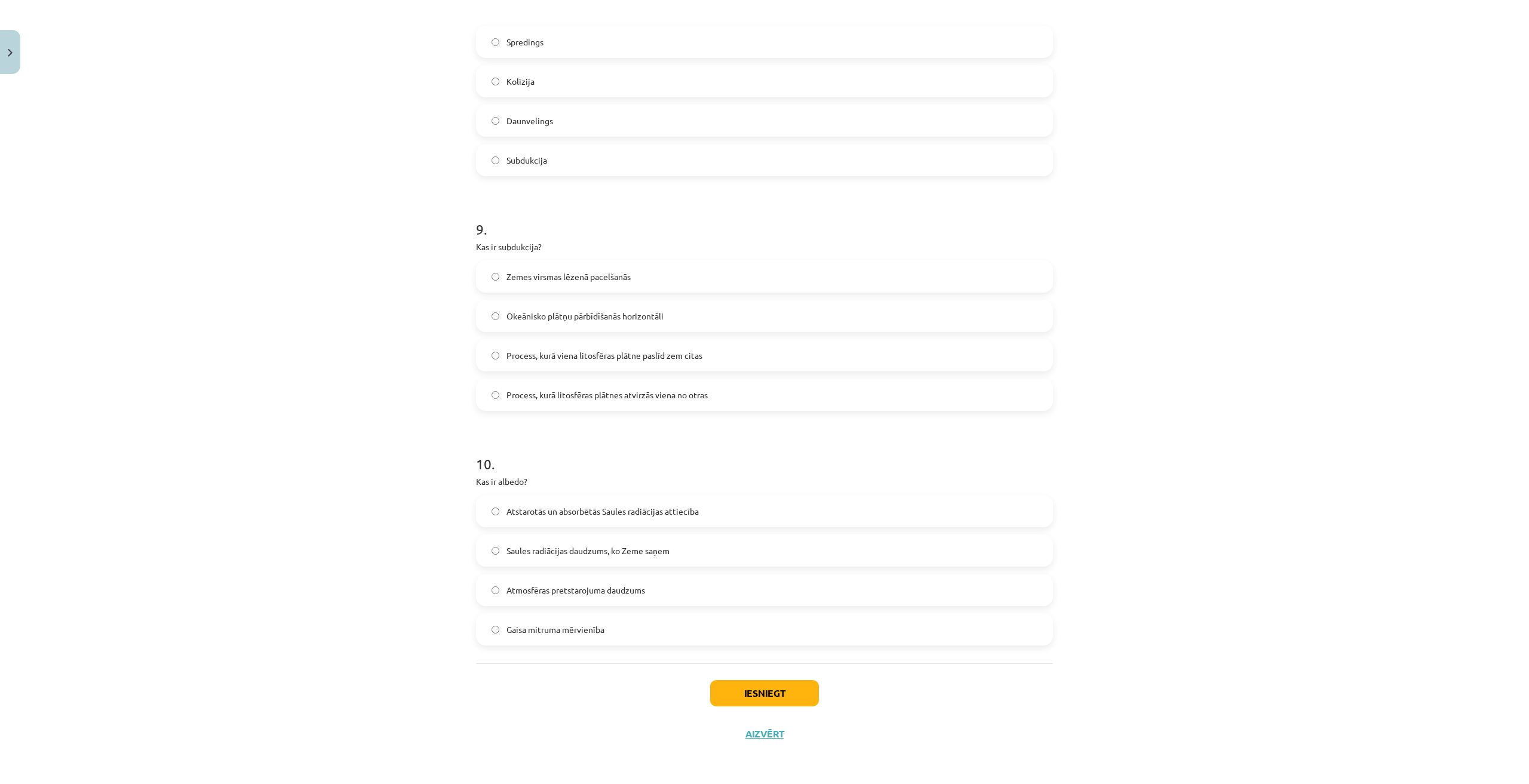
click at [502, 253] on div "9 . Kas ir subdukcija? Zemes virsmas lēzenā pacelšanās Okeānisko plātņu pārbīdī…" at bounding box center [764, 305] width 577 height 211
click at [493, 246] on p "Kas ir subdukcija?" at bounding box center [764, 247] width 577 height 12
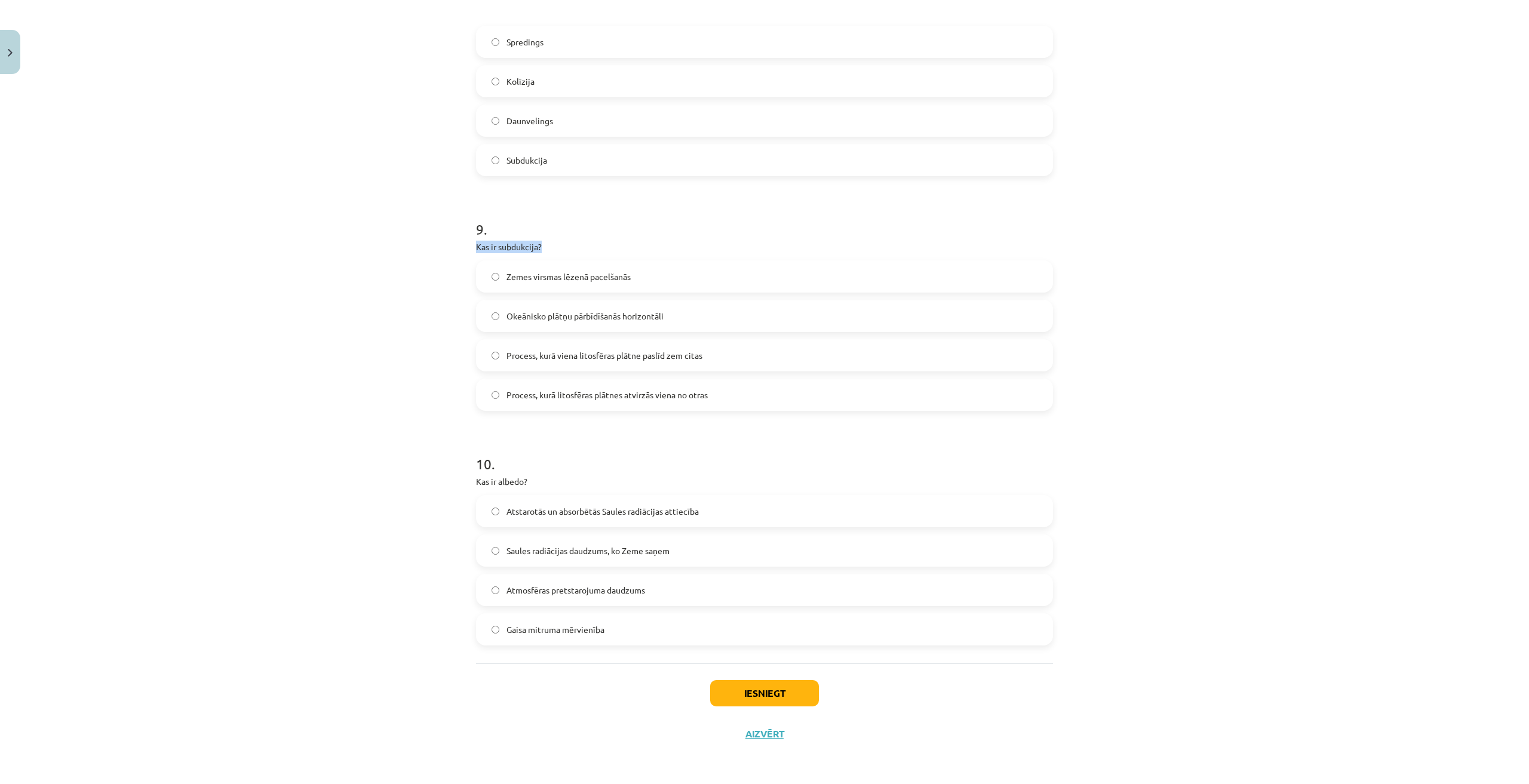
drag, startPoint x: 493, startPoint y: 246, endPoint x: 540, endPoint y: 244, distance: 47.0
click at [540, 244] on p "Kas ir subdukcija?" at bounding box center [764, 247] width 577 height 12
click at [701, 264] on label "Zemes virsmas lēzenā pacelšanās" at bounding box center [764, 276] width 575 height 30
click at [694, 360] on span "Process, kurā viena litosfēras plātne paslīd zem citas" at bounding box center [604, 355] width 196 height 12
click at [764, 503] on label "Atstarotās un absorbētās Saules radiācijas attiecība" at bounding box center [764, 511] width 575 height 30
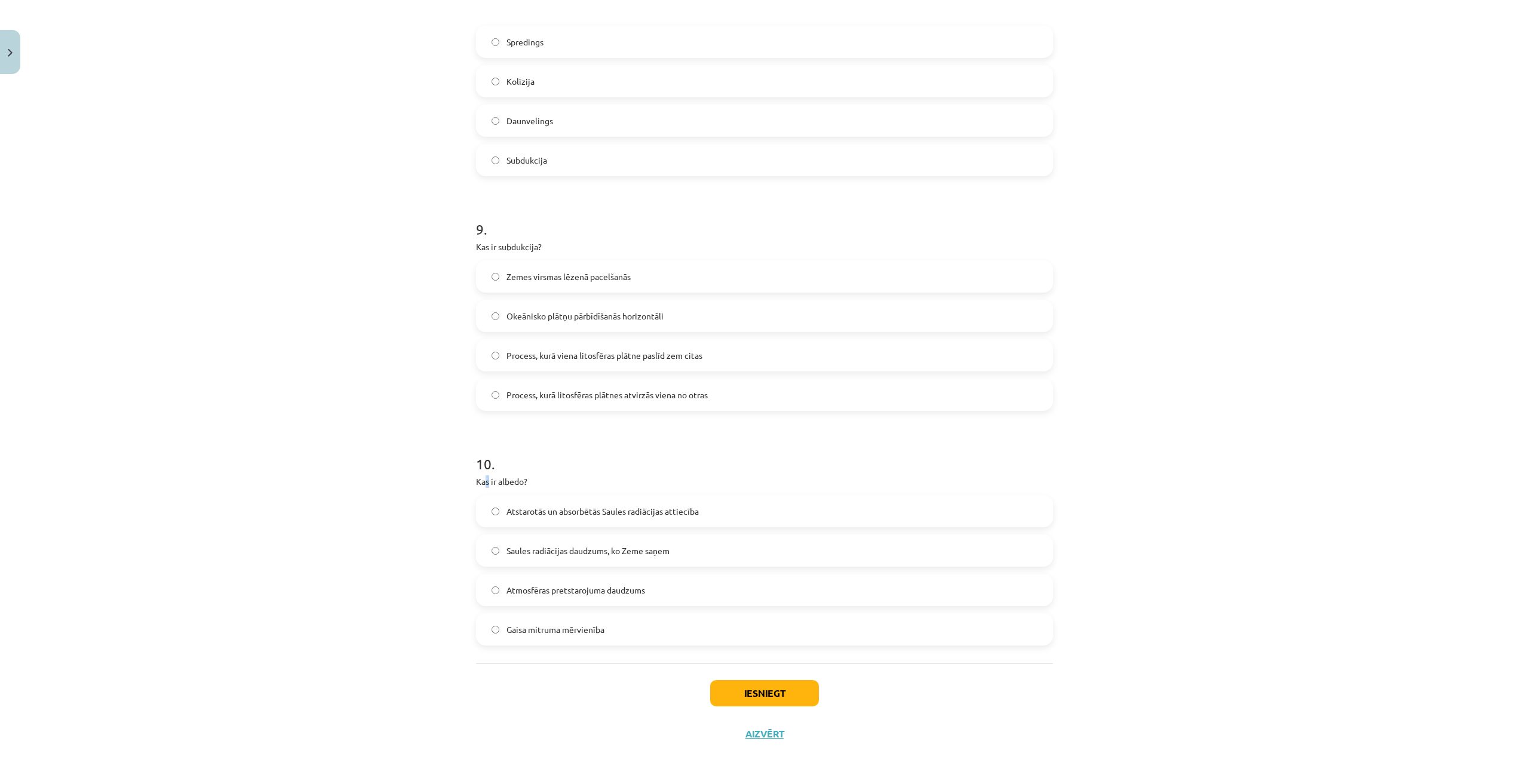
click at [484, 480] on p "Kas ir albedo?" at bounding box center [764, 481] width 577 height 12
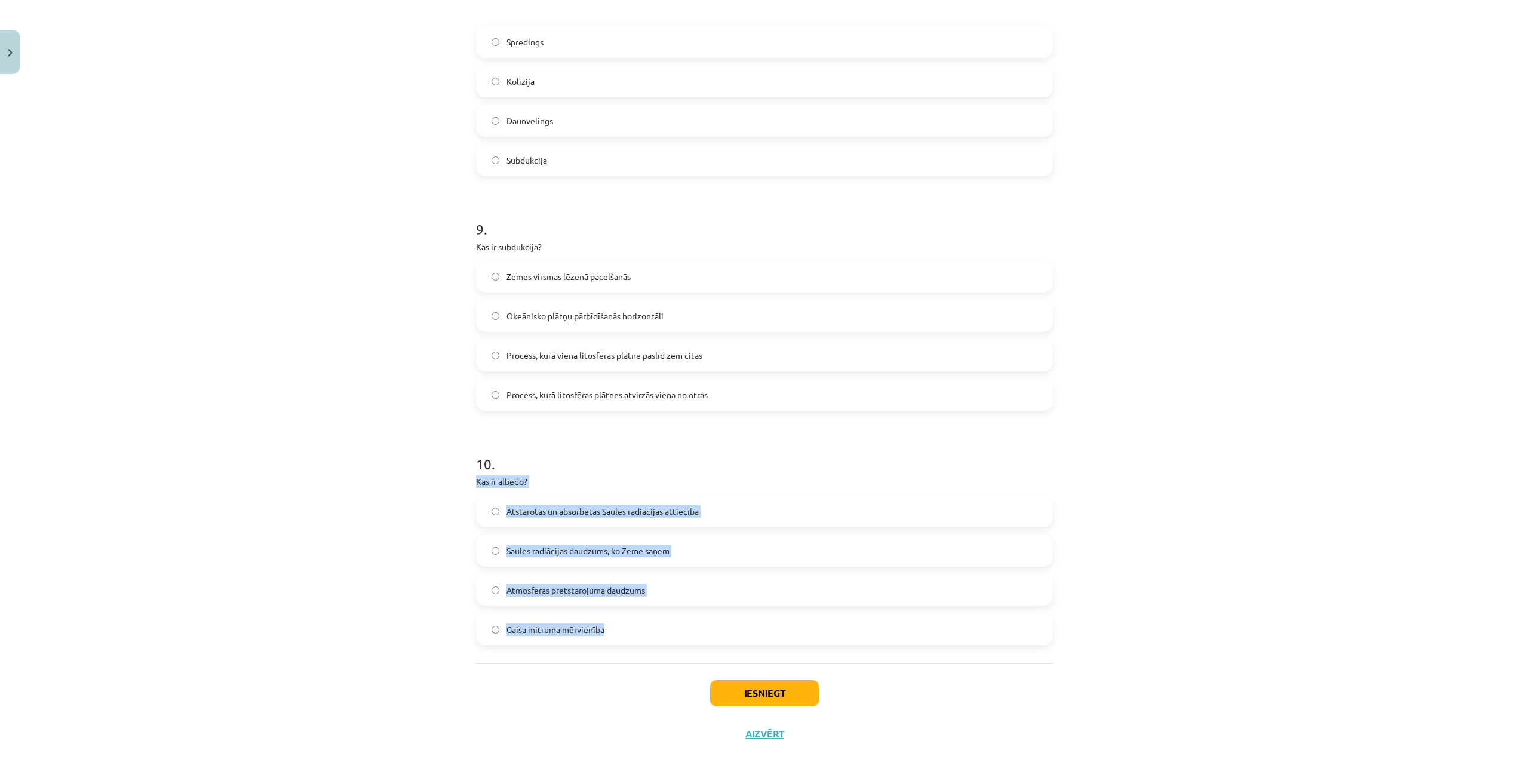
drag, startPoint x: 470, startPoint y: 484, endPoint x: 643, endPoint y: 635, distance: 229.6
click at [645, 636] on label "Gaisa mitruma mērvienība" at bounding box center [764, 629] width 575 height 30
drag, startPoint x: 456, startPoint y: 460, endPoint x: 483, endPoint y: 479, distance: 33.0
click at [502, 488] on div "Mācību tēma: Ģeogrāfijas i - 11. klases 1. ieskaites mācību materiāls #5 Noslēg…" at bounding box center [764, 392] width 1529 height 784
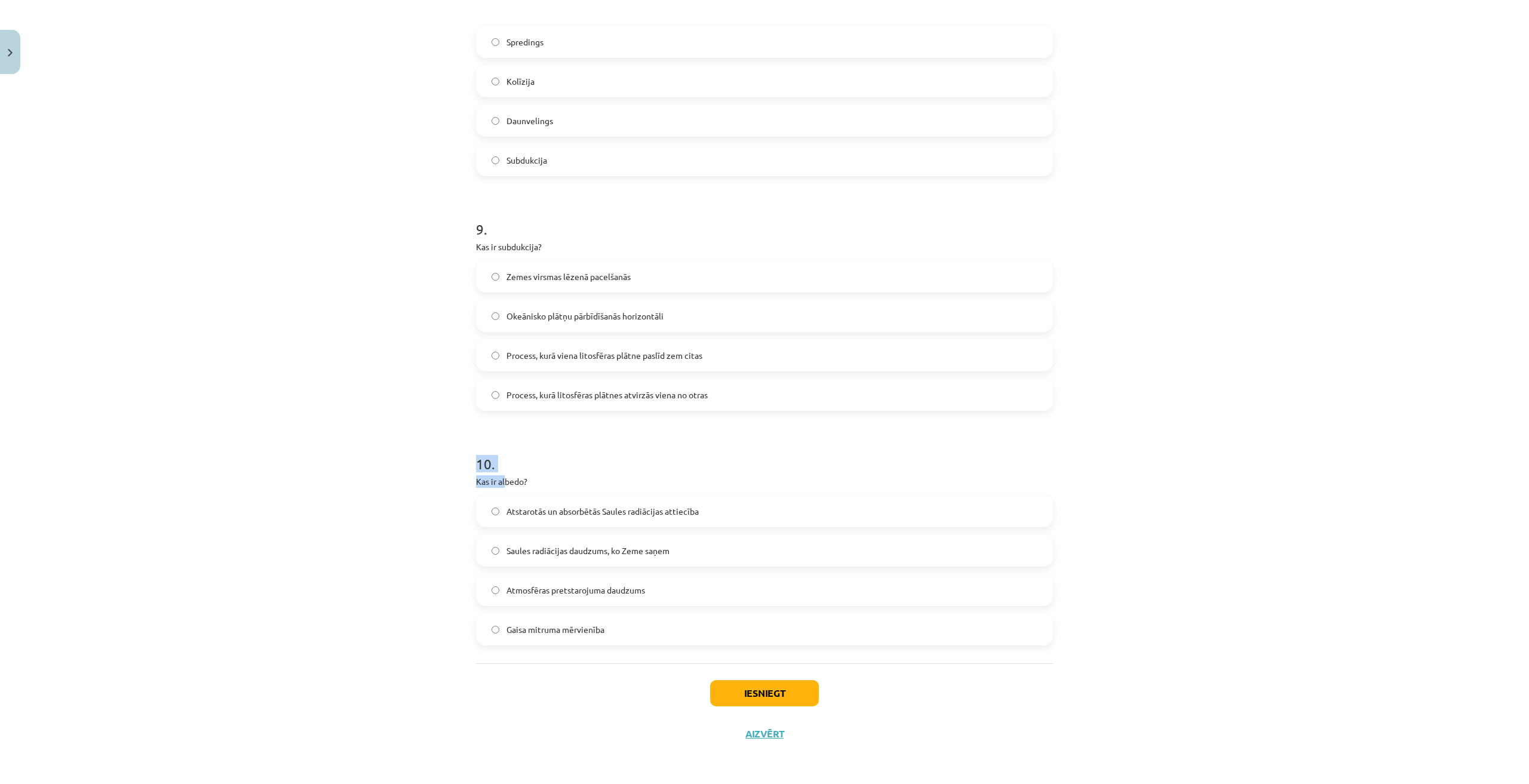
click at [476, 476] on p "Kas ir albedo?" at bounding box center [764, 481] width 577 height 12
drag, startPoint x: 471, startPoint y: 479, endPoint x: 624, endPoint y: 636, distance: 219.2
click at [795, 495] on div "10 . Kas ir albedo? Atstarotās un absorbētās Saules radiācijas attiecība Saules…" at bounding box center [764, 540] width 577 height 211
drag, startPoint x: 779, startPoint y: 513, endPoint x: 770, endPoint y: 515, distance: 9.2
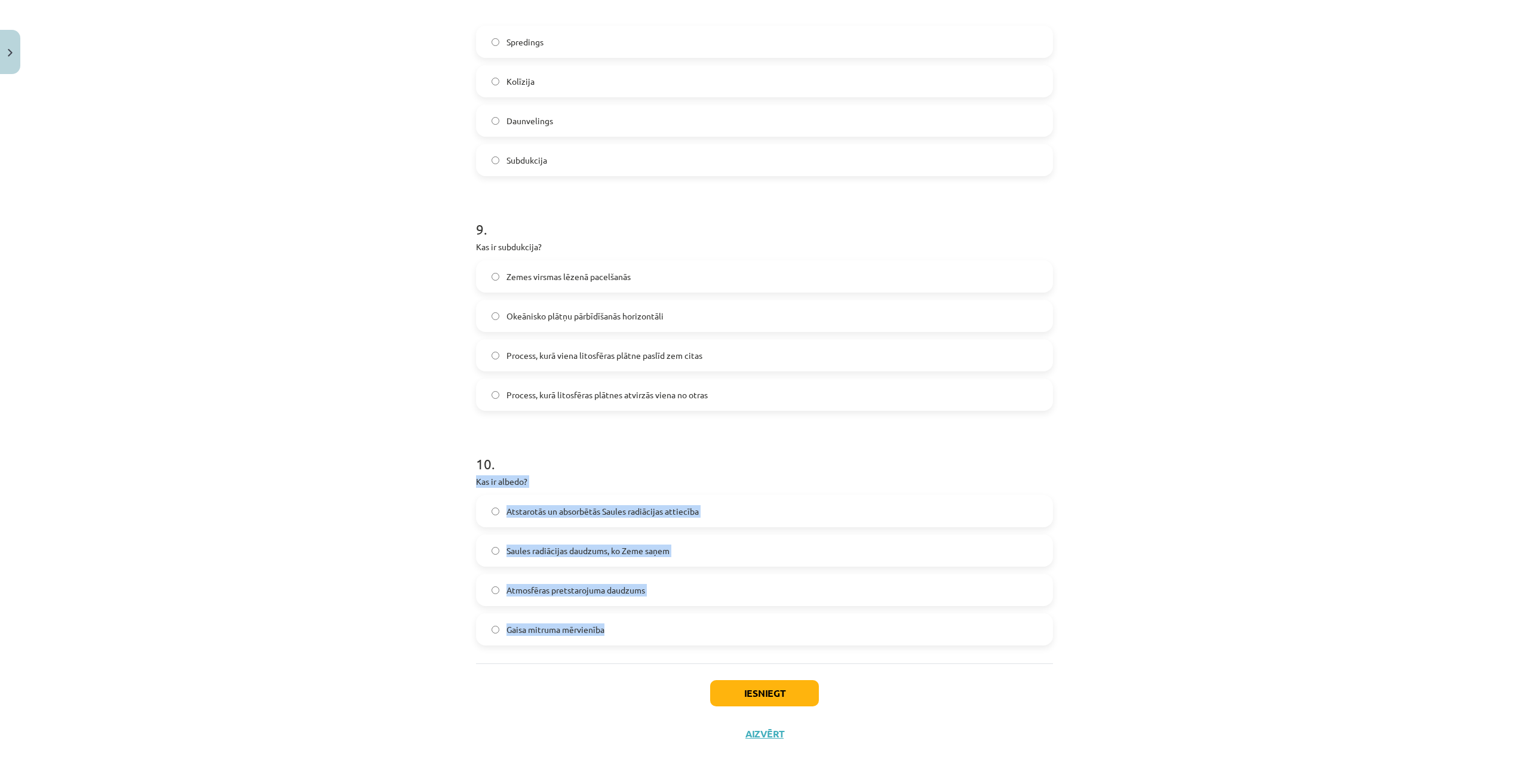
click at [779, 513] on label "Atstarotās un absorbētās Saules radiācijas attiecība" at bounding box center [764, 511] width 575 height 30
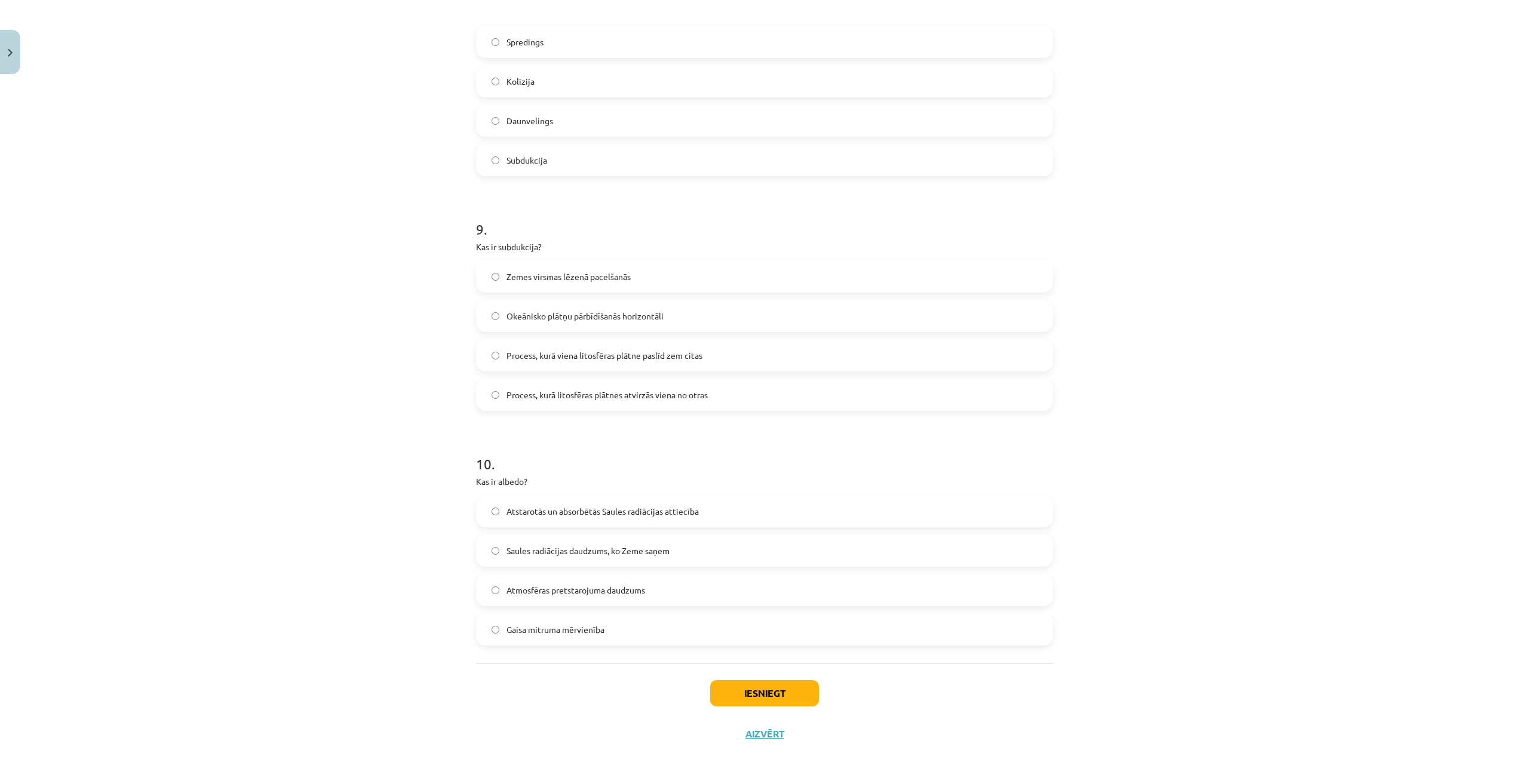
click at [966, 388] on label "Process, kurā litosfēras plātnes atvirzās viena no otras" at bounding box center [764, 395] width 575 height 30
click at [681, 360] on span "Process, kurā viena litosfēras plātne paslīd zem citas" at bounding box center [604, 355] width 196 height 12
click at [782, 690] on button "Iesniegt" at bounding box center [764, 694] width 109 height 26
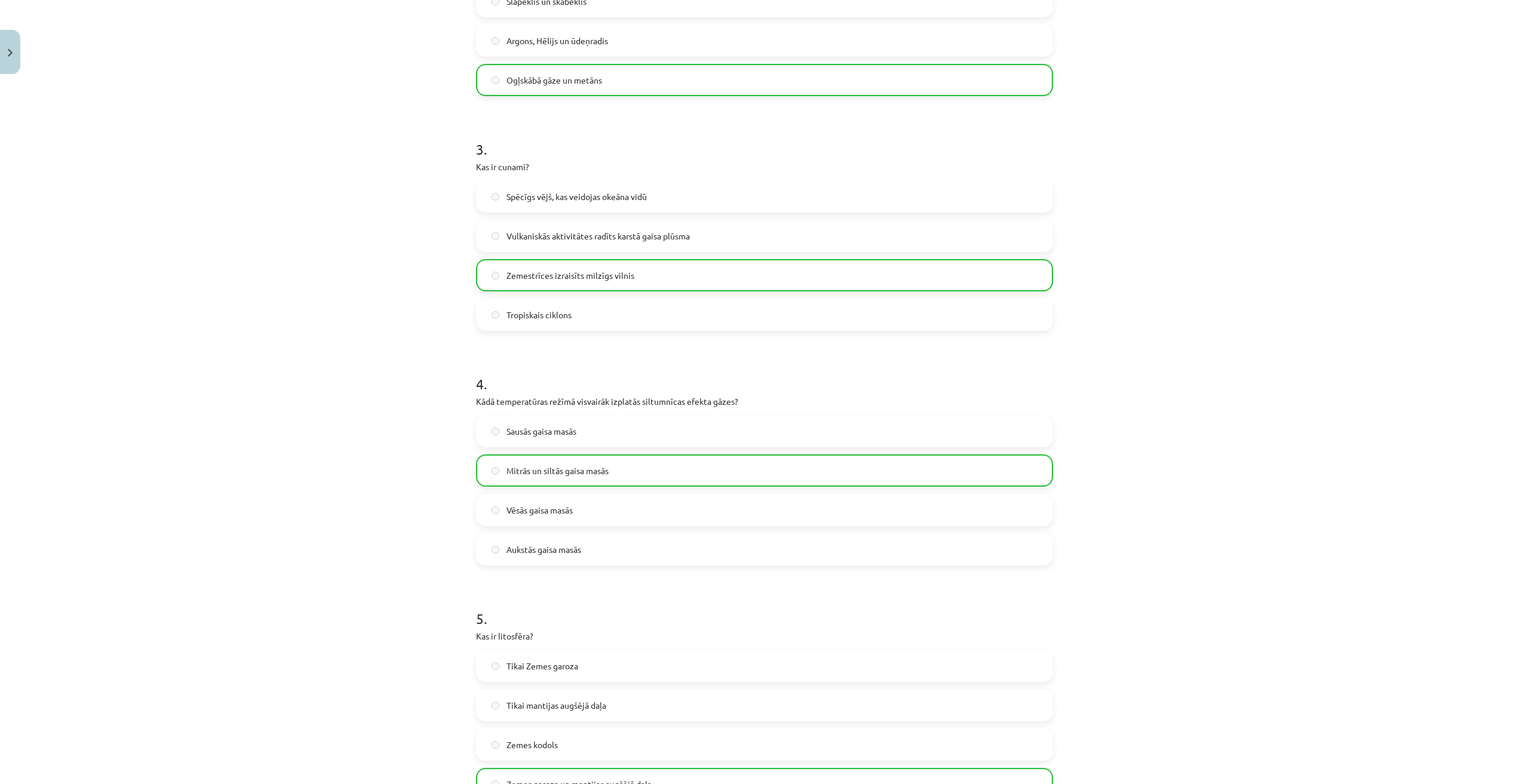
scroll to position [1934, 0]
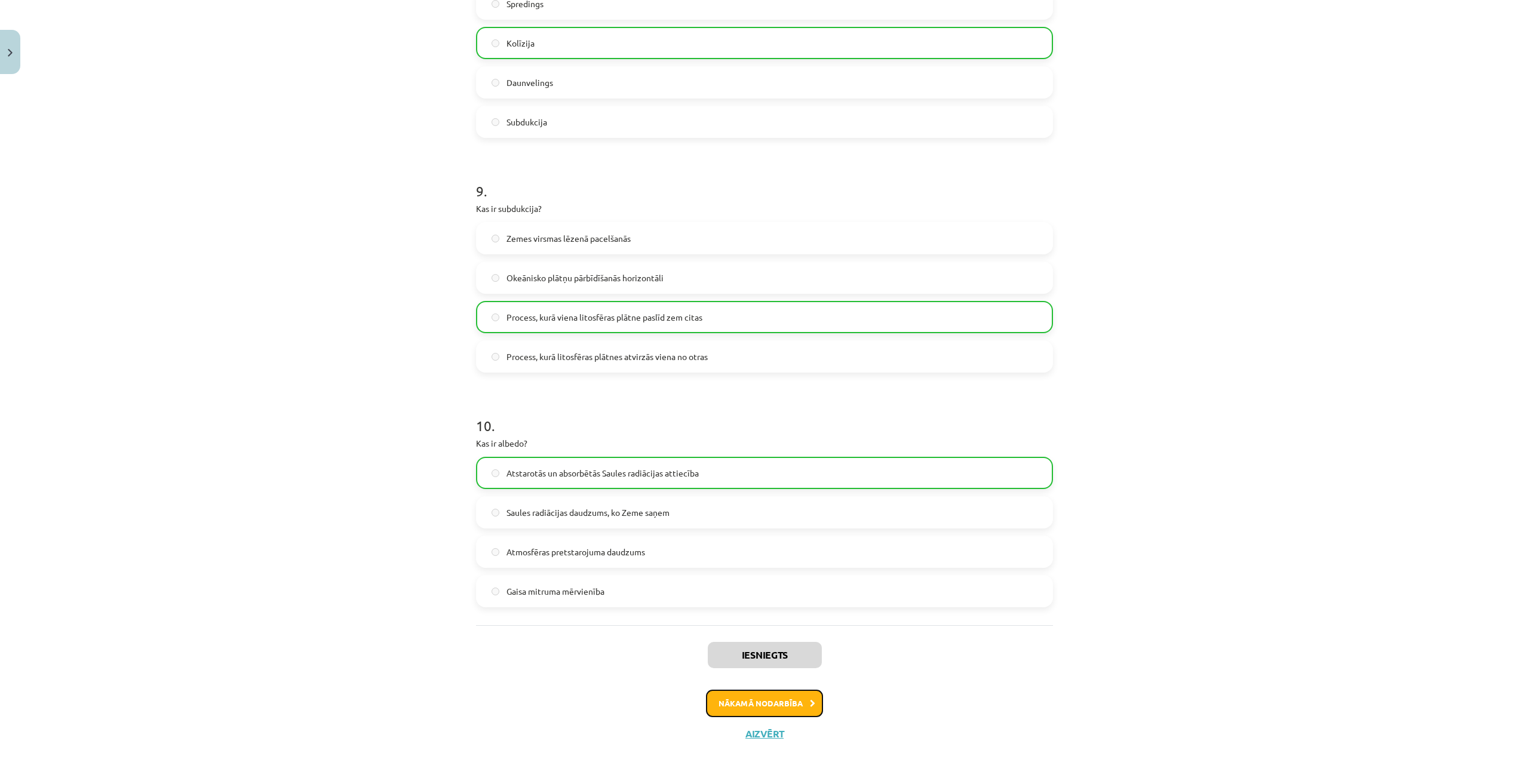
click at [757, 713] on button "Nākamā nodarbība" at bounding box center [764, 703] width 117 height 28
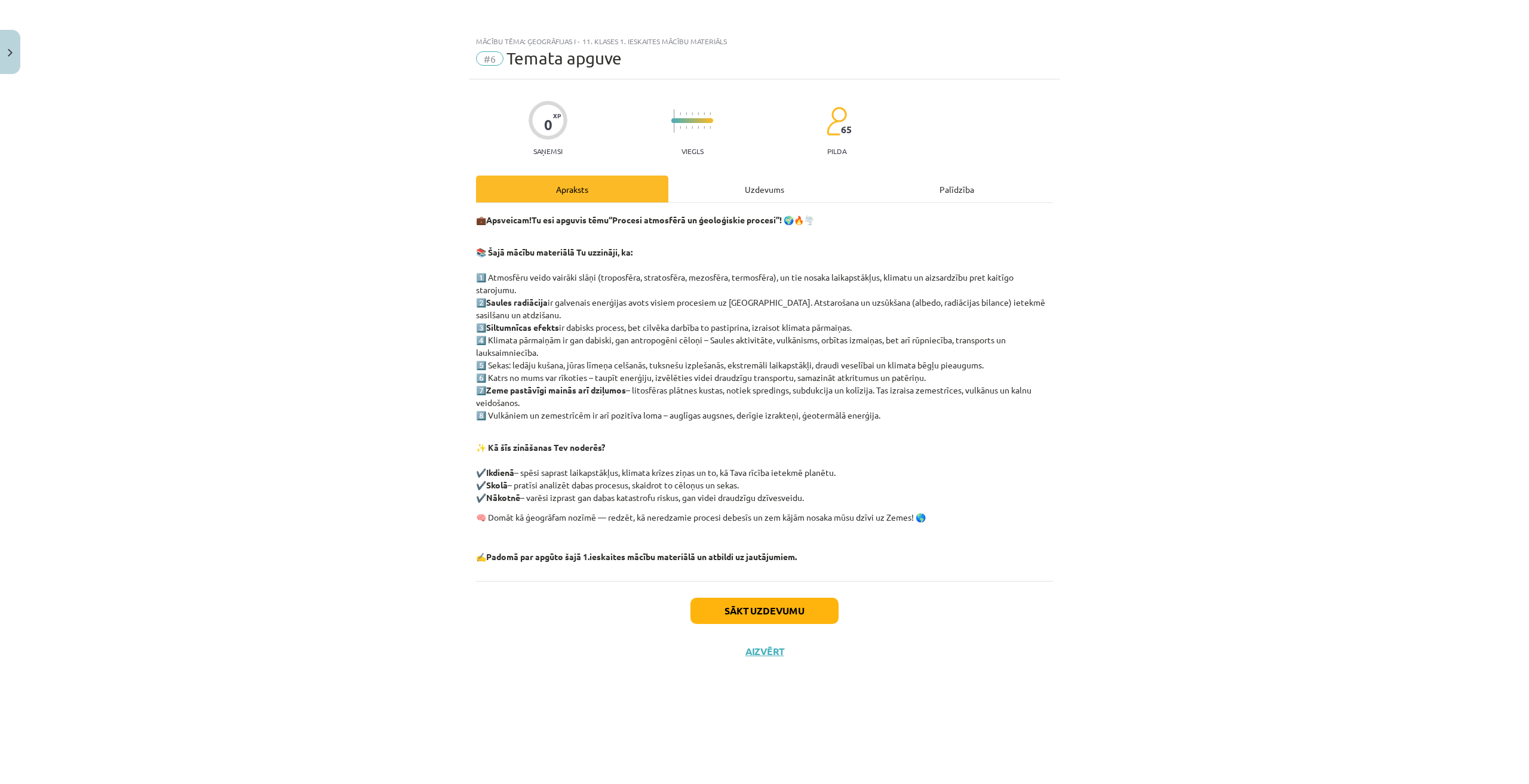
click at [788, 187] on div "Uzdevums" at bounding box center [764, 189] width 192 height 27
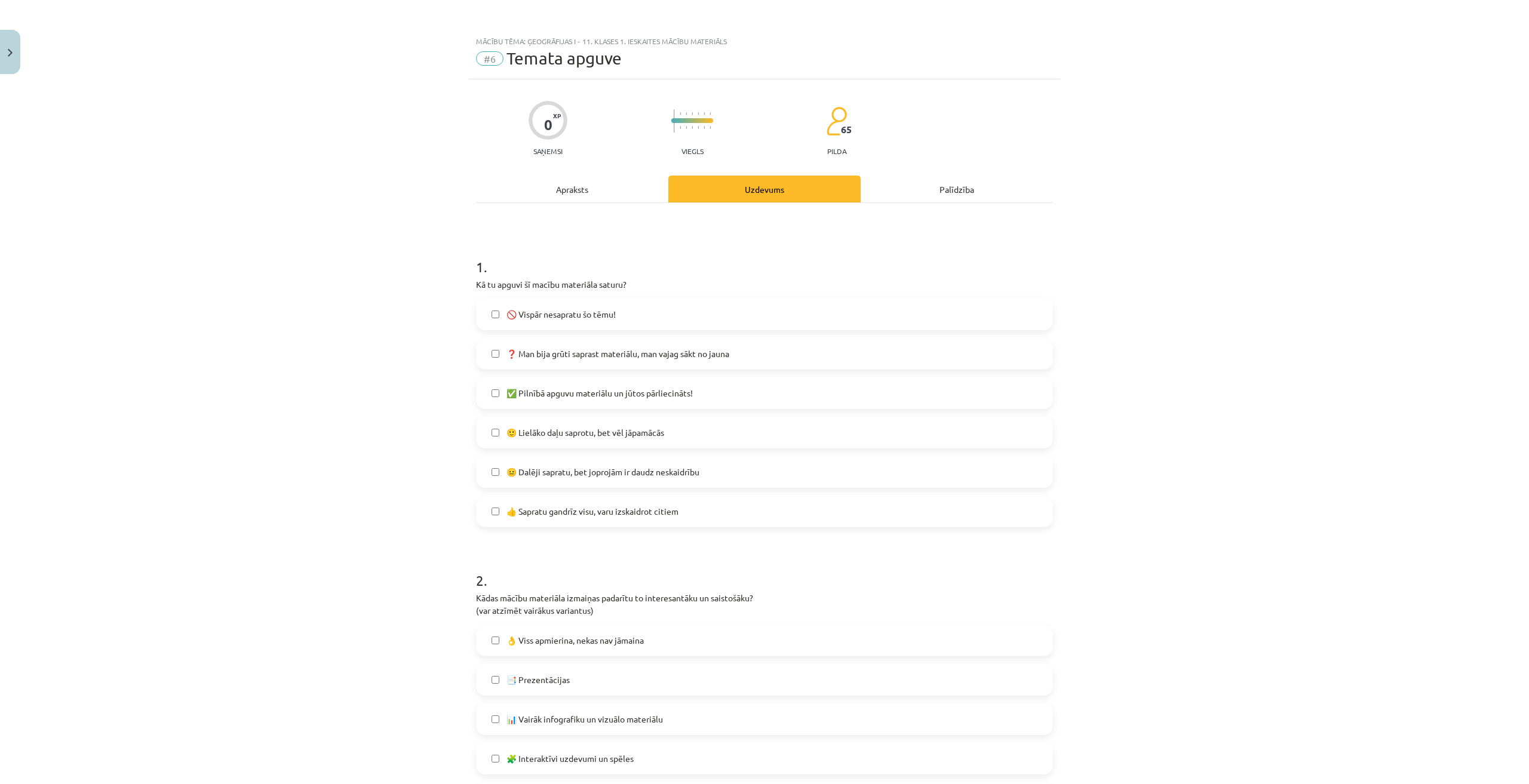
click at [576, 394] on span "✅ Pilnībā apguvu materiālu un jūtos pārliecināts!" at bounding box center [599, 392] width 186 height 12
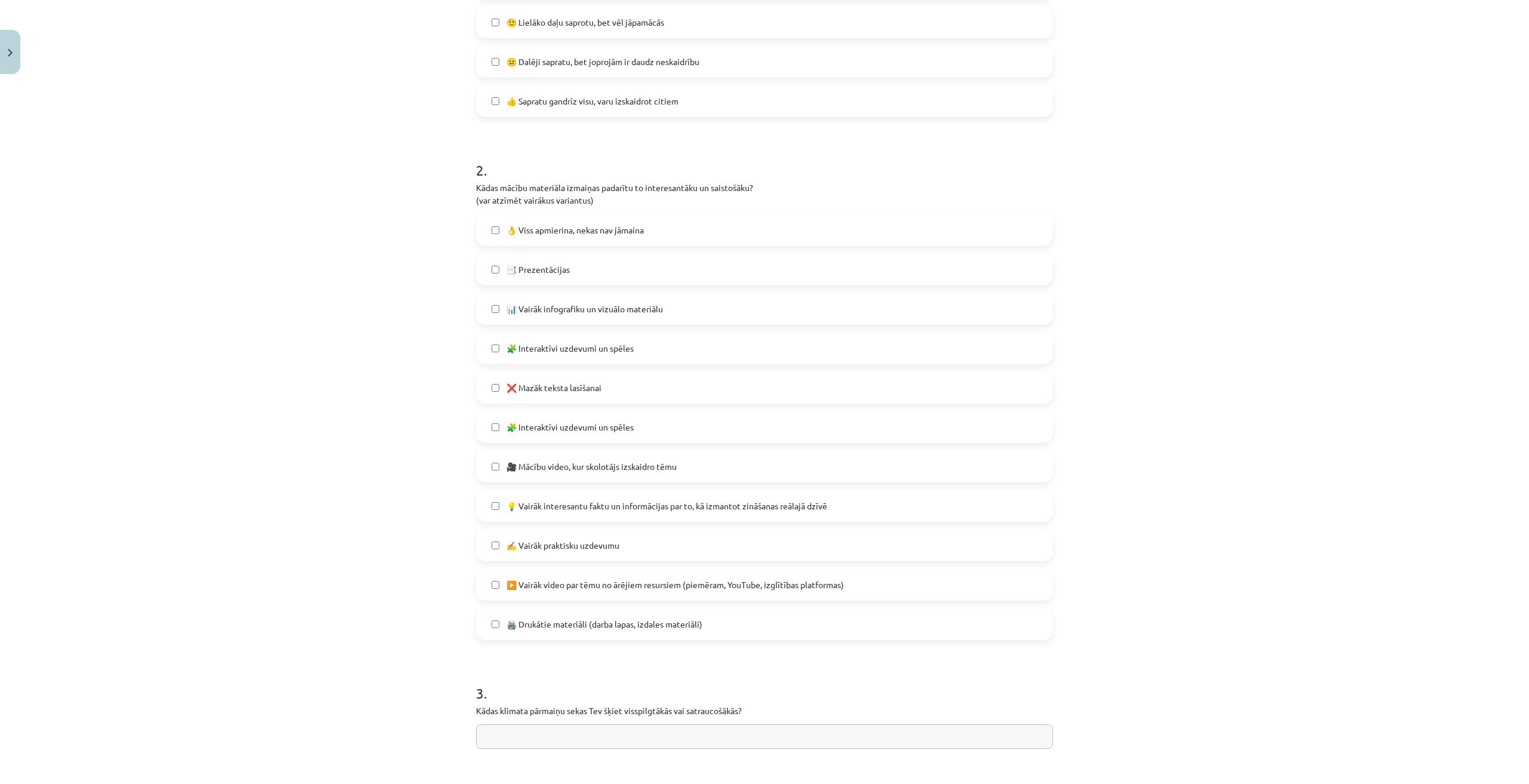
scroll to position [418, 0]
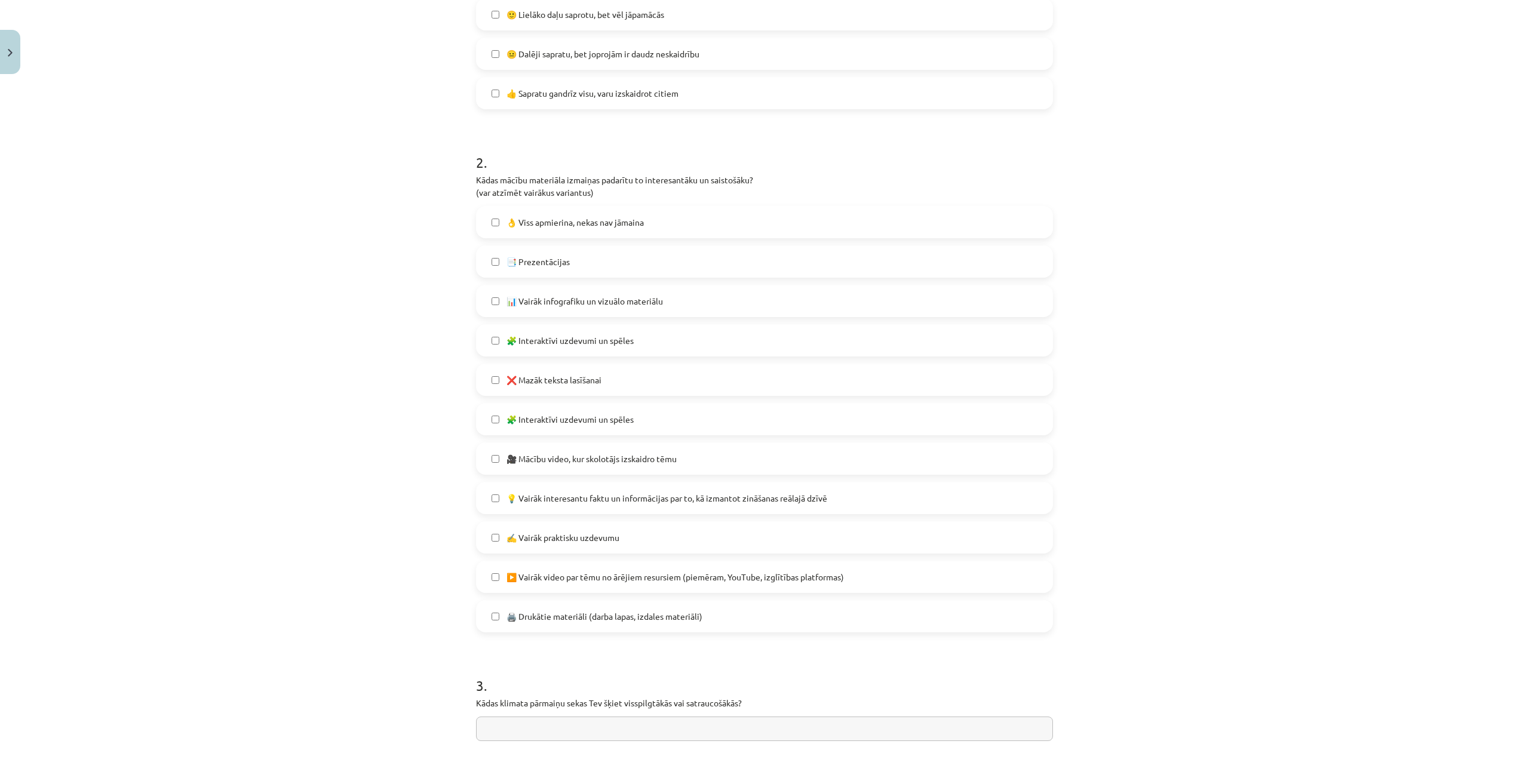
click at [571, 232] on label "👌 Viss apmierina, nekas nav jāmaina" at bounding box center [764, 222] width 575 height 30
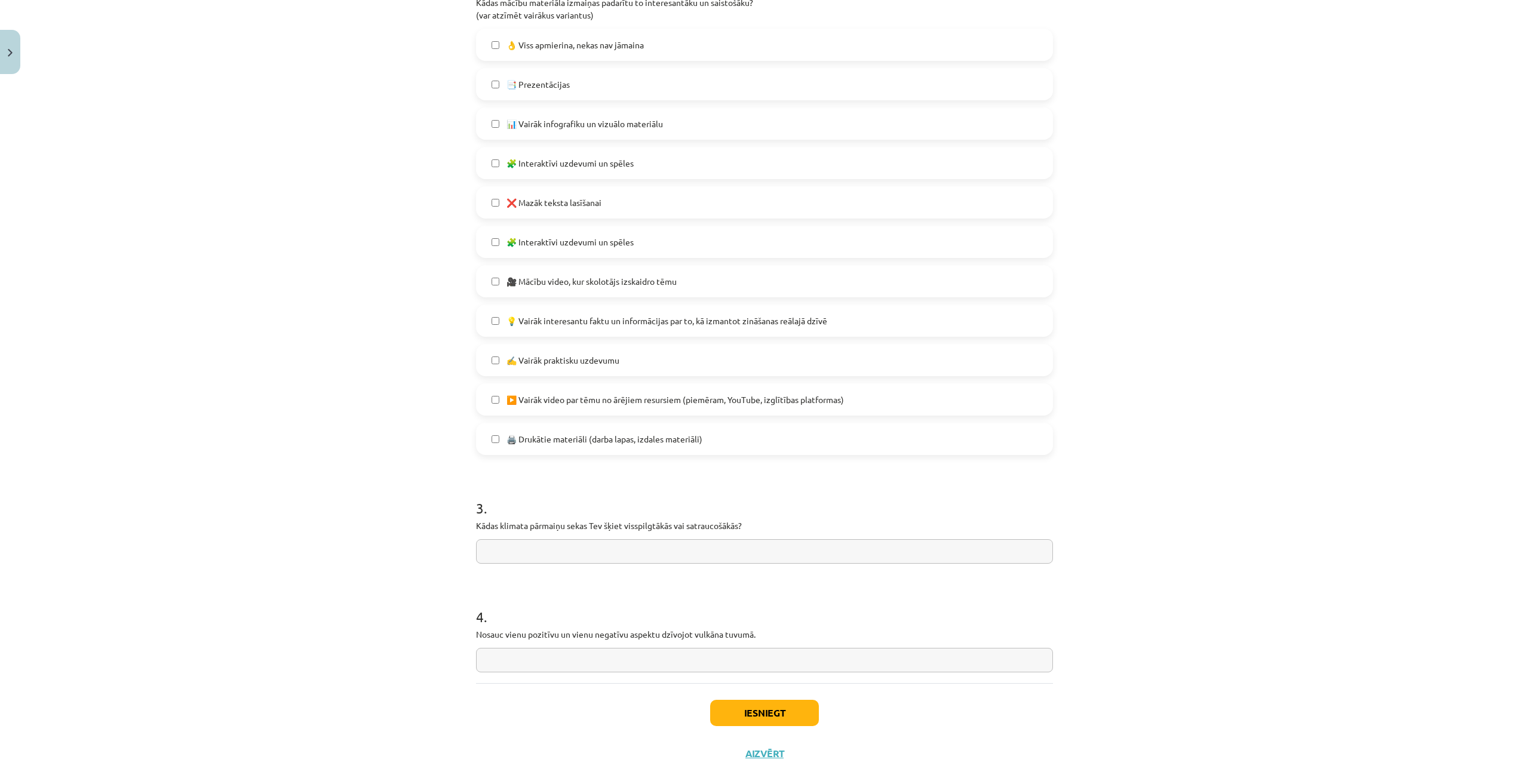
scroll to position [615, 0]
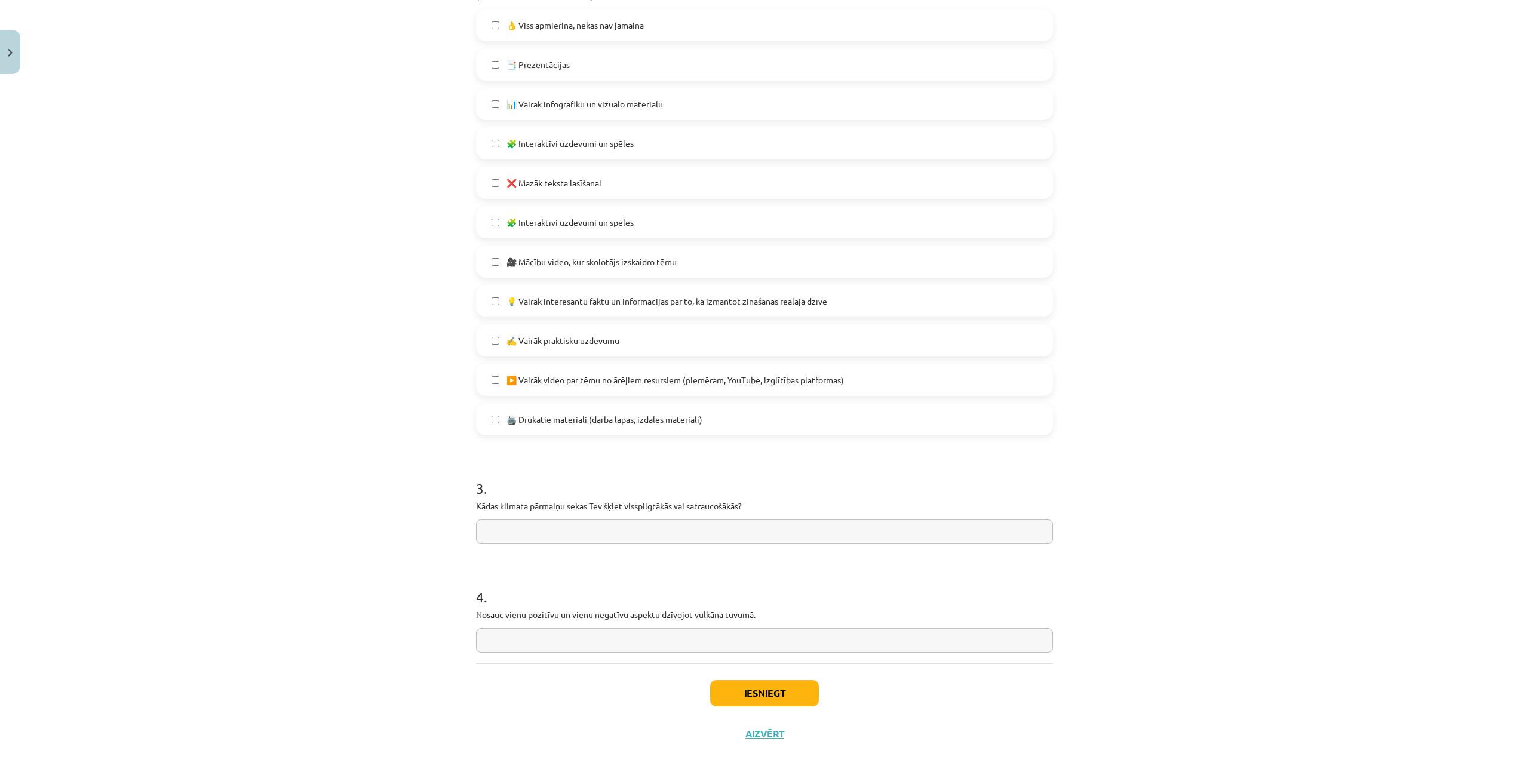
click at [528, 530] on input "text" at bounding box center [764, 532] width 577 height 24
type input "**********"
click at [553, 645] on input "text" at bounding box center [764, 641] width 577 height 24
click at [532, 642] on input "text" at bounding box center [764, 641] width 577 height 24
drag, startPoint x: 467, startPoint y: 615, endPoint x: 817, endPoint y: 620, distance: 350.0
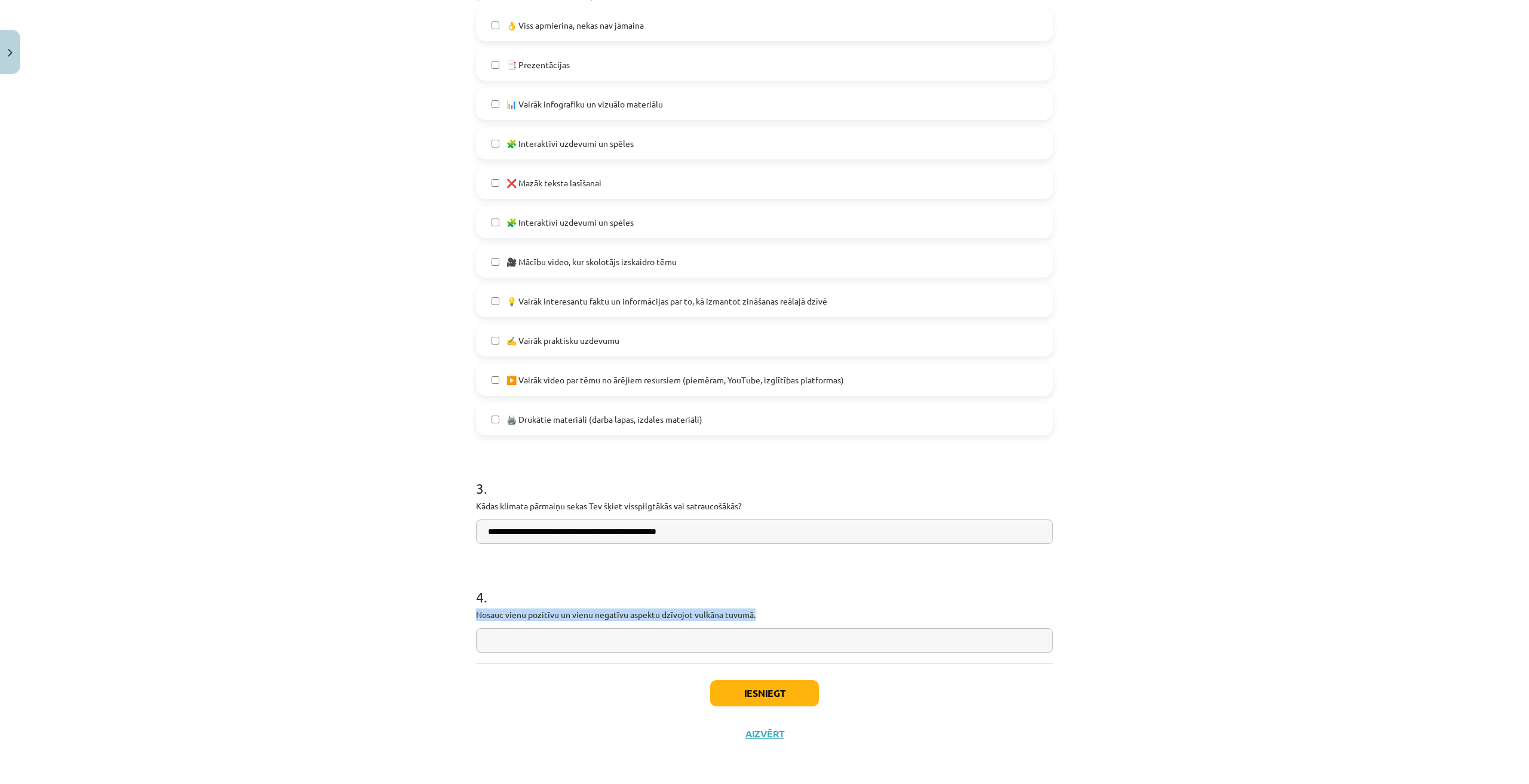
click at [817, 620] on div "**********" at bounding box center [764, 109] width 591 height 1290
click at [562, 642] on input "text" at bounding box center [764, 641] width 577 height 24
paste input "**********"
type input "**********"
click at [746, 690] on button "Iesniegt" at bounding box center [764, 694] width 109 height 26
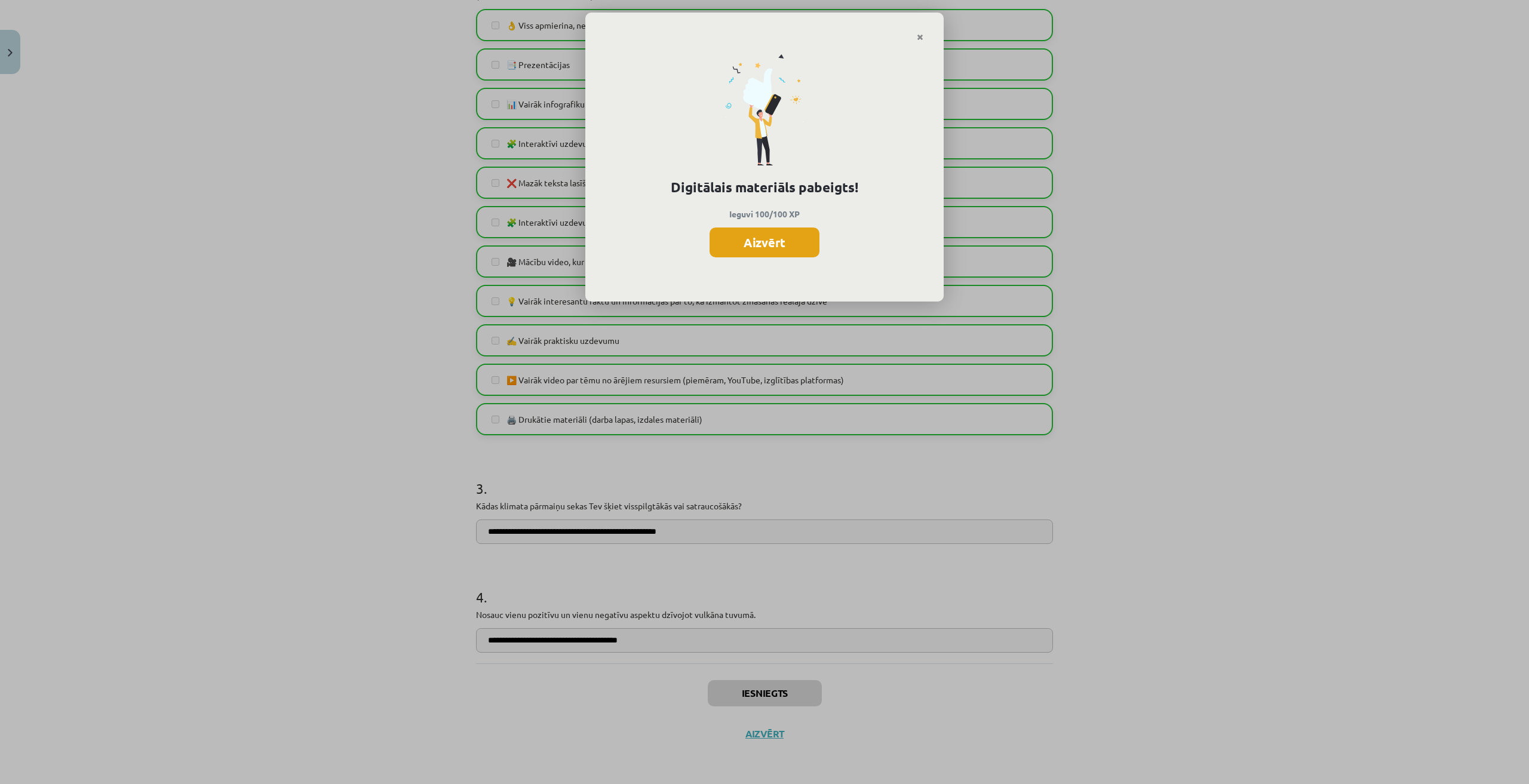
click at [775, 248] on button "Aizvērt" at bounding box center [764, 243] width 110 height 30
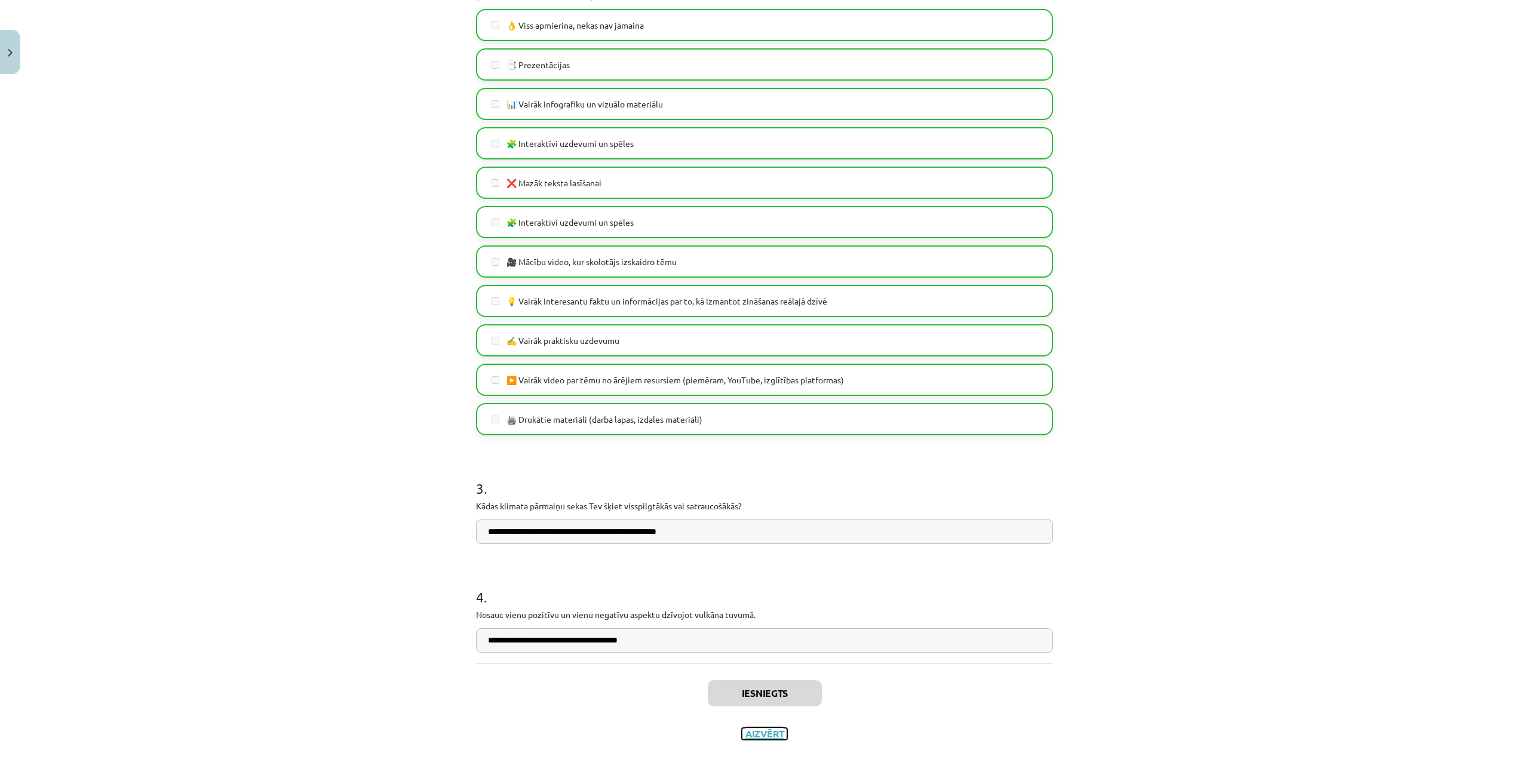
click at [770, 730] on button "Aizvērt" at bounding box center [764, 734] width 46 height 12
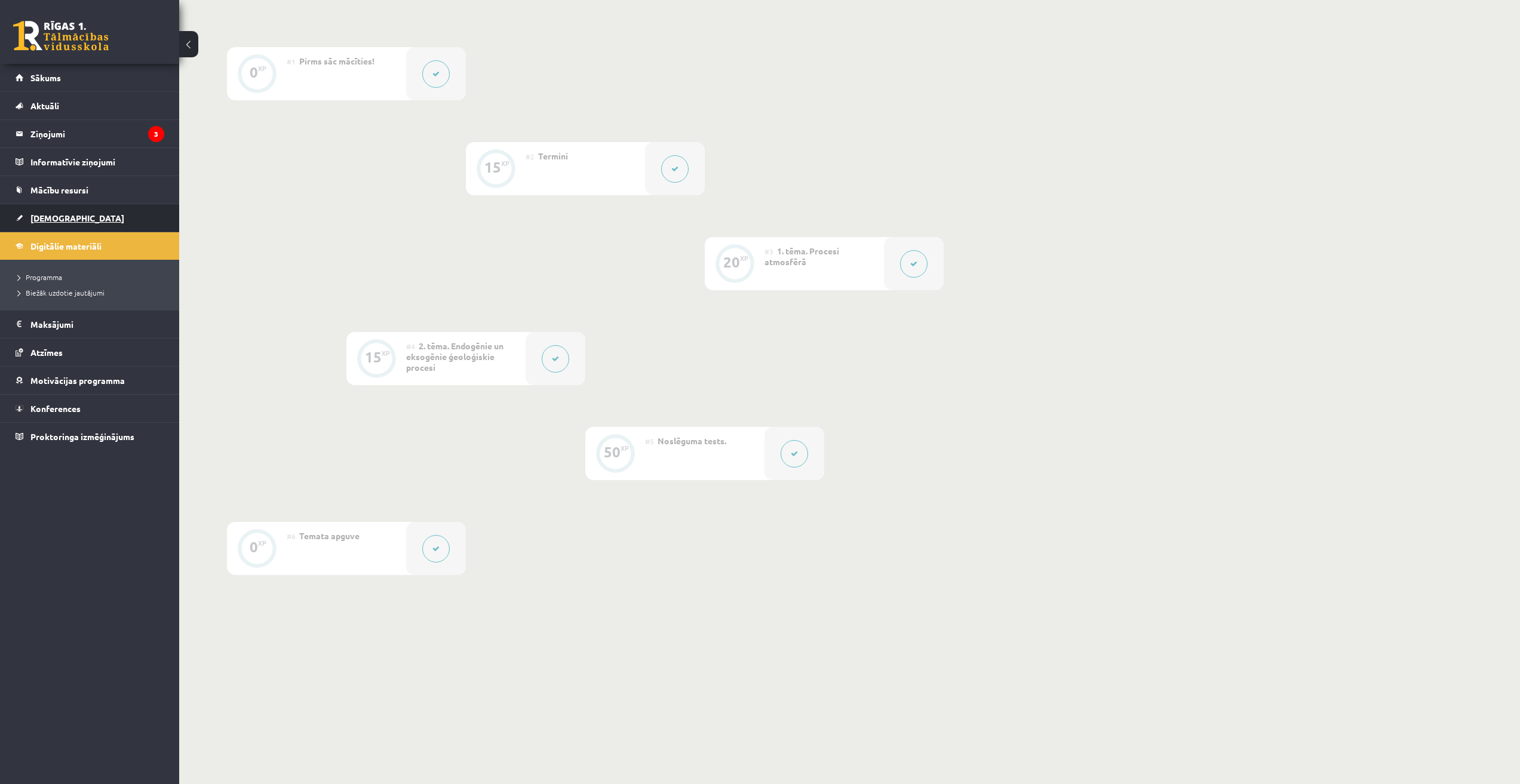
click at [62, 208] on link "[DEMOGRAPHIC_DATA]" at bounding box center [90, 218] width 149 height 28
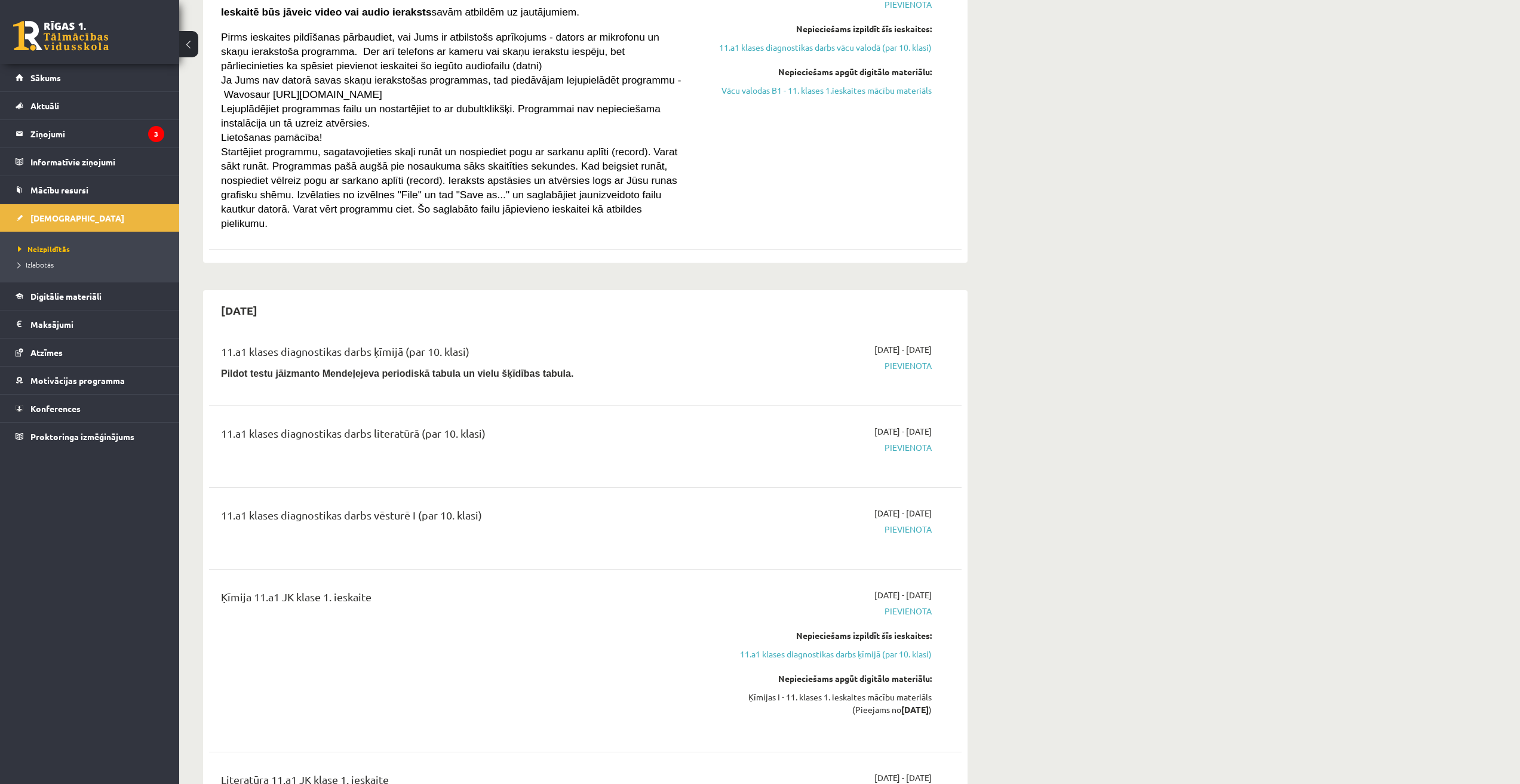
scroll to position [657, 0]
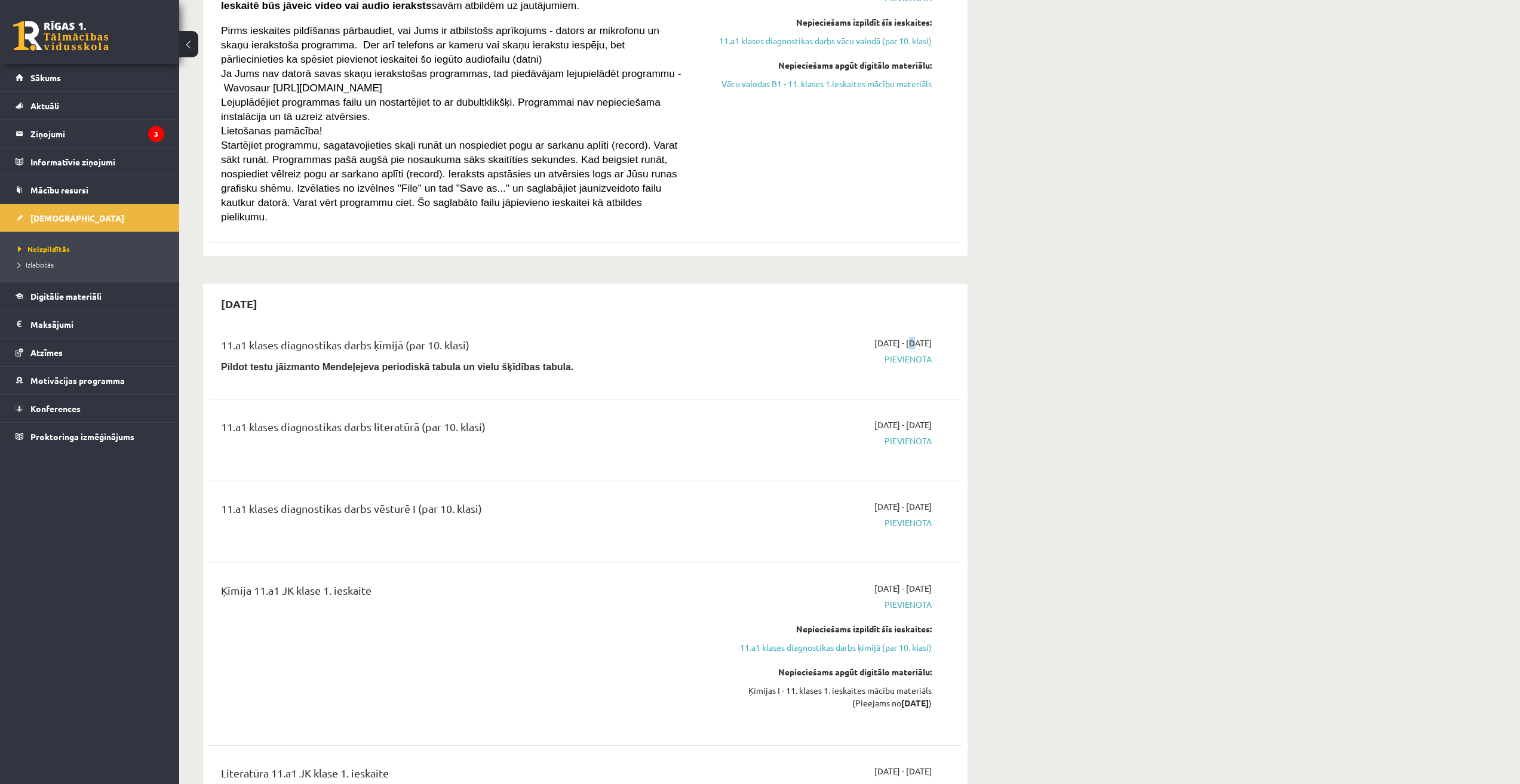
click at [876, 337] on span "[DATE] - [DATE]" at bounding box center [903, 343] width 57 height 12
click at [859, 383] on div "11.a1 klases diagnostikas darbs ķīmijā (par 10. klasi) Pildot testu jāizmanto M…" at bounding box center [585, 721] width 752 height 794
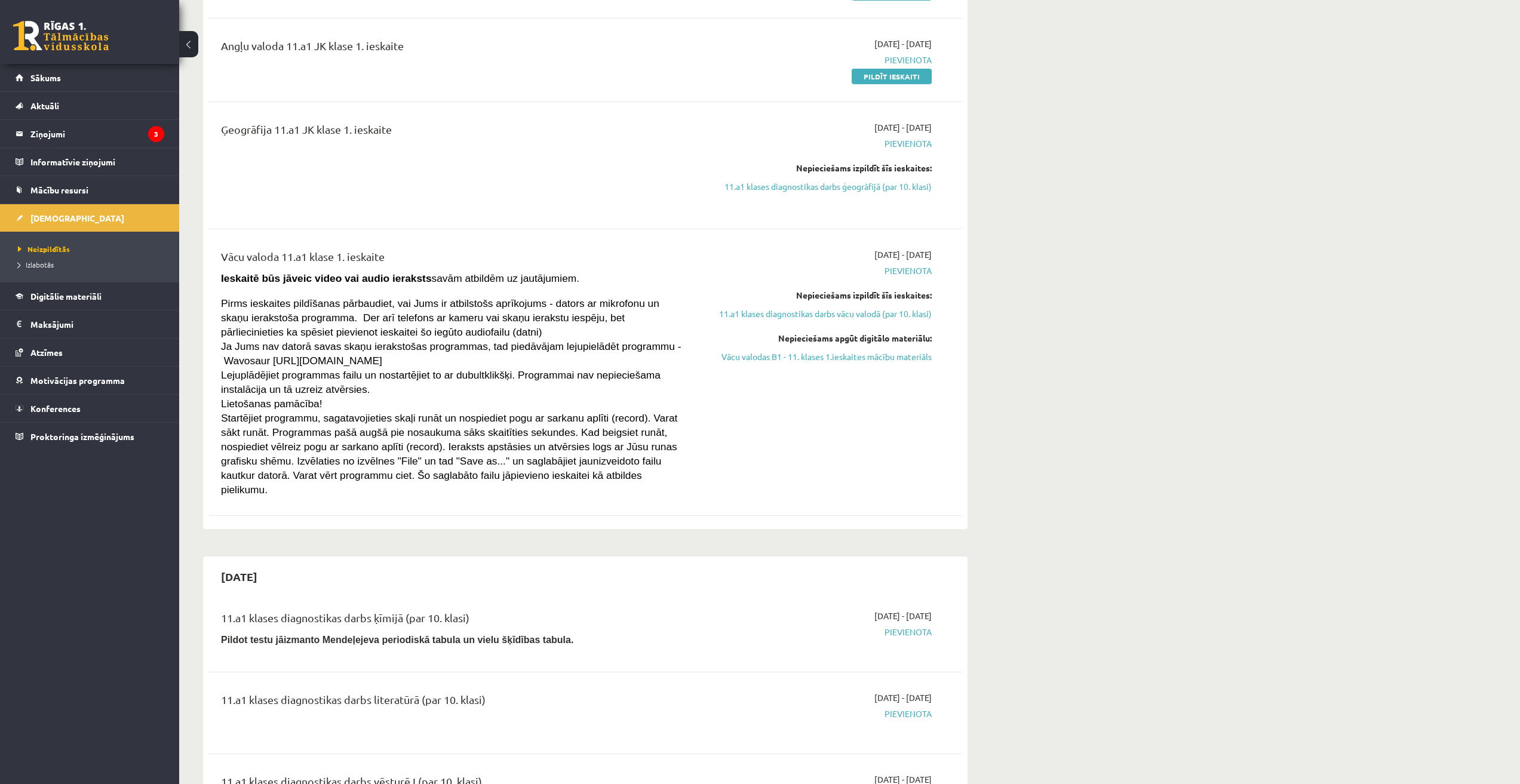
scroll to position [0, 0]
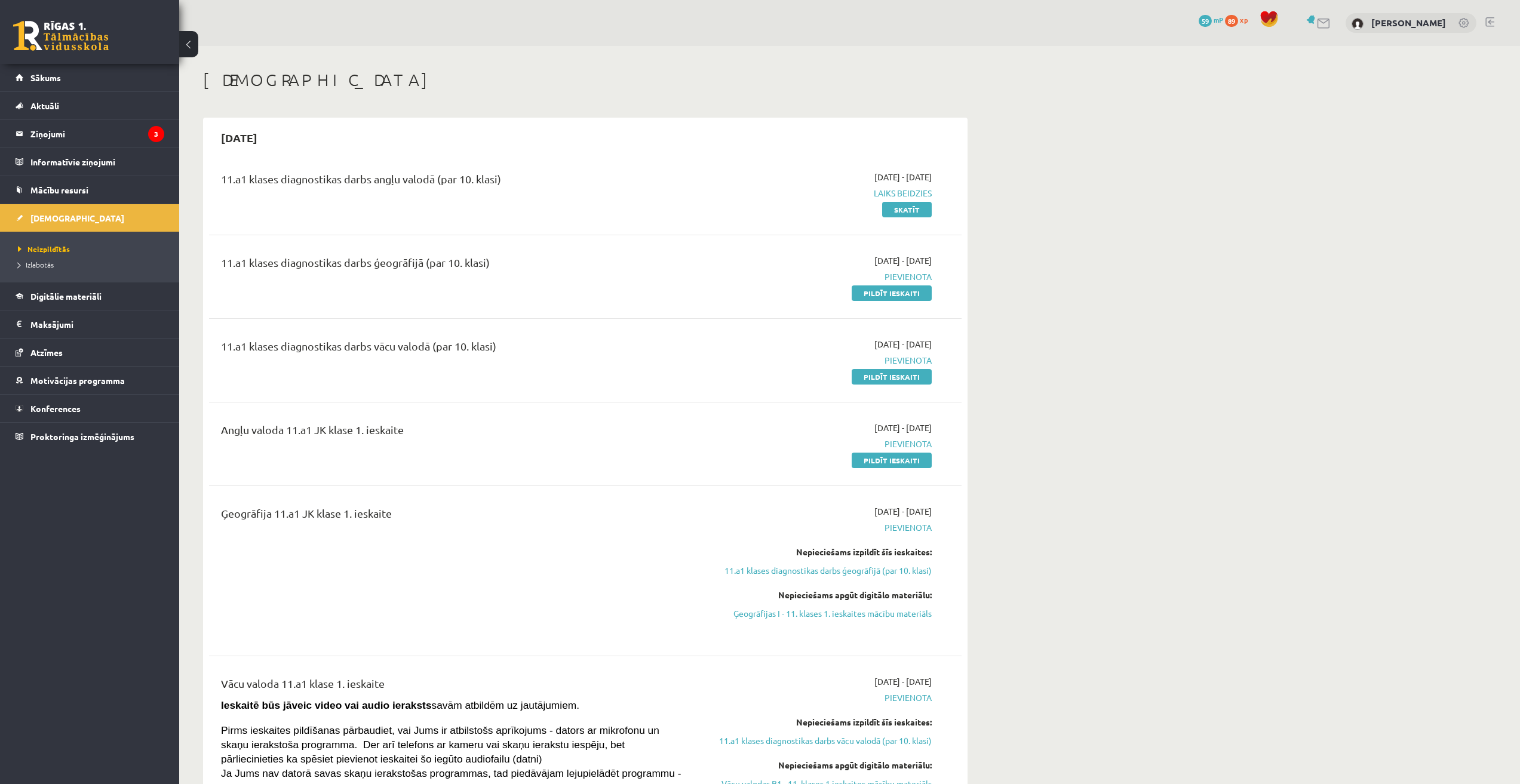
scroll to position [265, 0]
